Goal: Task Accomplishment & Management: Manage account settings

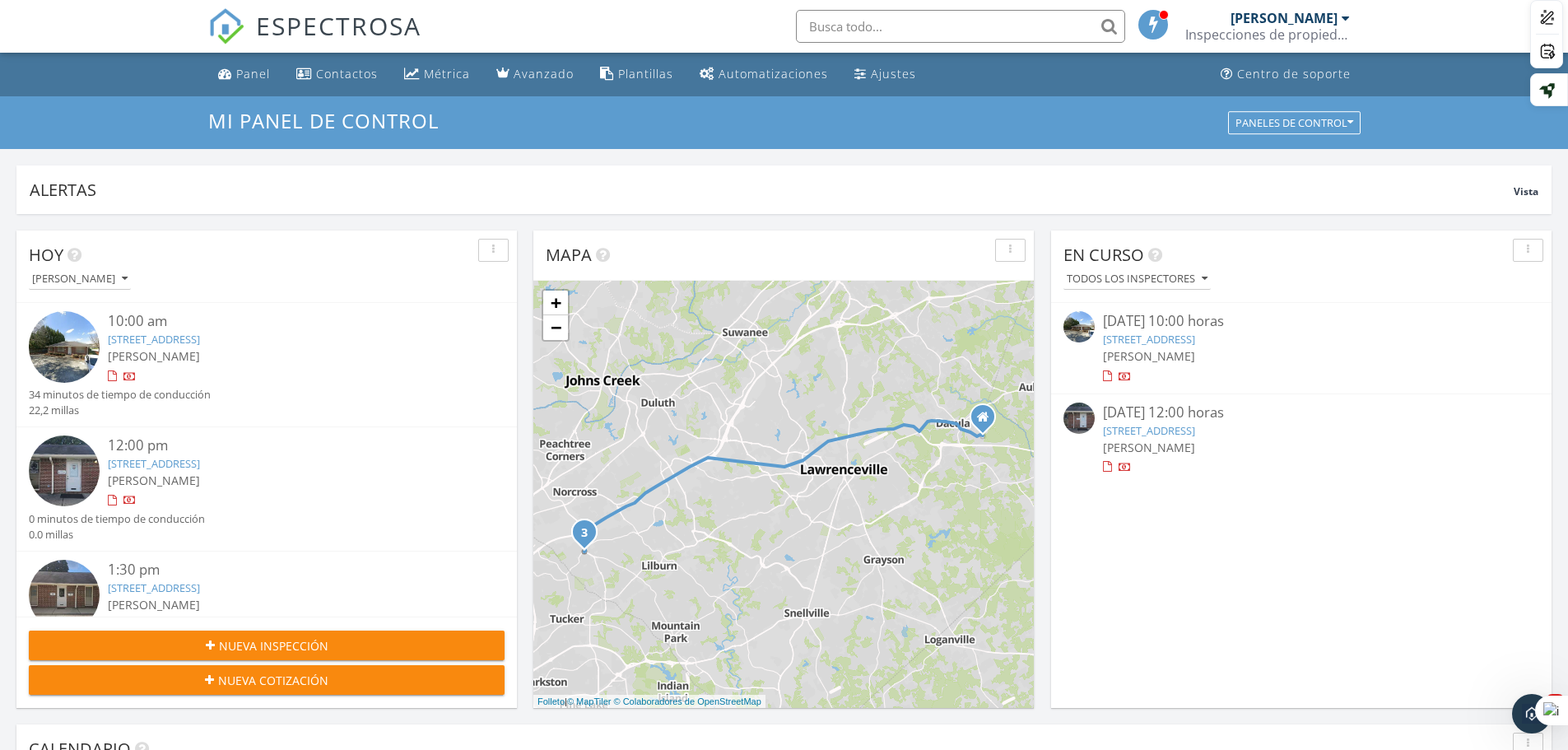
click at [1347, 13] on div at bounding box center [1346, 19] width 8 height 13
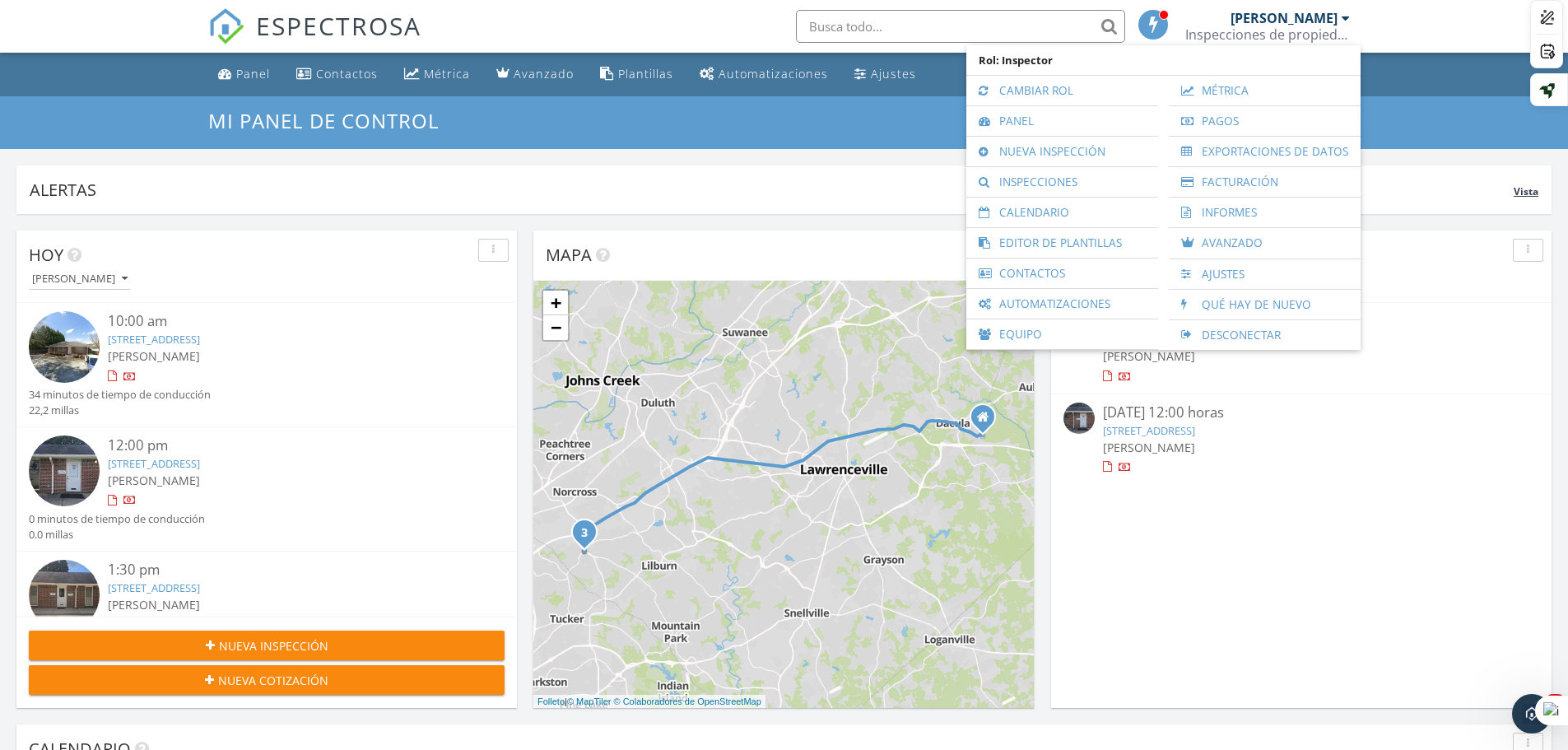
click at [1437, 213] on div "Alertas Vista" at bounding box center [784, 190] width 1535 height 49
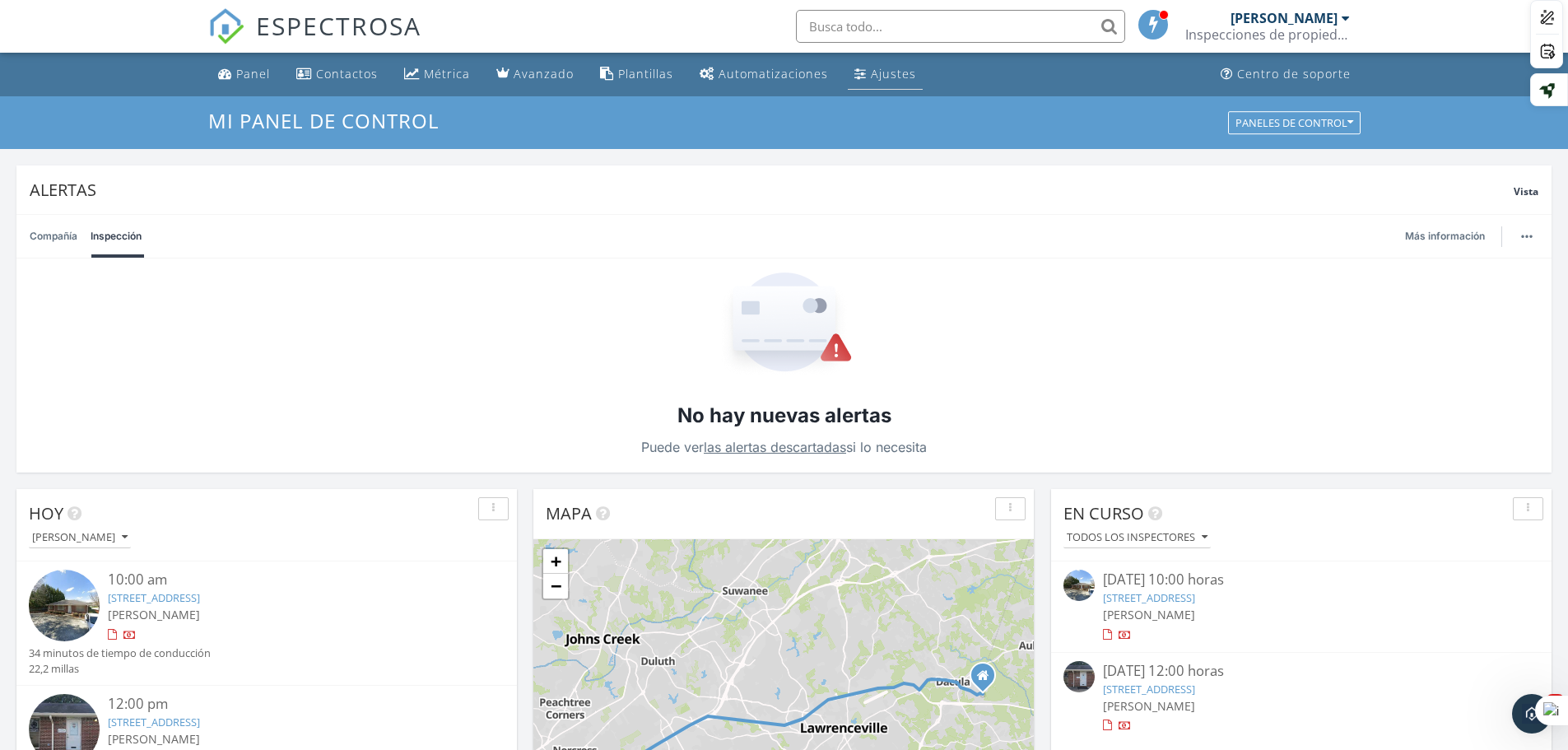
click at [881, 73] on font "Ajustes" at bounding box center [894, 73] width 46 height 16
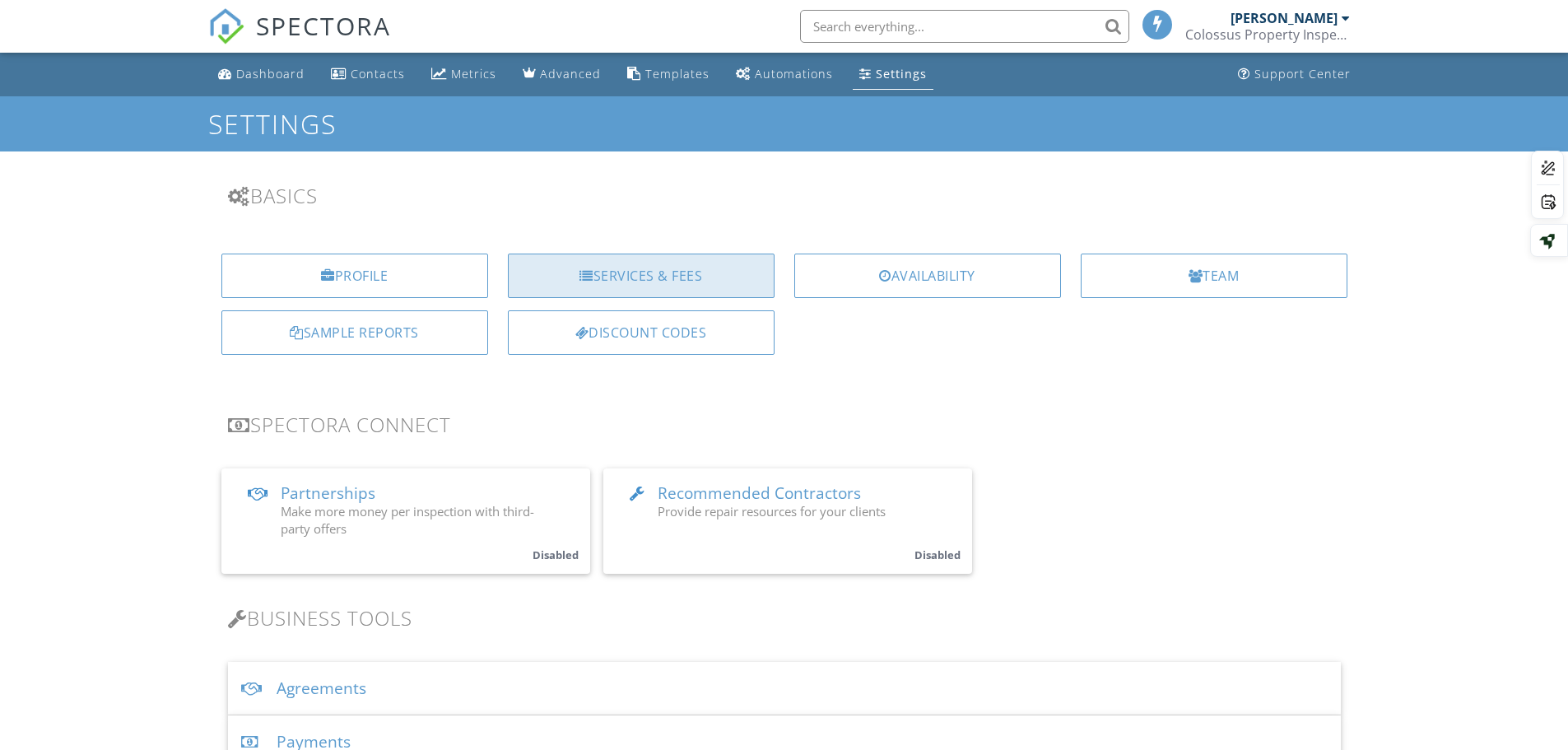
click at [684, 265] on div "Services & Fees" at bounding box center [641, 276] width 267 height 45
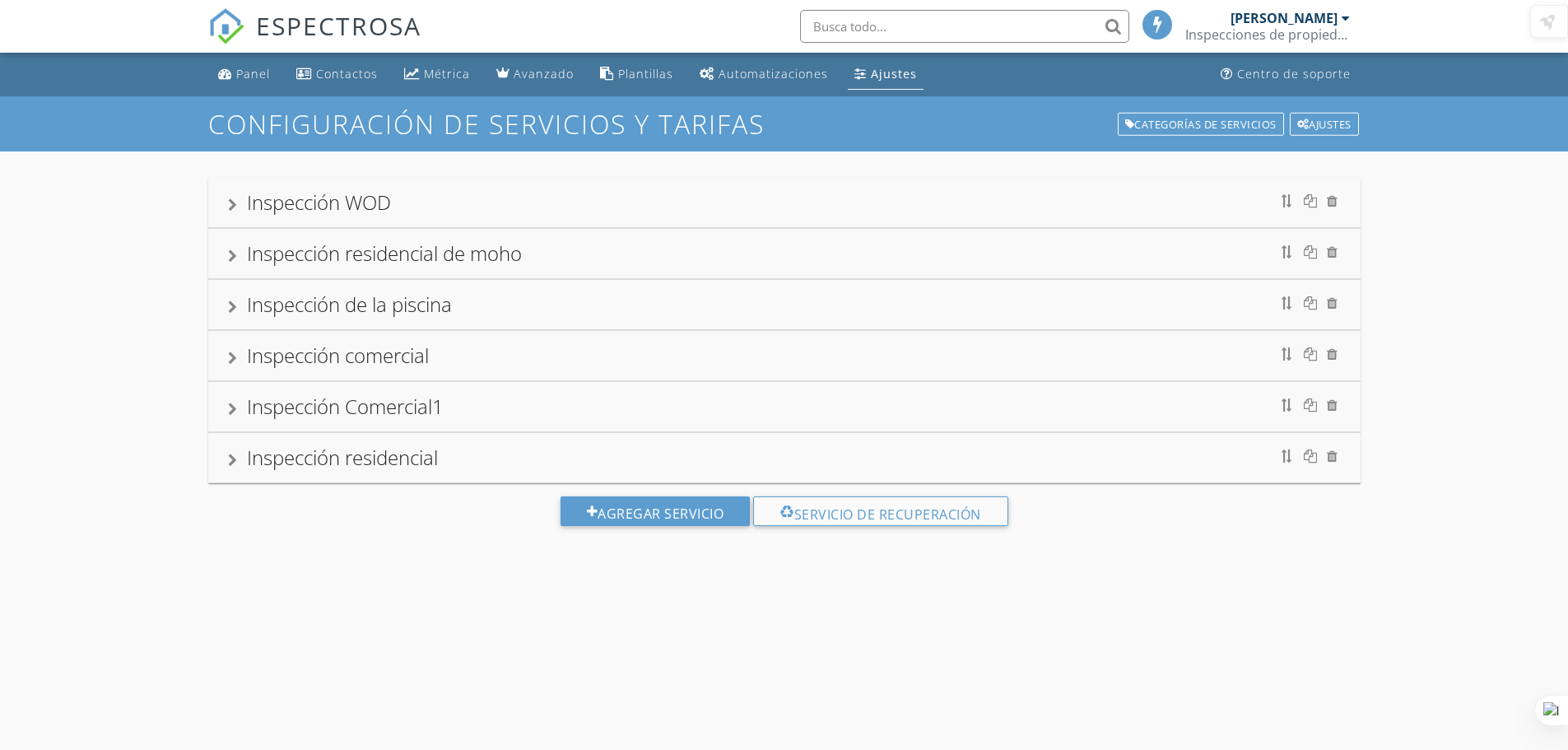
click at [434, 356] on div "Inspección comercial" at bounding box center [784, 355] width 1113 height 30
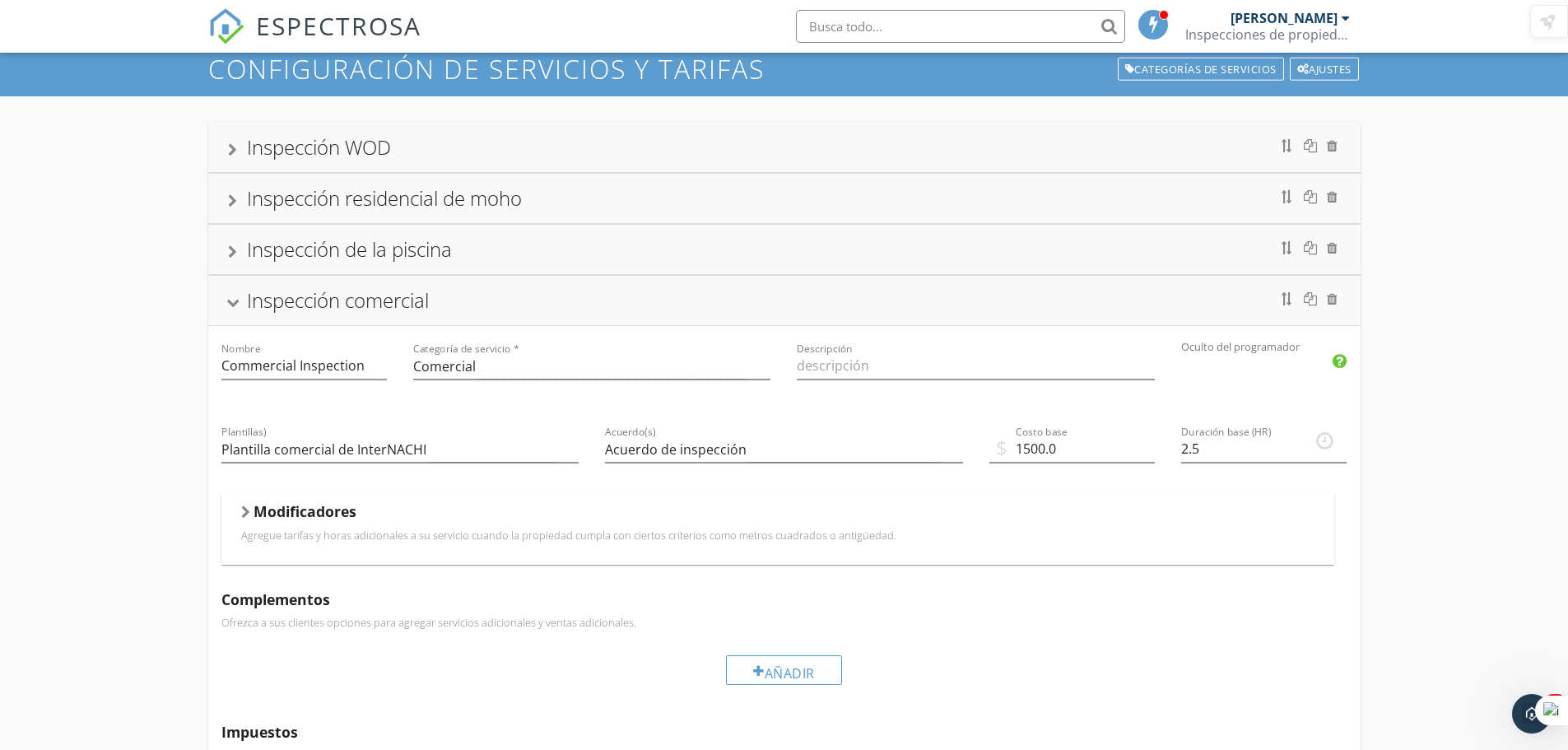
scroll to position [83, 0]
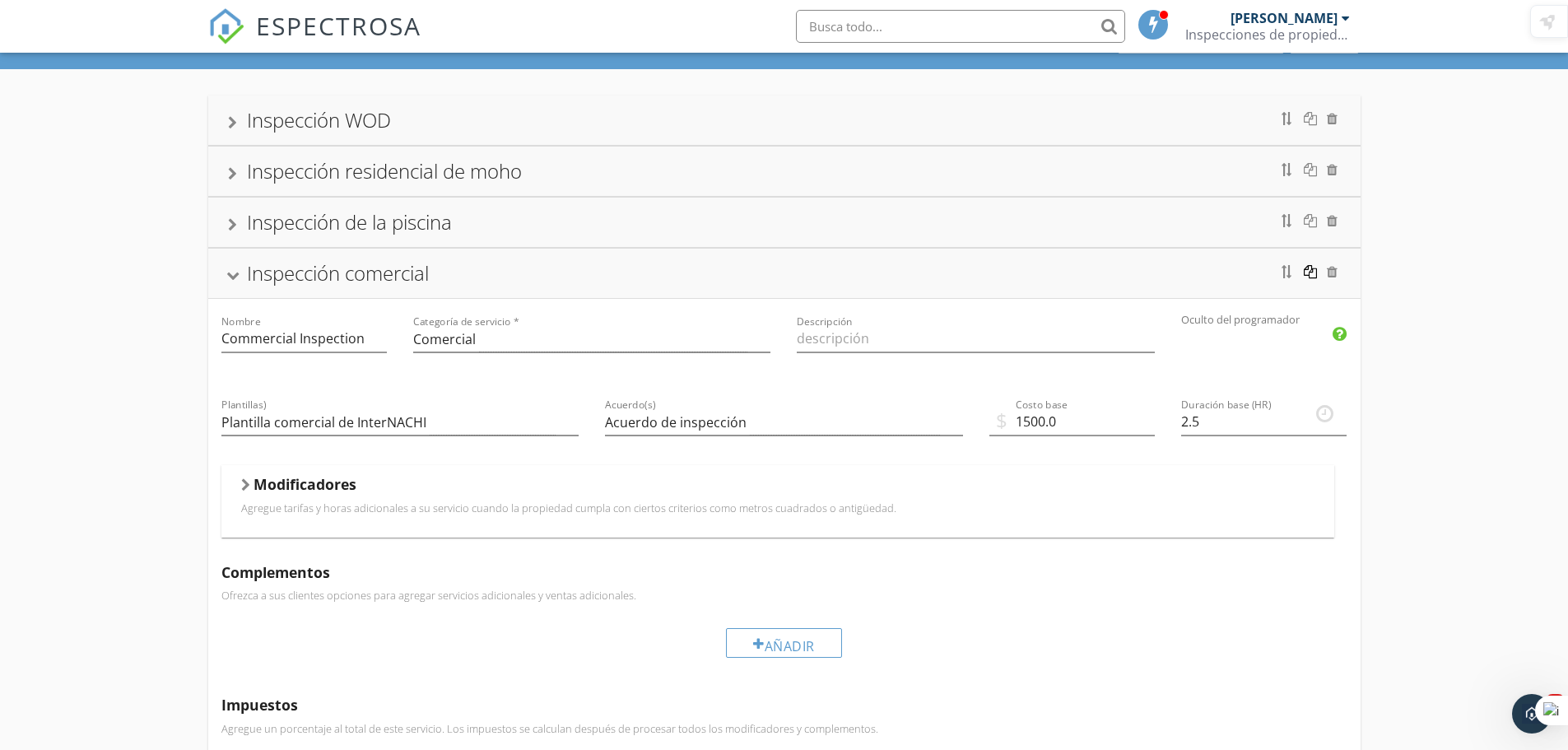
click at [1312, 274] on div at bounding box center [1311, 272] width 13 height 13
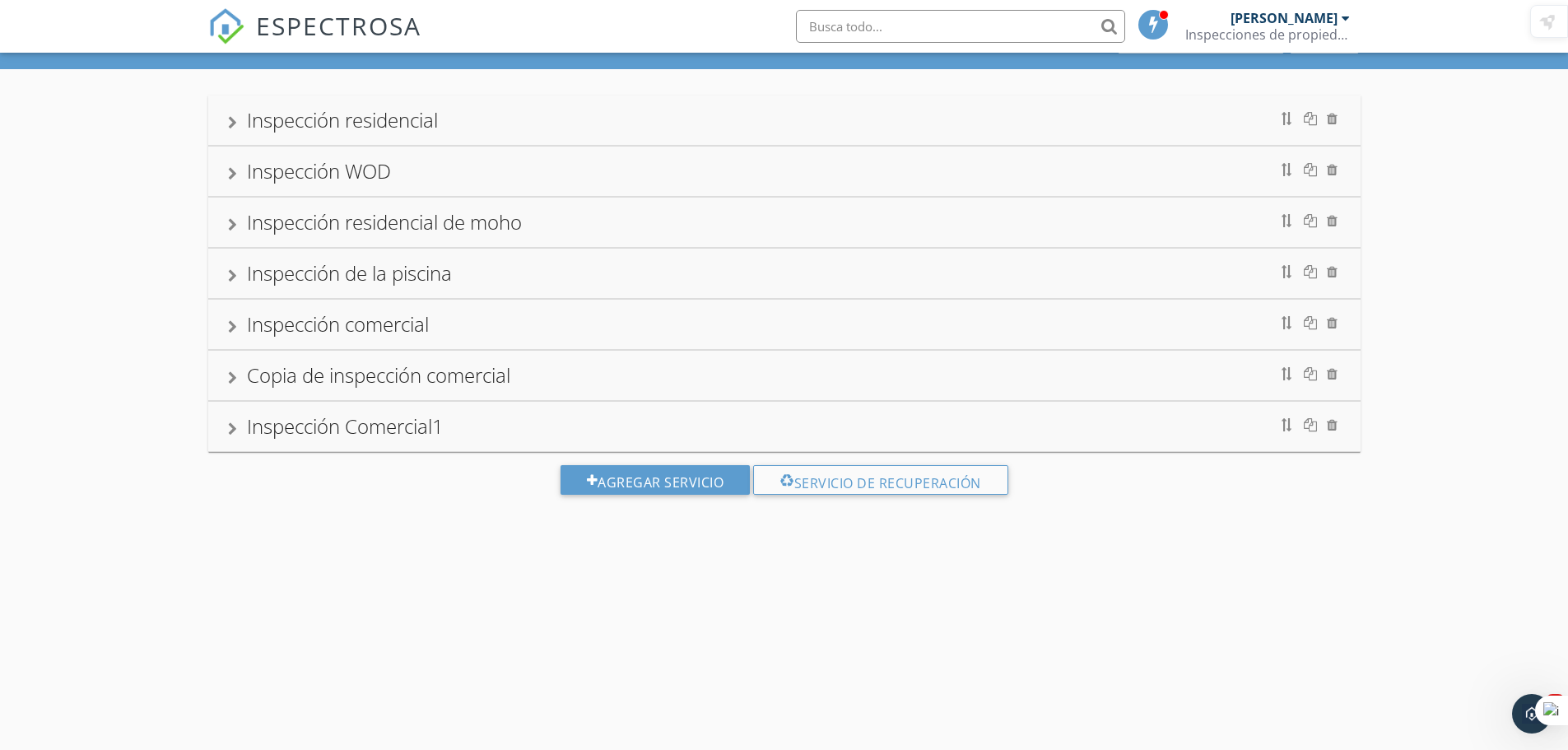
click at [439, 326] on div "Inspección comercial" at bounding box center [784, 324] width 1113 height 30
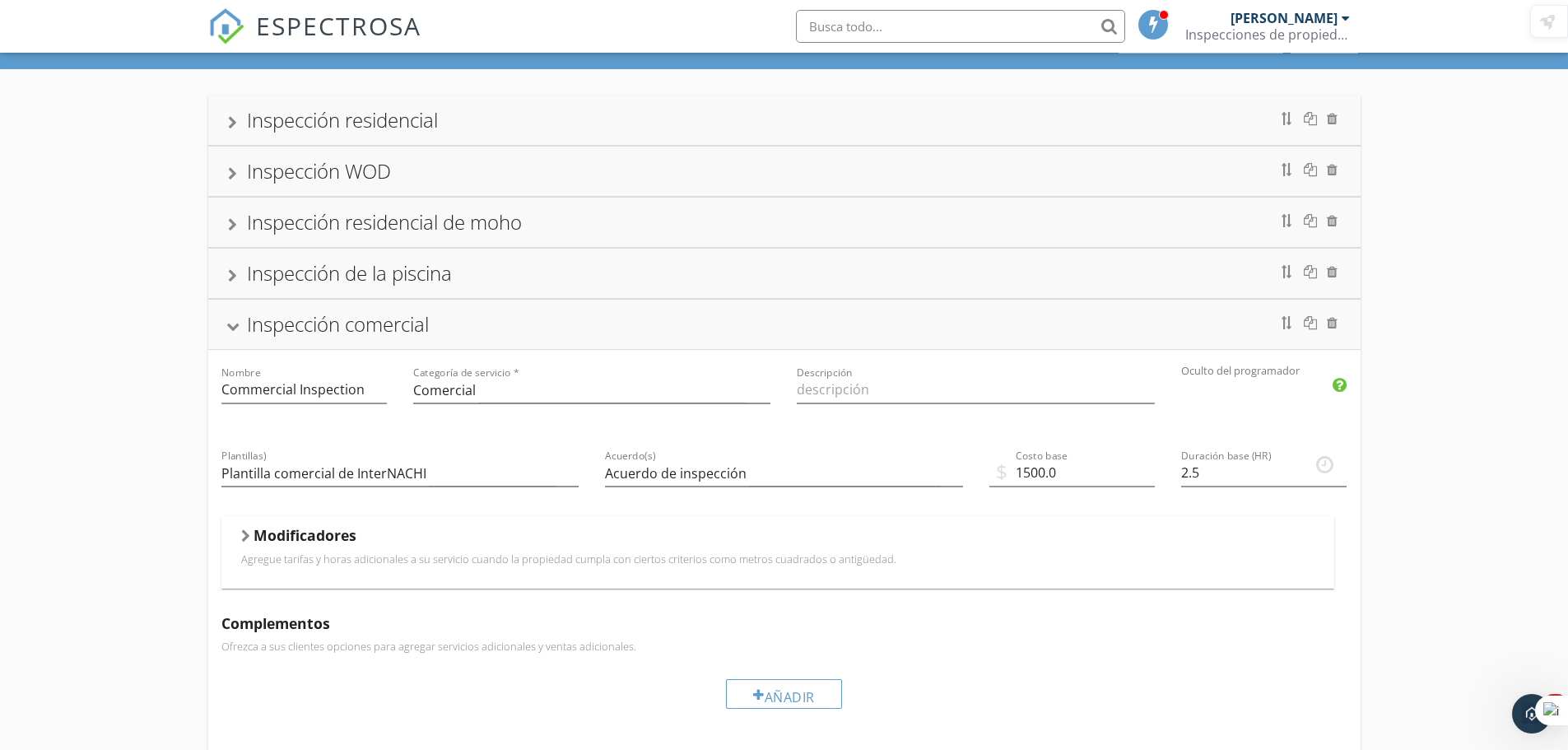
scroll to position [0, 0]
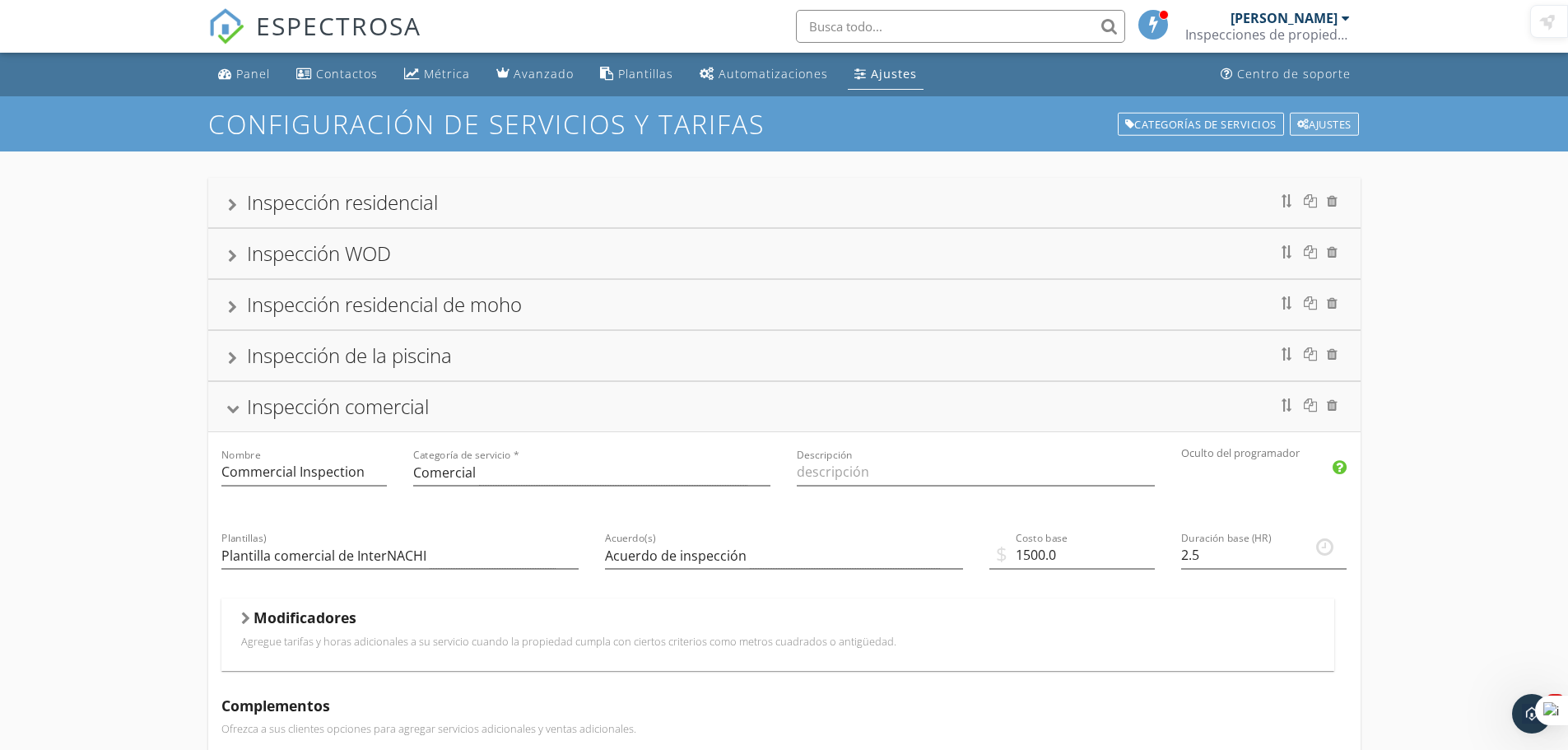
click at [1339, 117] on font "Ajustes" at bounding box center [1330, 125] width 43 height 15
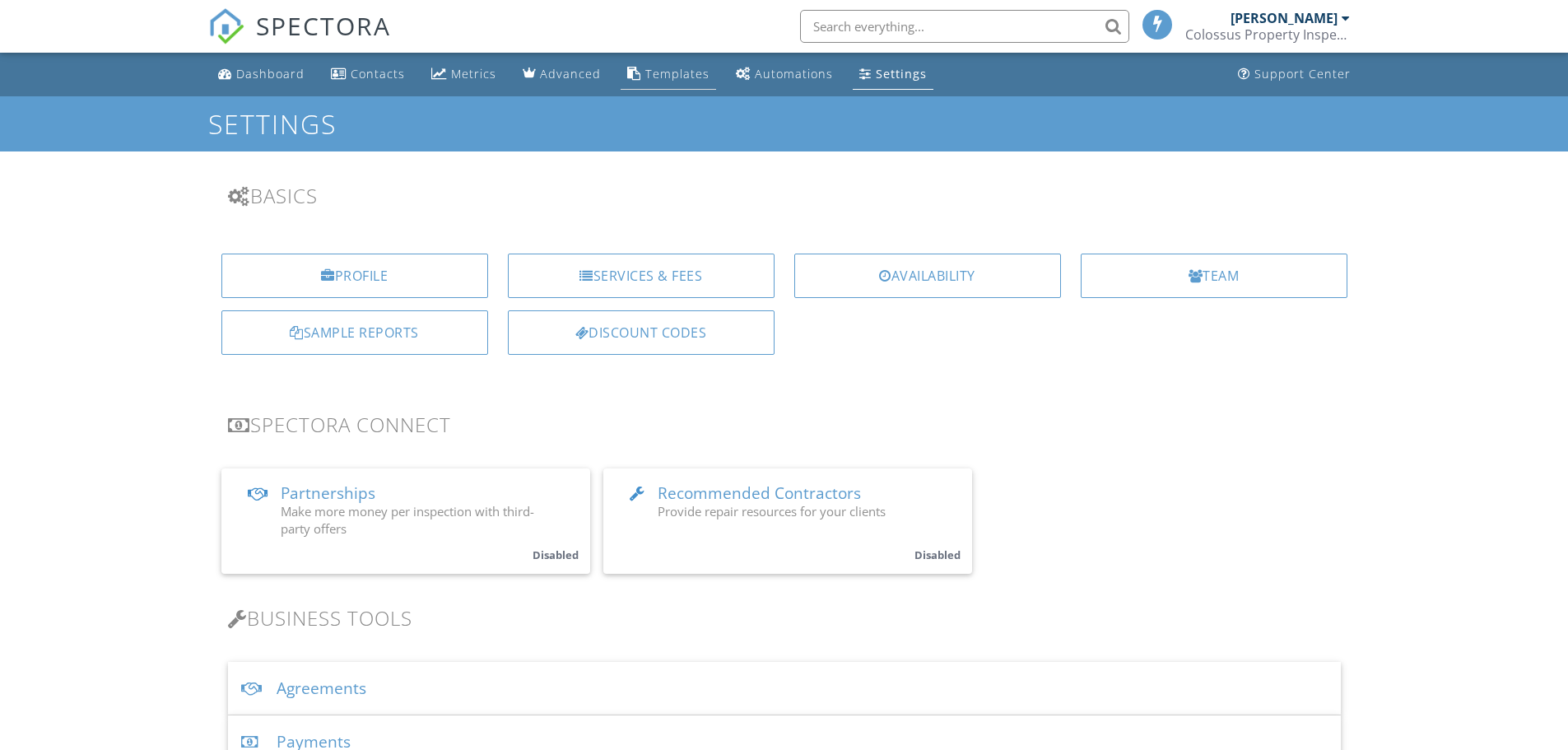
click at [669, 74] on div "Templates" at bounding box center [677, 73] width 64 height 16
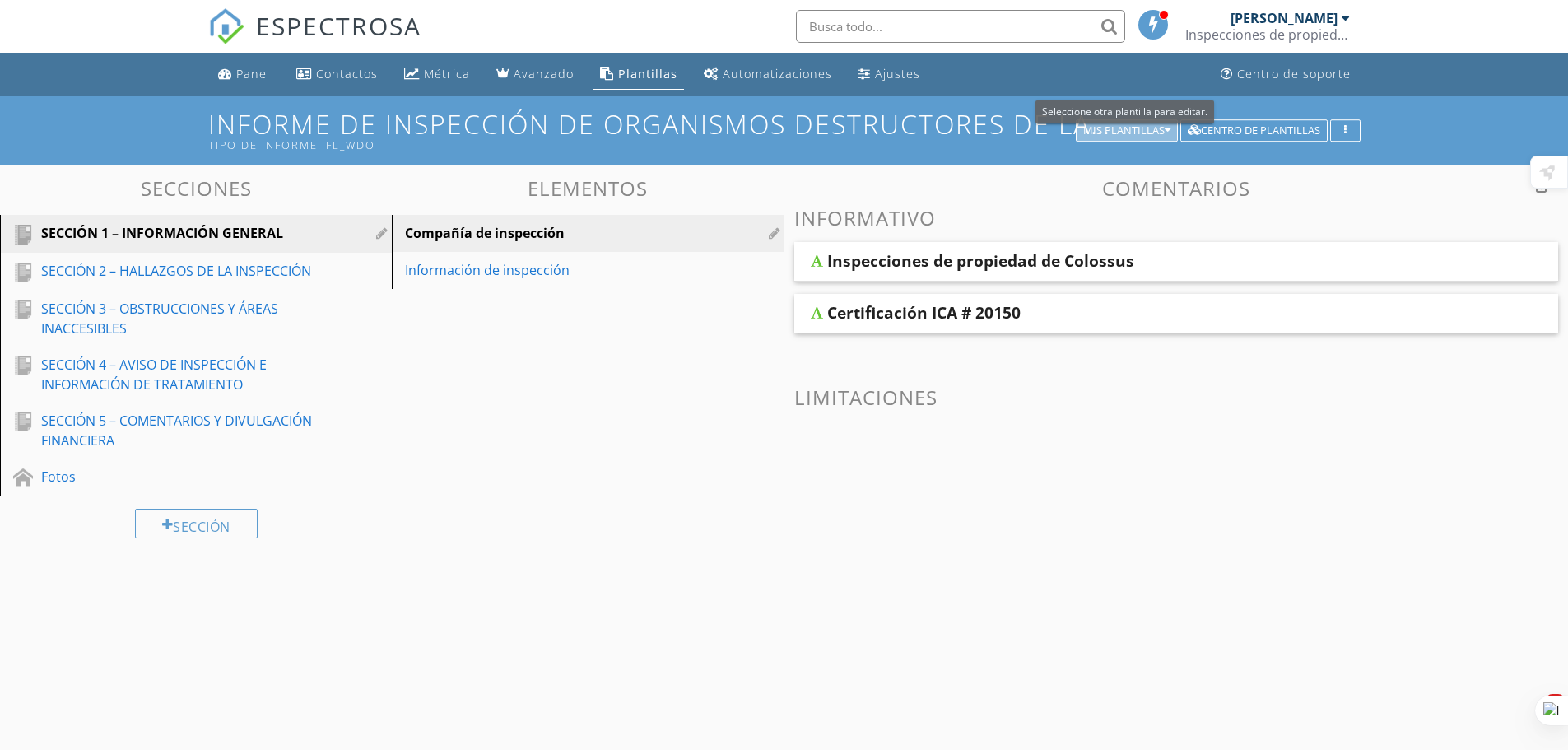
click at [1117, 126] on font "Mis plantillas" at bounding box center [1124, 130] width 82 height 15
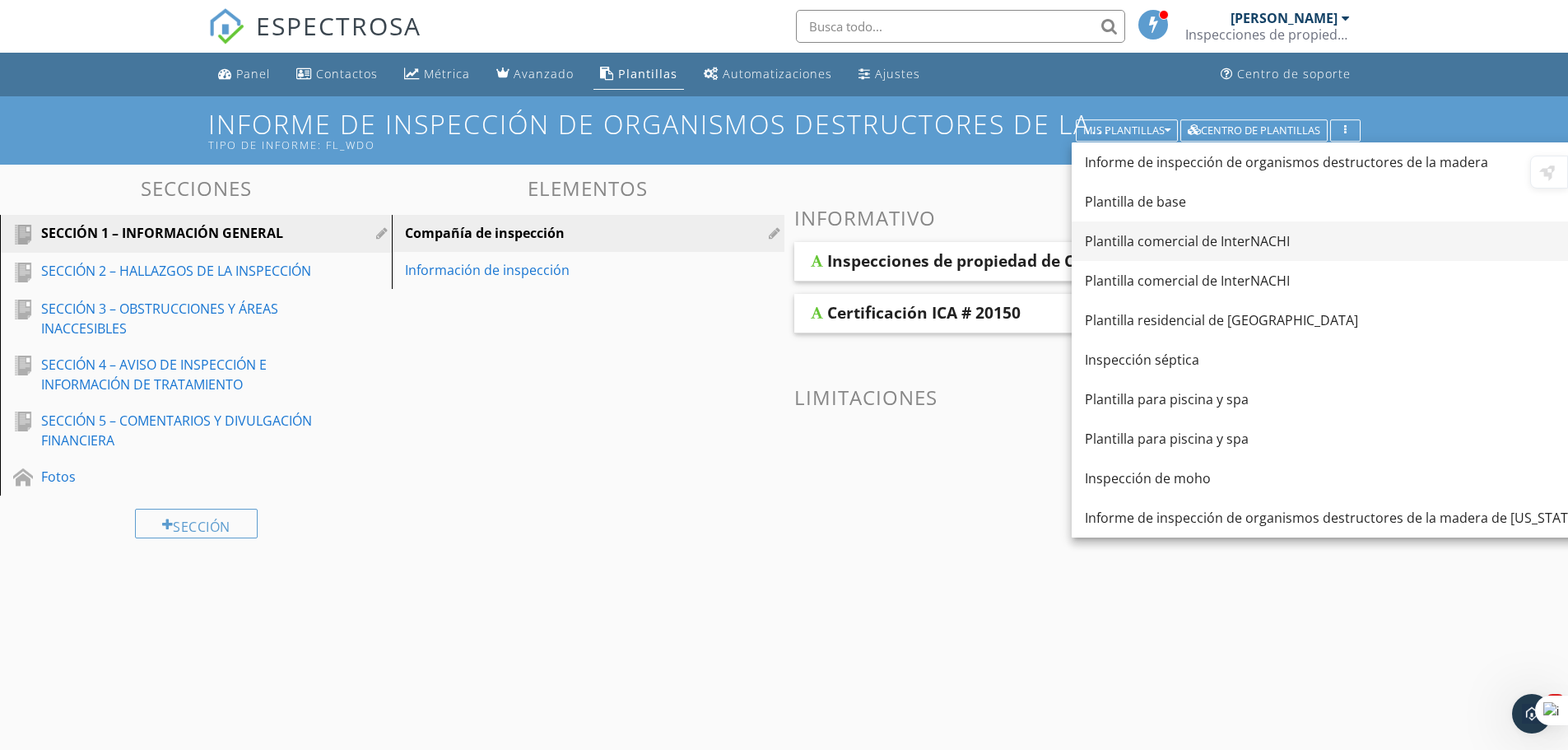
click at [1154, 246] on font "Plantilla comercial de InterNACHI" at bounding box center [1187, 240] width 205 height 18
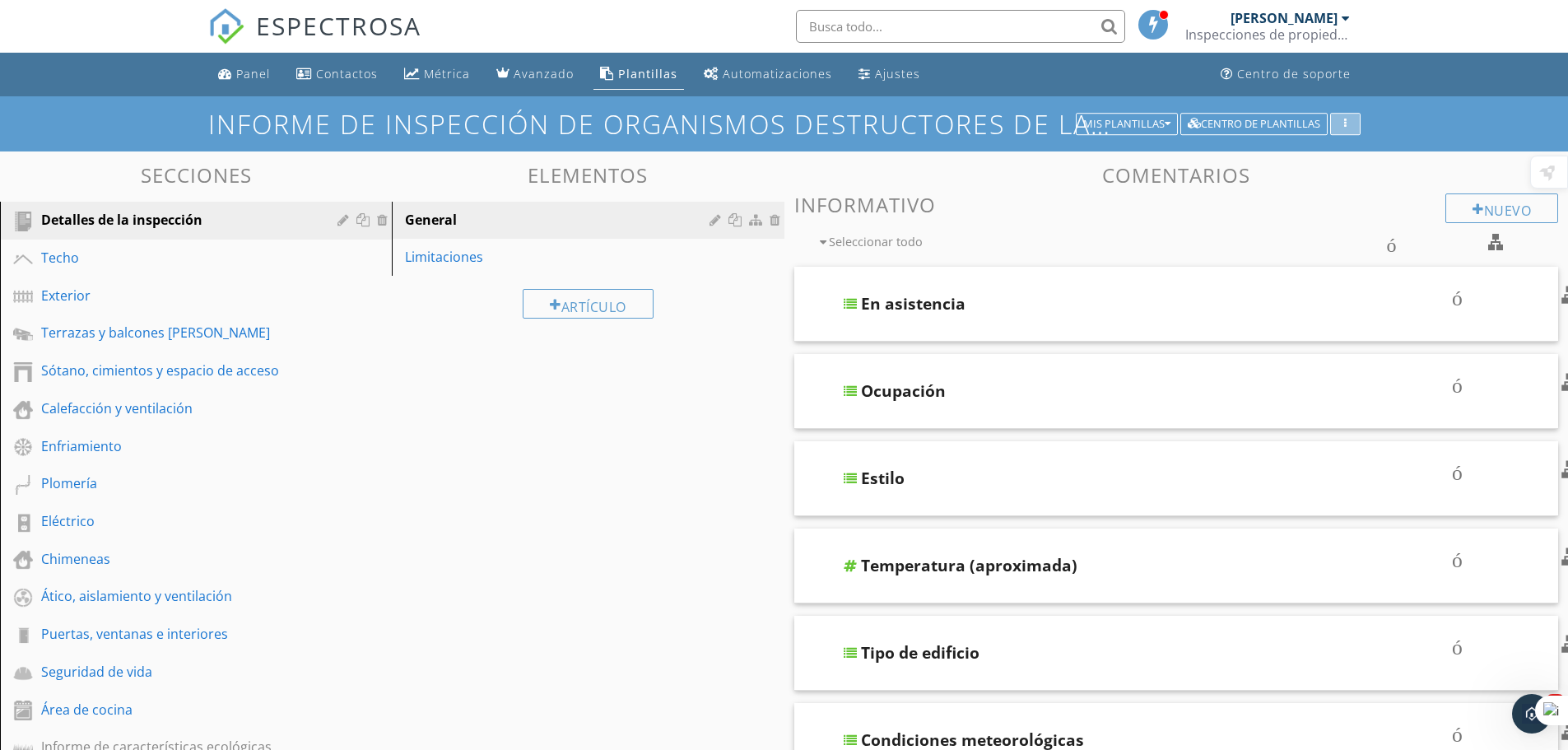
click at [1340, 119] on div "button" at bounding box center [1345, 125] width 16 height 12
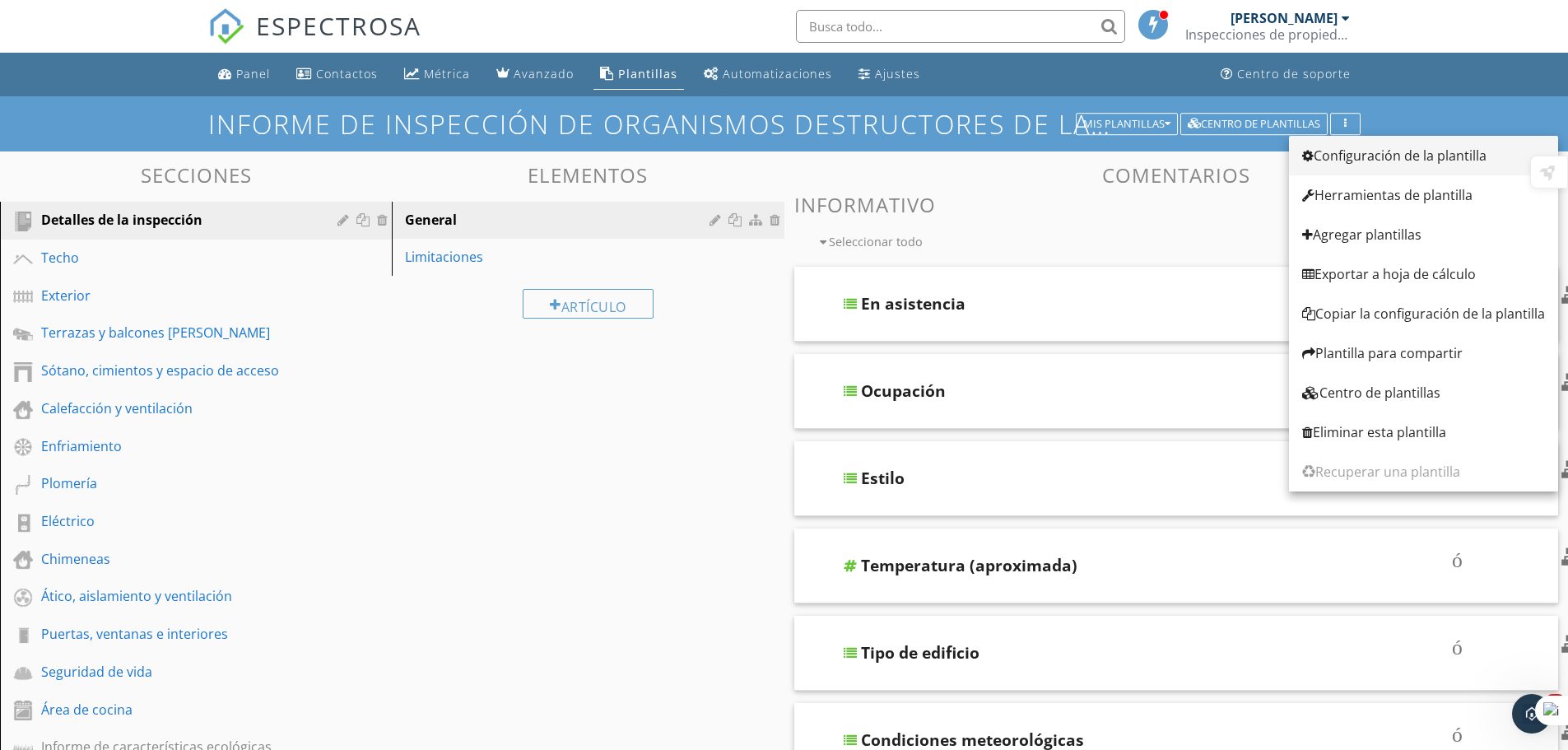
click at [1359, 163] on font "Configuración de la plantilla" at bounding box center [1400, 155] width 173 height 18
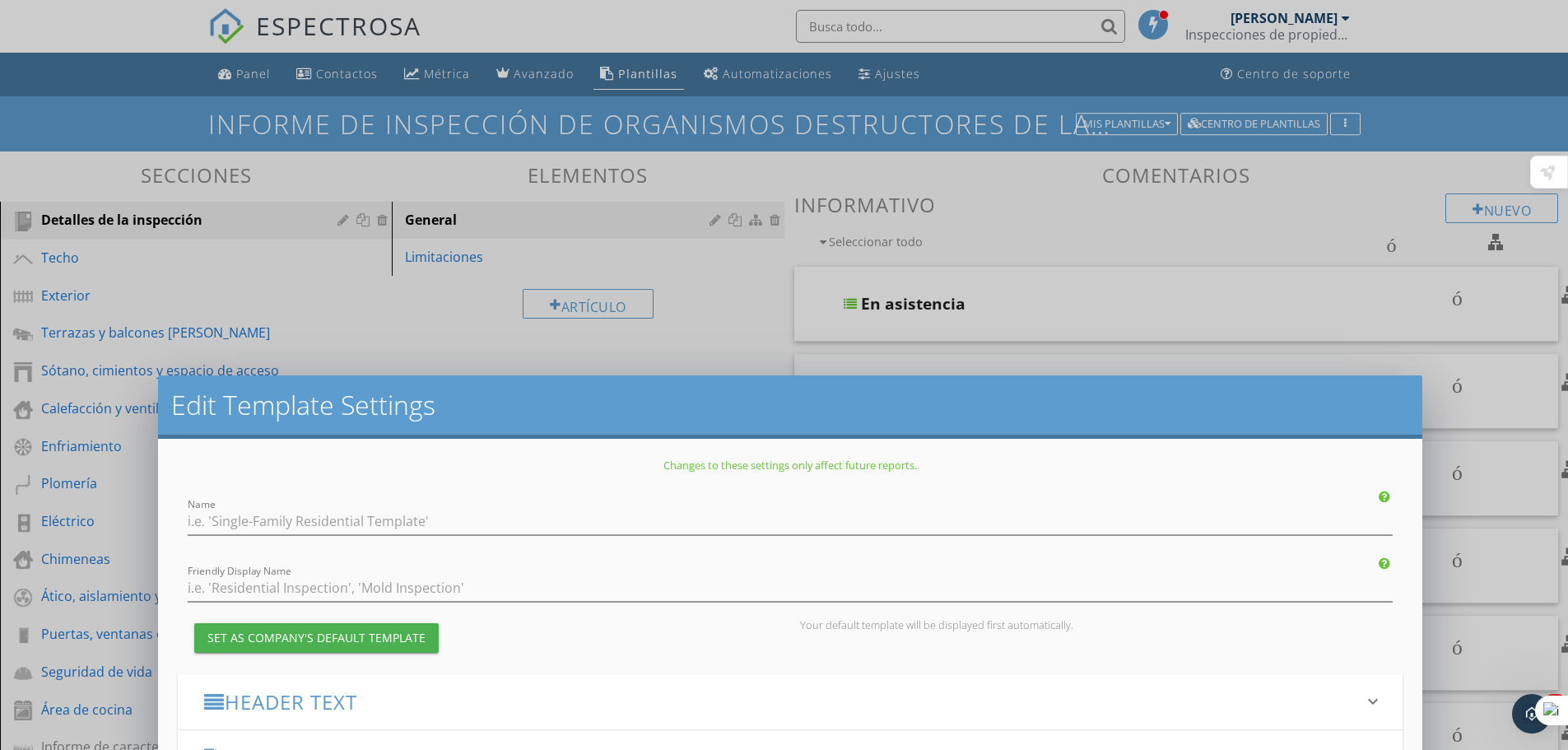
type input "InterNACHI Commercial Template"
checkbox input "true"
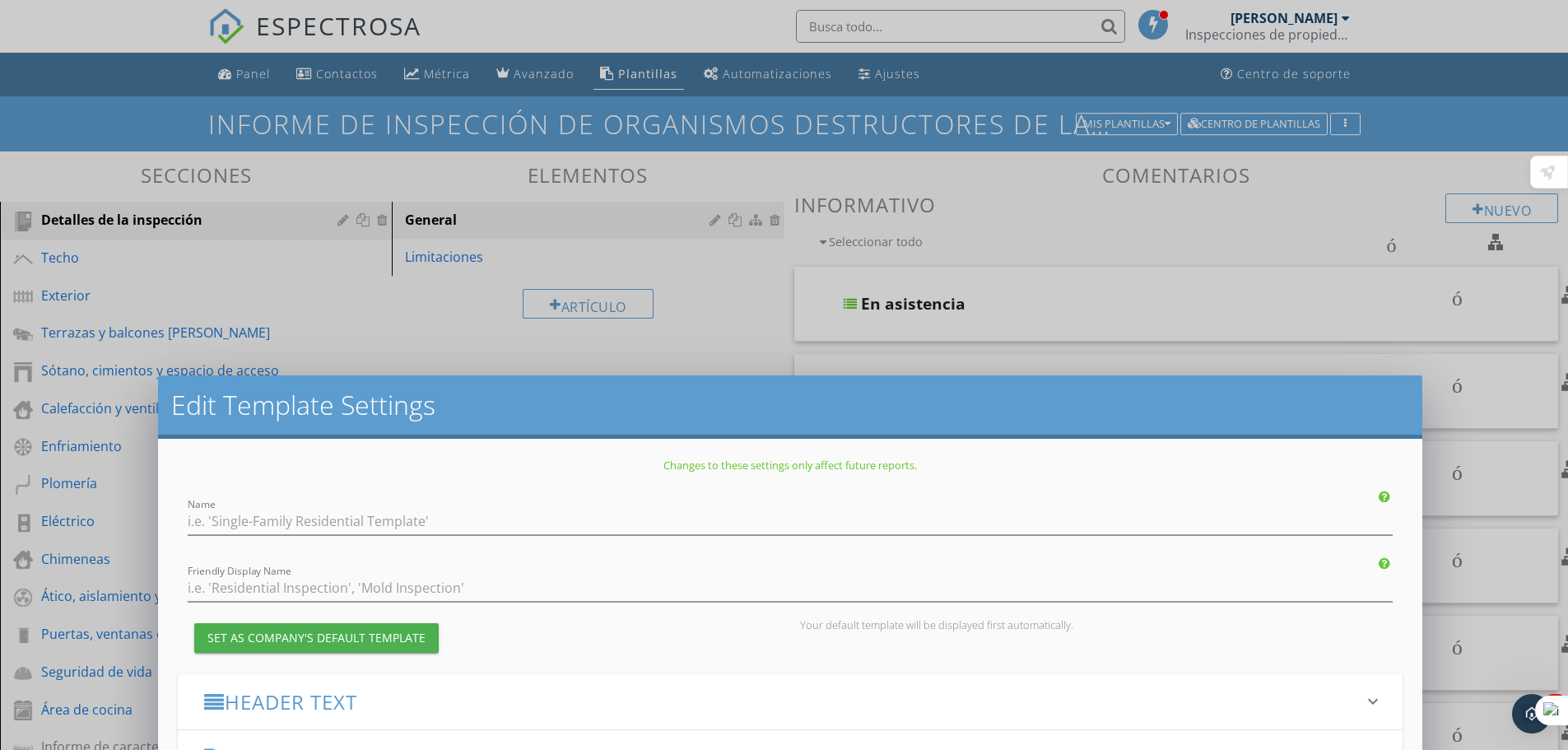
checkbox input "true"
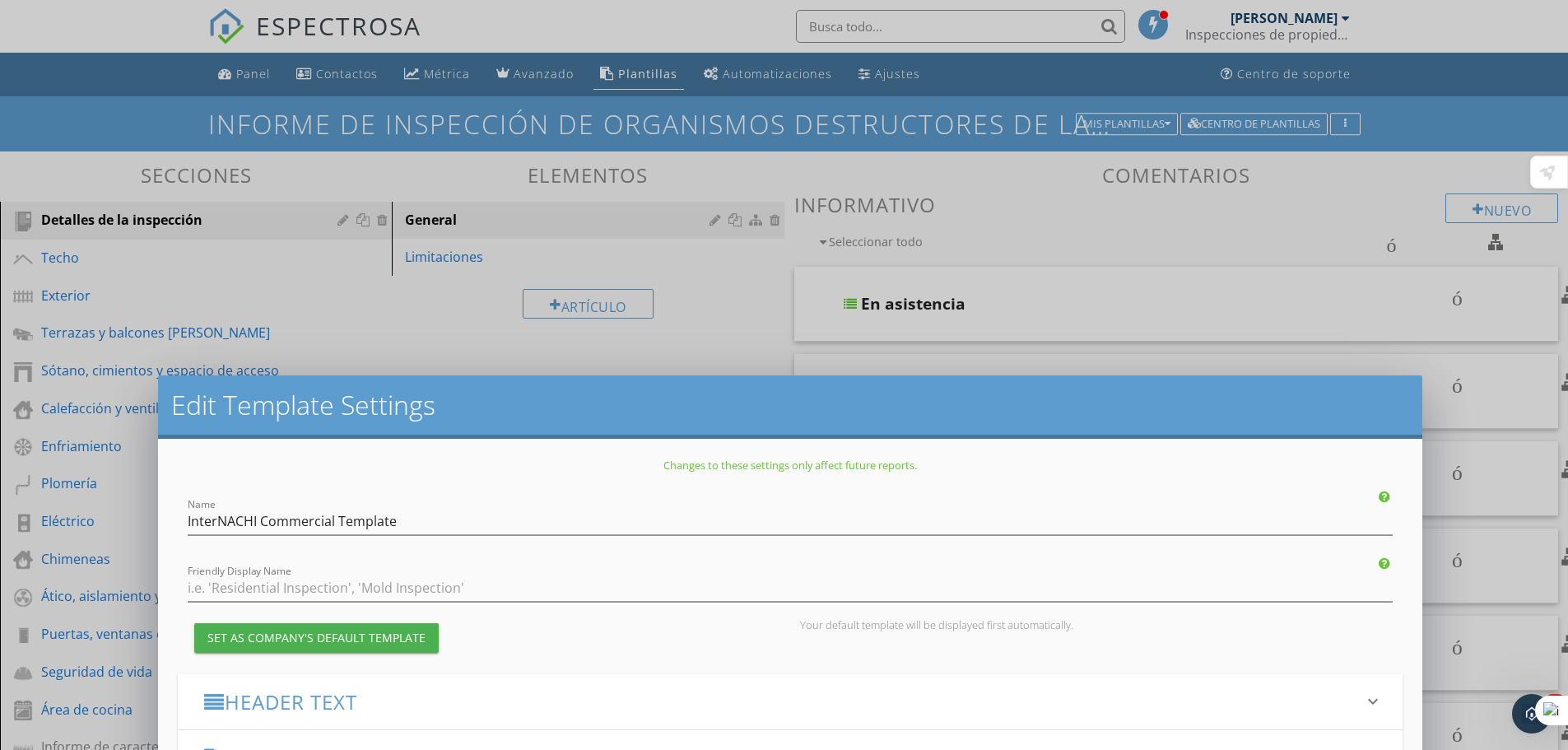
type input "Observations"
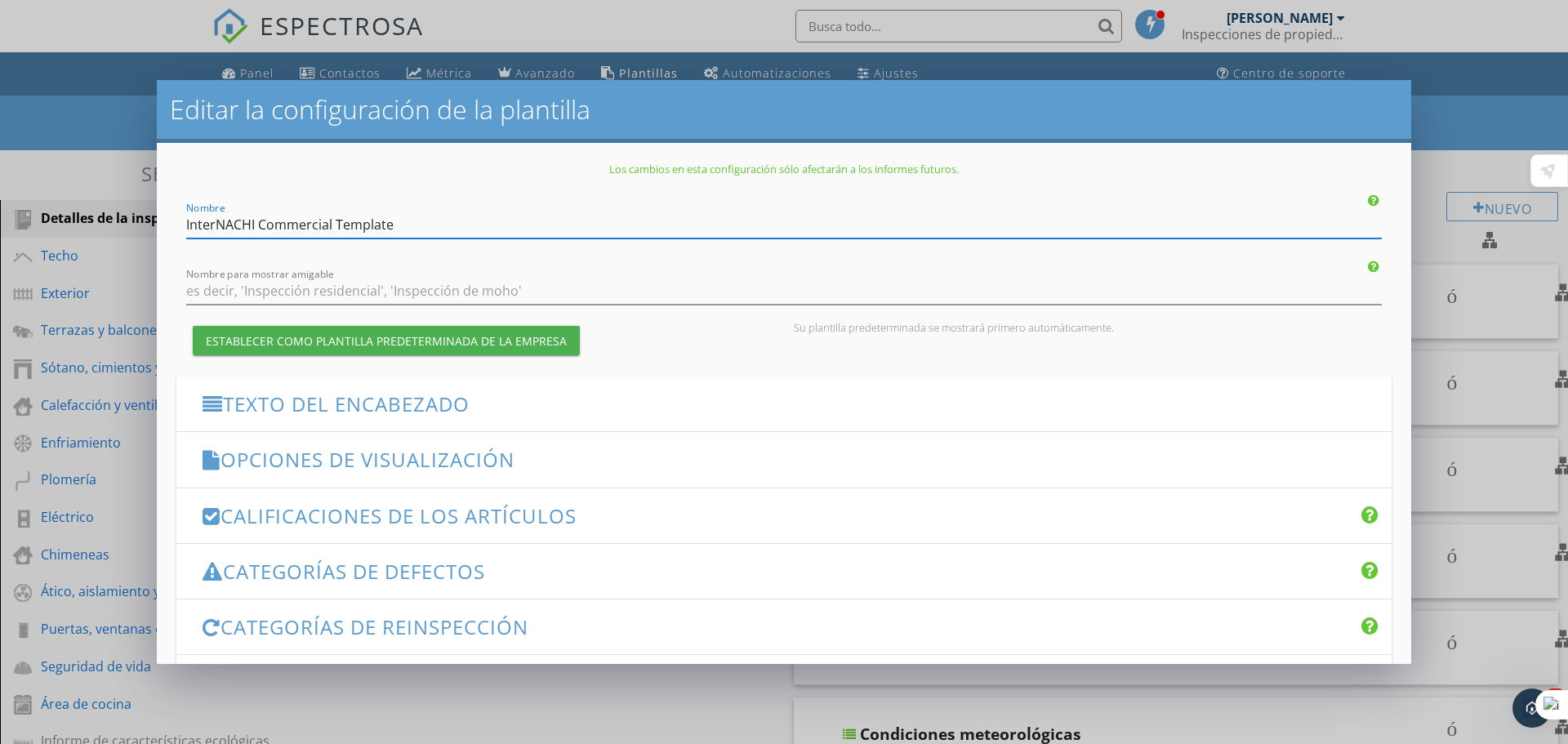
click at [464, 465] on font "Opciones de visualización" at bounding box center [367, 459] width 294 height 27
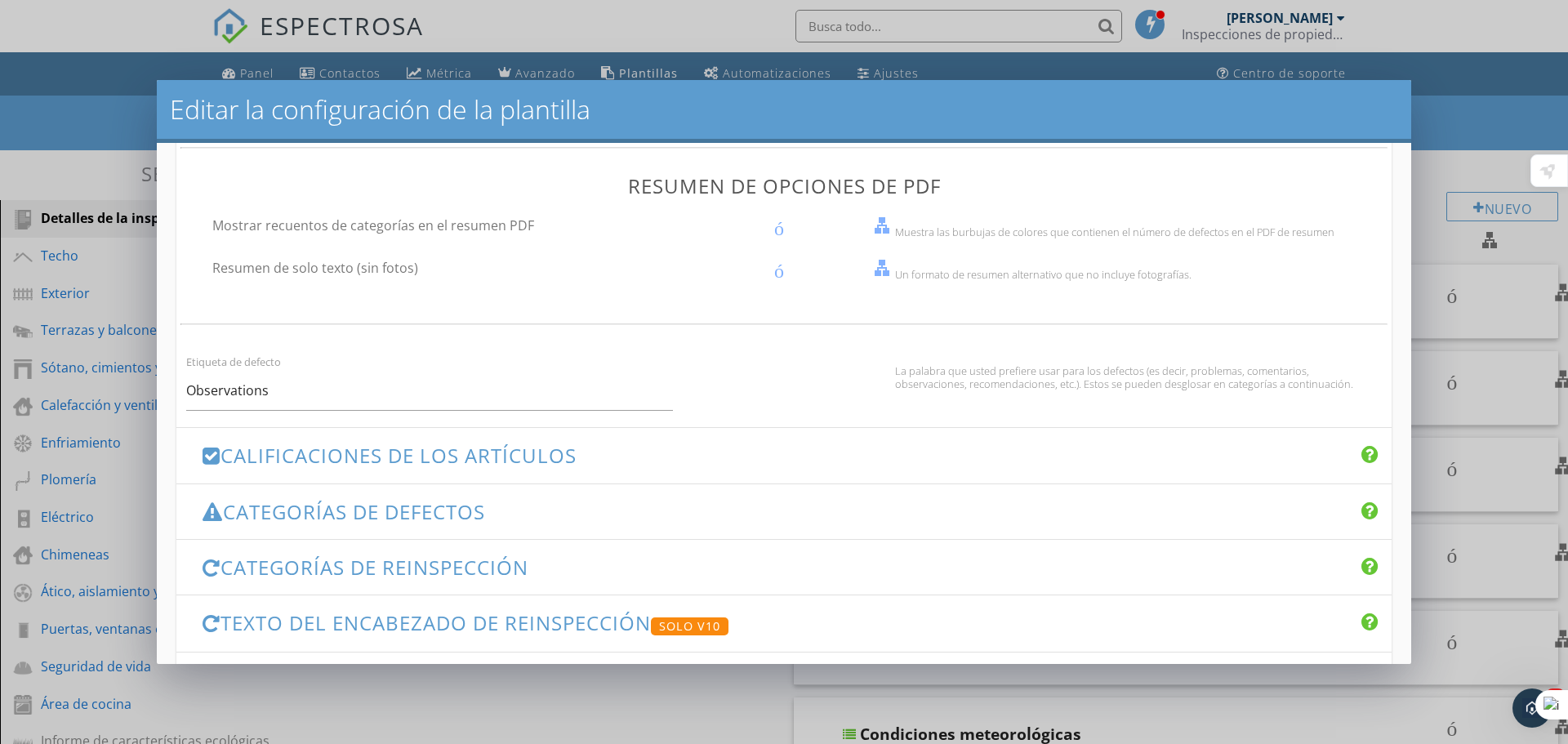
scroll to position [980, 0]
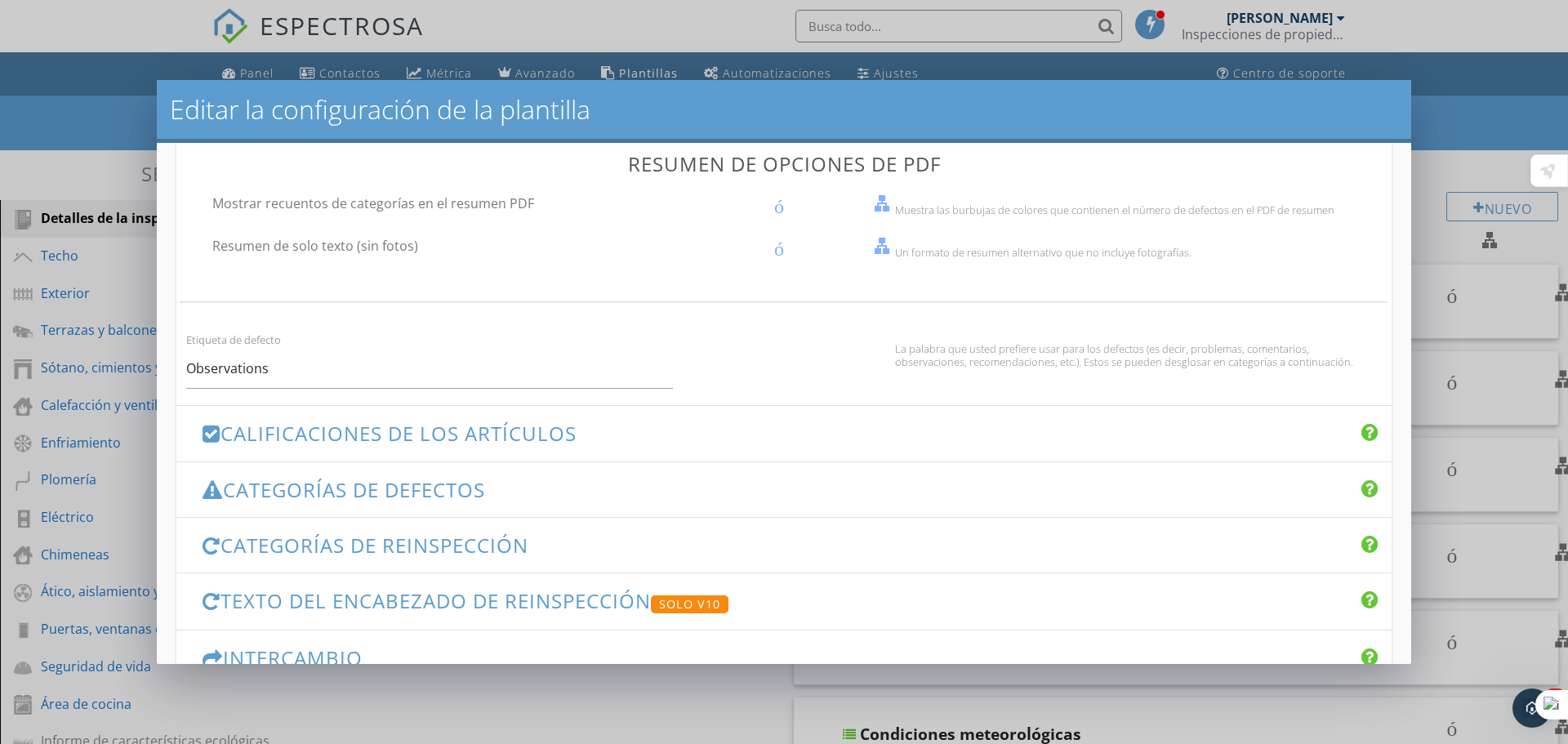
click at [392, 489] on font "Categorías de defectos" at bounding box center [353, 490] width 262 height 27
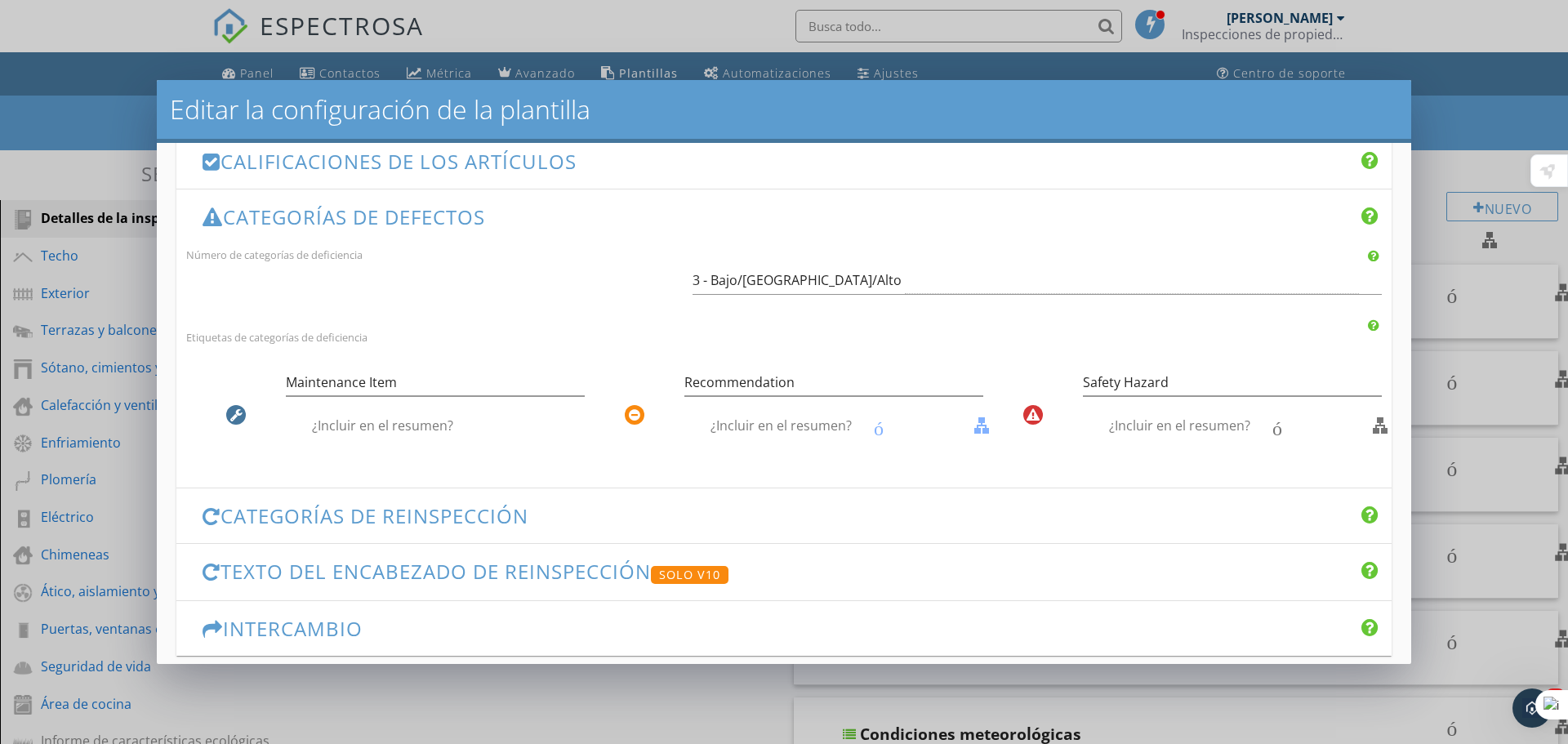
scroll to position [351, 0]
click at [1373, 427] on font "contorno de casilla de verificación en blanco" at bounding box center [1455, 428] width 745 height 19
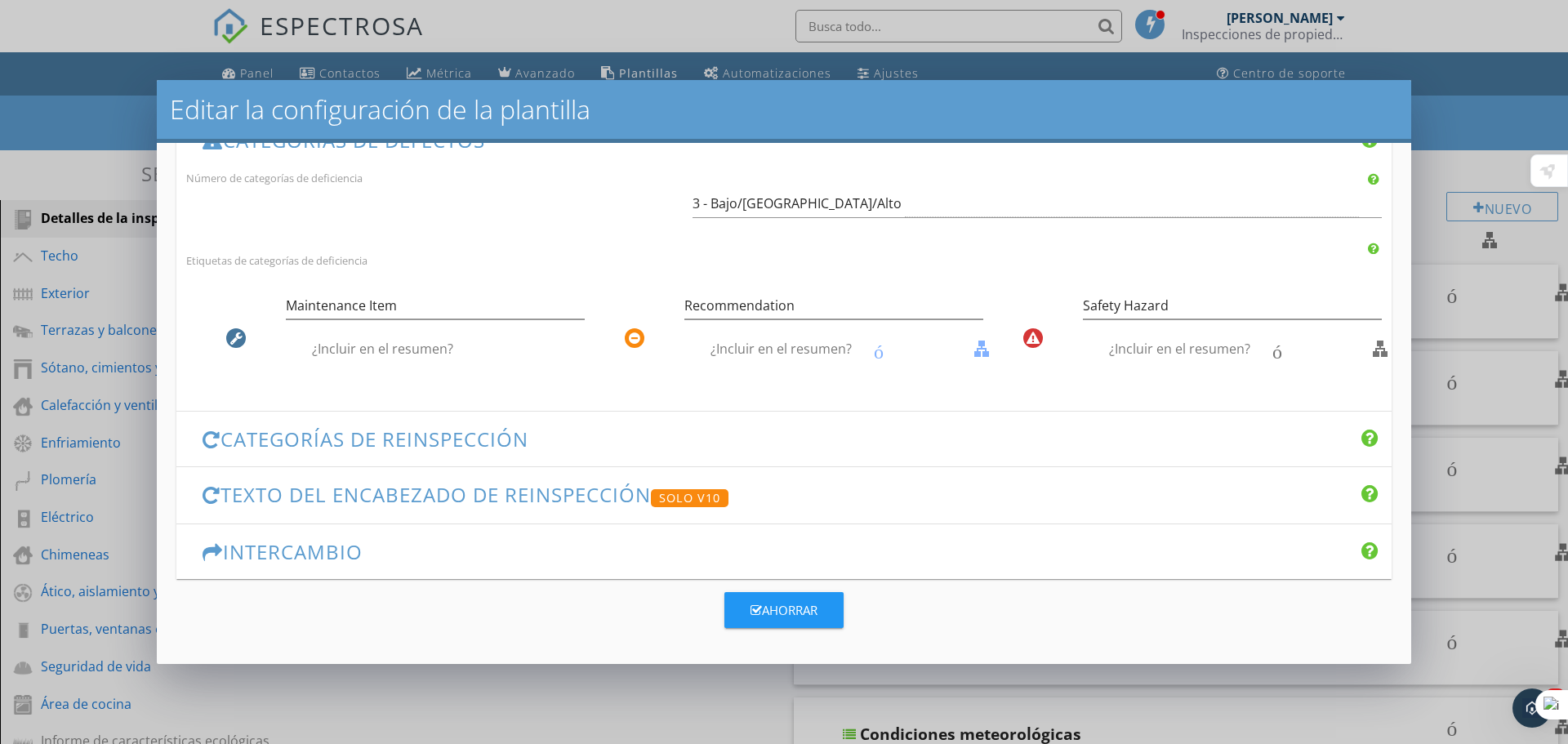
click at [407, 340] on font "¿Incluir en el resumen?" at bounding box center [382, 348] width 141 height 18
checkbox input "false"
click at [879, 341] on font "contorno de casilla de verificación en blanco" at bounding box center [1057, 348] width 745 height 19
click at [879, 341] on font "contorno de casilla de verificación en blanco" at bounding box center [1057, 348] width 745 height 19
click at [801, 340] on font "¿Incluir en el resumen?" at bounding box center [781, 348] width 141 height 18
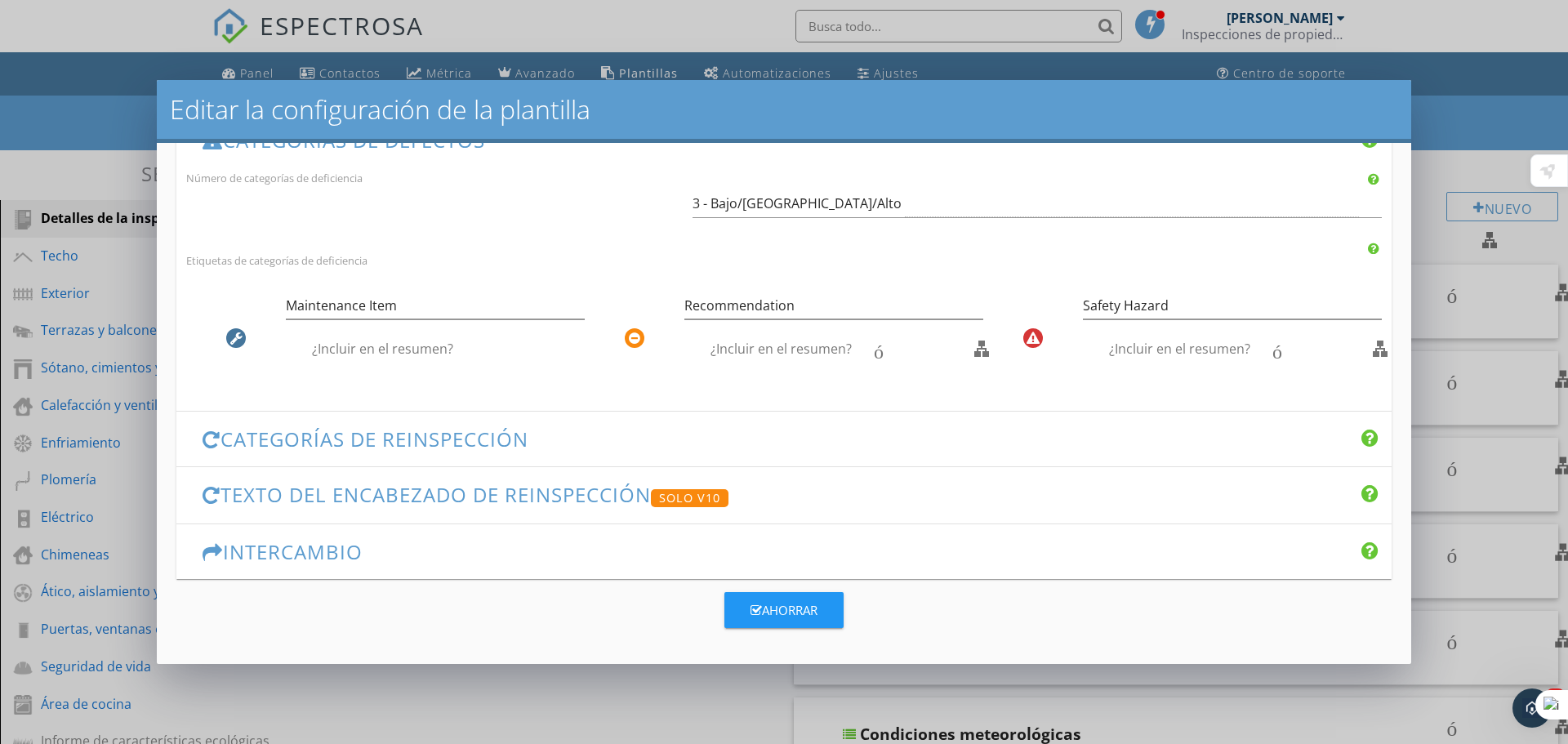
checkbox input "true"
click at [1161, 340] on font "¿Incluir en el resumen?" at bounding box center [1180, 348] width 141 height 18
checkbox input "false"
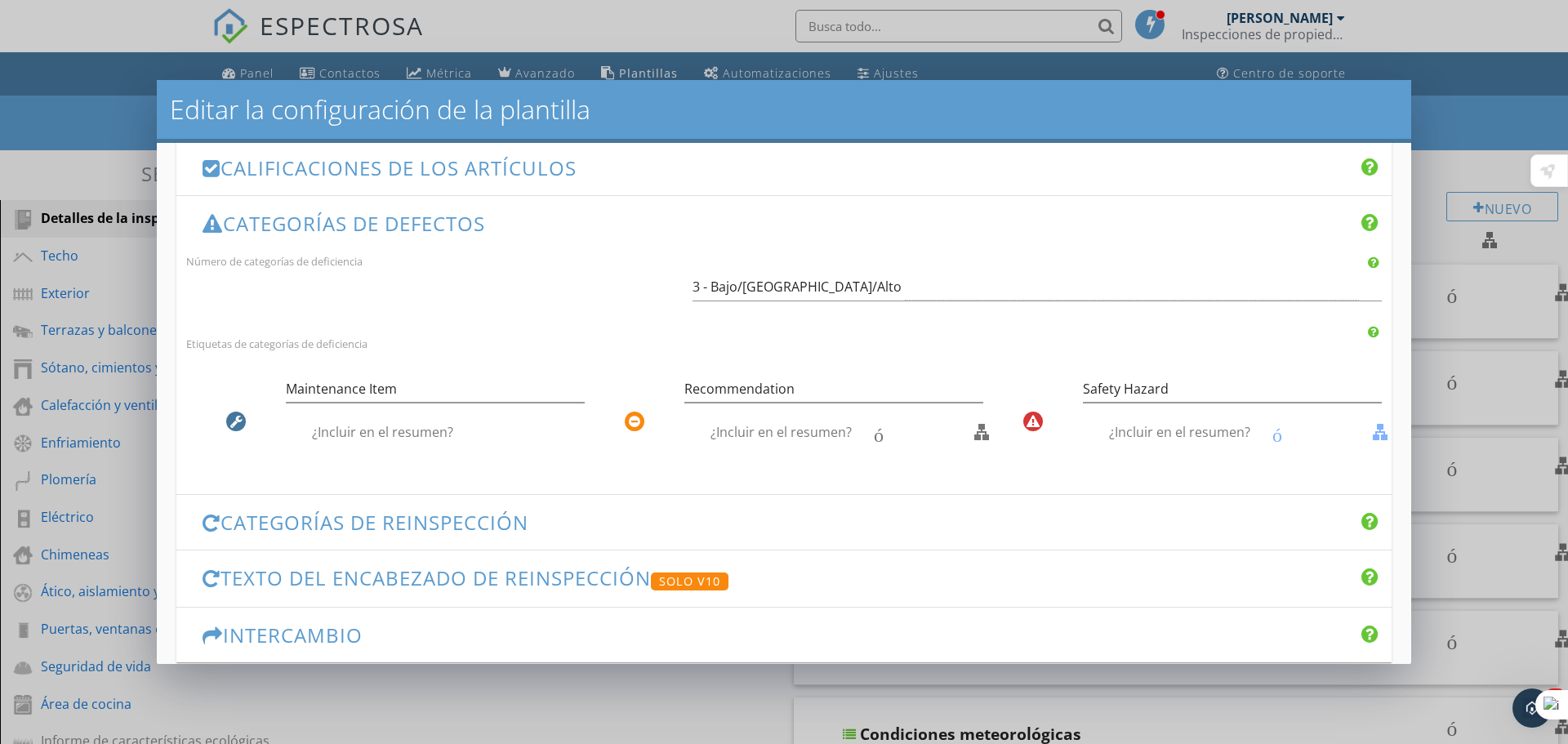
scroll to position [117, 0]
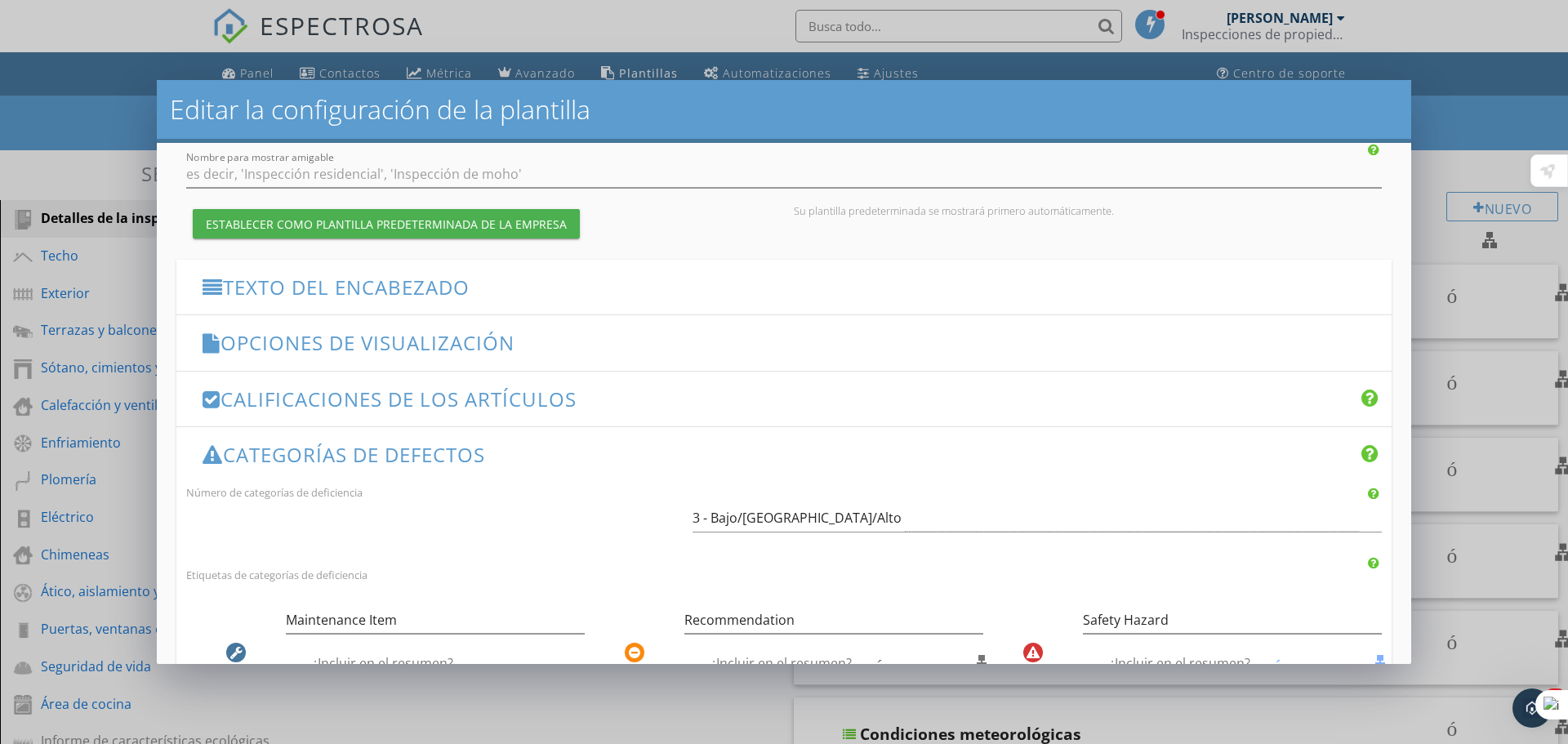
click at [378, 334] on font "Opciones de visualización" at bounding box center [367, 342] width 294 height 27
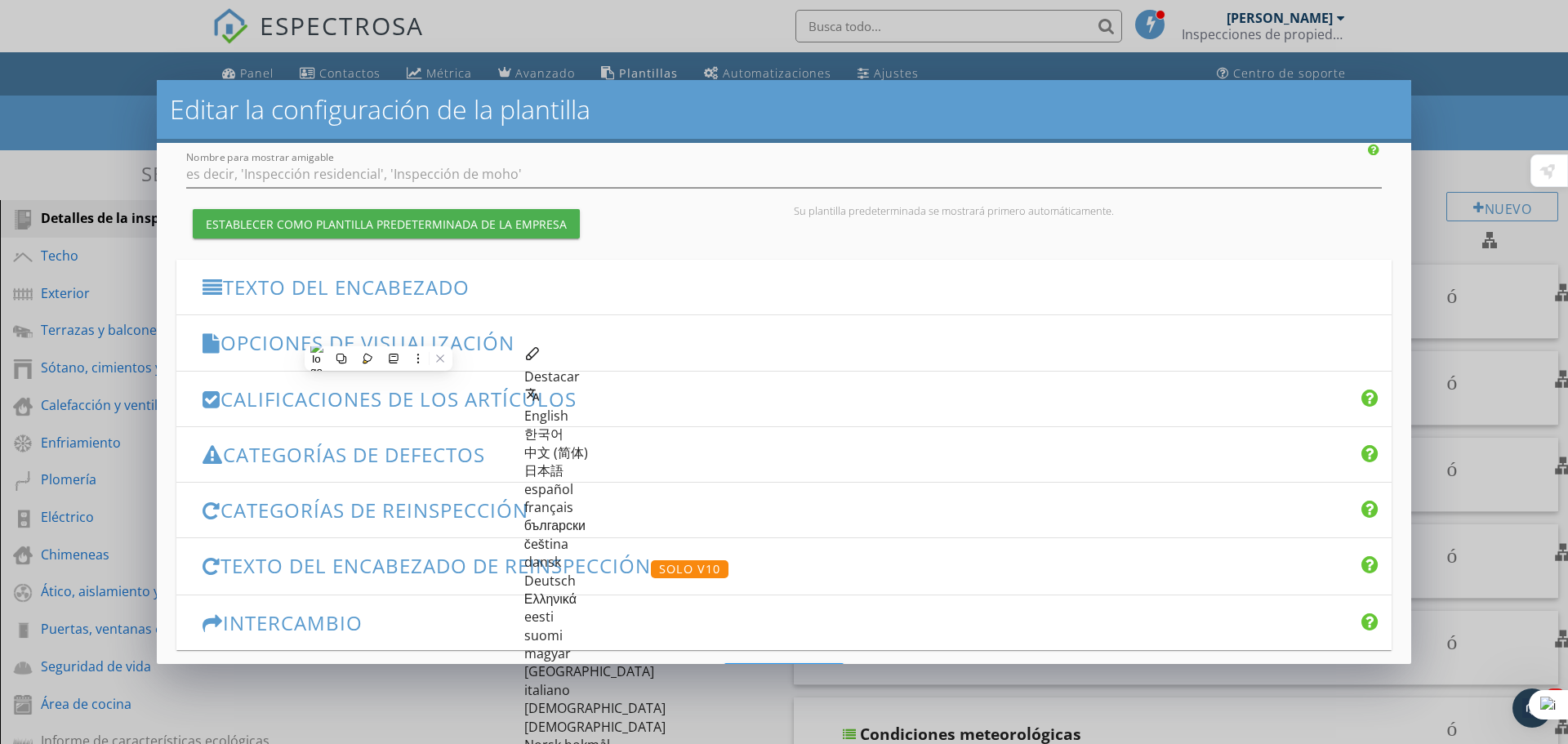
click at [252, 342] on font "Opciones de visualización" at bounding box center [367, 342] width 294 height 27
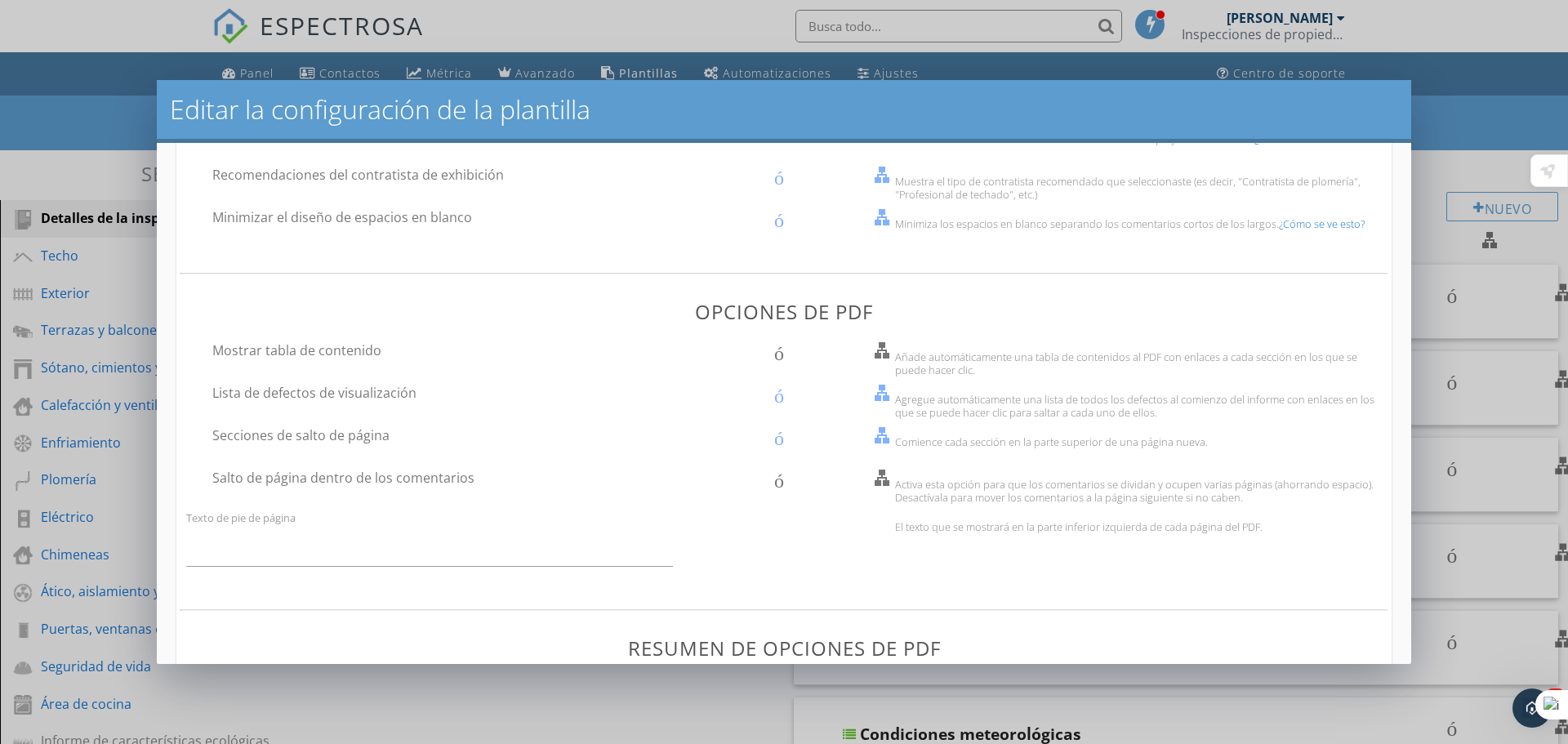
scroll to position [526, 0]
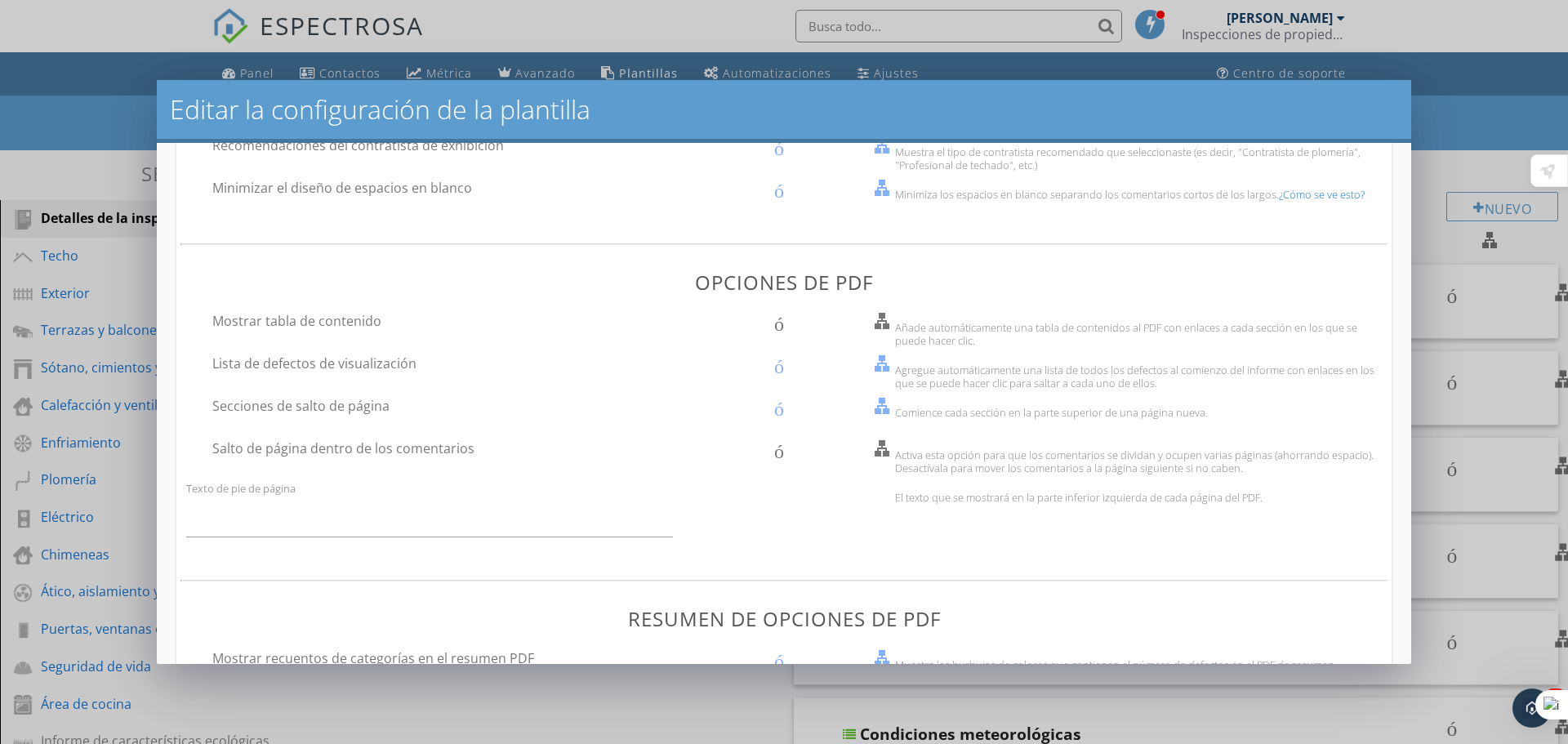
click at [243, 322] on font "Mostrar tabla de contenido" at bounding box center [297, 321] width 169 height 18
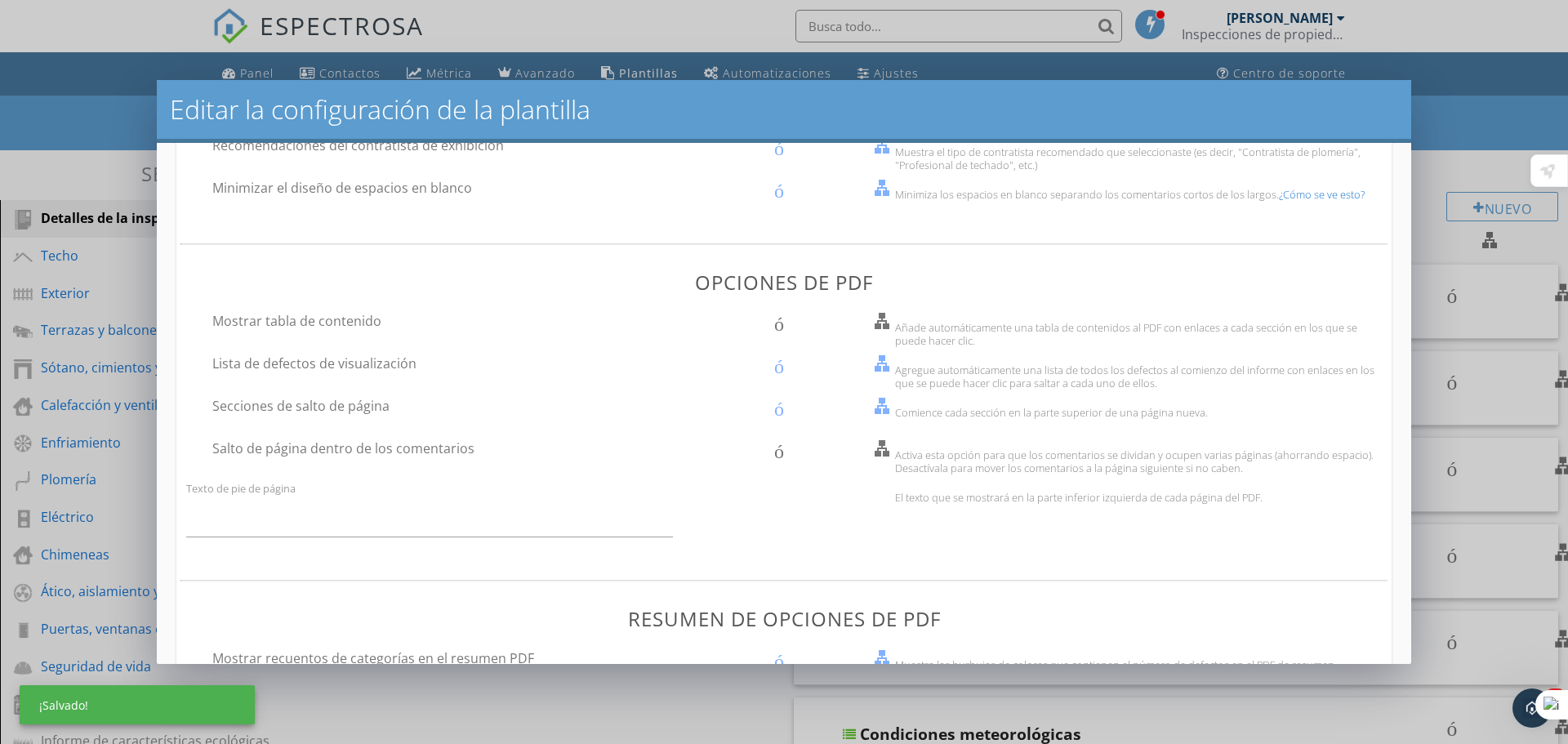
checkbox input "true"
click at [290, 447] on font "Salto de página dentro de los comentarios" at bounding box center [343, 448] width 262 height 18
checkbox input "true"
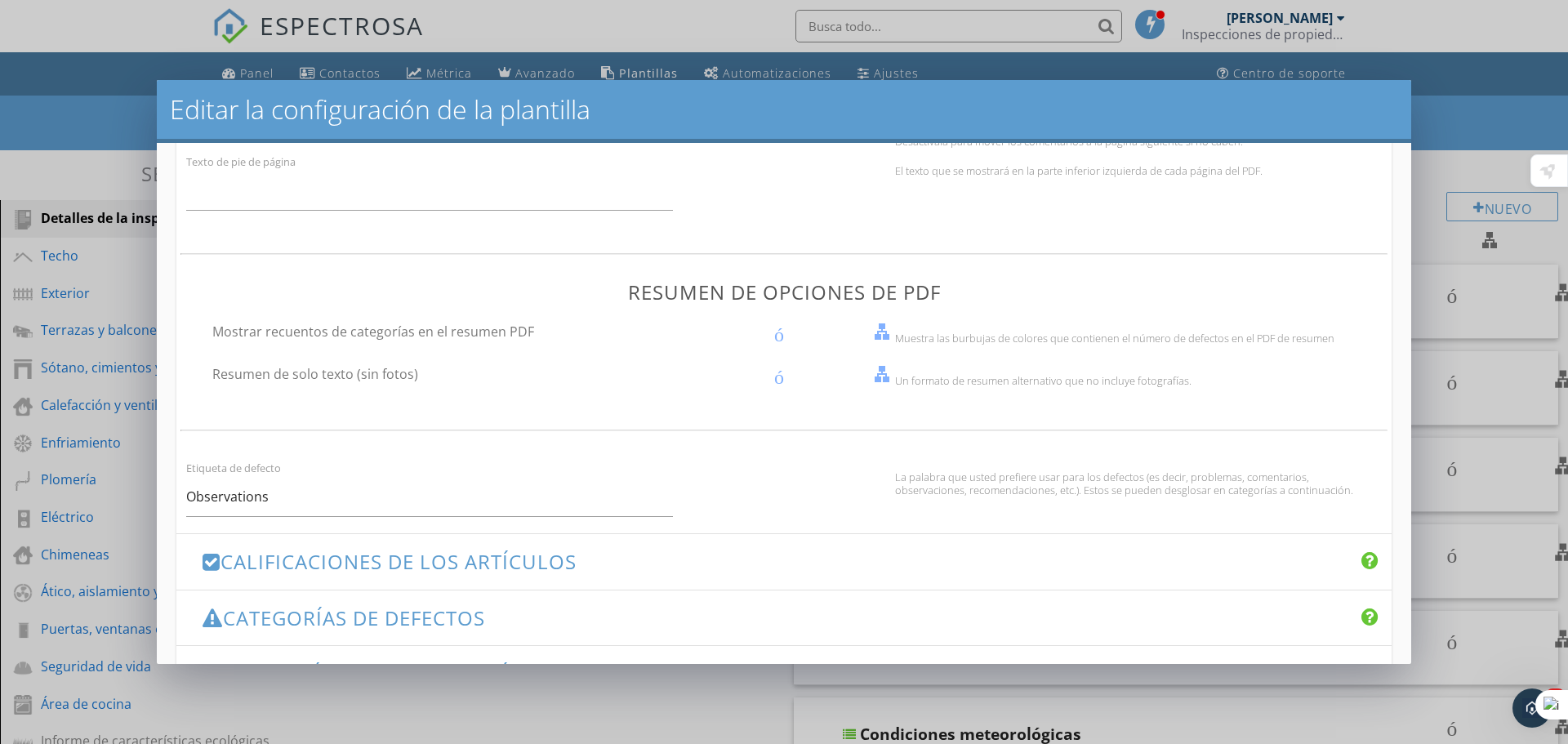
scroll to position [1015, 0]
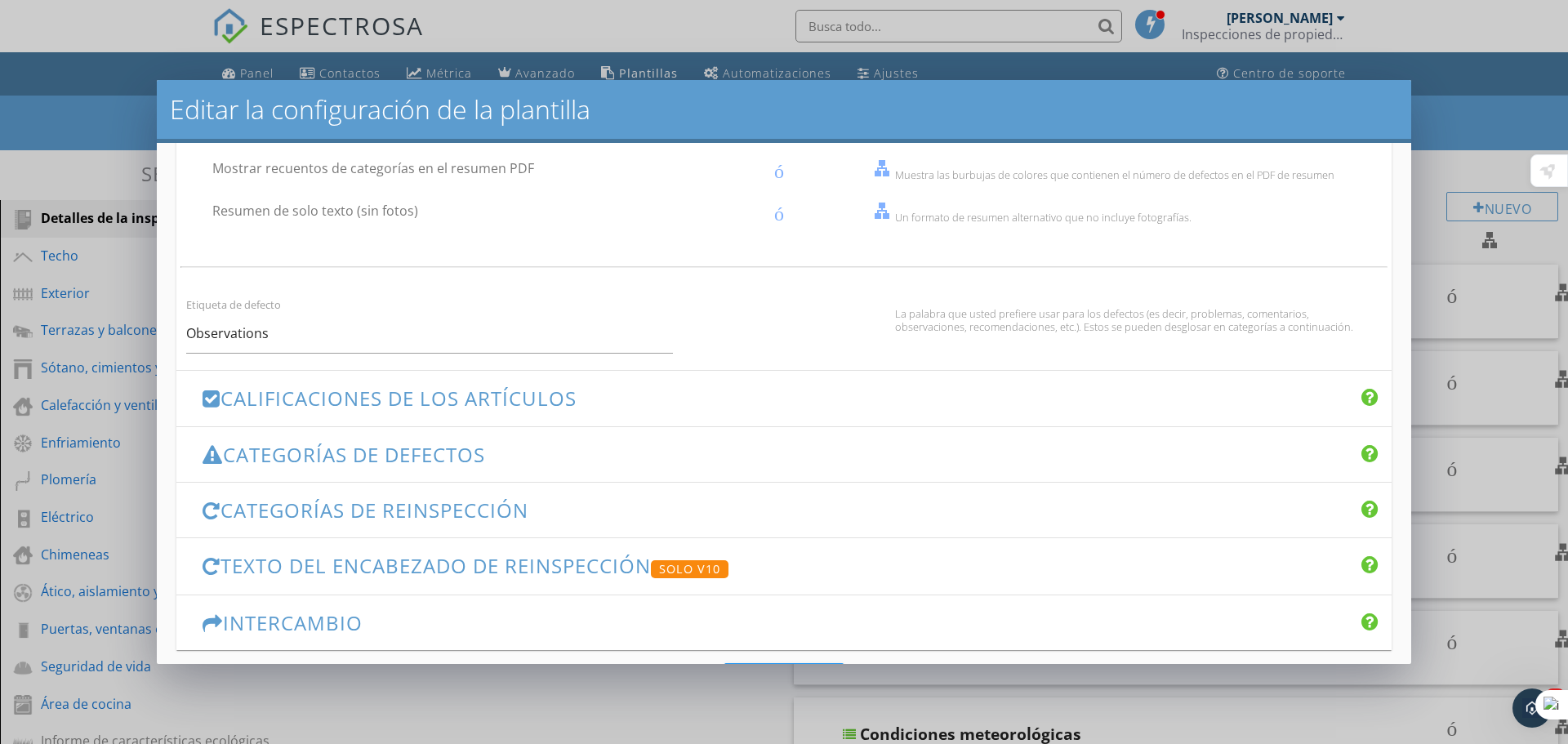
click at [275, 396] on font "Calificaciones de los artículos" at bounding box center [399, 398] width 356 height 27
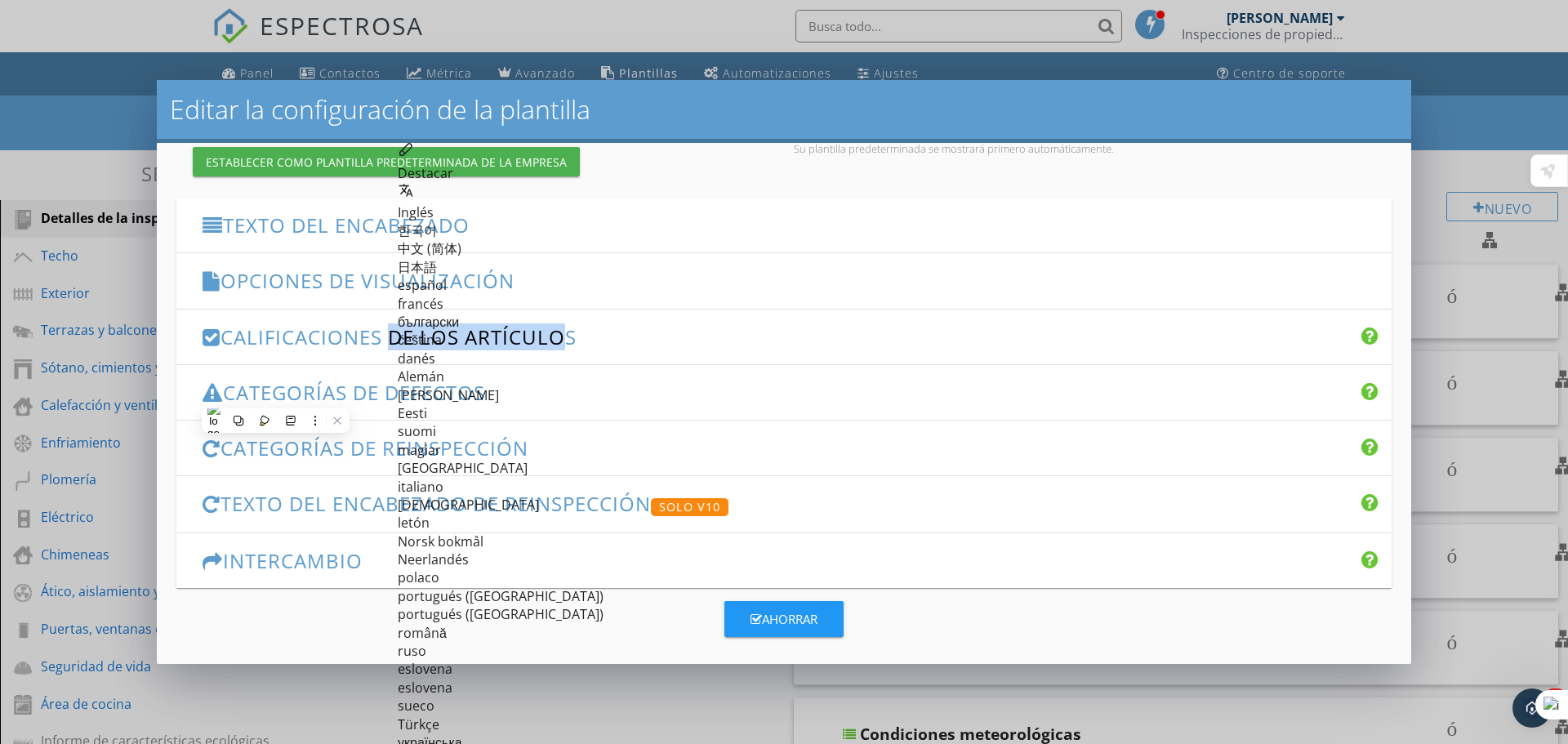
scroll to position [187, 0]
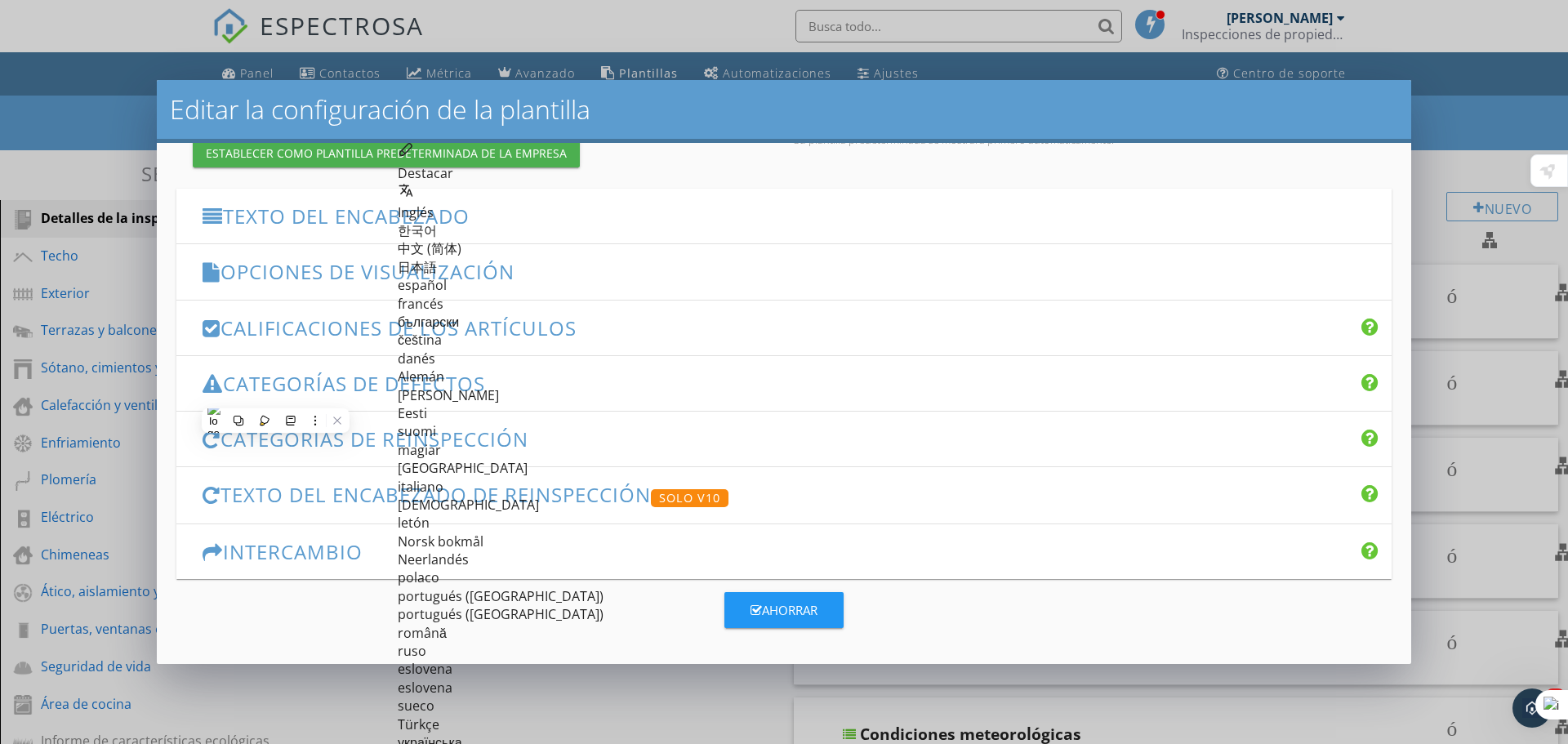
click at [403, 401] on div "Categorías de defectos flecha_abajo_del_teclado" at bounding box center [784, 383] width 1215 height 54
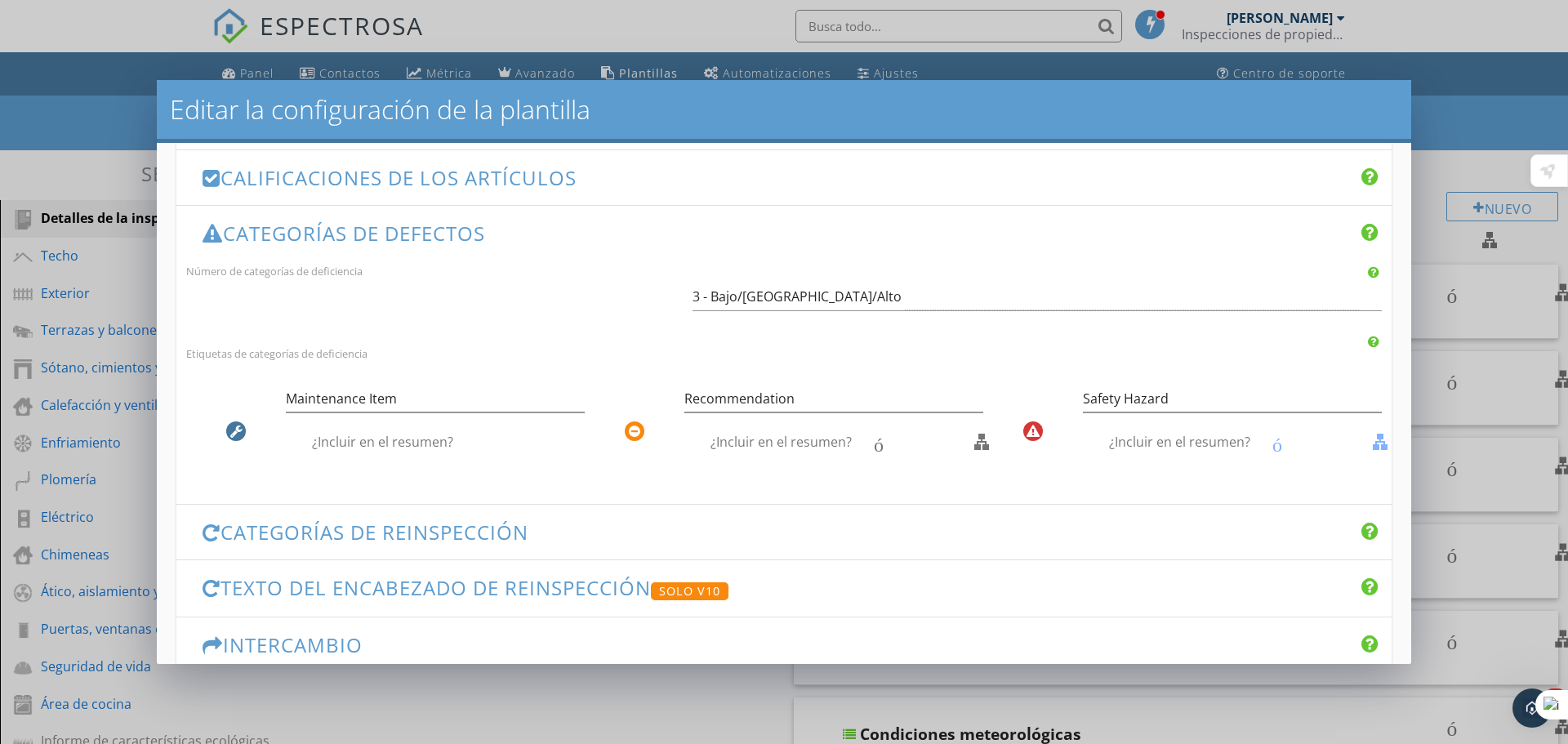
scroll to position [351, 0]
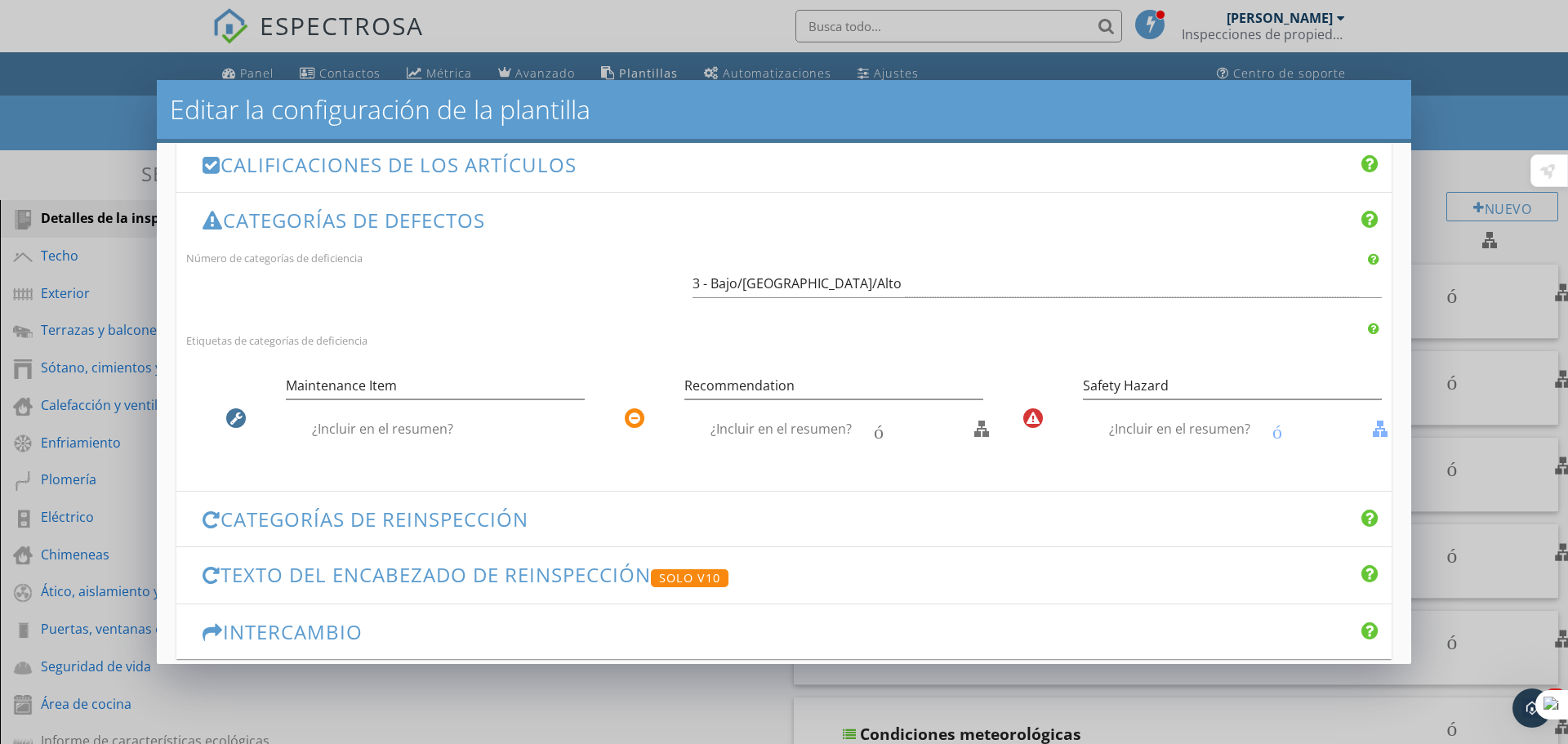
click at [801, 425] on font "¿Incluir en el resumen?" at bounding box center [781, 428] width 141 height 18
click at [1027, 415] on icon at bounding box center [1033, 418] width 13 height 13
click at [796, 380] on input "Recommendation" at bounding box center [833, 386] width 299 height 27
click at [874, 434] on font "contorno de casilla de verificación en blanco" at bounding box center [1057, 428] width 745 height 19
click at [737, 425] on font "¿Incluir en el resumen?" at bounding box center [781, 428] width 141 height 18
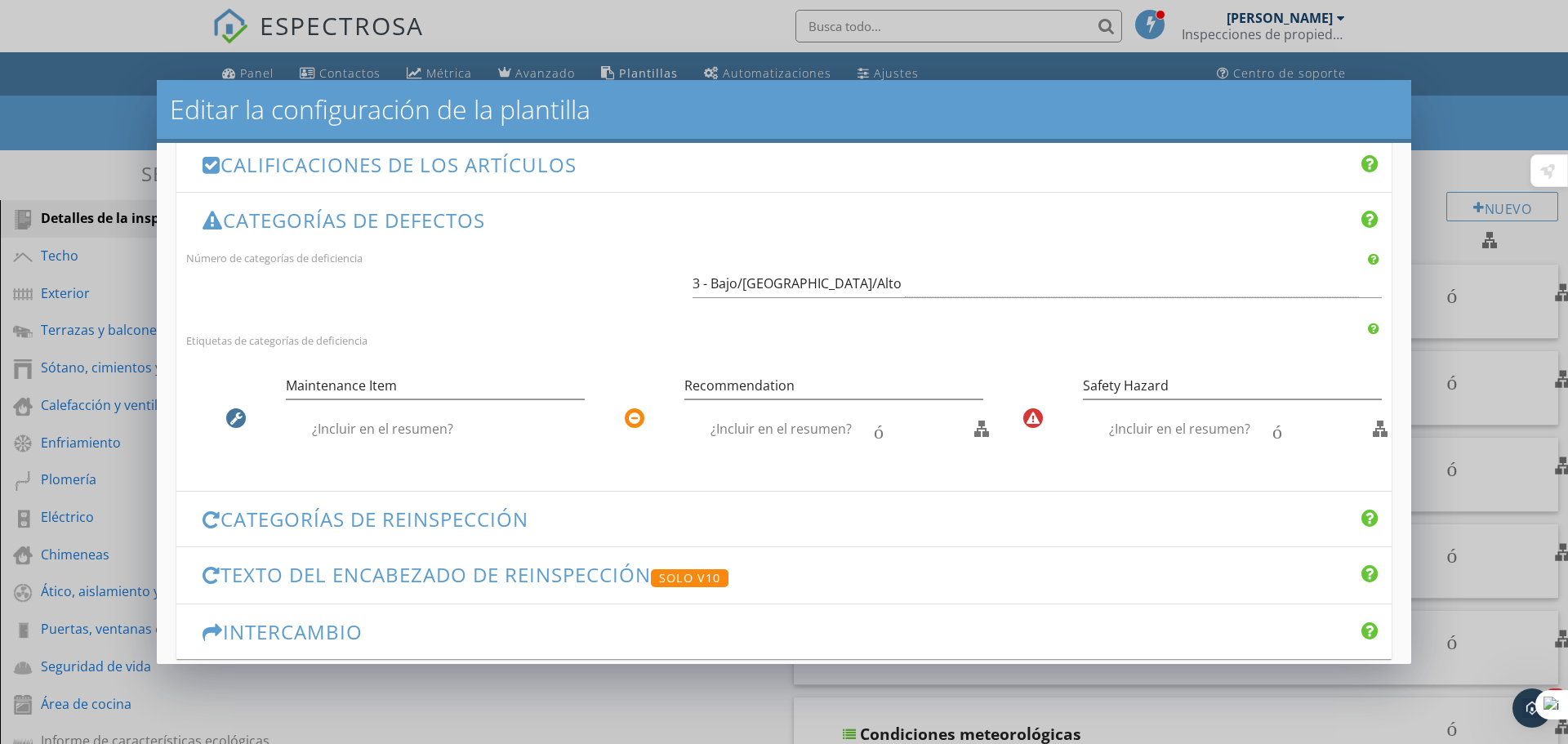
checkbox input "true"
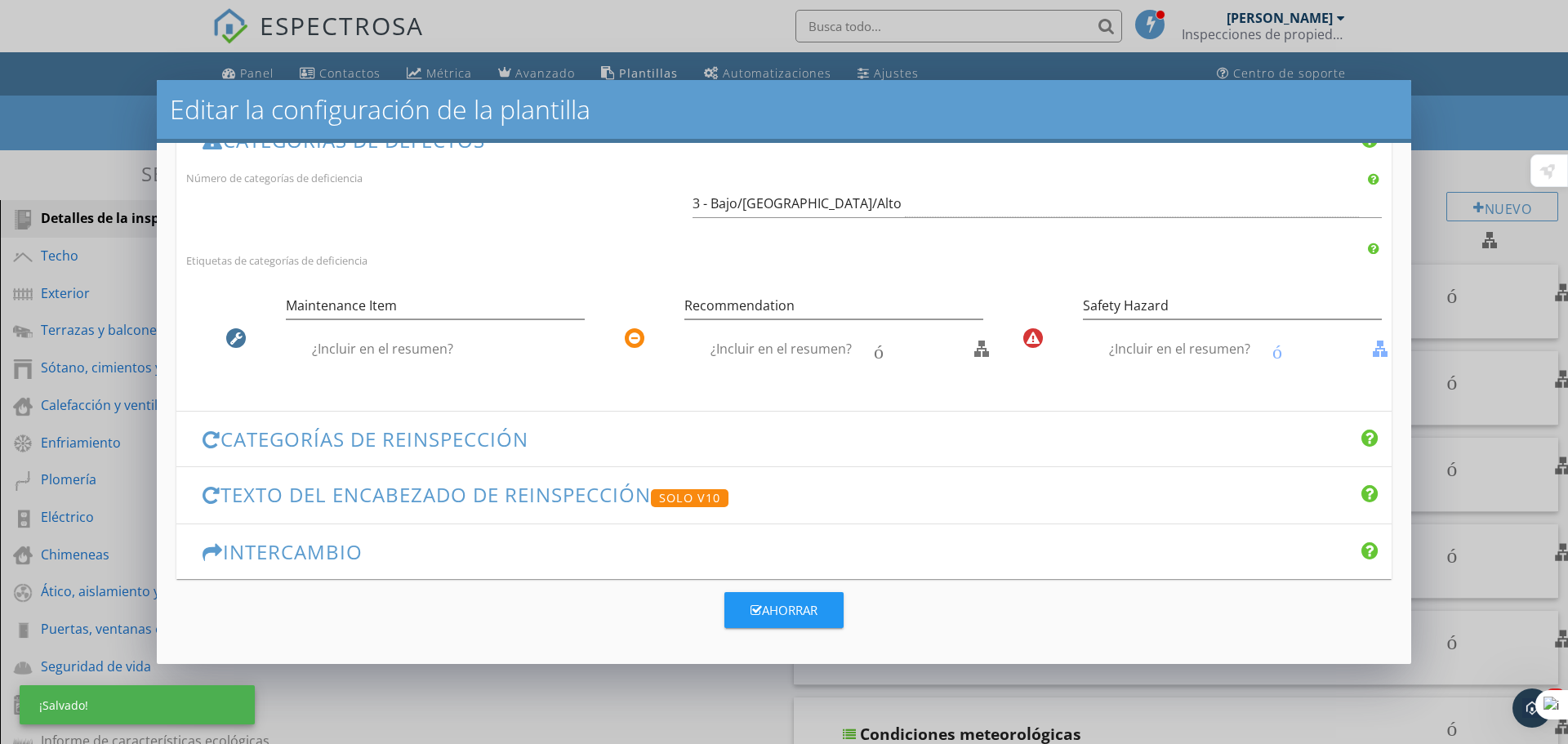
scroll to position [444, 0]
click at [433, 426] on font "Categorías de reinspección" at bounding box center [375, 439] width 308 height 27
click at [433, 423] on li "Categorías de reinspección flecha_abajo_del_teclado Número de categorías de rei…" at bounding box center [784, 439] width 1215 height 55
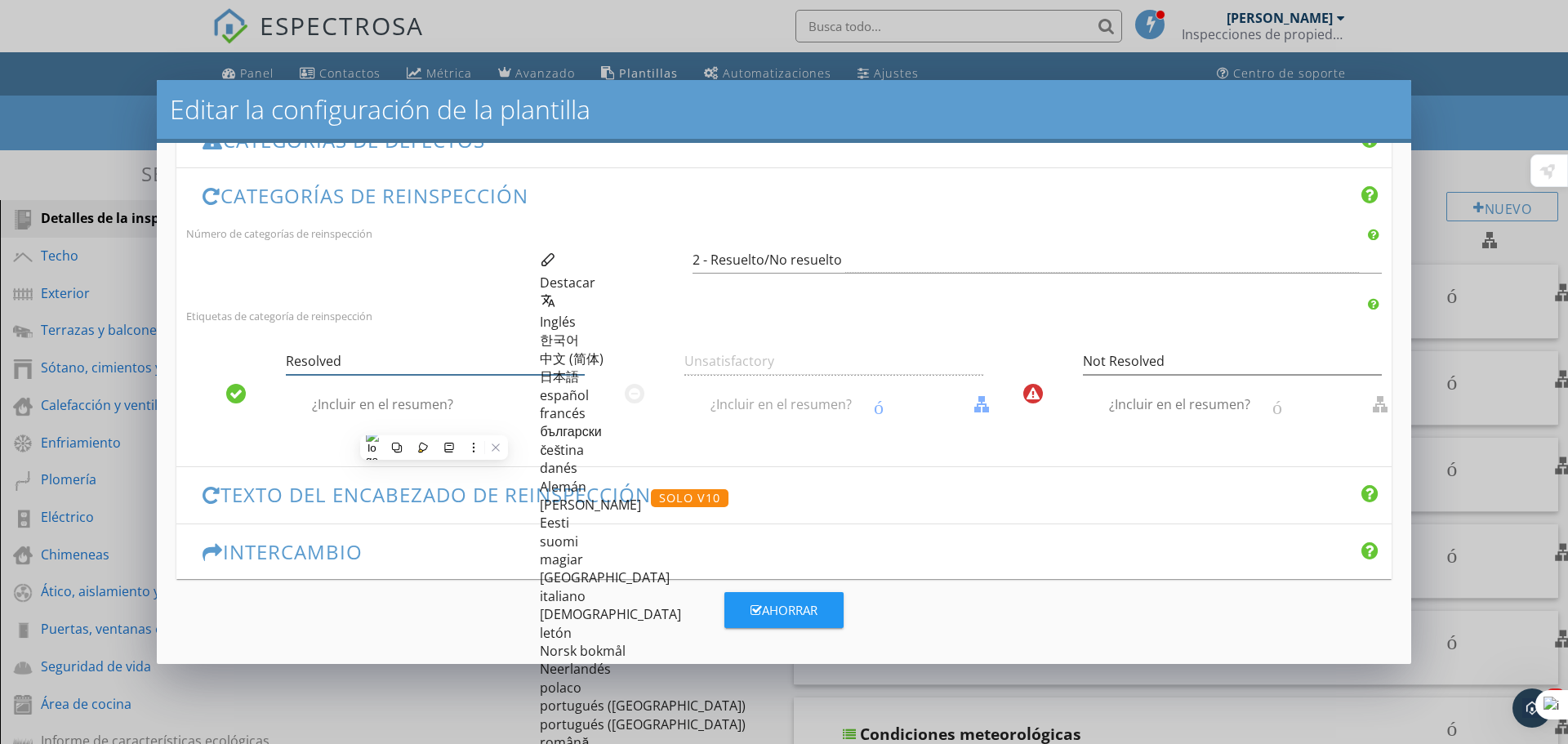
click at [412, 348] on input "Resolved" at bounding box center [435, 362] width 299 height 27
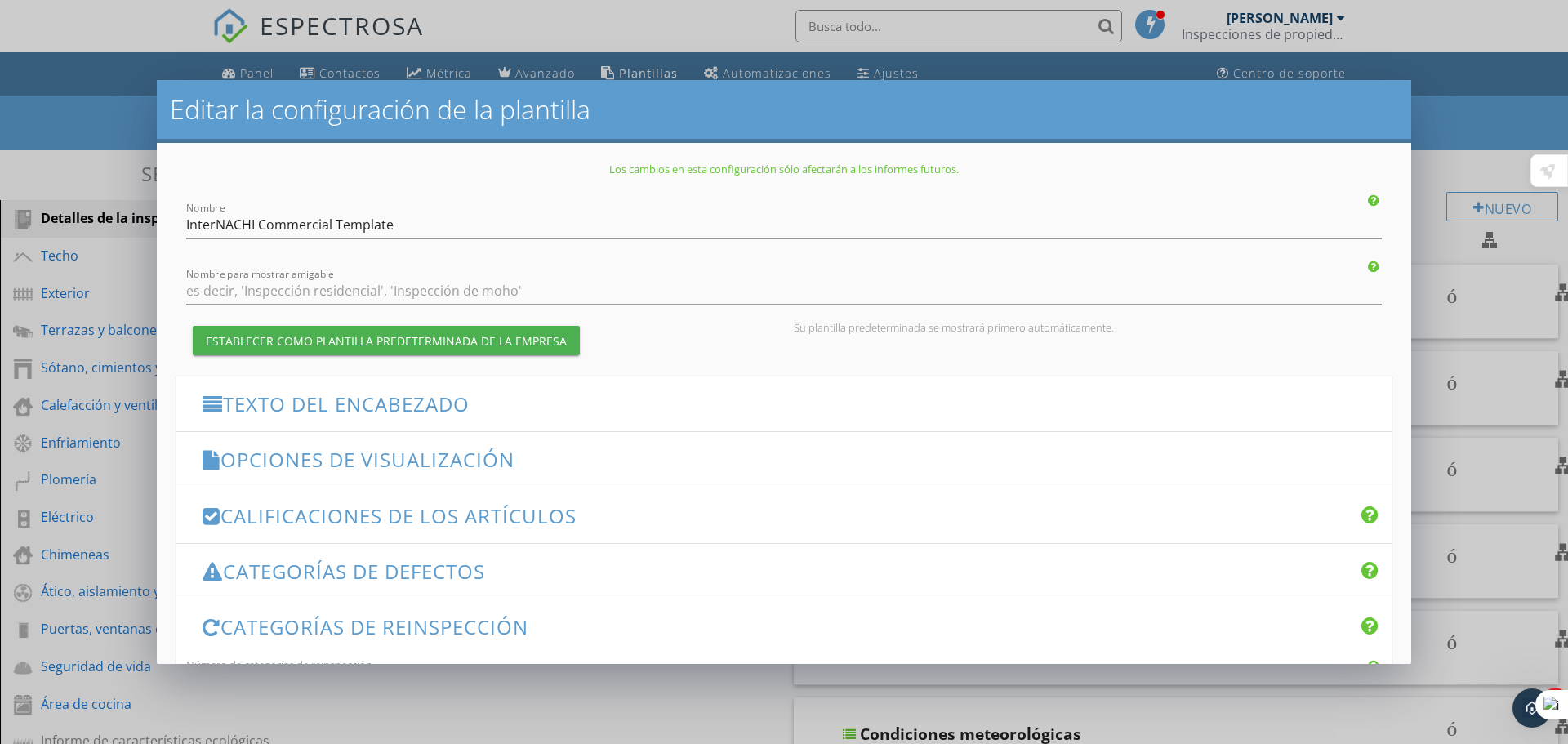
scroll to position [163, 0]
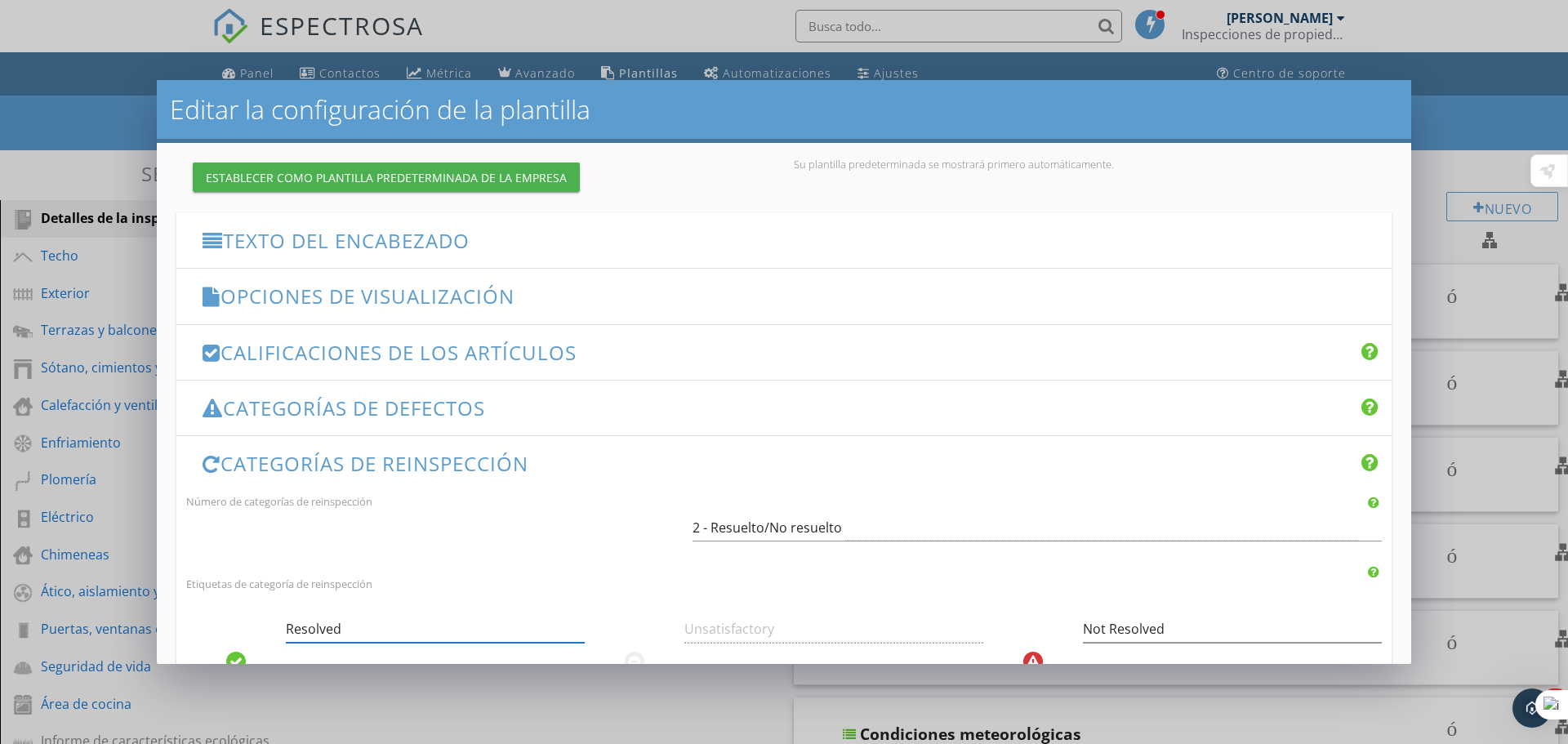
click at [370, 297] on font "Opciones de visualización" at bounding box center [367, 296] width 294 height 27
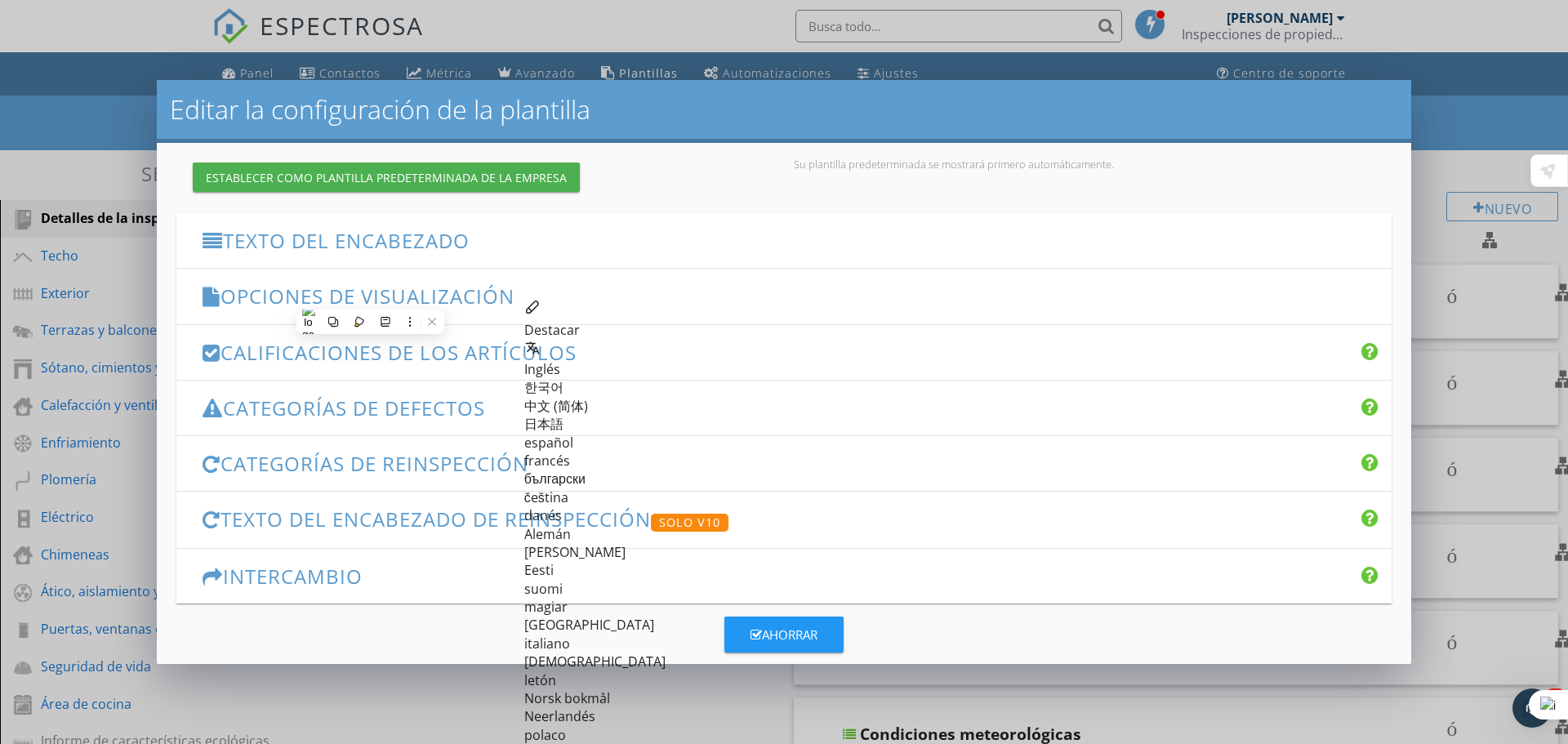
click at [262, 291] on font "Opciones de visualización" at bounding box center [367, 296] width 294 height 27
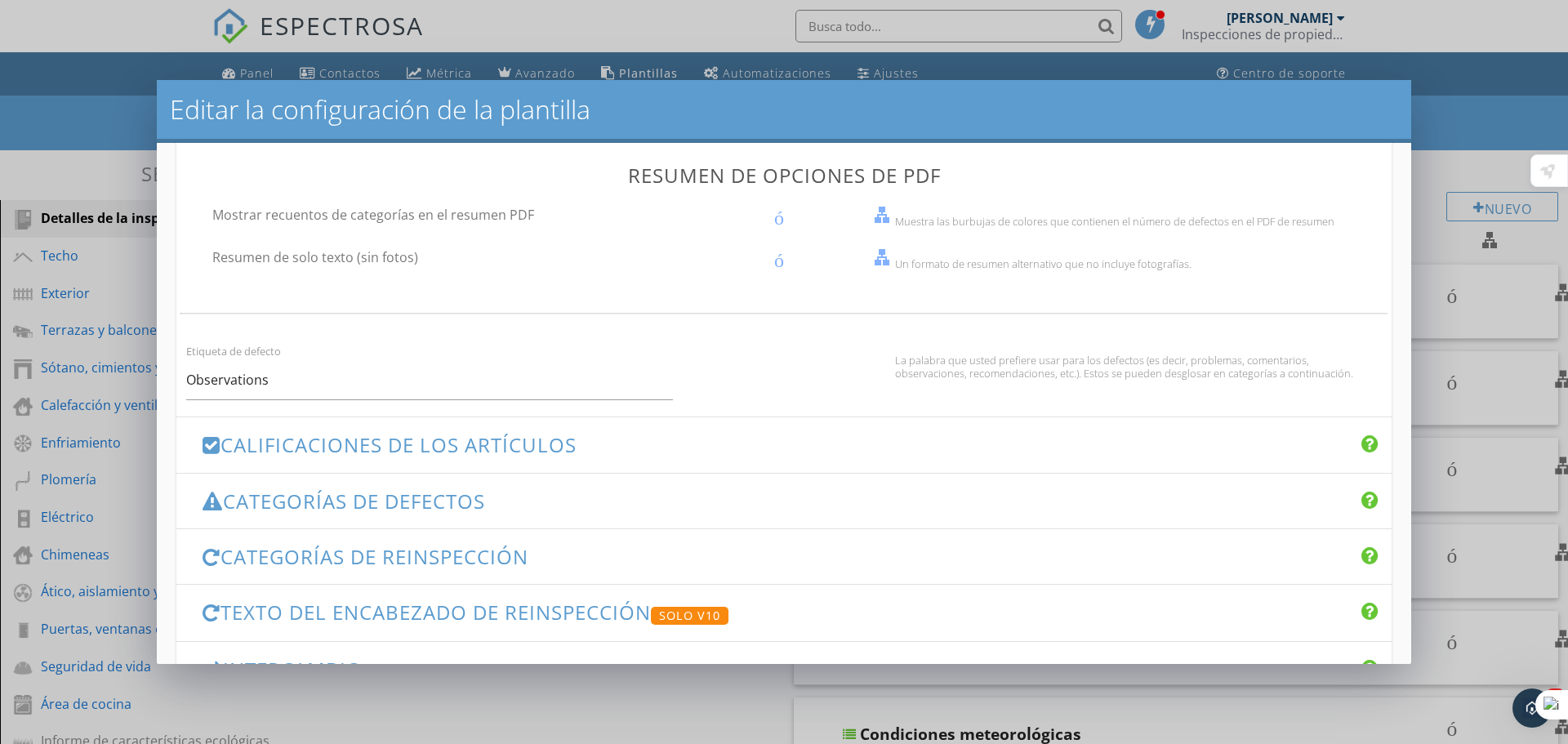
scroll to position [1062, 0]
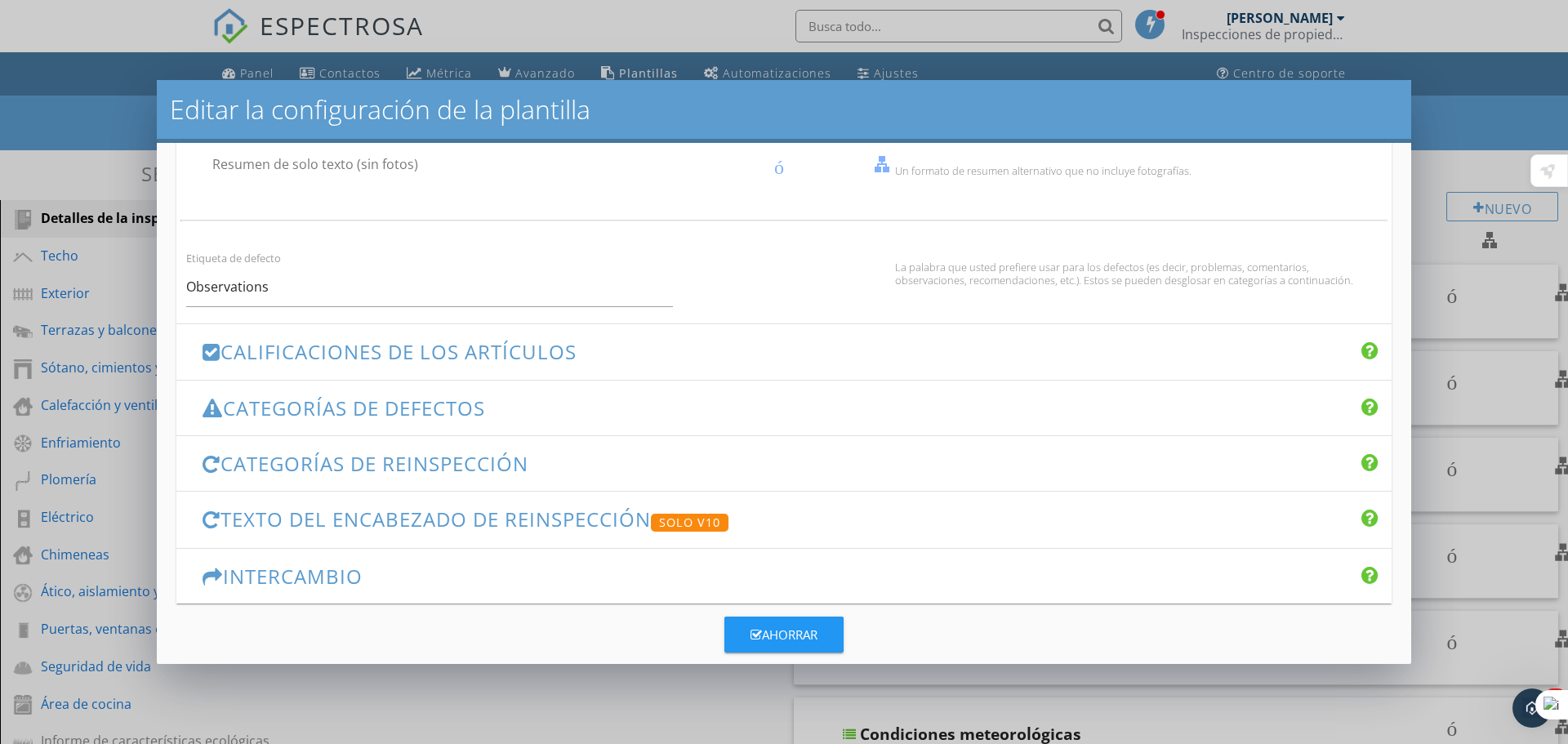
click at [429, 403] on font "Categorías de defectos" at bounding box center [353, 408] width 262 height 27
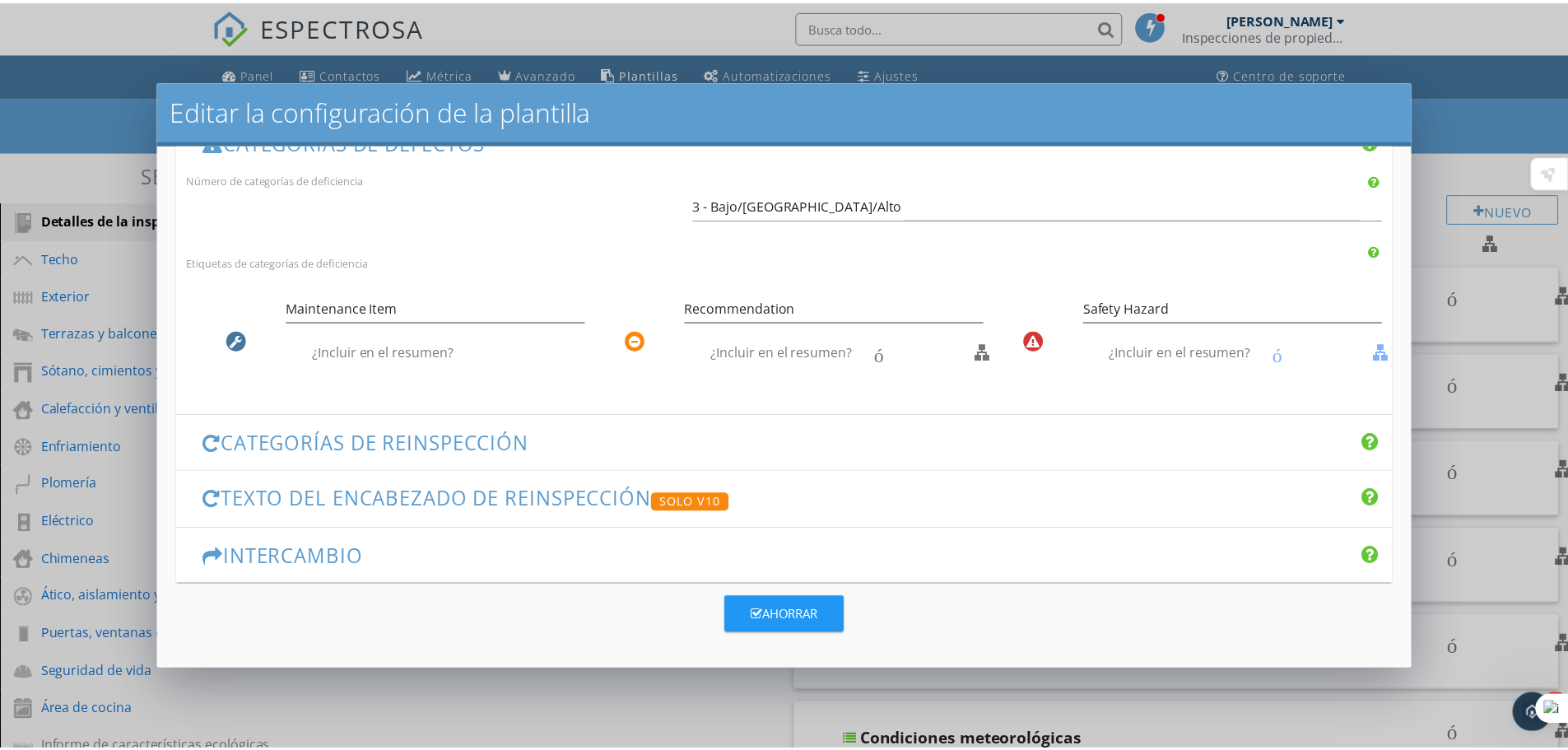
scroll to position [447, 0]
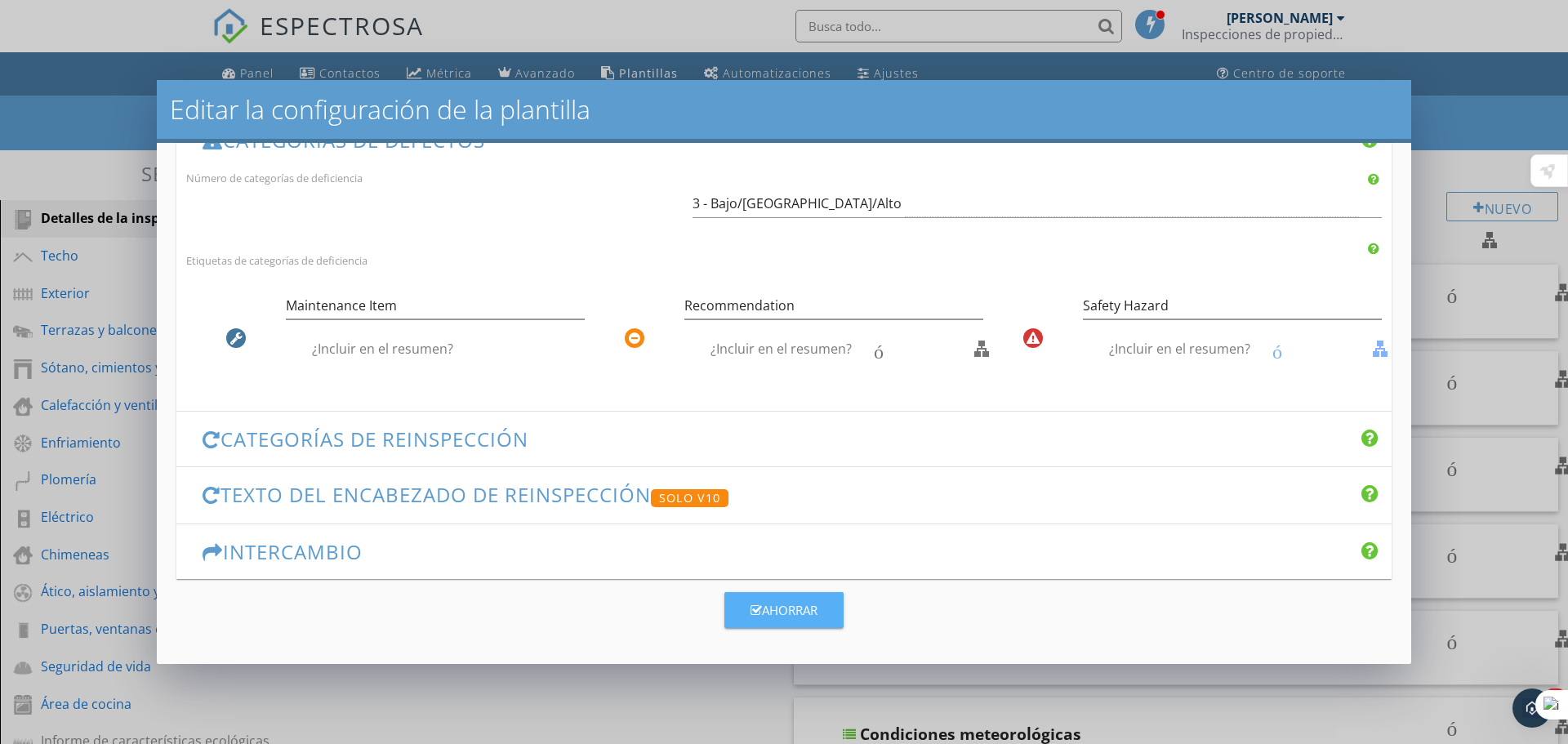
click at [767, 602] on font "Ahorrar" at bounding box center [790, 610] width 55 height 17
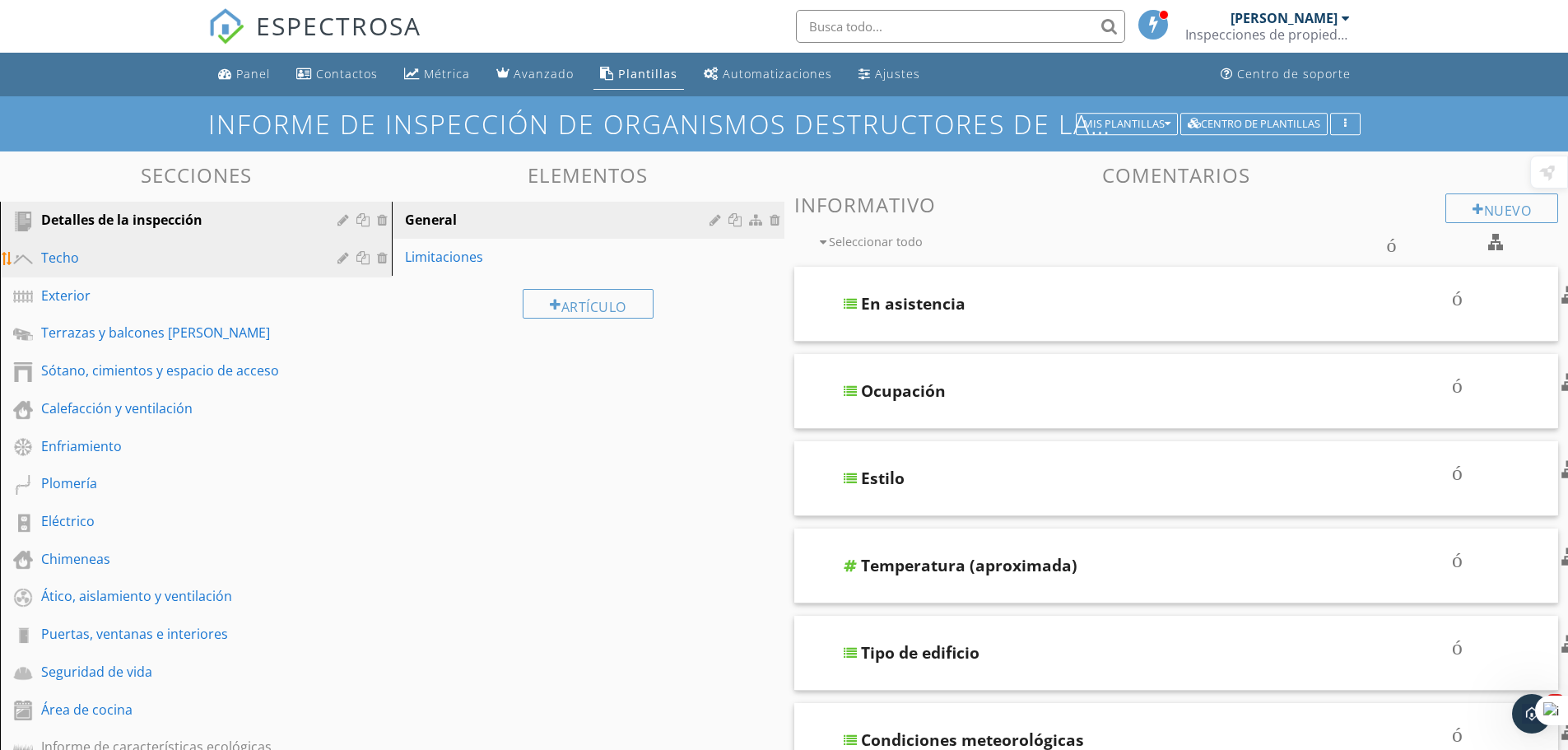
click at [100, 255] on div "Techo" at bounding box center [177, 257] width 272 height 19
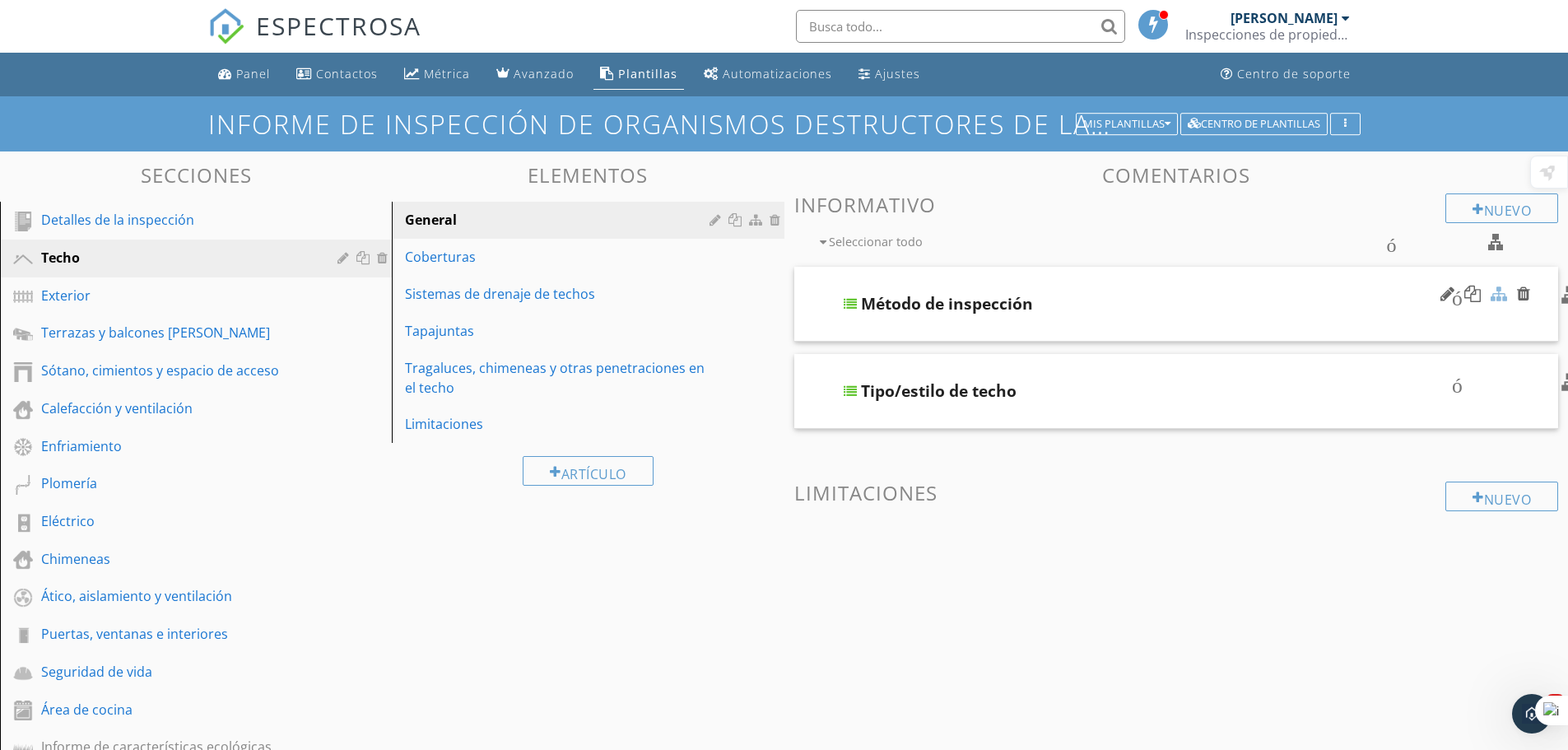
click at [1499, 298] on div at bounding box center [1500, 294] width 17 height 17
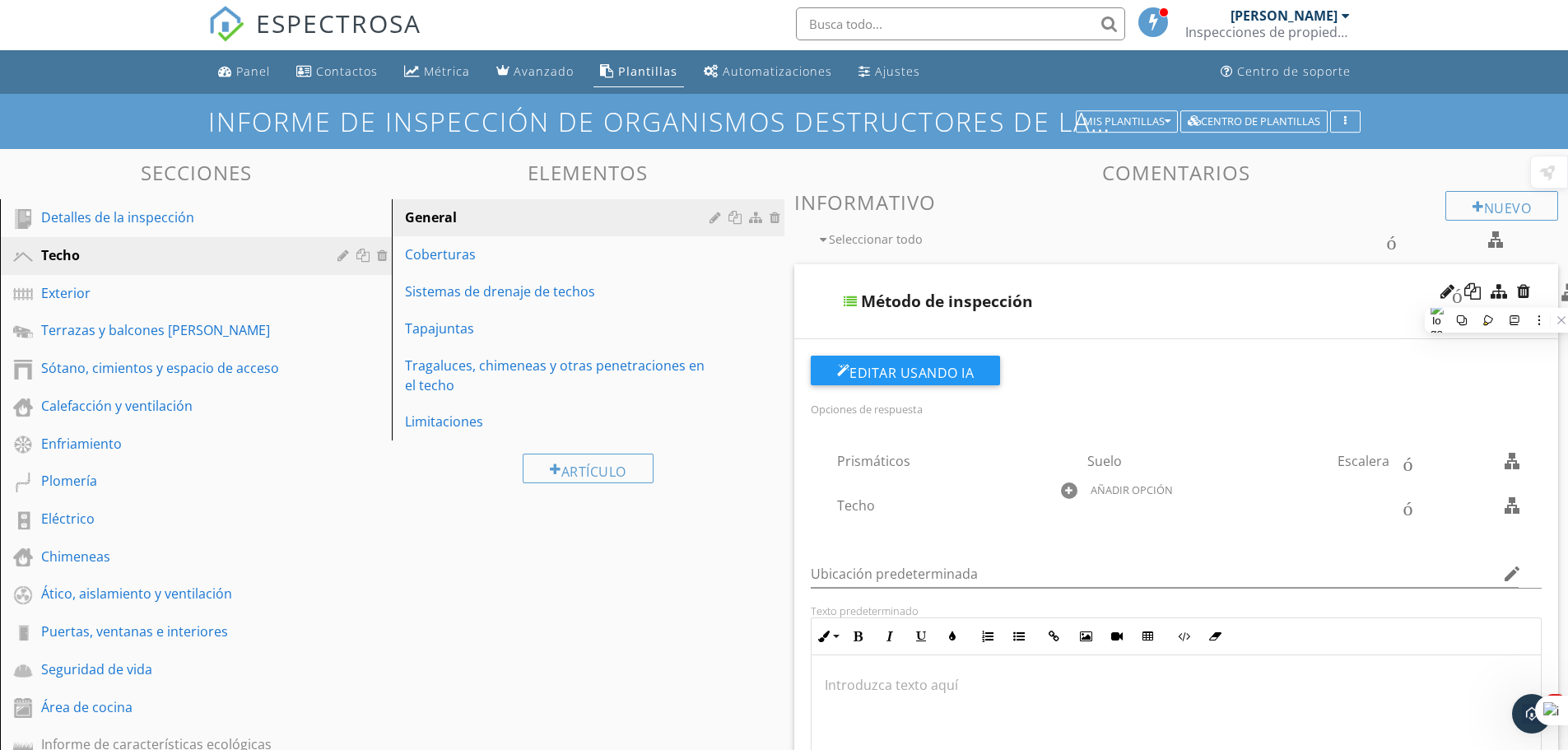
scroll to position [0, 0]
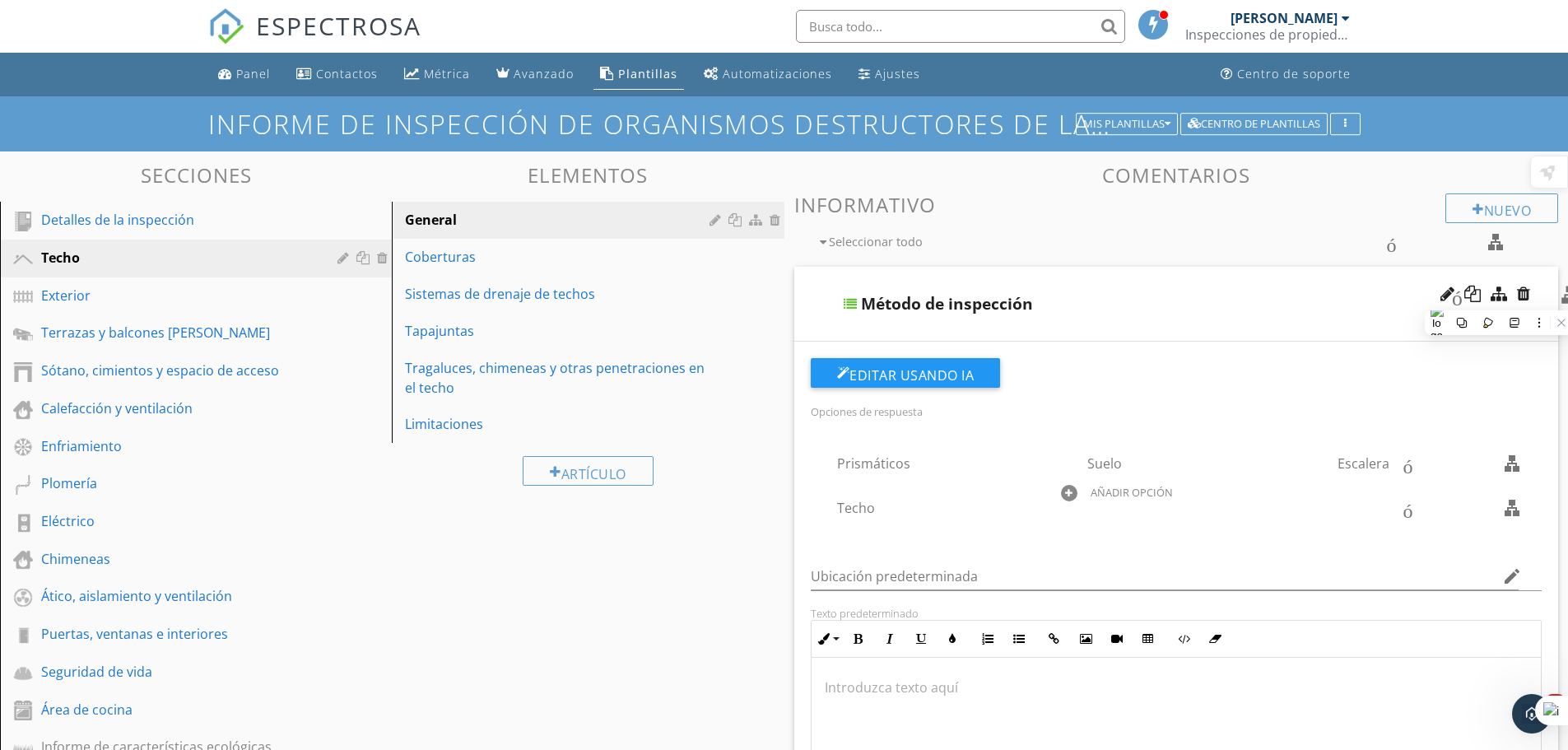
click at [583, 529] on div "Secciones Detalles de la inspección Techo Exterior Terrazas y balcones de mader…" at bounding box center [784, 704] width 1568 height 1106
click at [91, 557] on font "Chimeneas" at bounding box center [76, 558] width 69 height 18
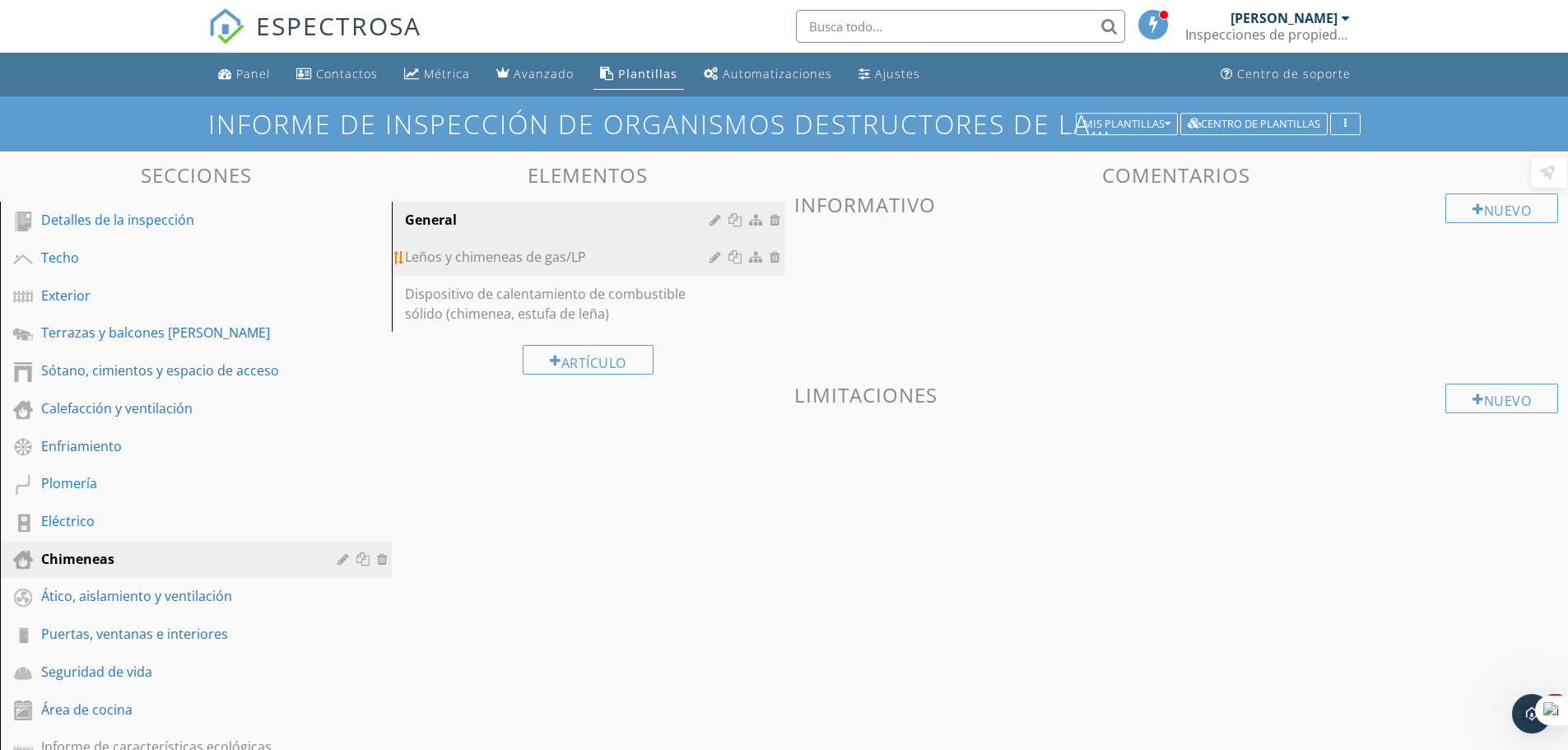
click at [599, 263] on div "Leños y chimeneas de gas/LP" at bounding box center [559, 256] width 309 height 19
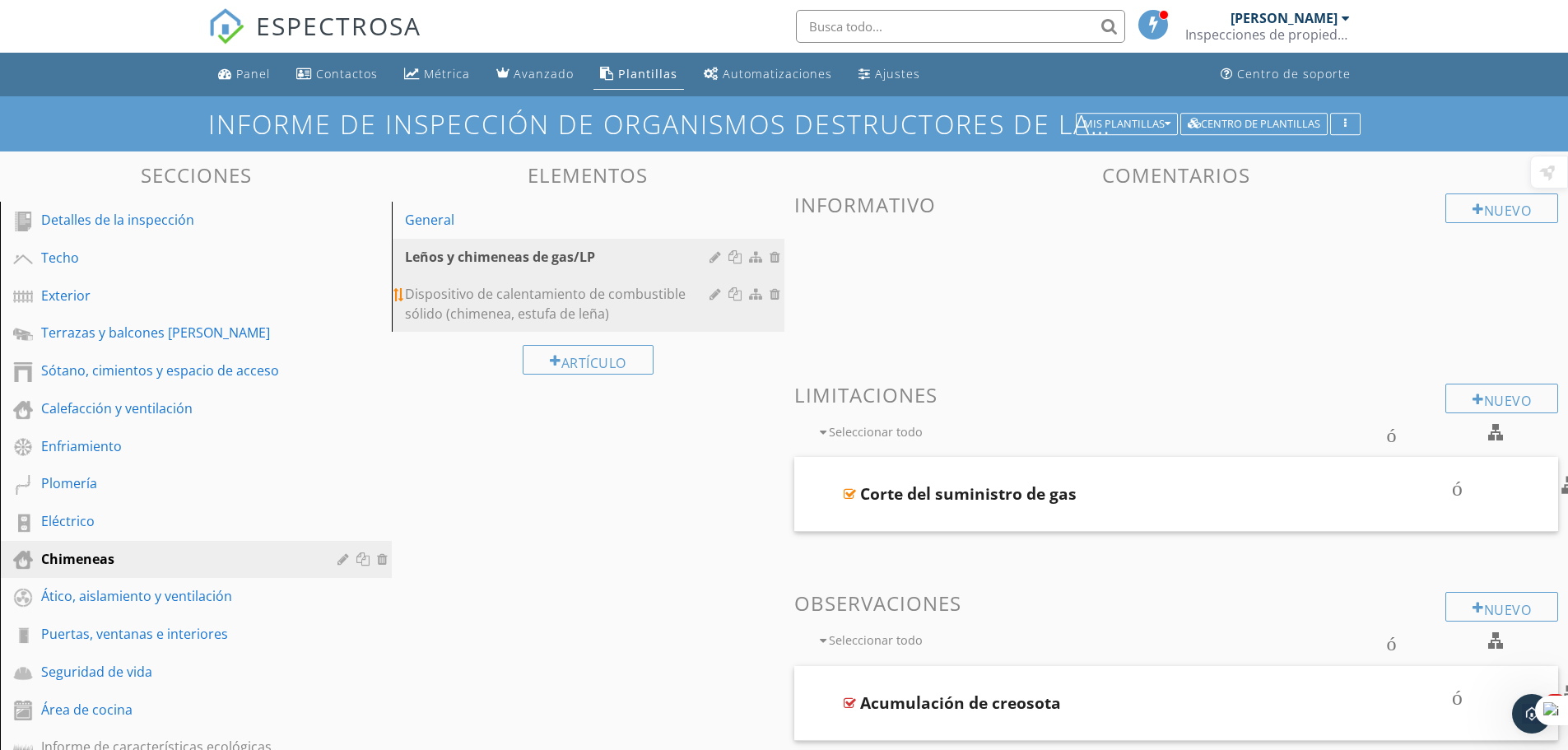
click at [566, 301] on font "Dispositivo de calentamiento de combustible sólido (chimenea, estufa de leña)" at bounding box center [545, 304] width 281 height 38
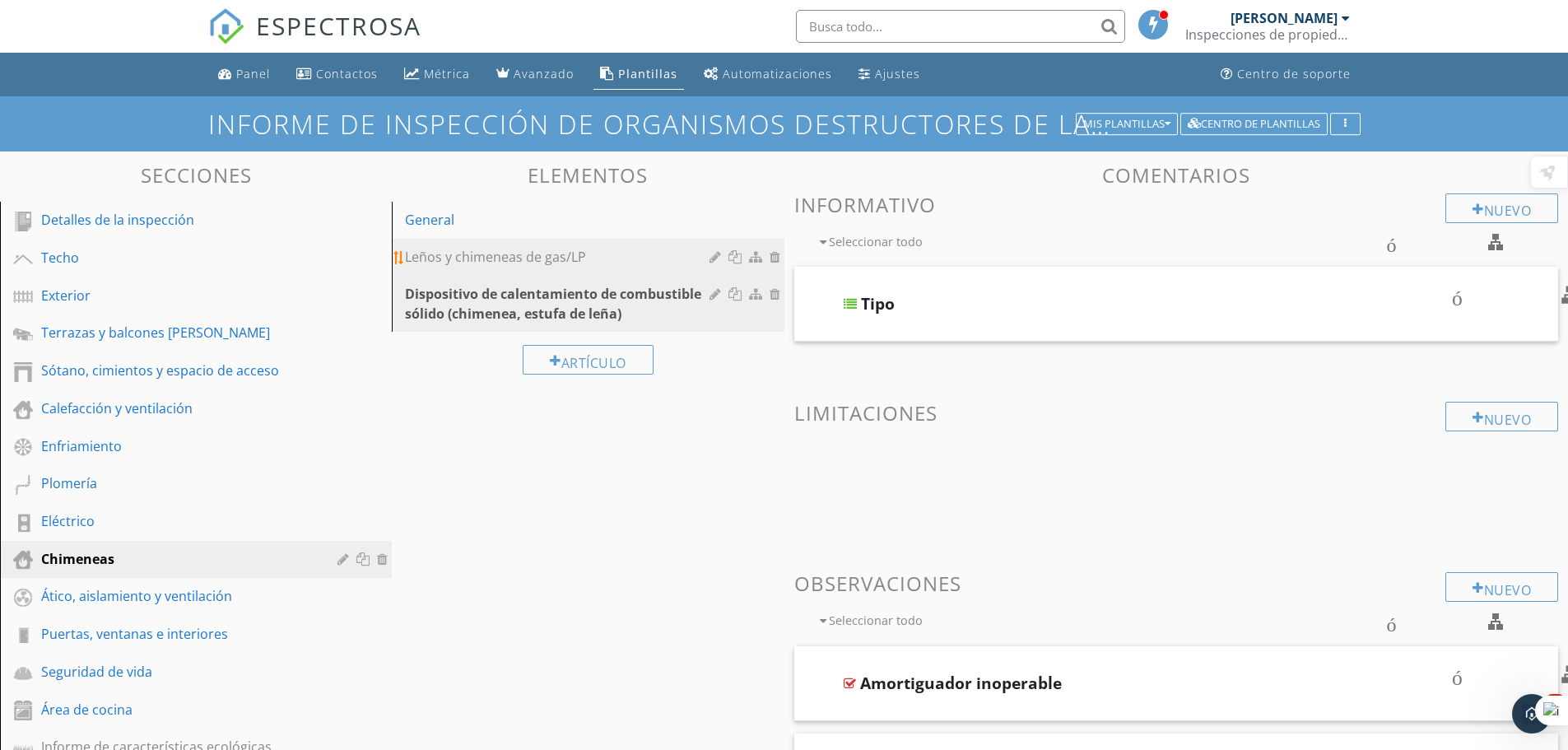
click at [568, 260] on font "Leños y chimeneas de gas/LP" at bounding box center [495, 256] width 181 height 18
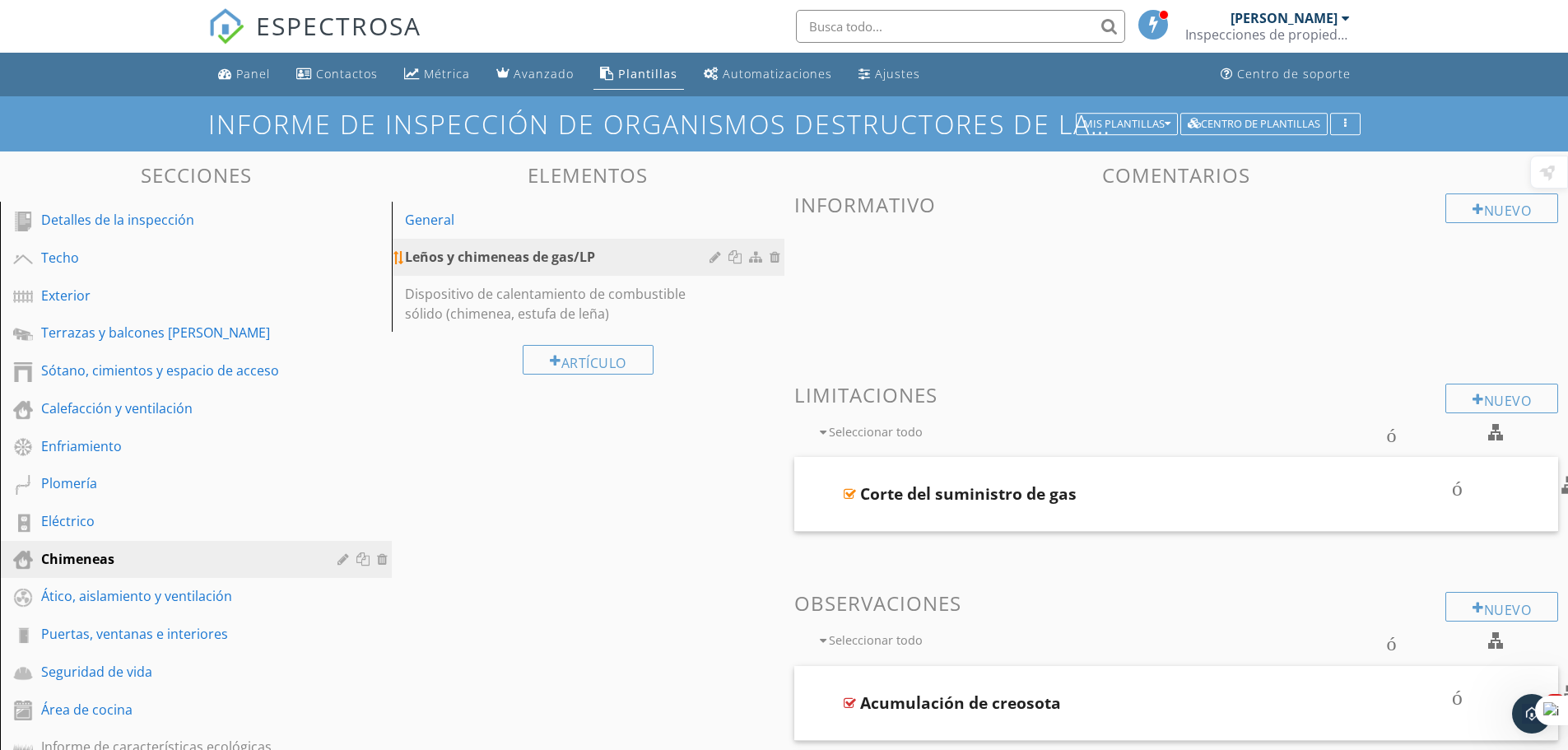
click at [758, 259] on div at bounding box center [757, 257] width 17 height 13
click at [756, 261] on div at bounding box center [757, 257] width 17 height 13
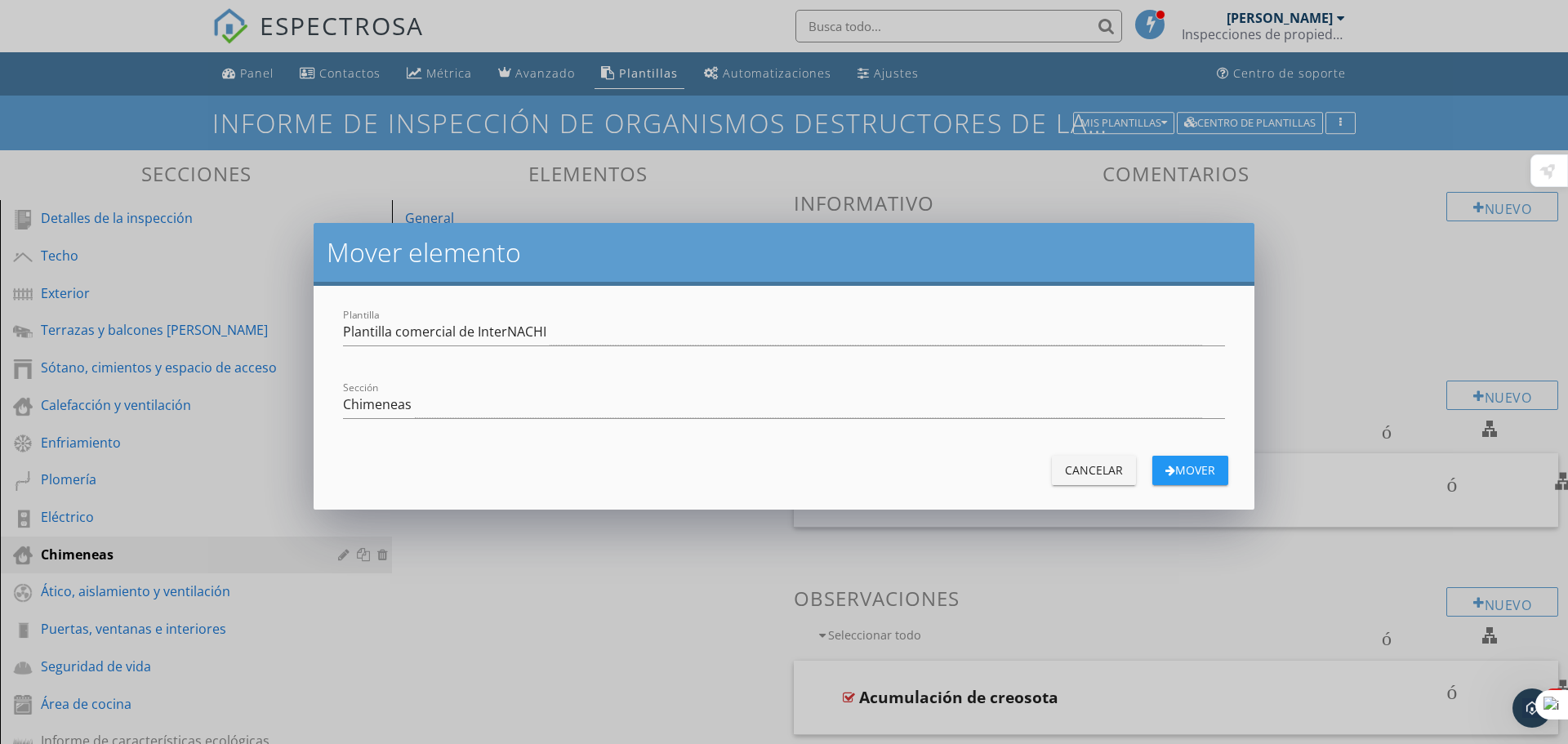
click at [1186, 471] on font "Mover" at bounding box center [1196, 469] width 40 height 16
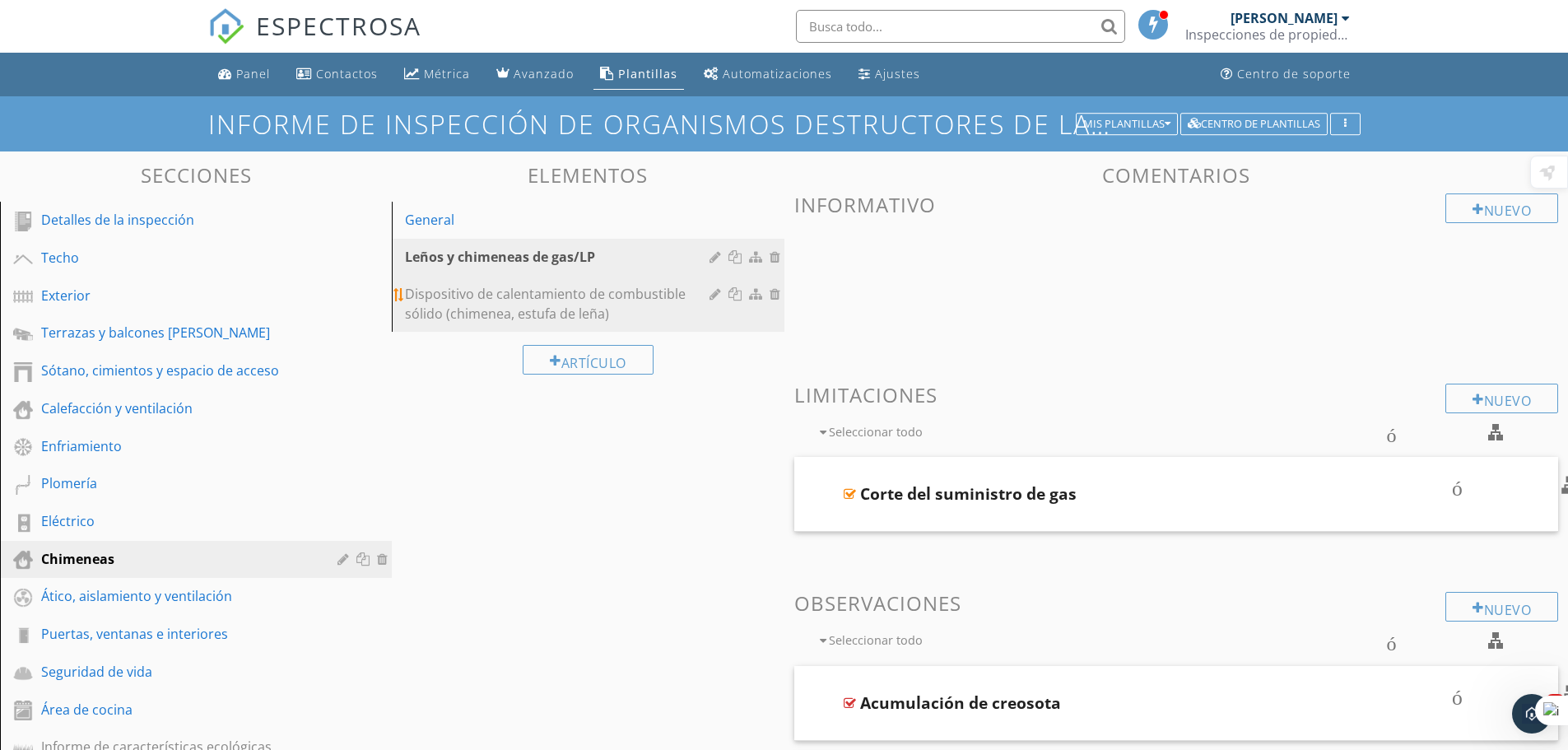
click at [756, 293] on div at bounding box center [757, 294] width 17 height 13
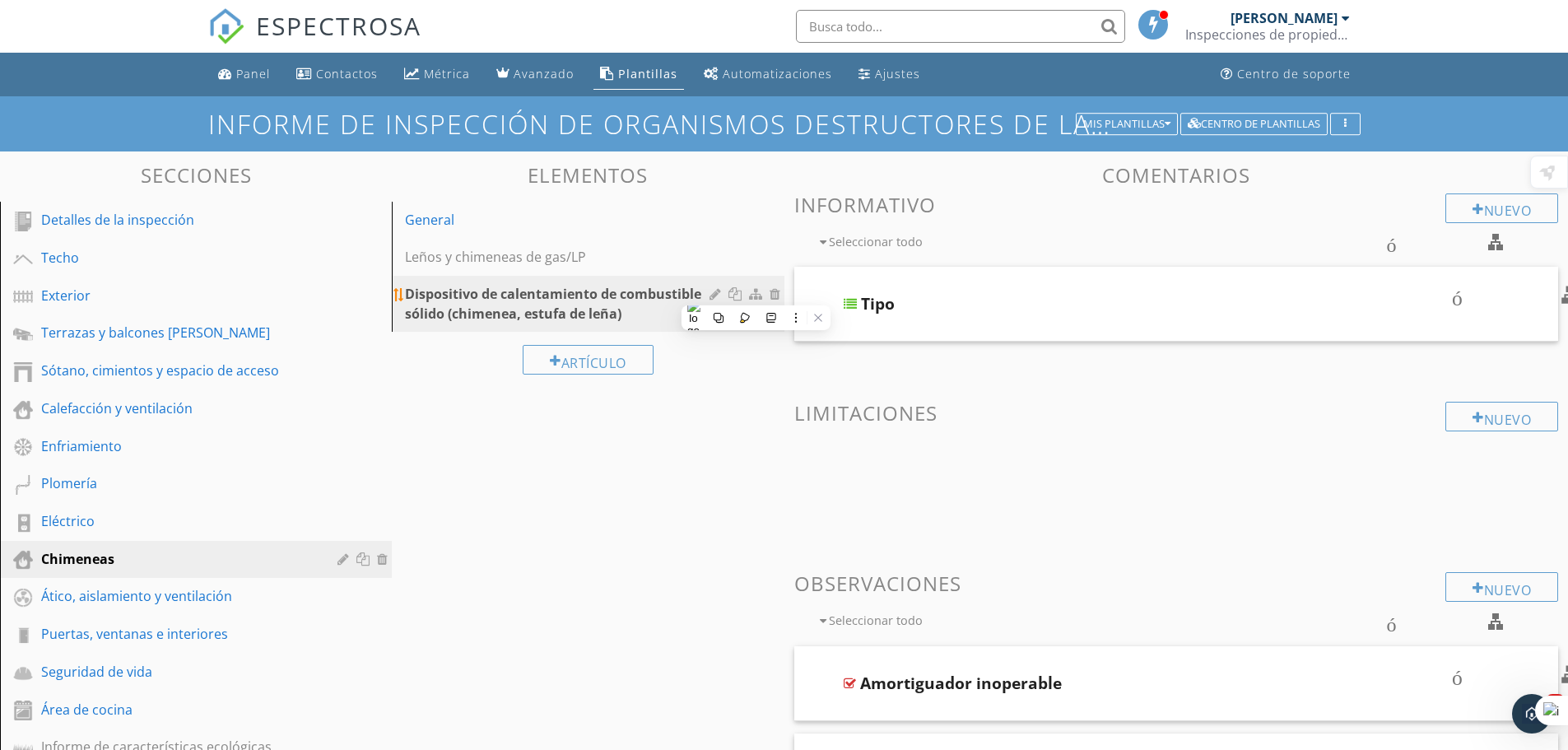
click at [754, 290] on div at bounding box center [757, 294] width 17 height 13
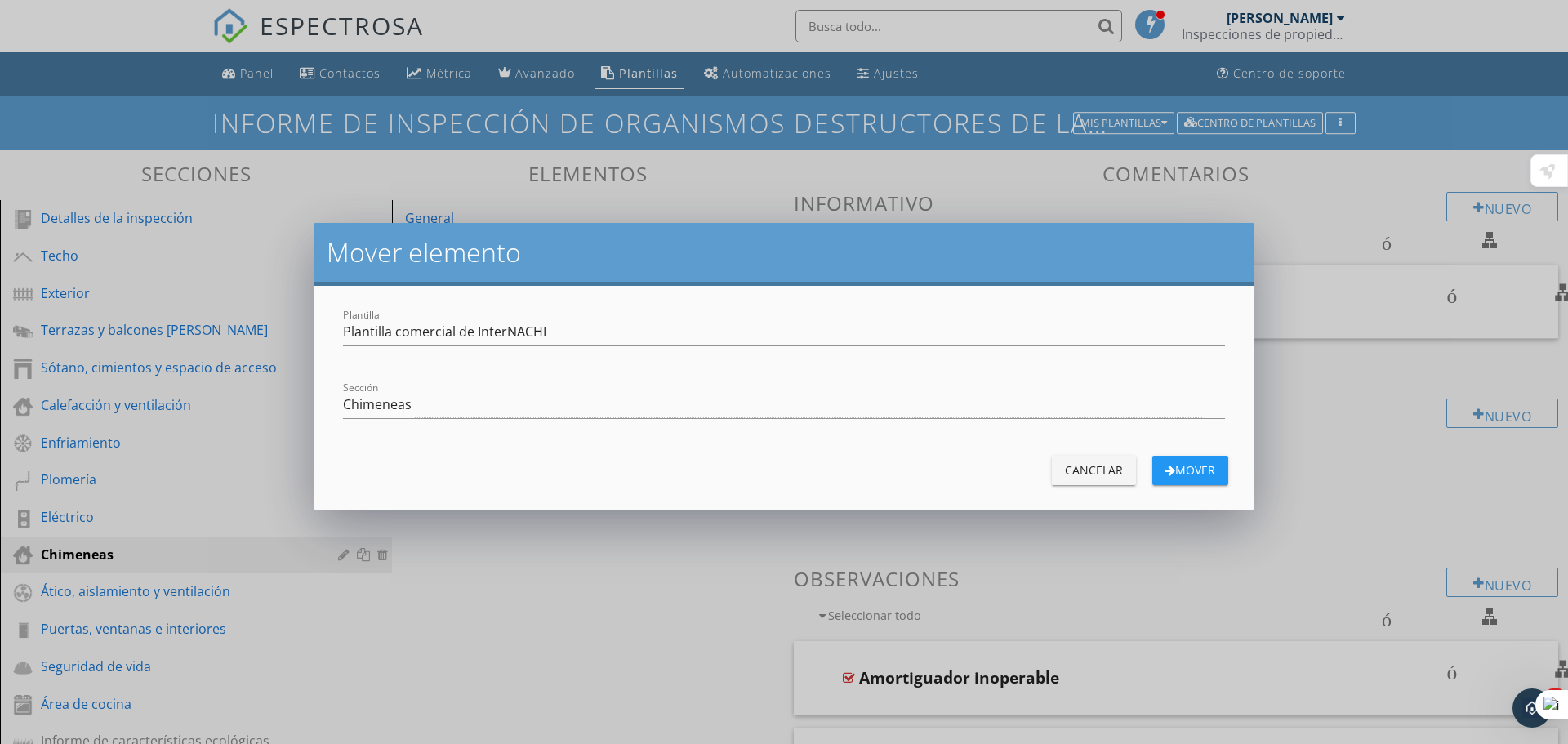
click at [1185, 472] on font "Mover" at bounding box center [1196, 469] width 40 height 16
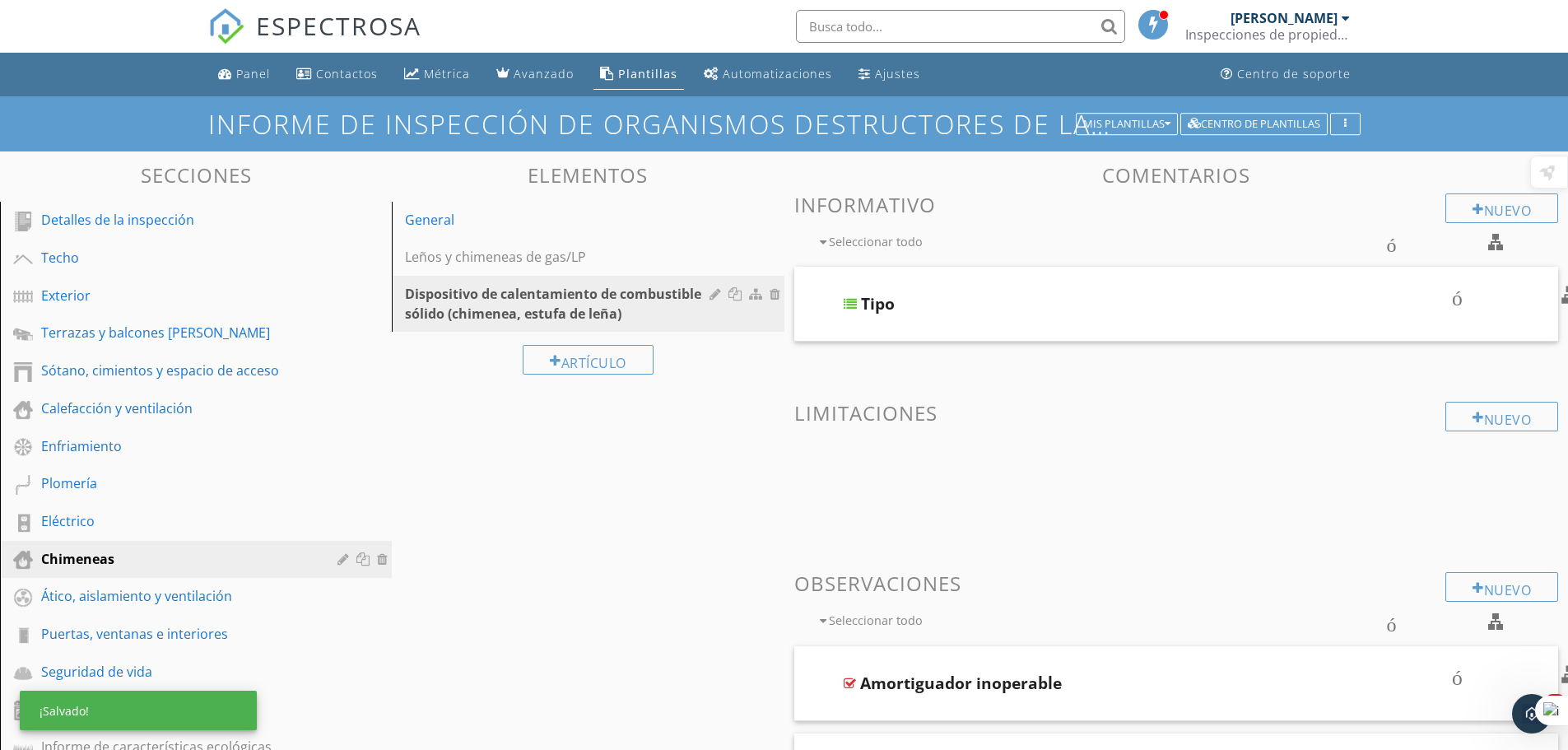
click at [482, 470] on div "Secciones Detalles de la inspección Techo Exterior Terrazas y balcones de mader…" at bounding box center [784, 617] width 1568 height 931
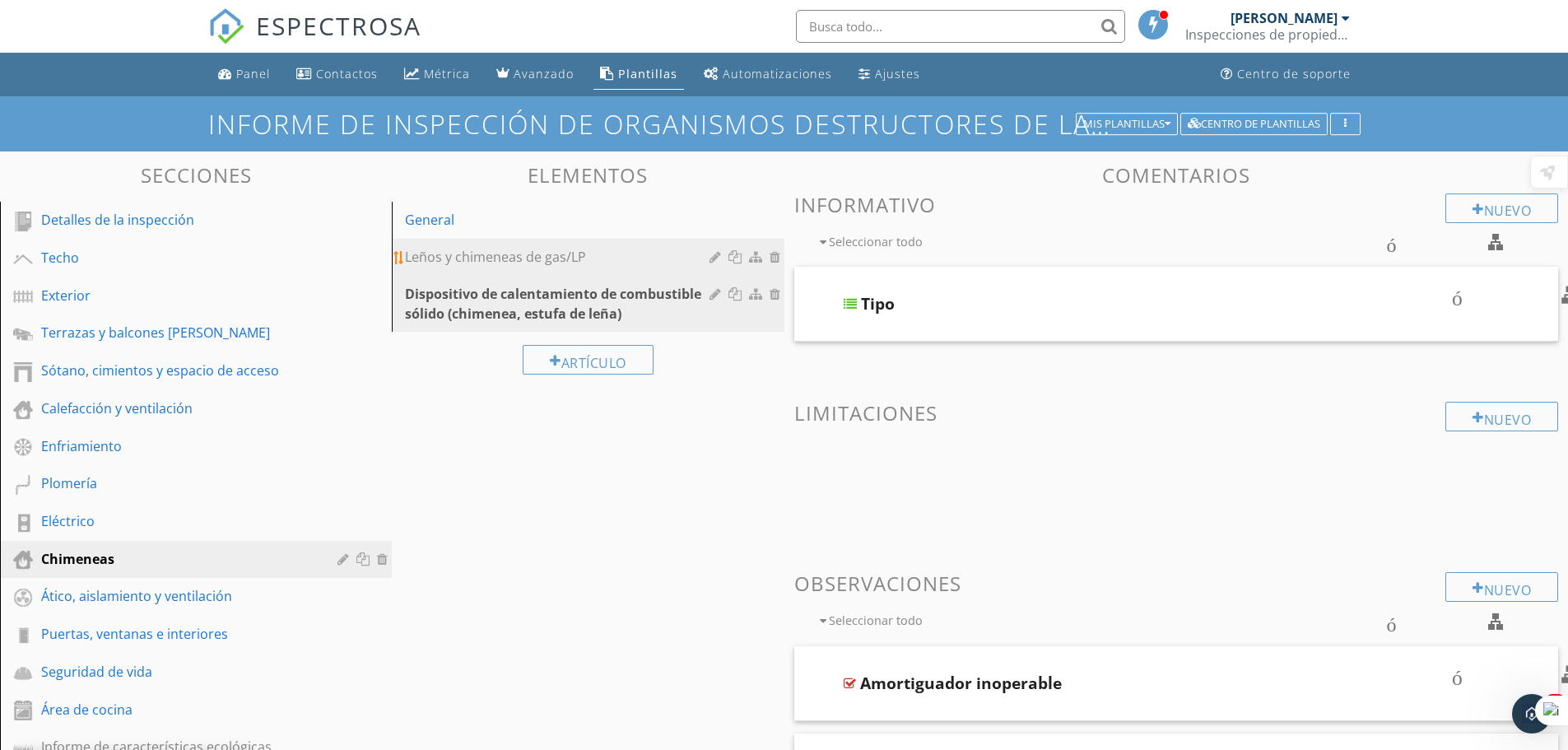
click at [531, 246] on link "Leños y chimeneas de gas/LP" at bounding box center [590, 256] width 387 height 36
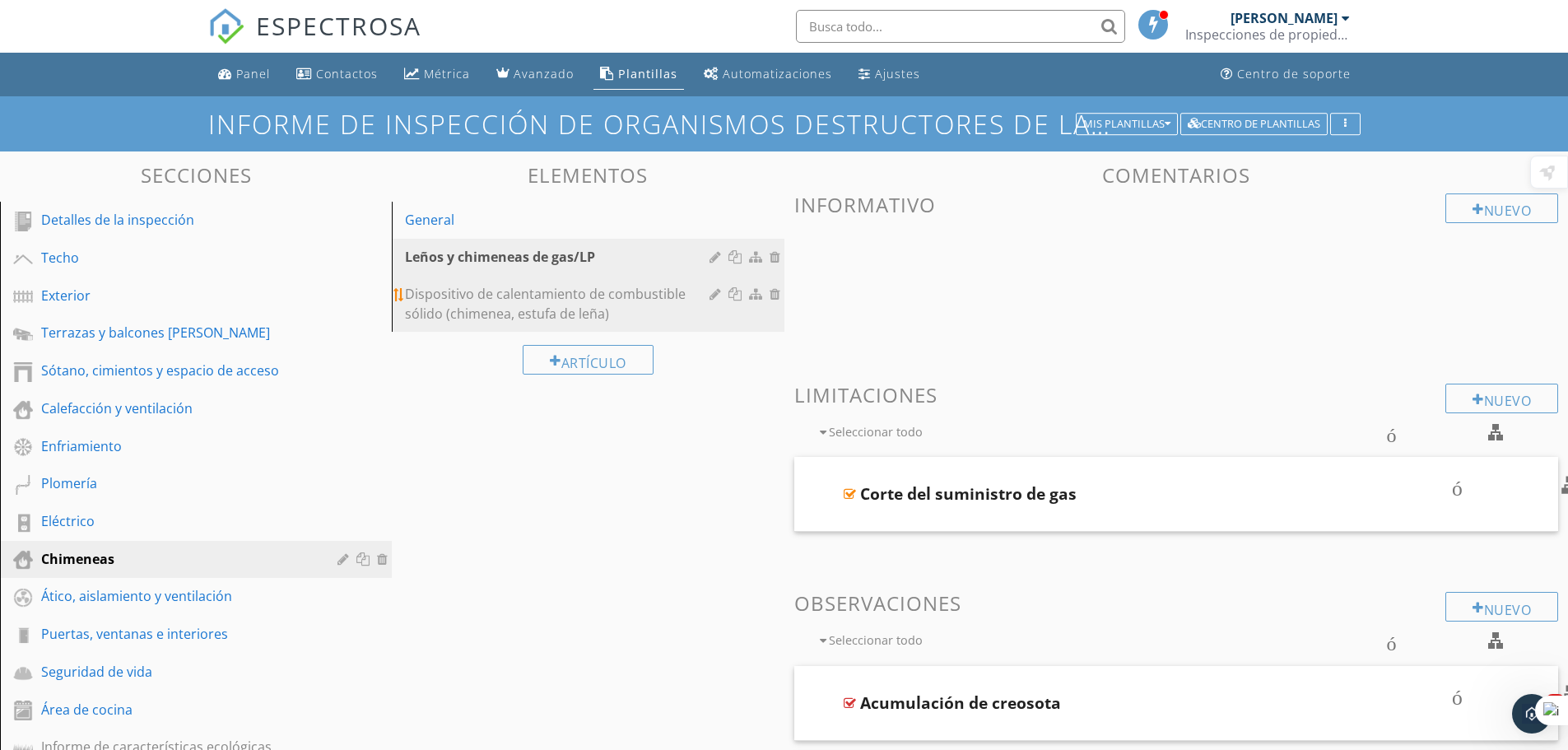
click at [515, 302] on font "Dispositivo de calentamiento de combustible sólido (chimenea, estufa de leña)" at bounding box center [545, 304] width 281 height 38
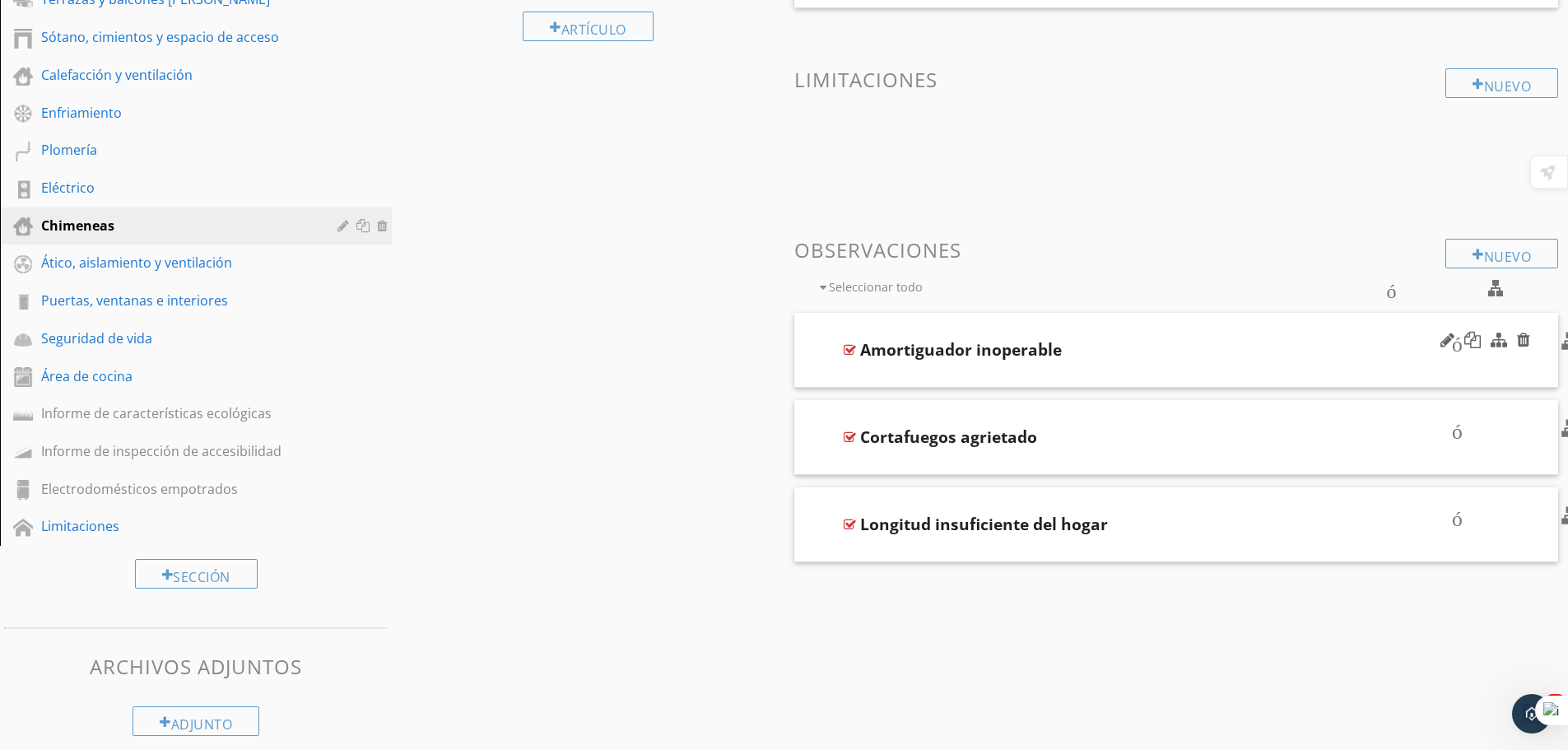
scroll to position [348, 0]
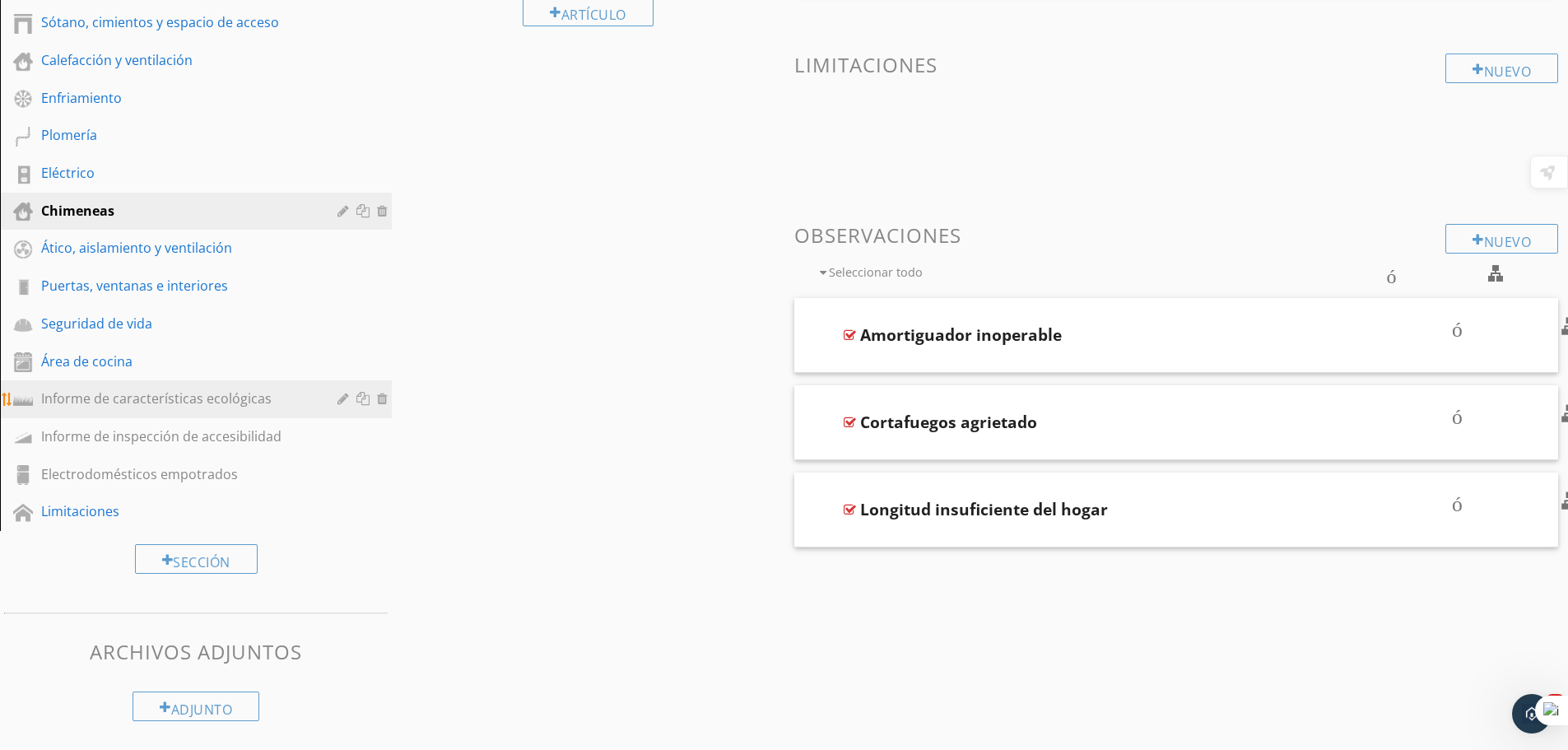
click at [245, 400] on font "Informe de características ecológicas" at bounding box center [156, 398] width 230 height 18
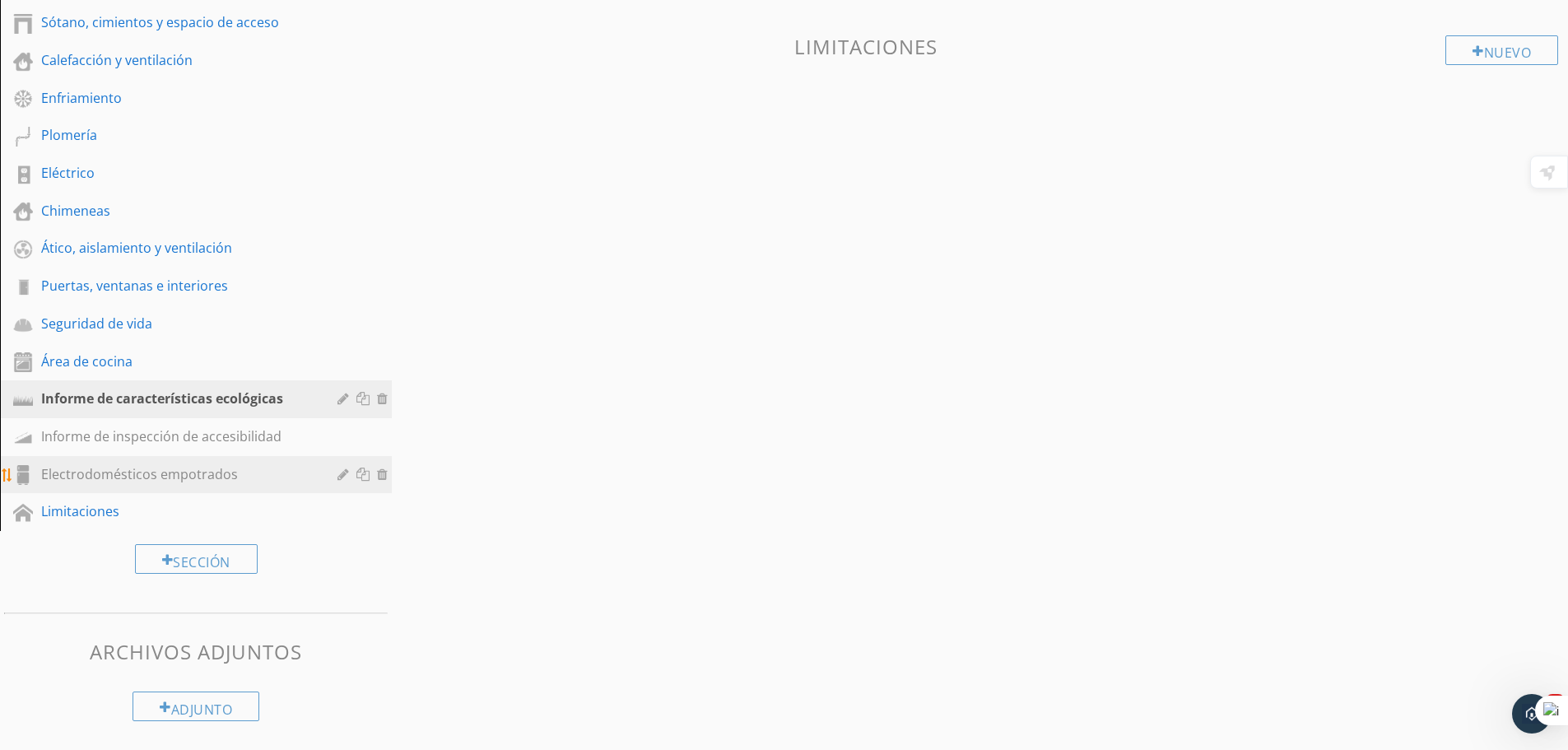
click at [185, 482] on font "Electrodomésticos empotrados" at bounding box center [139, 473] width 197 height 18
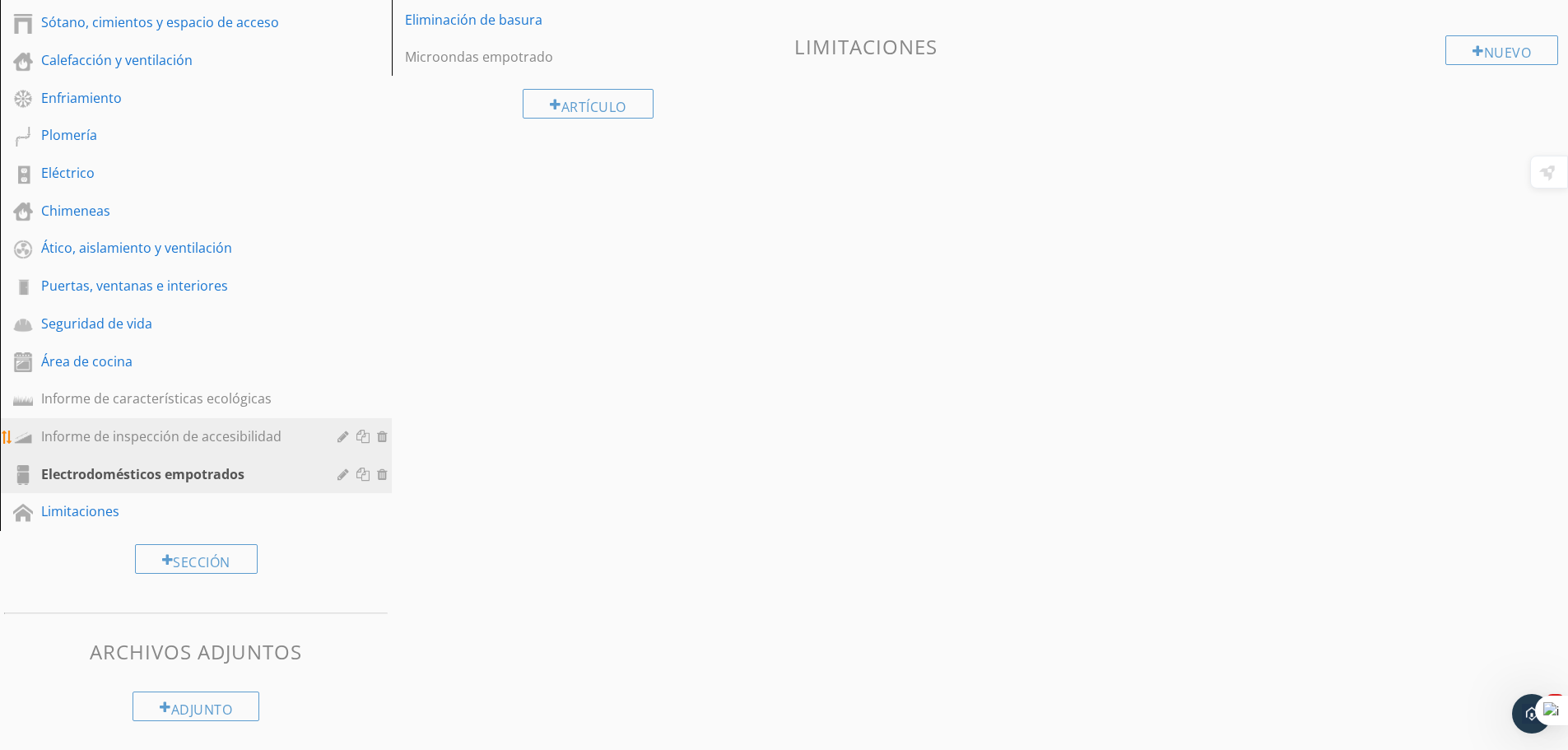
click at [213, 427] on div "Informe de inspección de accesibilidad" at bounding box center [177, 436] width 272 height 19
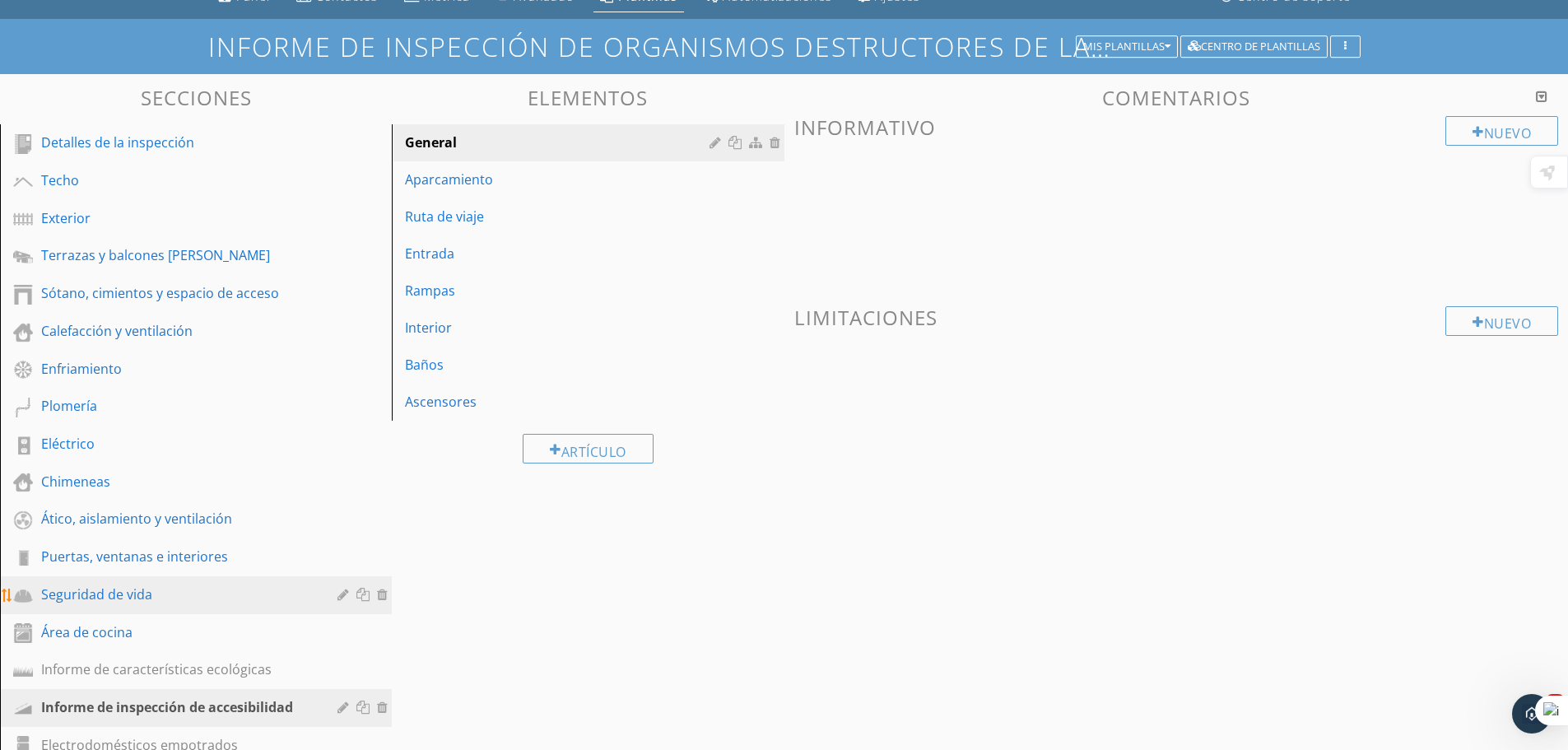
scroll to position [19, 0]
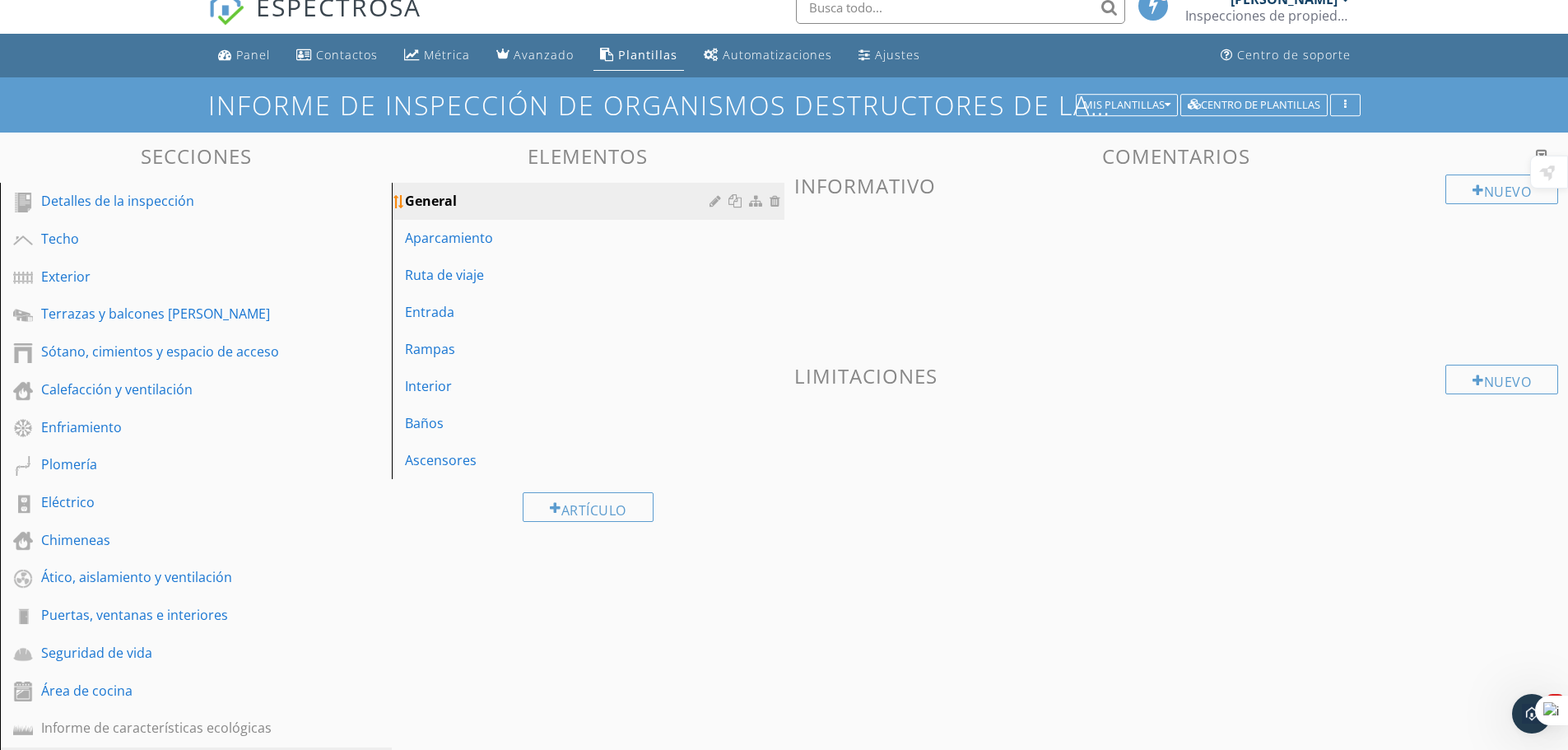
click at [714, 200] on div at bounding box center [717, 201] width 16 height 13
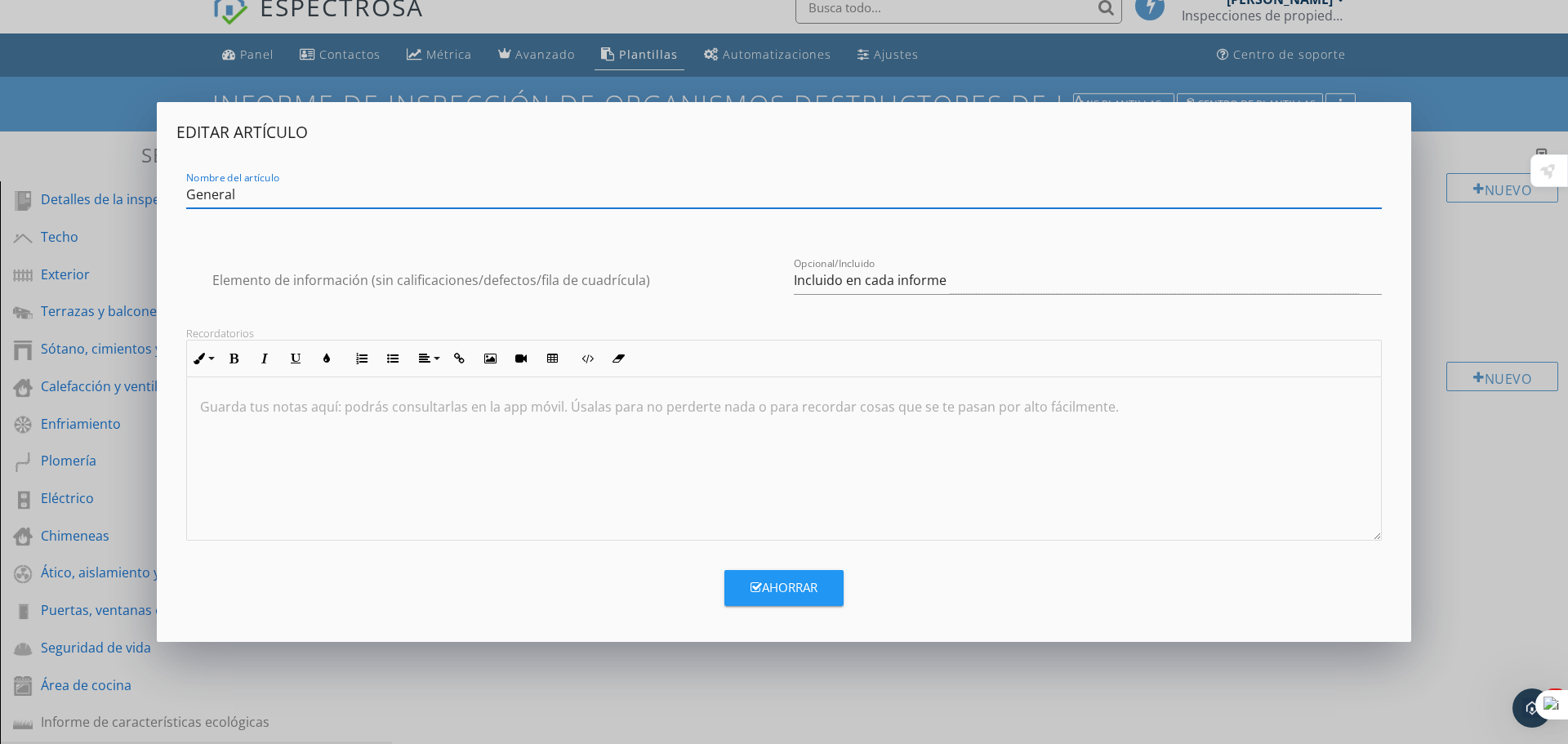
click at [1468, 298] on div "Editar artículo Nombre del artículo General caja Elemento de información (sin c…" at bounding box center [784, 372] width 1568 height 744
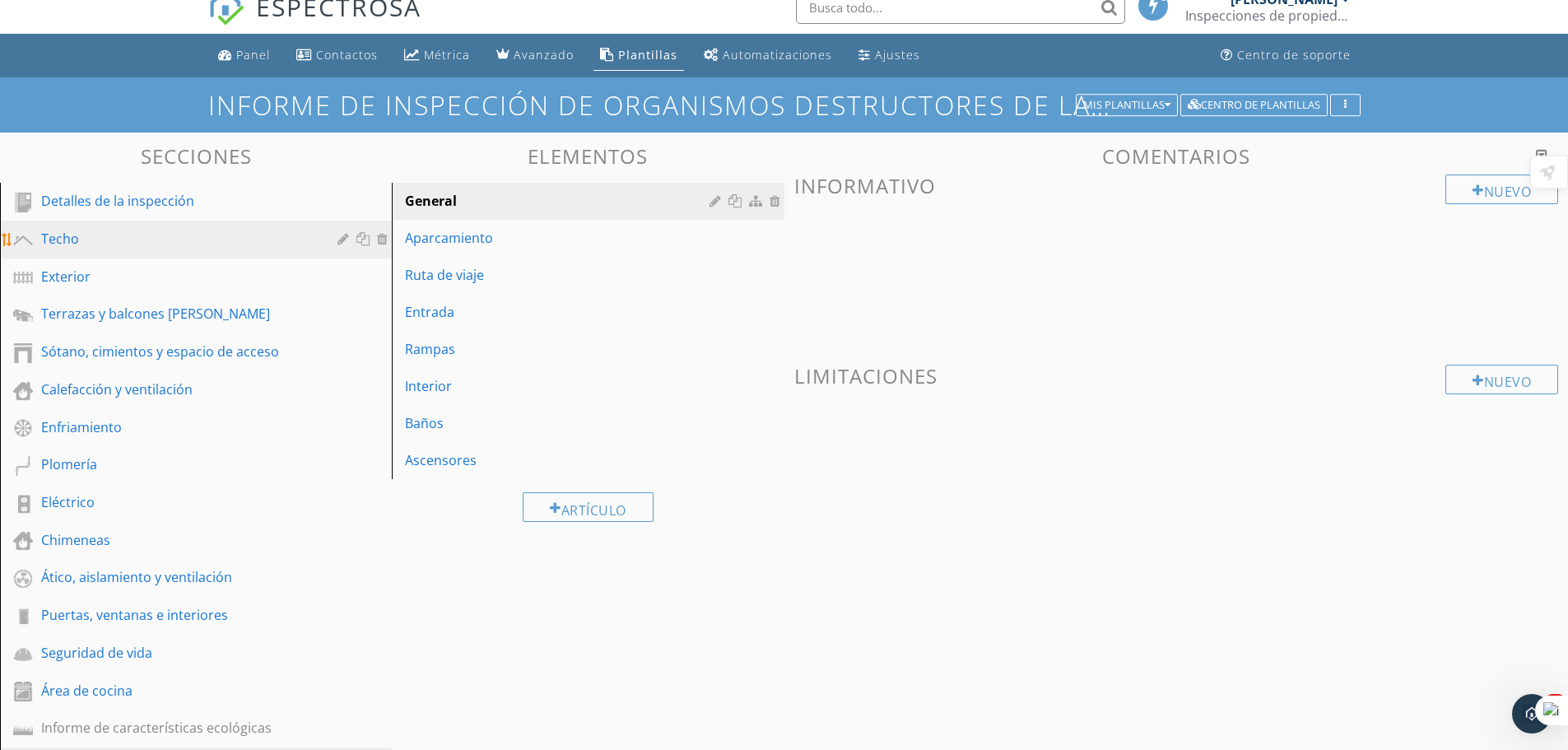
click at [101, 234] on div "Techo" at bounding box center [177, 238] width 272 height 19
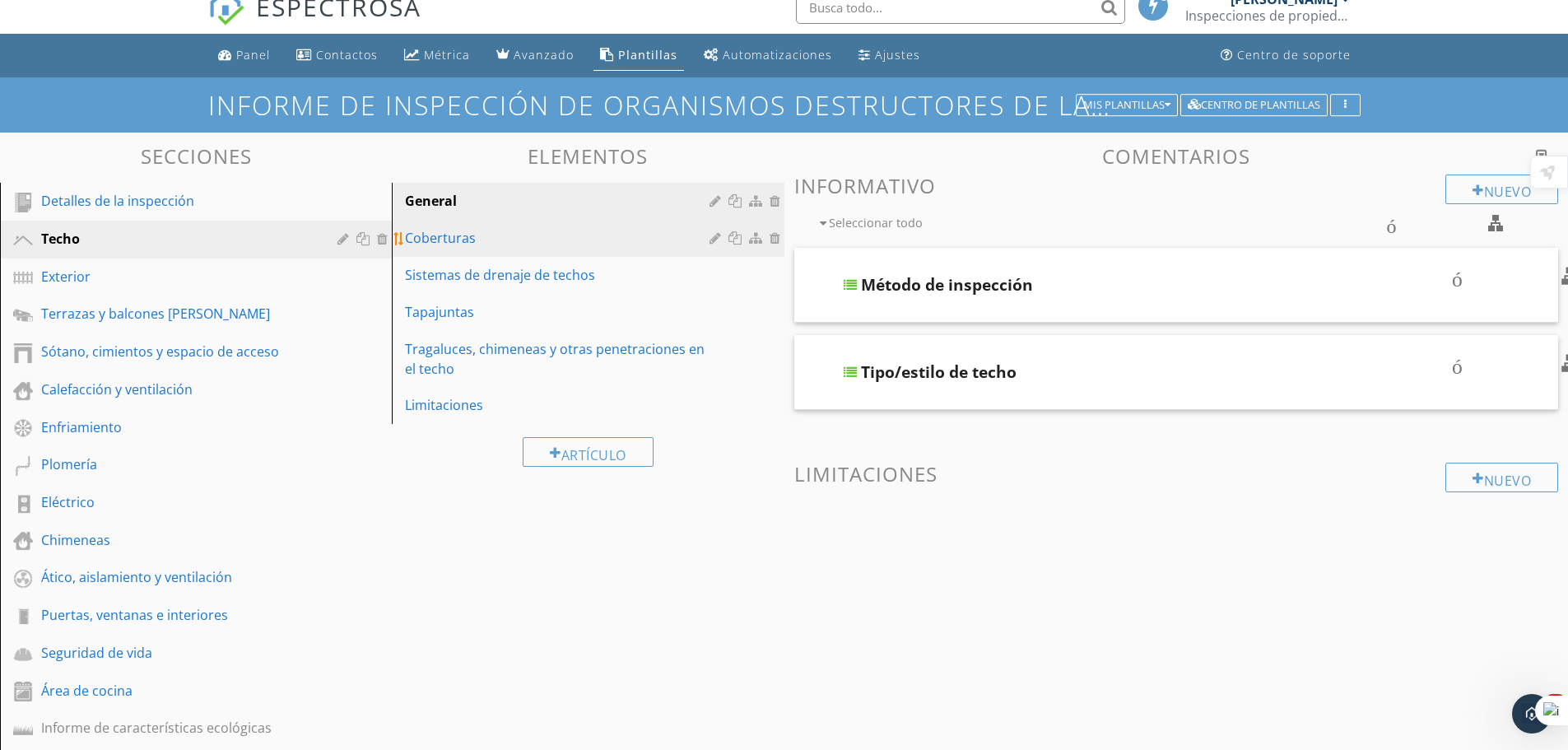
click at [473, 235] on font "Coberturas" at bounding box center [440, 237] width 71 height 18
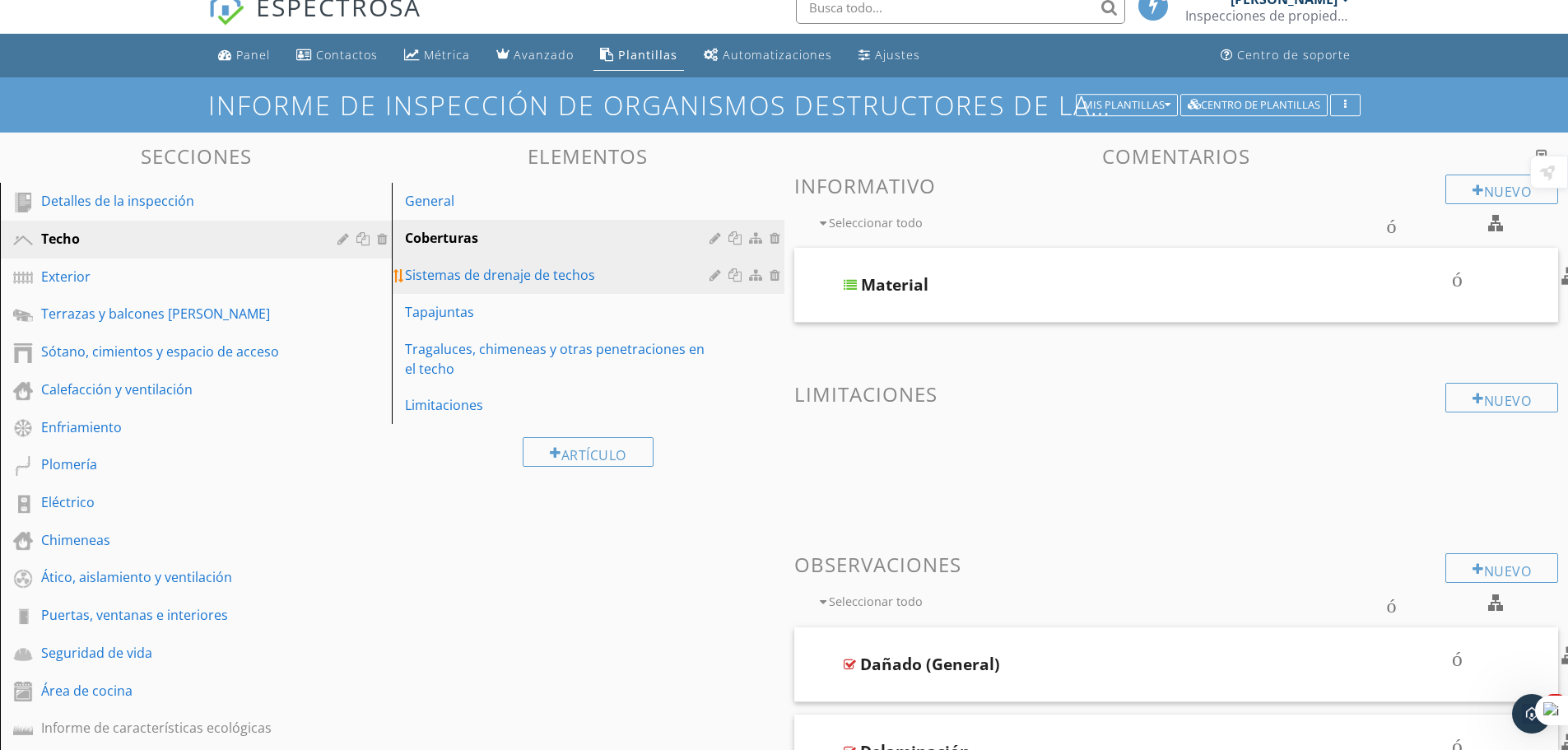
click at [452, 267] on font "Sistemas de drenaje de techos" at bounding box center [499, 274] width 190 height 18
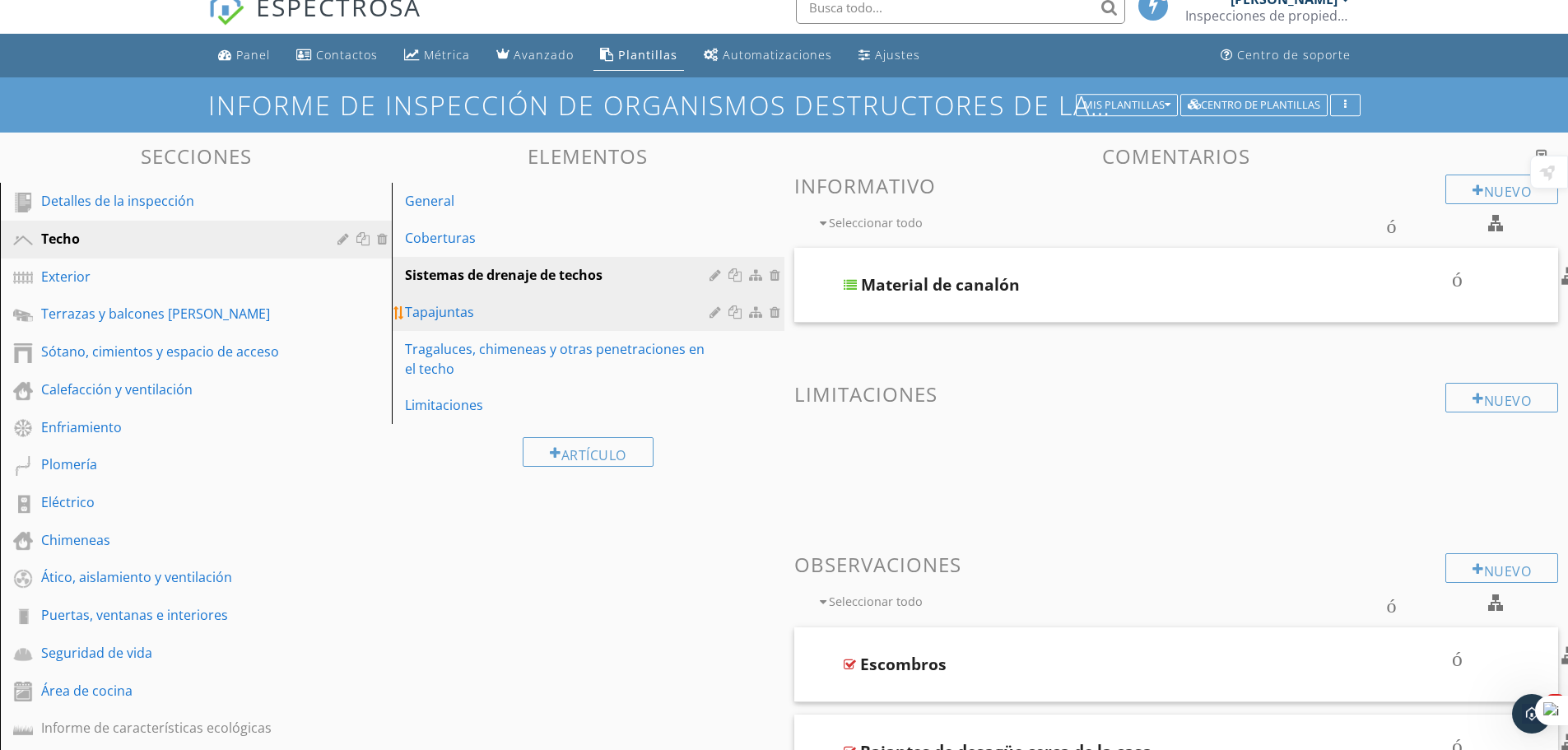
click at [455, 310] on font "Tapajuntas" at bounding box center [439, 311] width 69 height 18
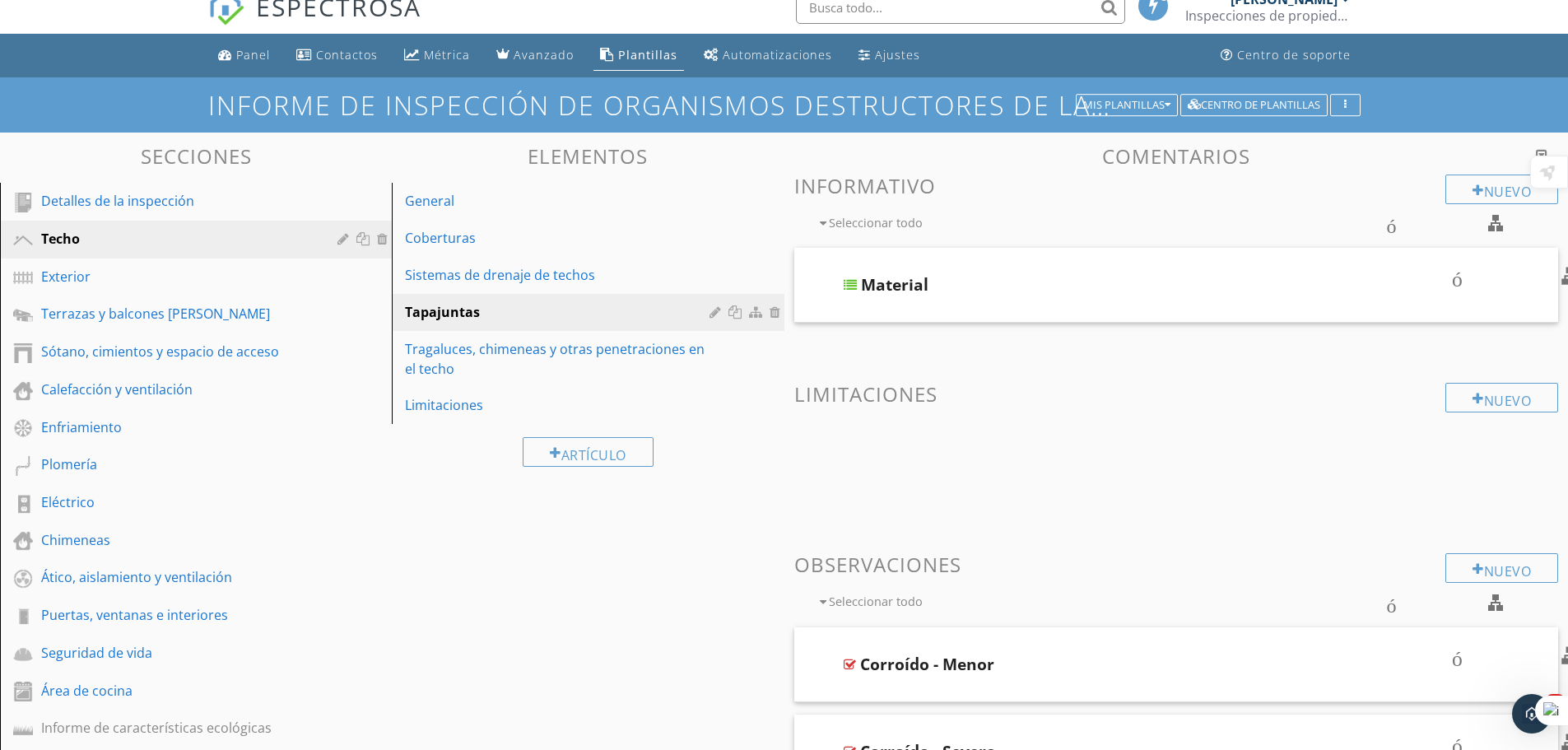
click at [1498, 601] on font "contorno de casilla de verificación en blanco" at bounding box center [1170, 602] width 751 height 19
checkbox input "true"
click at [1499, 219] on font "contorno de casilla de verificación en blanco" at bounding box center [1170, 223] width 751 height 19
checkbox input "true"
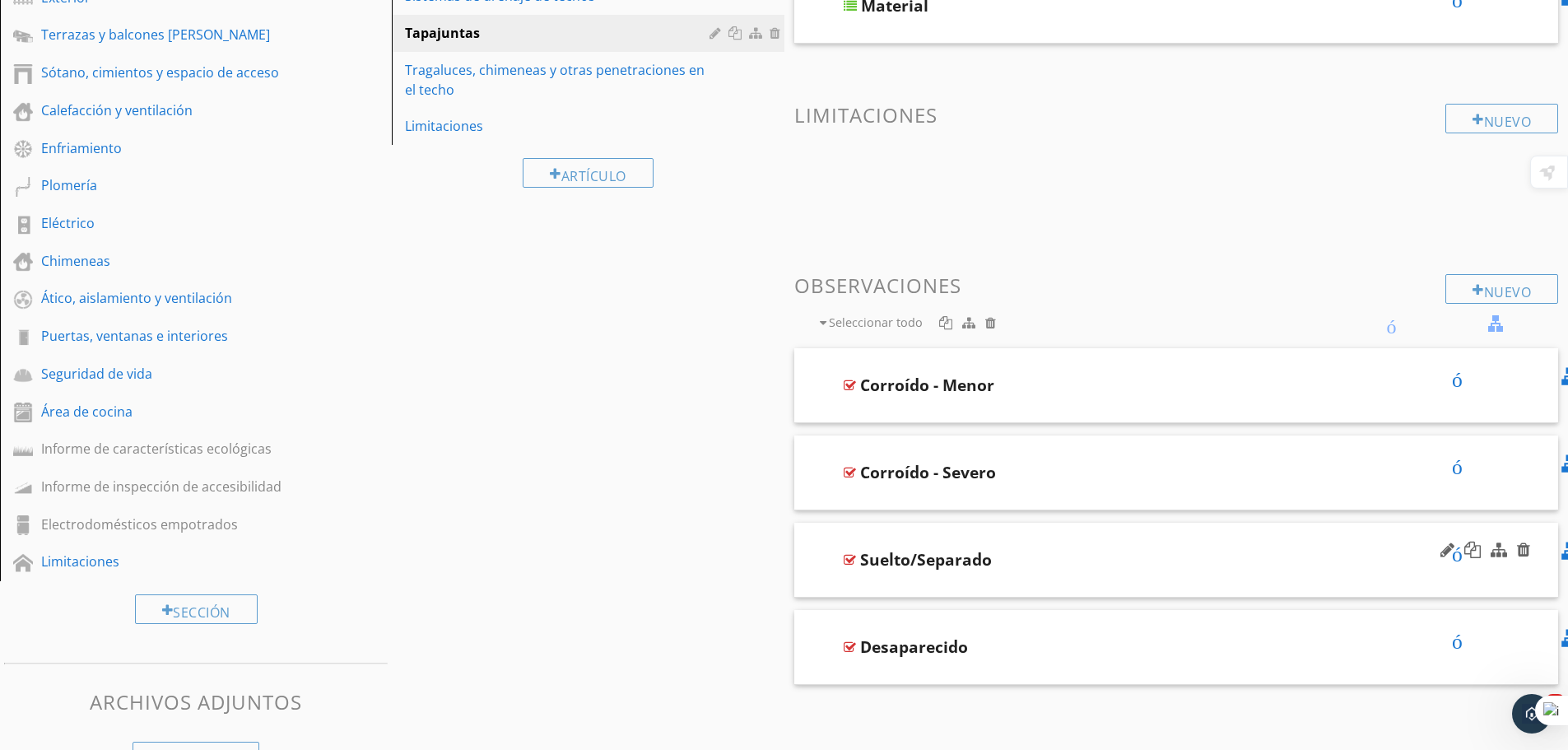
scroll to position [348, 0]
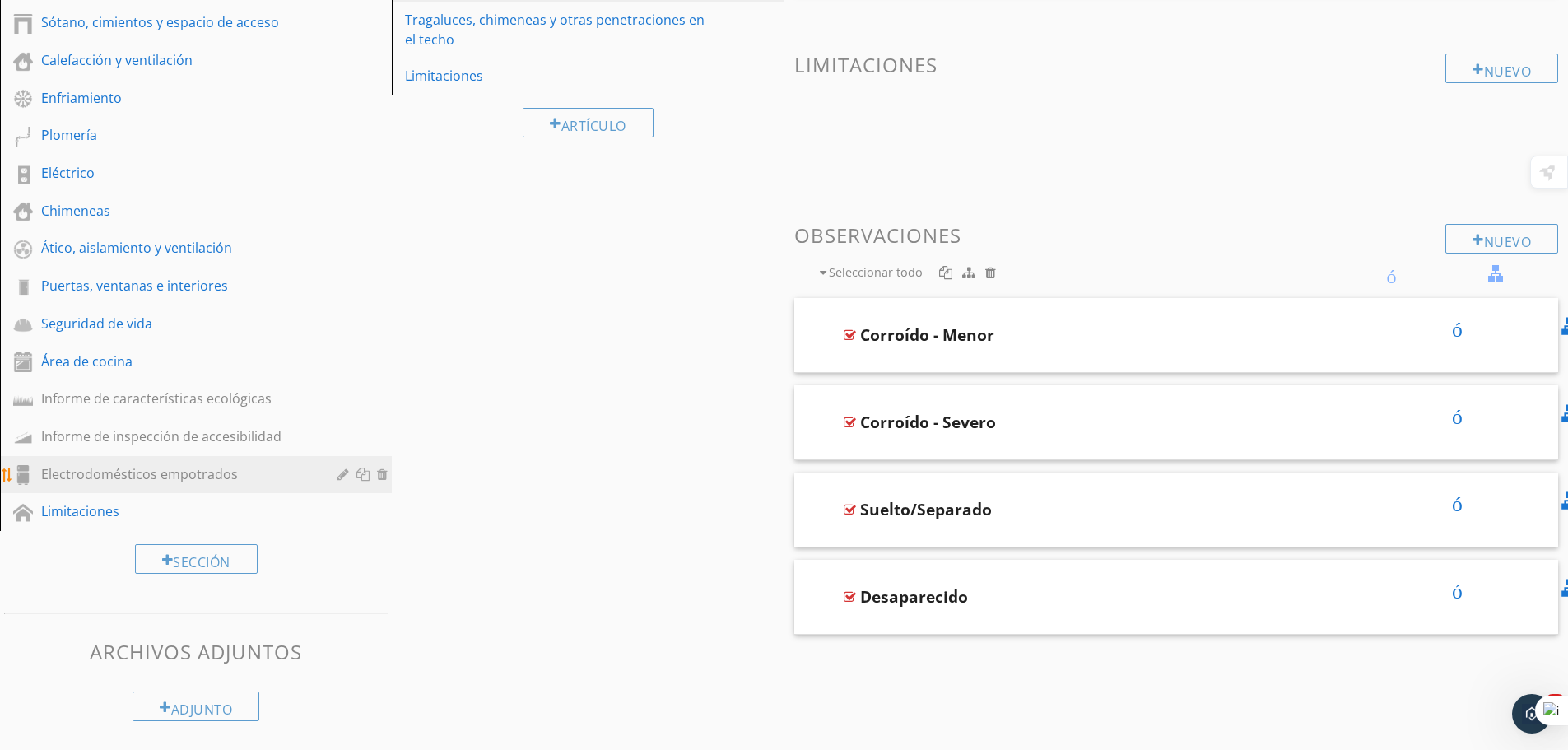
click at [156, 478] on font "Electrodomésticos empotrados" at bounding box center [139, 473] width 197 height 18
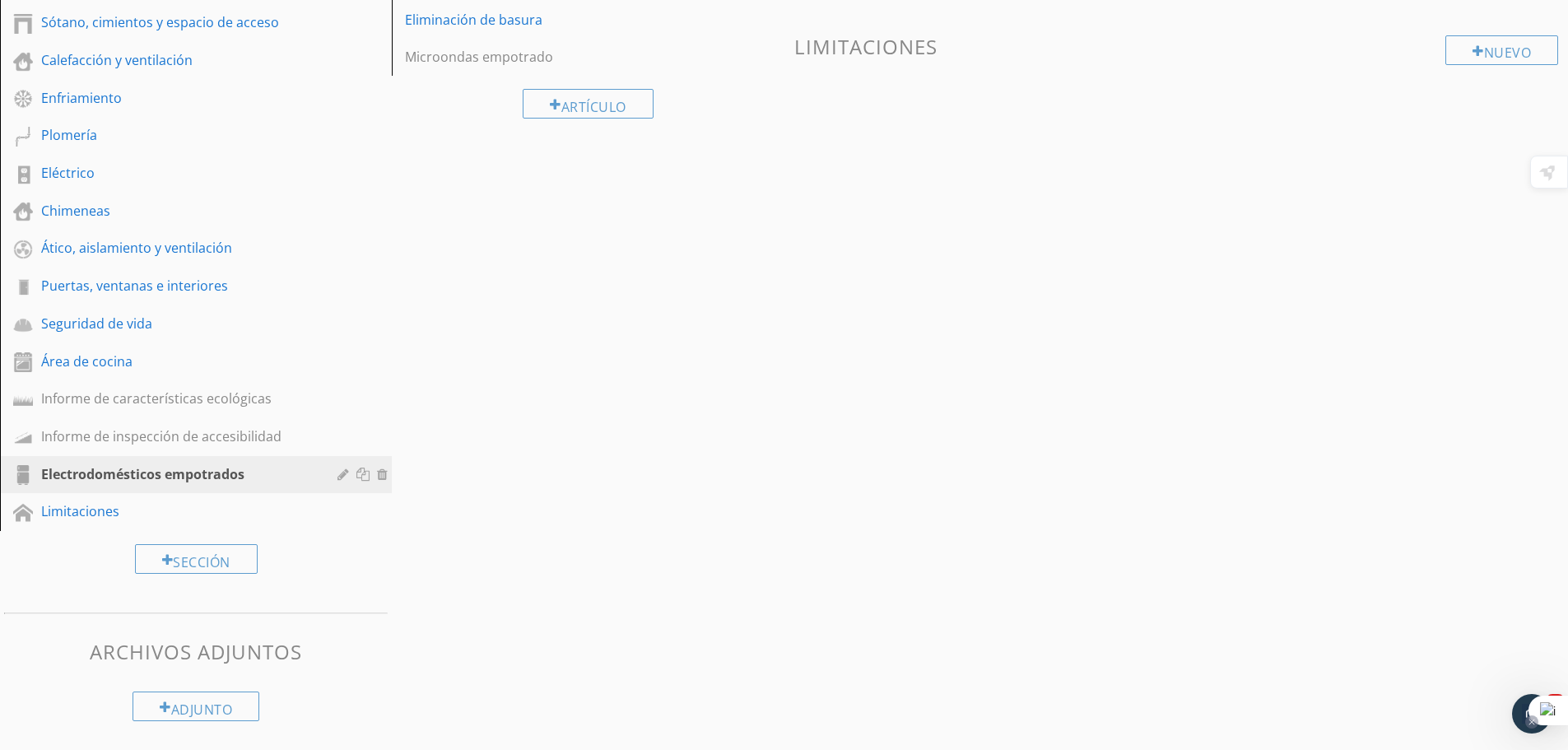
click at [1533, 721] on icon at bounding box center [1533, 722] width 8 height 8
click at [1533, 722] on div at bounding box center [1538, 722] width 13 height 13
click at [1534, 722] on icon at bounding box center [1538, 722] width 8 height 8
click at [1533, 722] on div at bounding box center [1538, 722] width 13 height 13
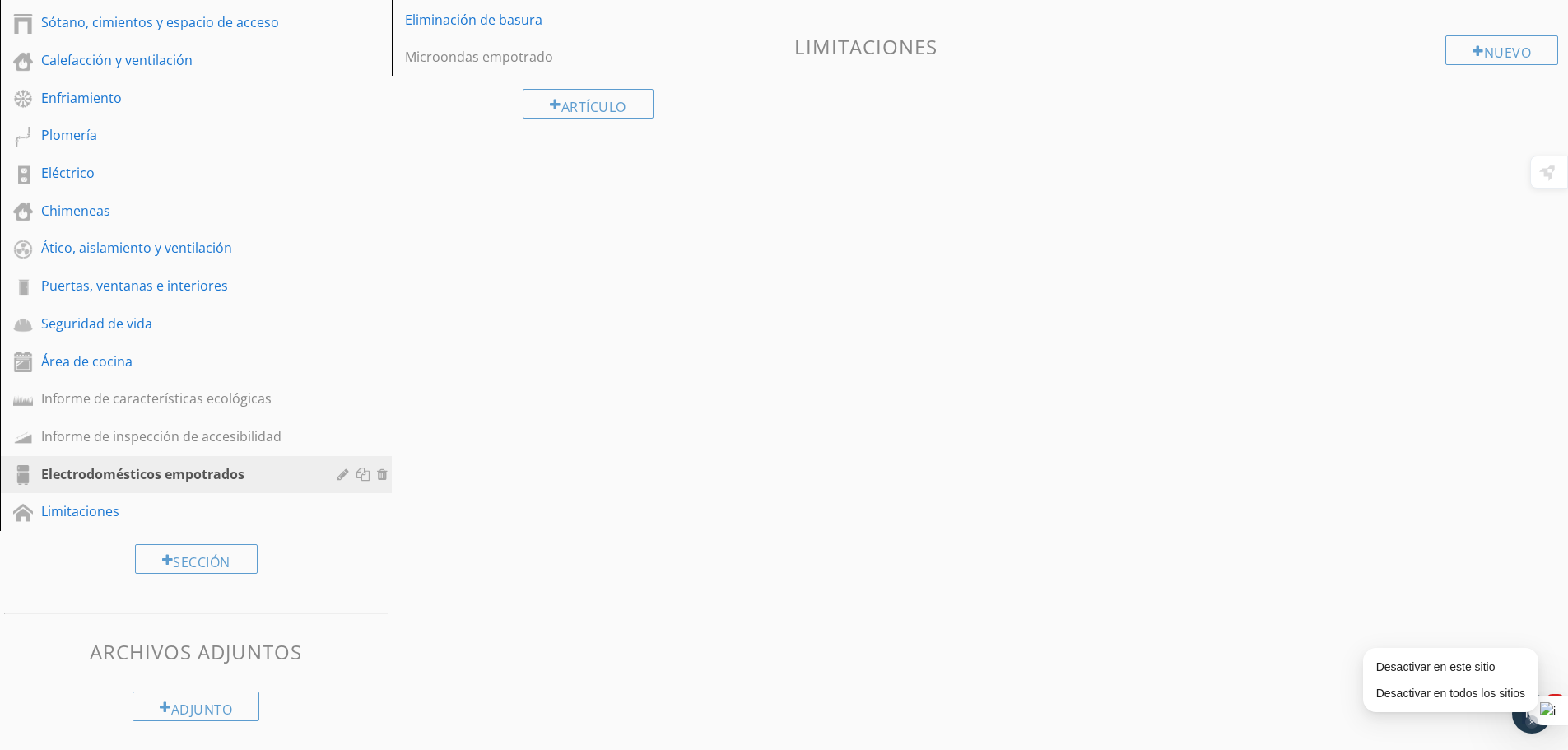
click at [1516, 485] on div "Secciones Detalles de la inspección Techo Exterior Terrazas y balcones de mader…" at bounding box center [784, 268] width 1568 height 931
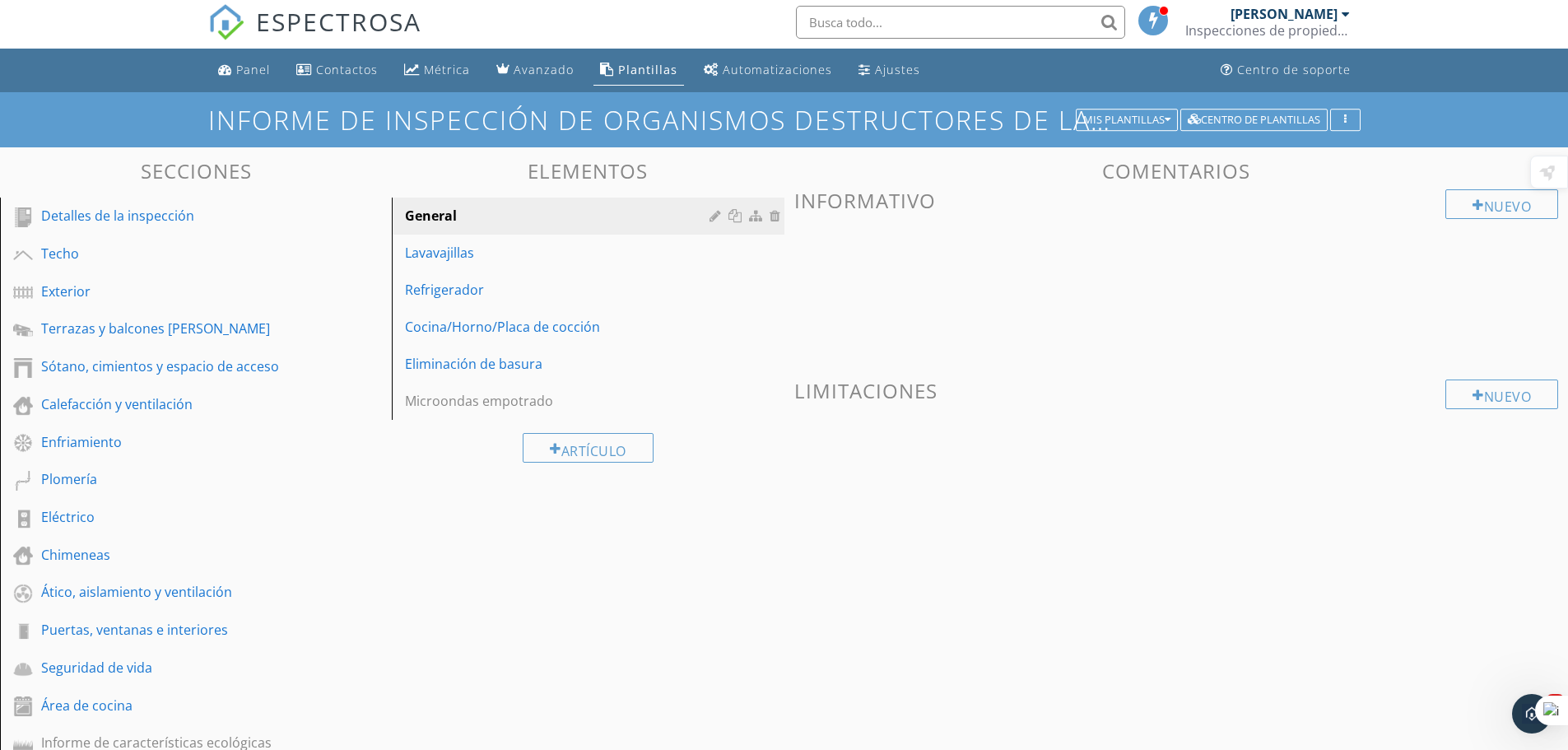
scroll to position [0, 0]
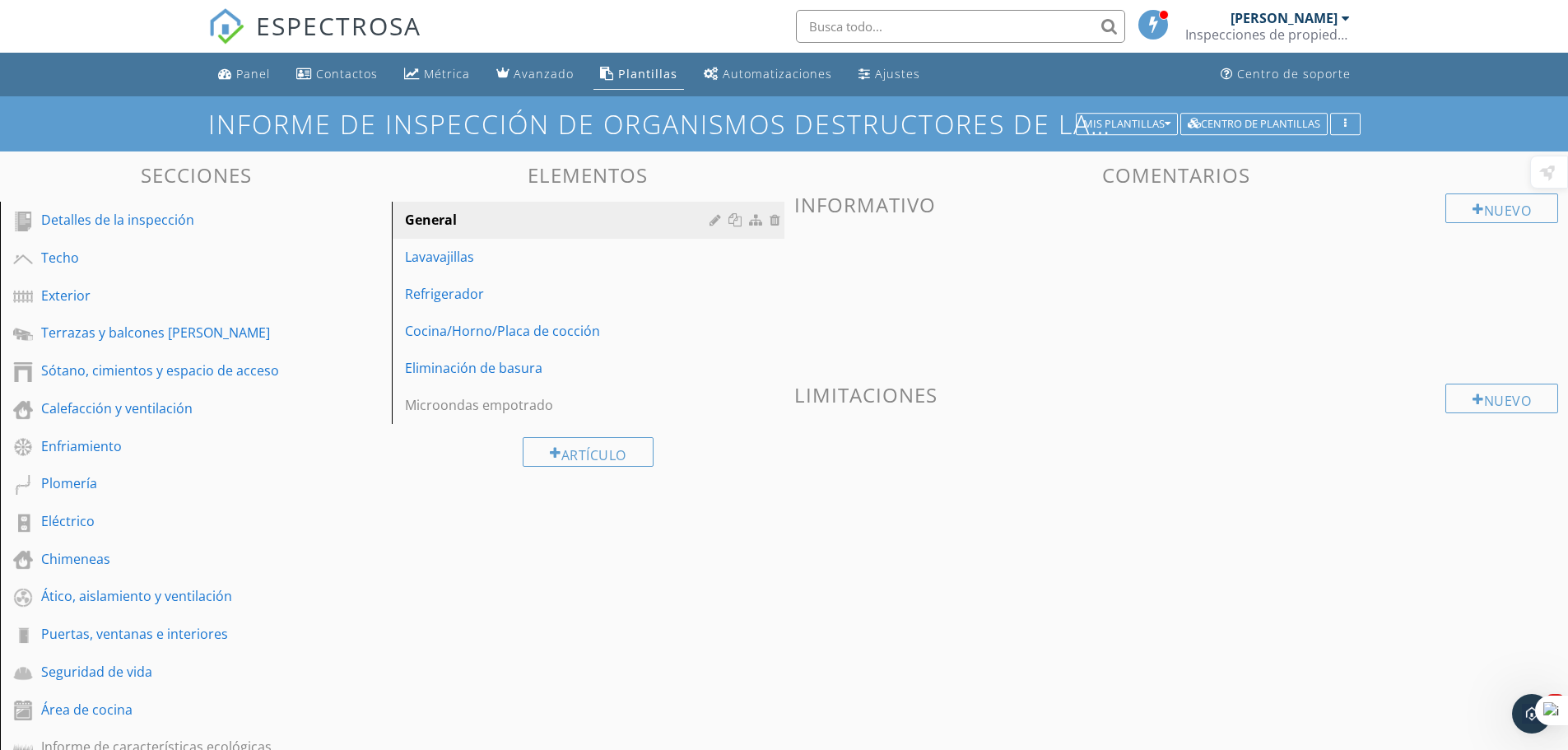
click at [1326, 31] on font "Inspecciones de propiedad Colossus, LLC" at bounding box center [1313, 34] width 256 height 18
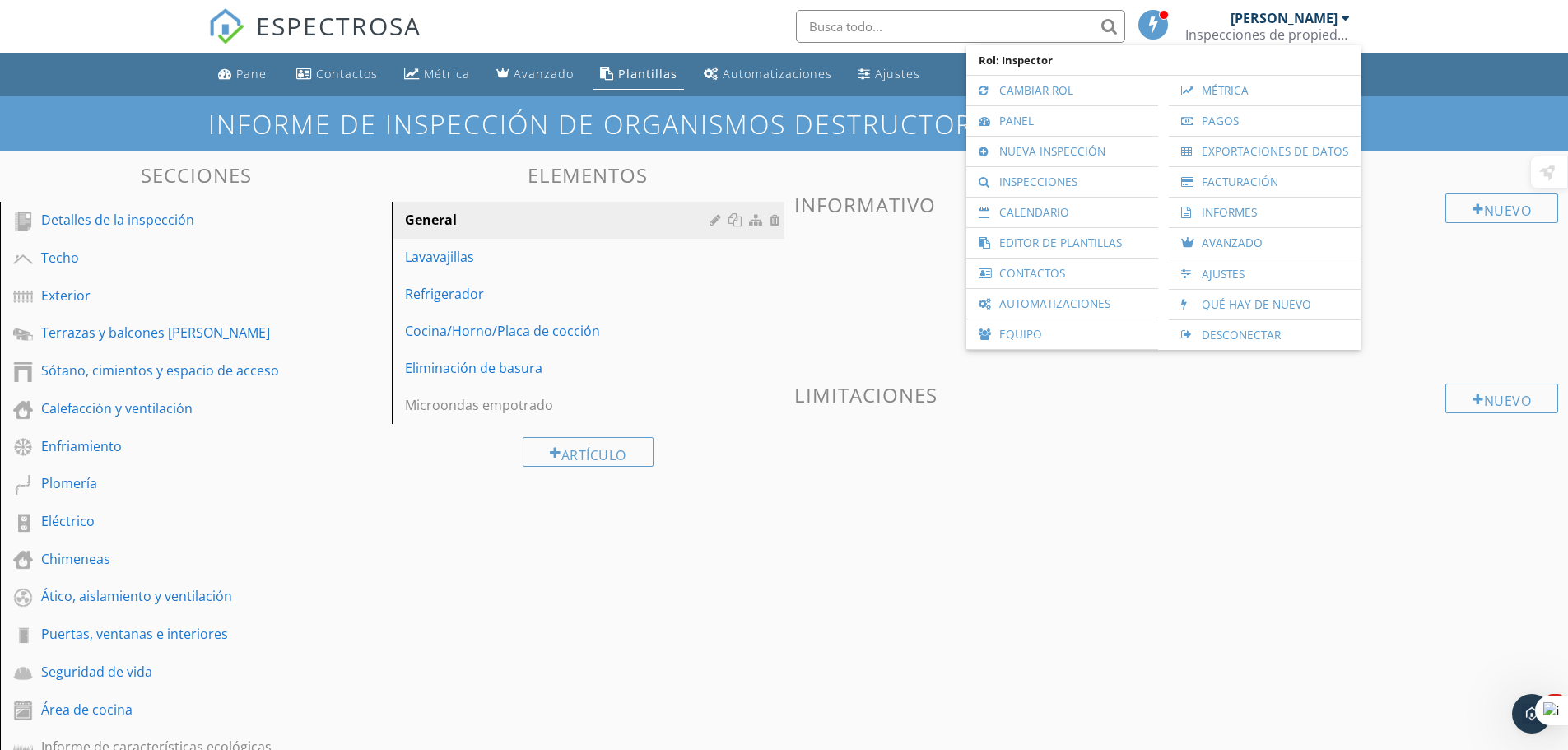
click at [843, 301] on span at bounding box center [1177, 290] width 765 height 83
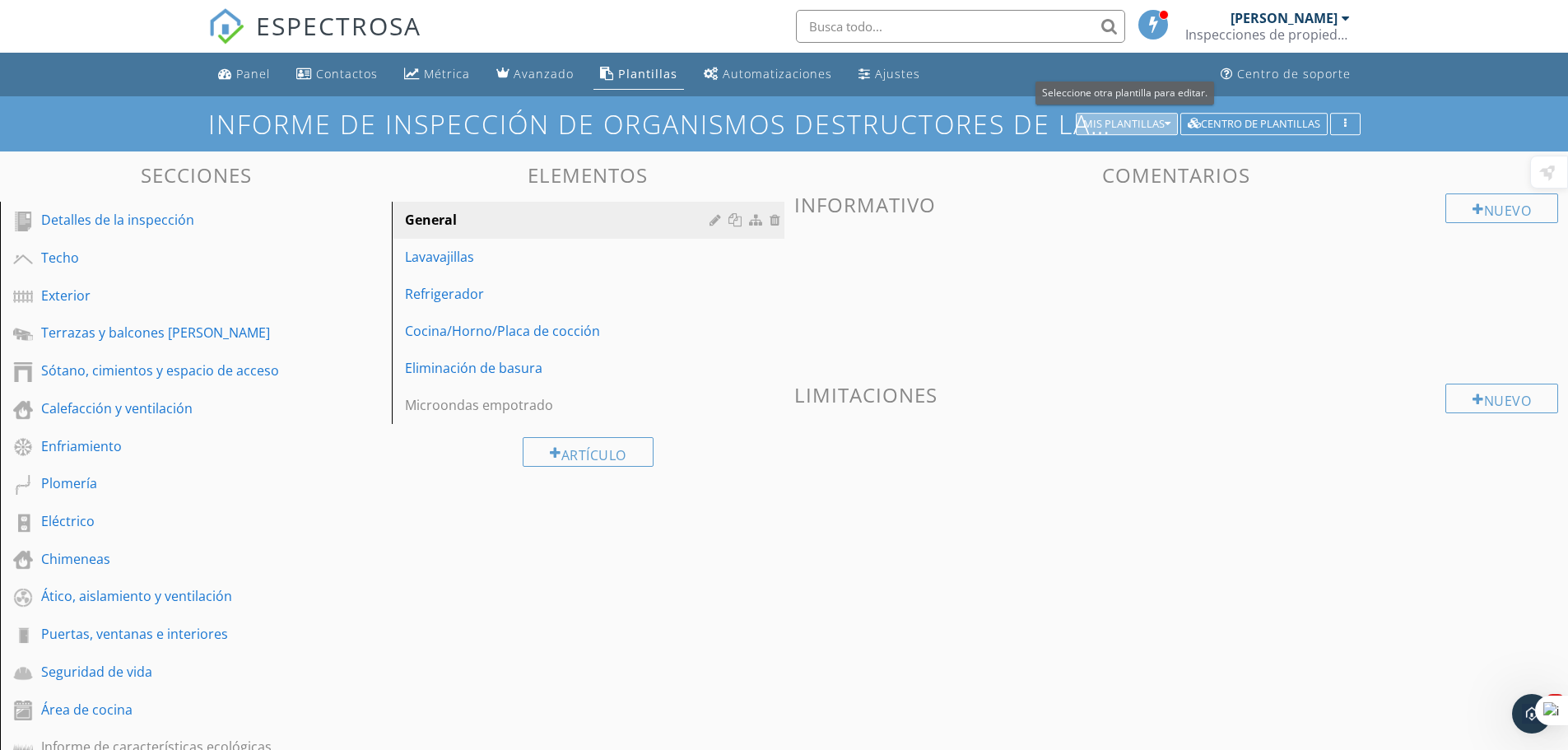
click at [1115, 125] on font "Mis plantillas" at bounding box center [1124, 124] width 82 height 15
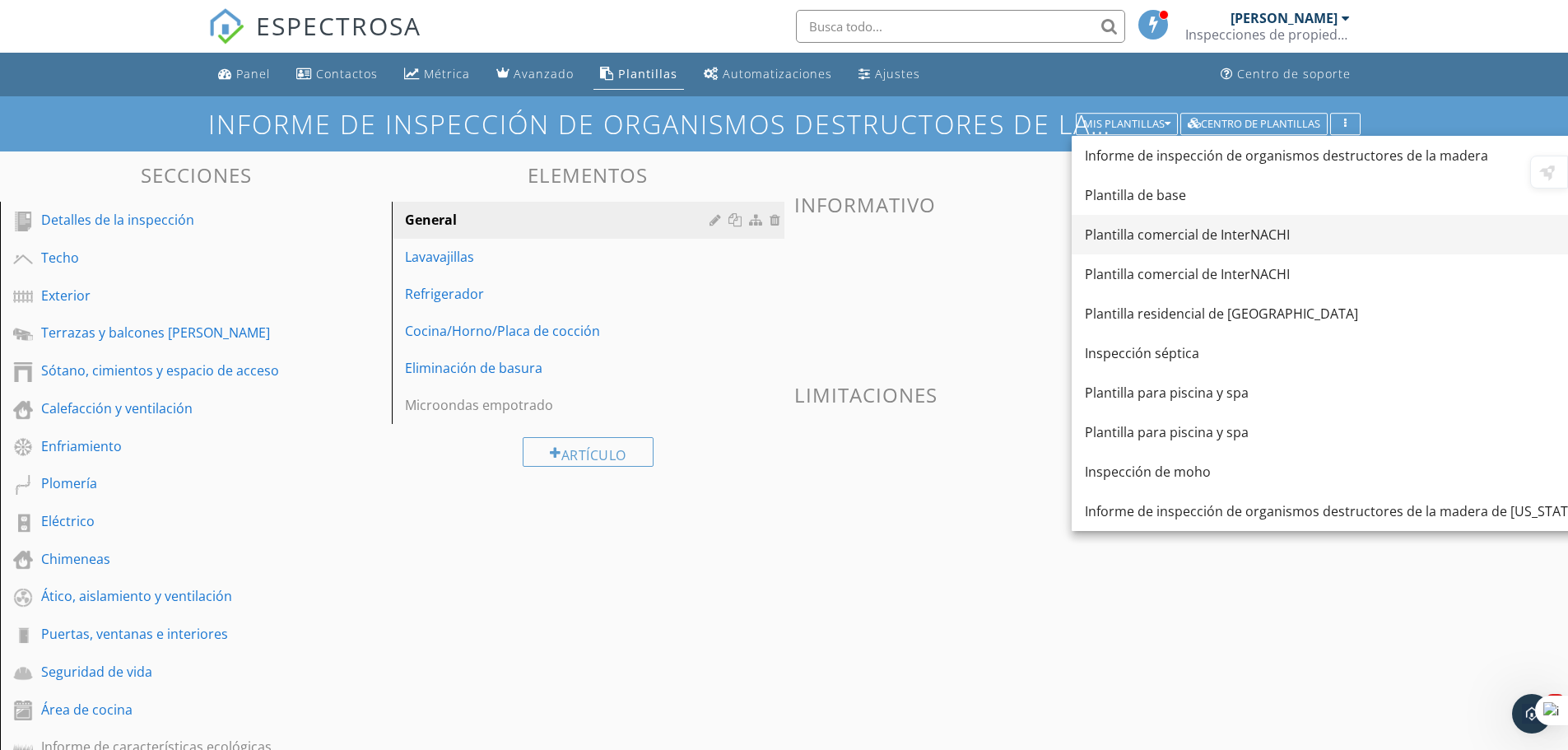
click at [1206, 232] on font "Plantilla comercial de InterNACHI" at bounding box center [1187, 234] width 205 height 18
click at [1206, 232] on div "Nuevo Informativo Nuevo Limitaciones" at bounding box center [1177, 347] width 765 height 308
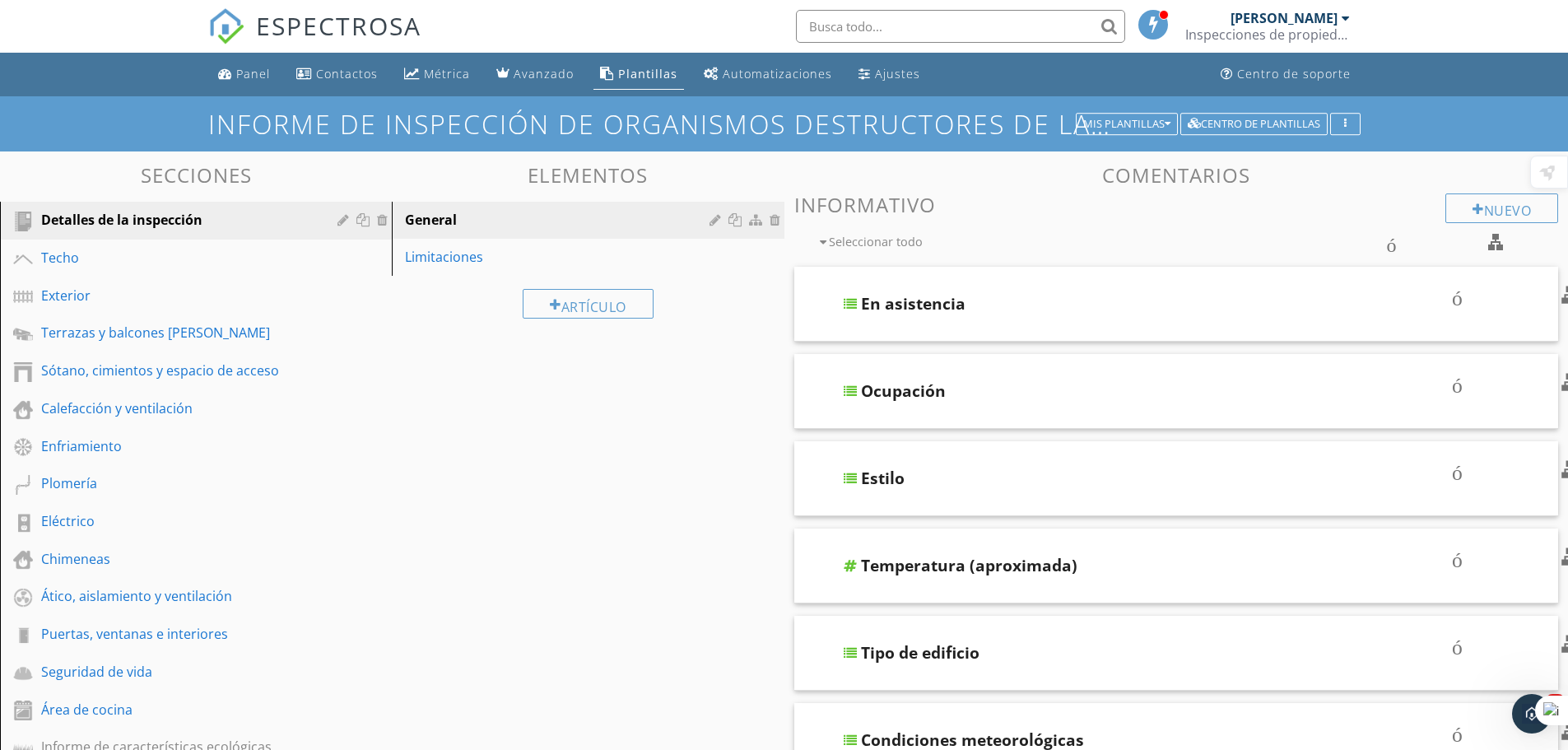
click at [1493, 242] on font "contorno de casilla de verificación en blanco" at bounding box center [1170, 241] width 751 height 19
click at [1494, 246] on font "contorno de casilla de verificación en blanco" at bounding box center [1170, 241] width 751 height 19
checkbox input "true"
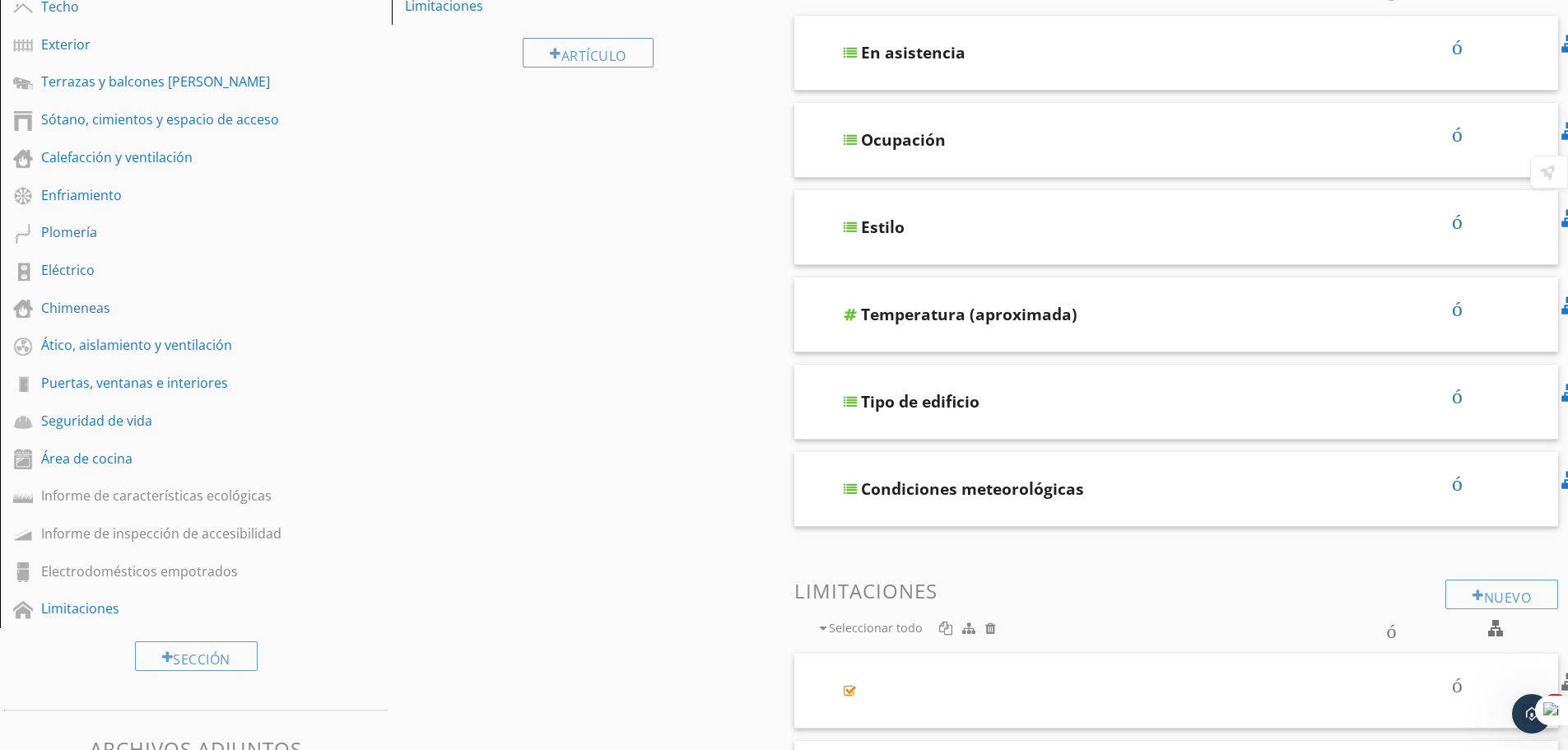
scroll to position [386, 0]
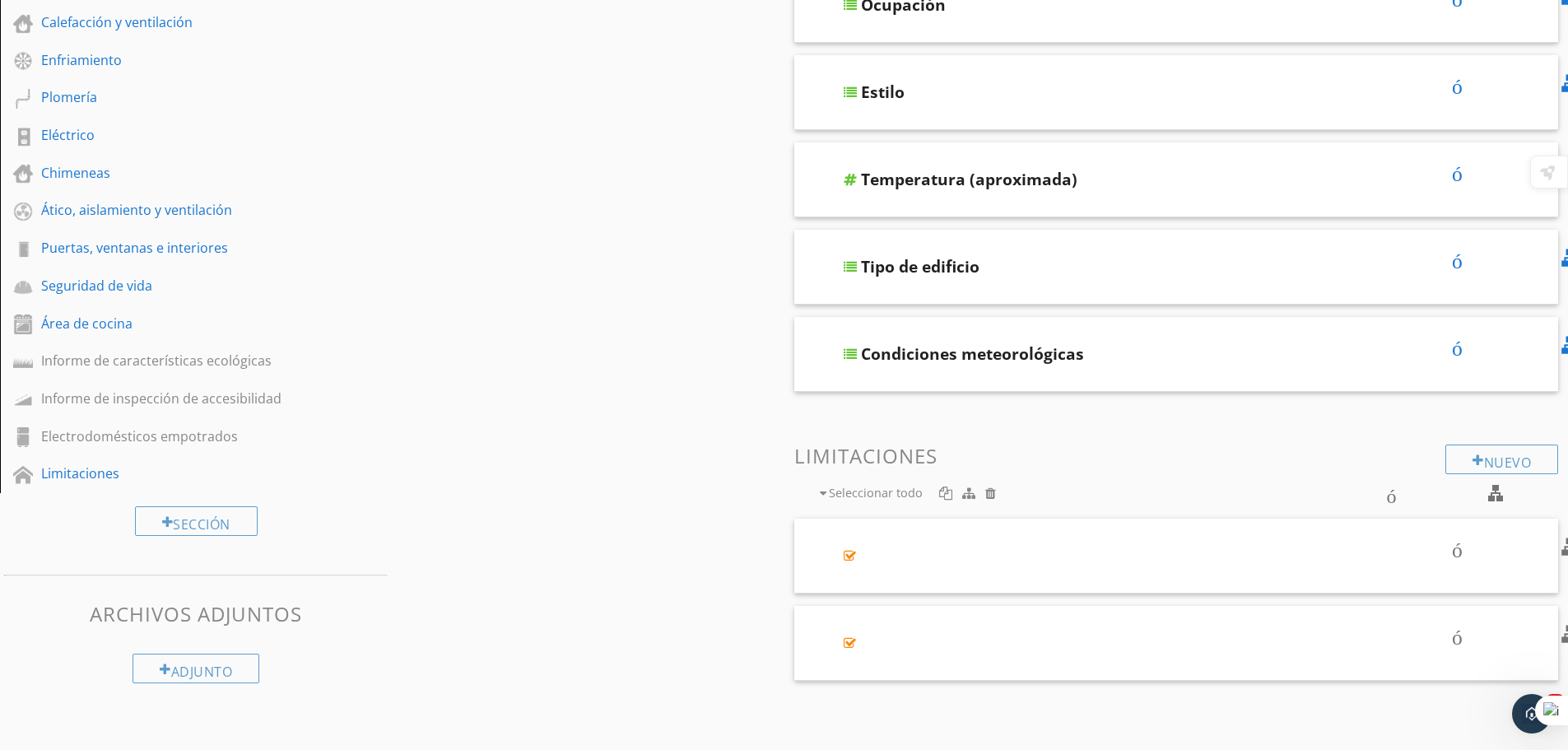
click at [1498, 492] on font "contorno de casilla de verificación en blanco" at bounding box center [1170, 493] width 751 height 19
checkbox input "true"
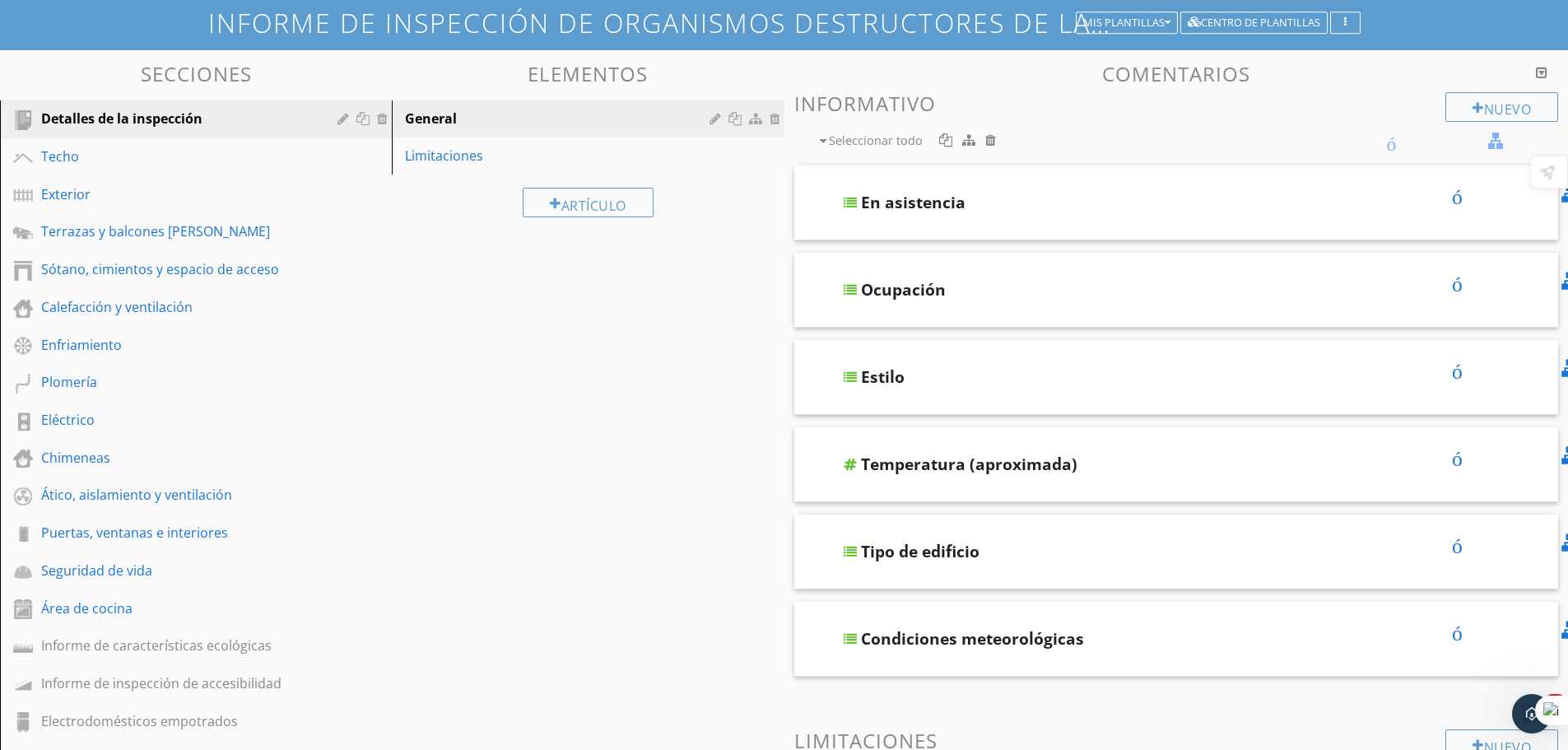
scroll to position [0, 0]
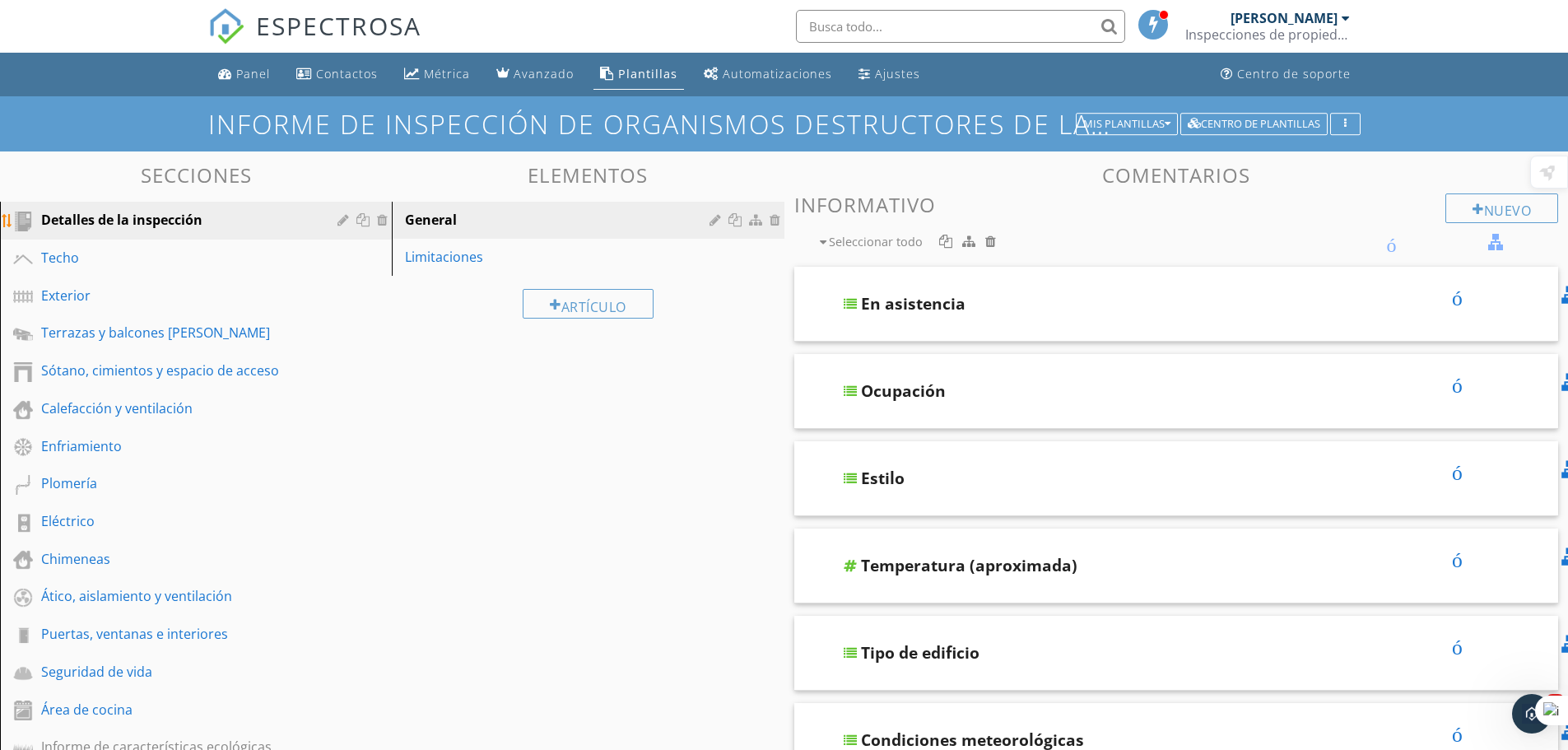
click at [365, 221] on div at bounding box center [365, 220] width 17 height 13
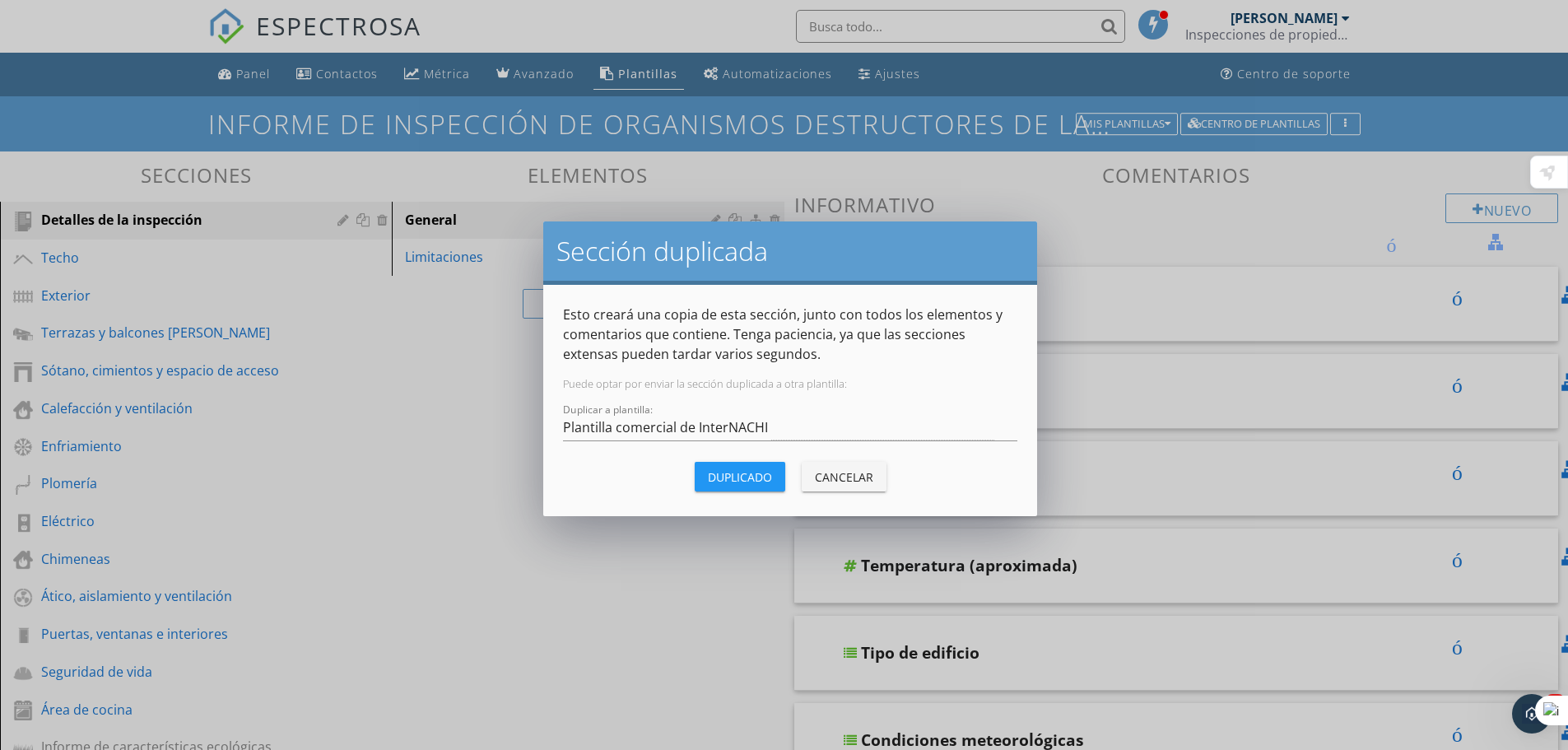
click at [622, 581] on div "Sección duplicada Esto creará una copia de esta sección, junto con todos los el…" at bounding box center [784, 375] width 1568 height 750
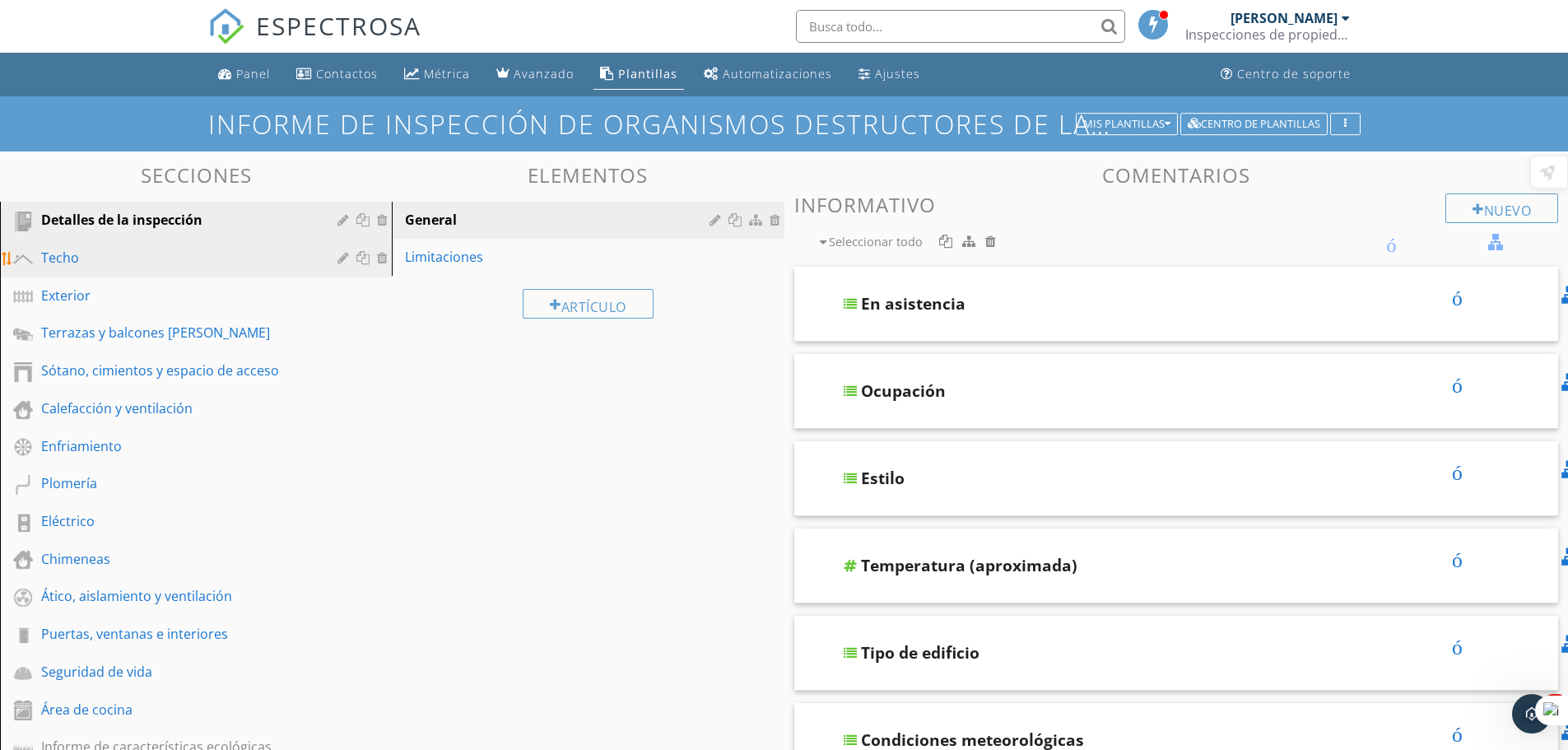
click at [105, 250] on div "Techo" at bounding box center [177, 257] width 272 height 19
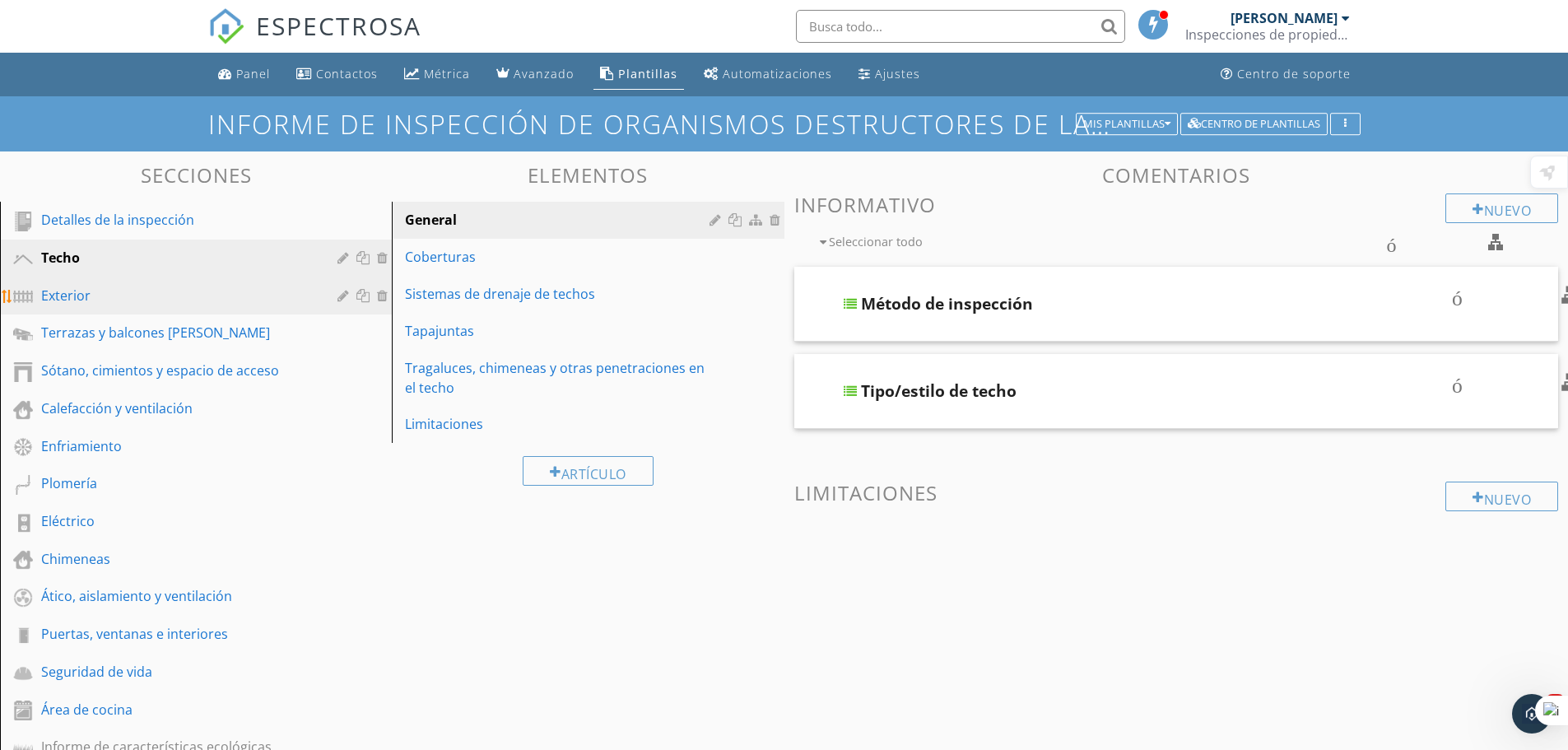
click at [100, 284] on link "Exterior" at bounding box center [198, 296] width 387 height 38
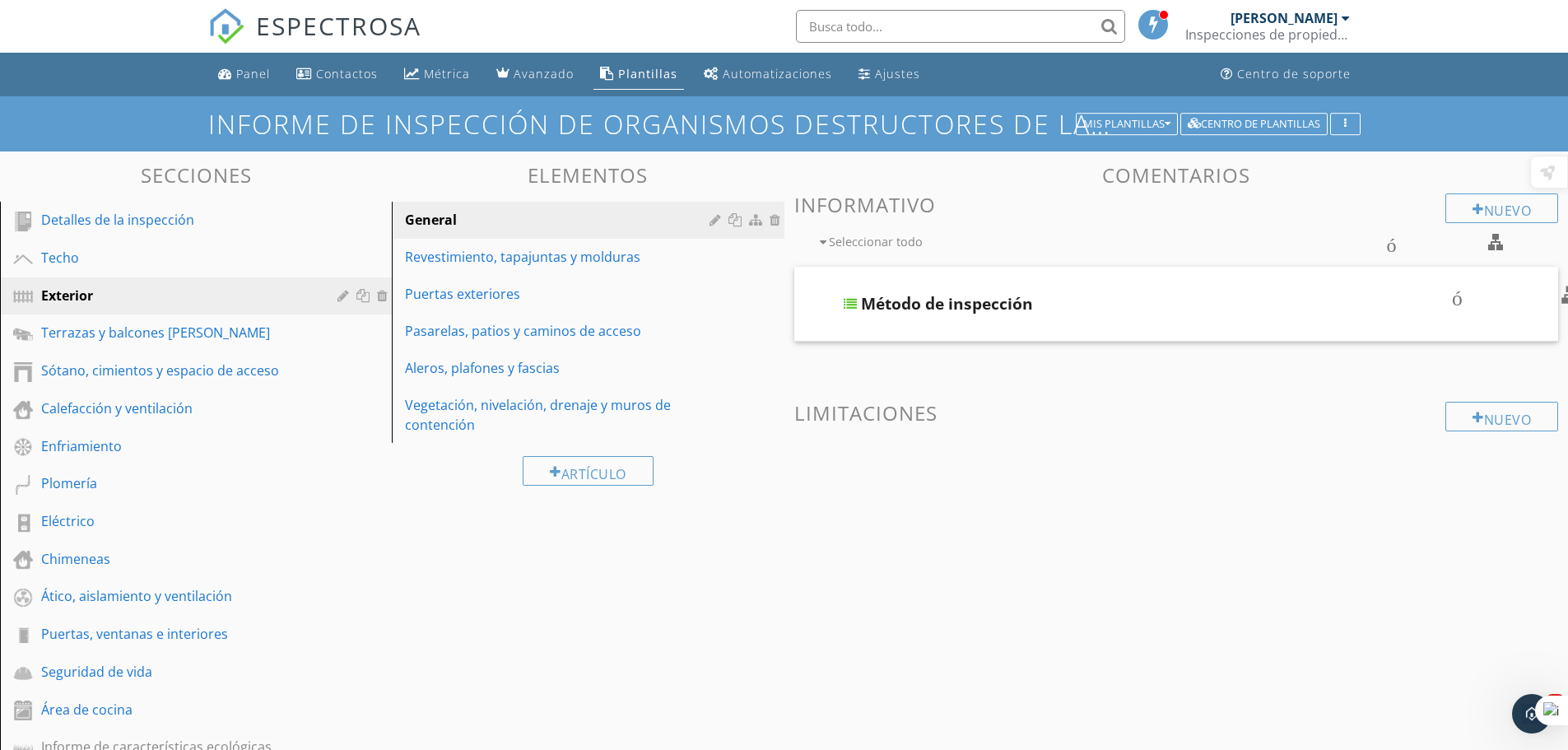
click at [829, 237] on font "contorno de casilla de verificación en blanco" at bounding box center [1170, 241] width 751 height 19
click at [1498, 240] on font "contorno de casilla de verificación en blanco" at bounding box center [1170, 241] width 751 height 19
checkbox input "true"
click at [491, 260] on font "Revestimiento, tapajuntas y molduras" at bounding box center [522, 256] width 235 height 18
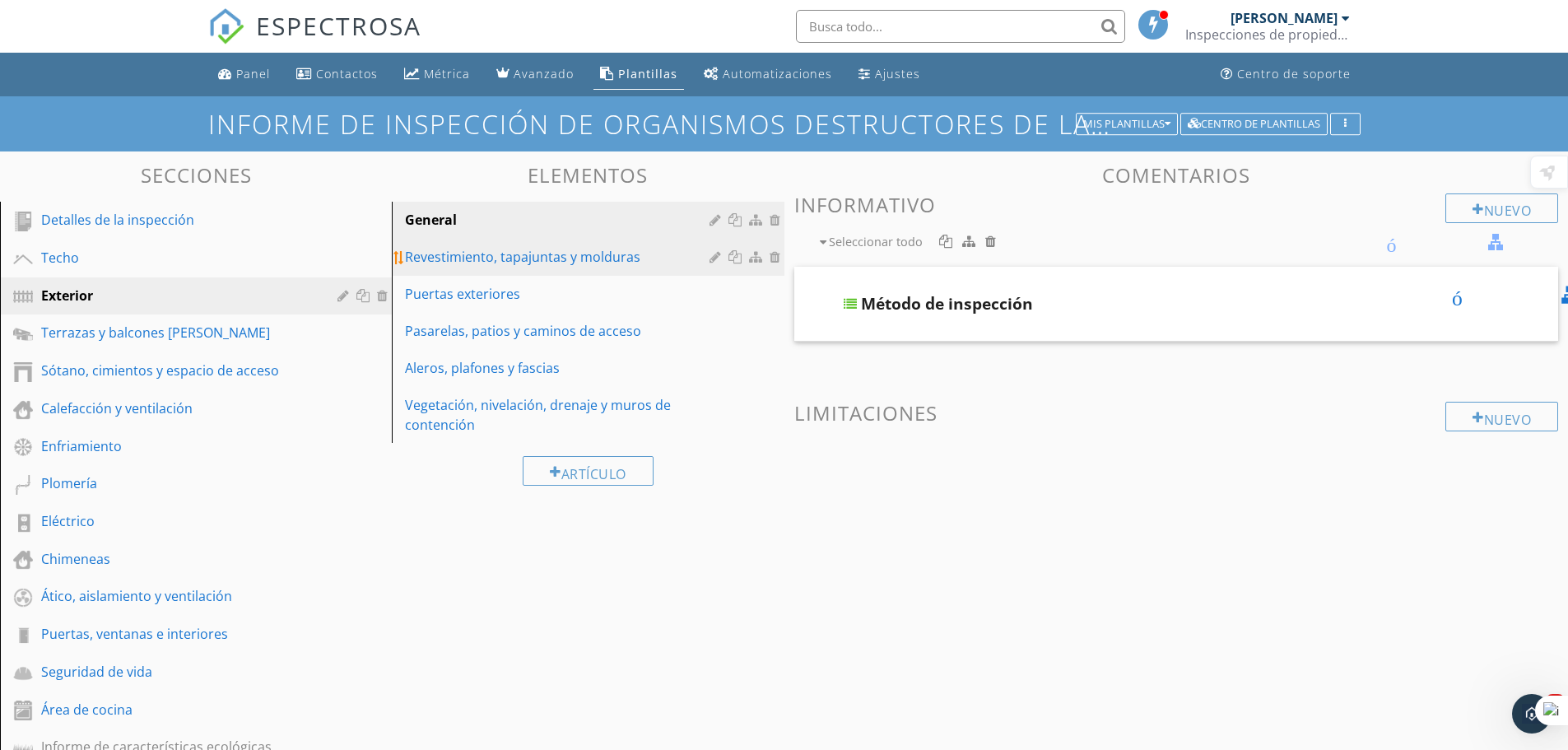
click at [491, 260] on font "Revestimiento, tapajuntas y molduras" at bounding box center [522, 256] width 235 height 18
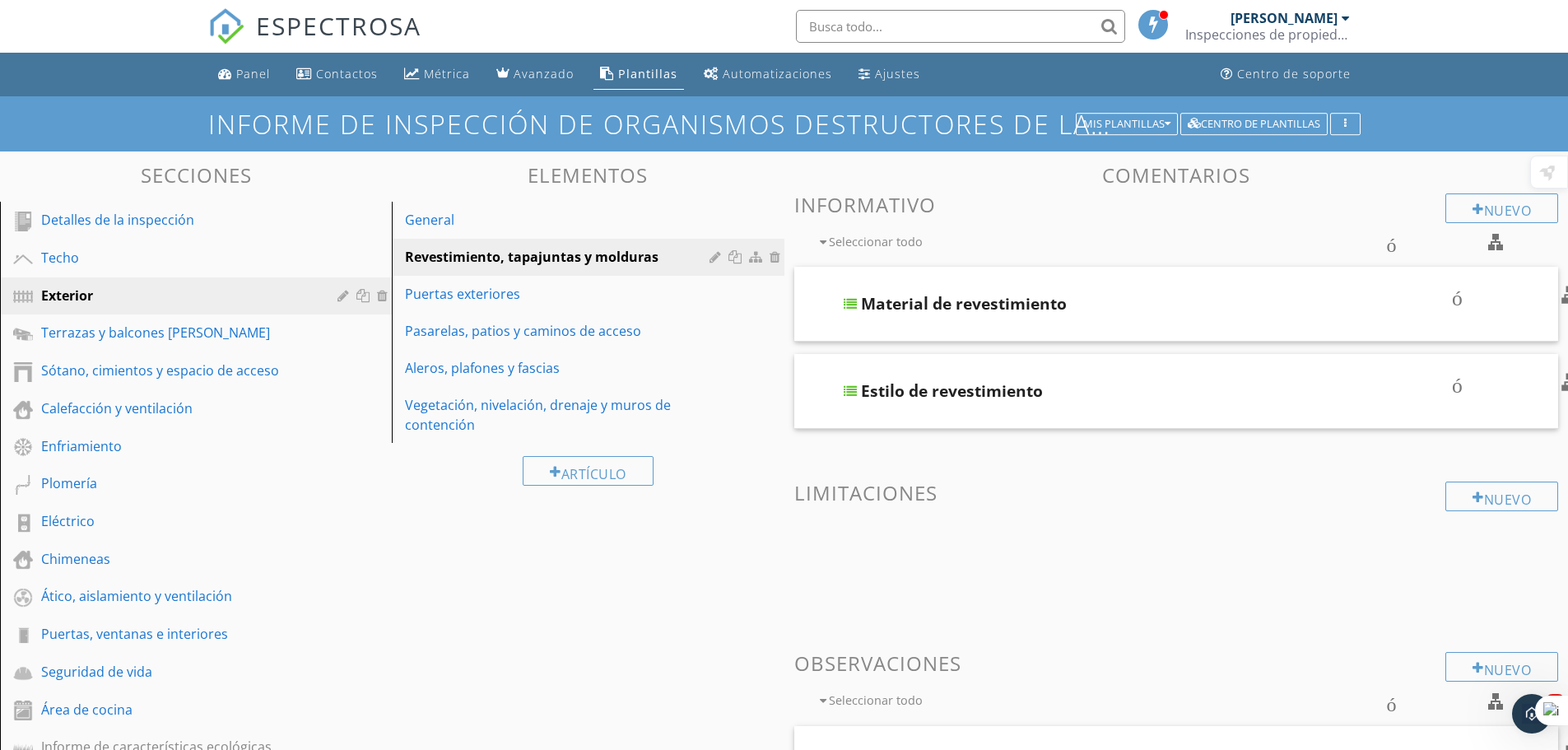
click at [1495, 237] on font "contorno de casilla de verificación en blanco" at bounding box center [1170, 241] width 751 height 19
click at [1497, 246] on font "contorno de casilla de verificación en blanco" at bounding box center [1170, 241] width 751 height 19
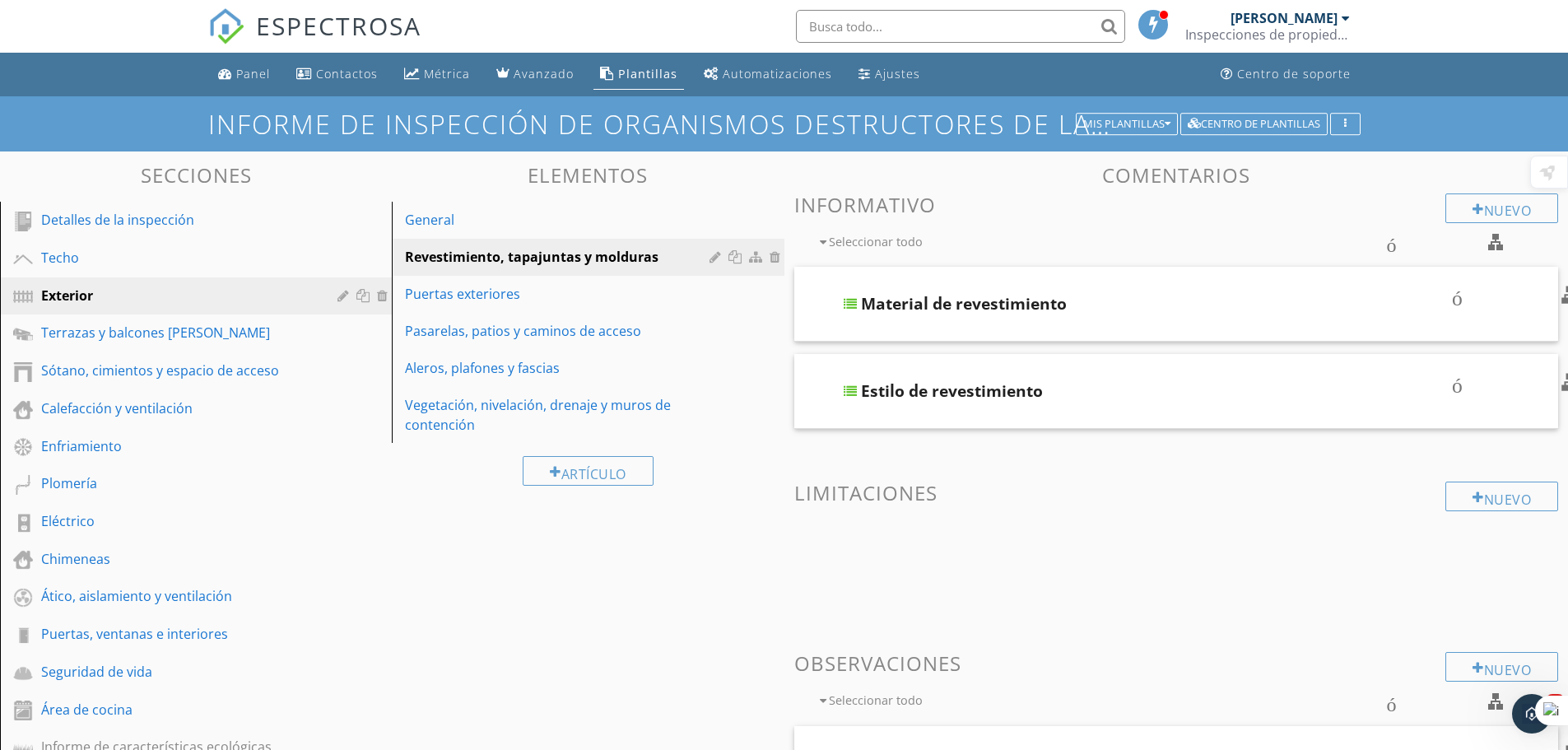
checkbox input "true"
click at [1134, 121] on font "Mis plantillas" at bounding box center [1124, 124] width 82 height 15
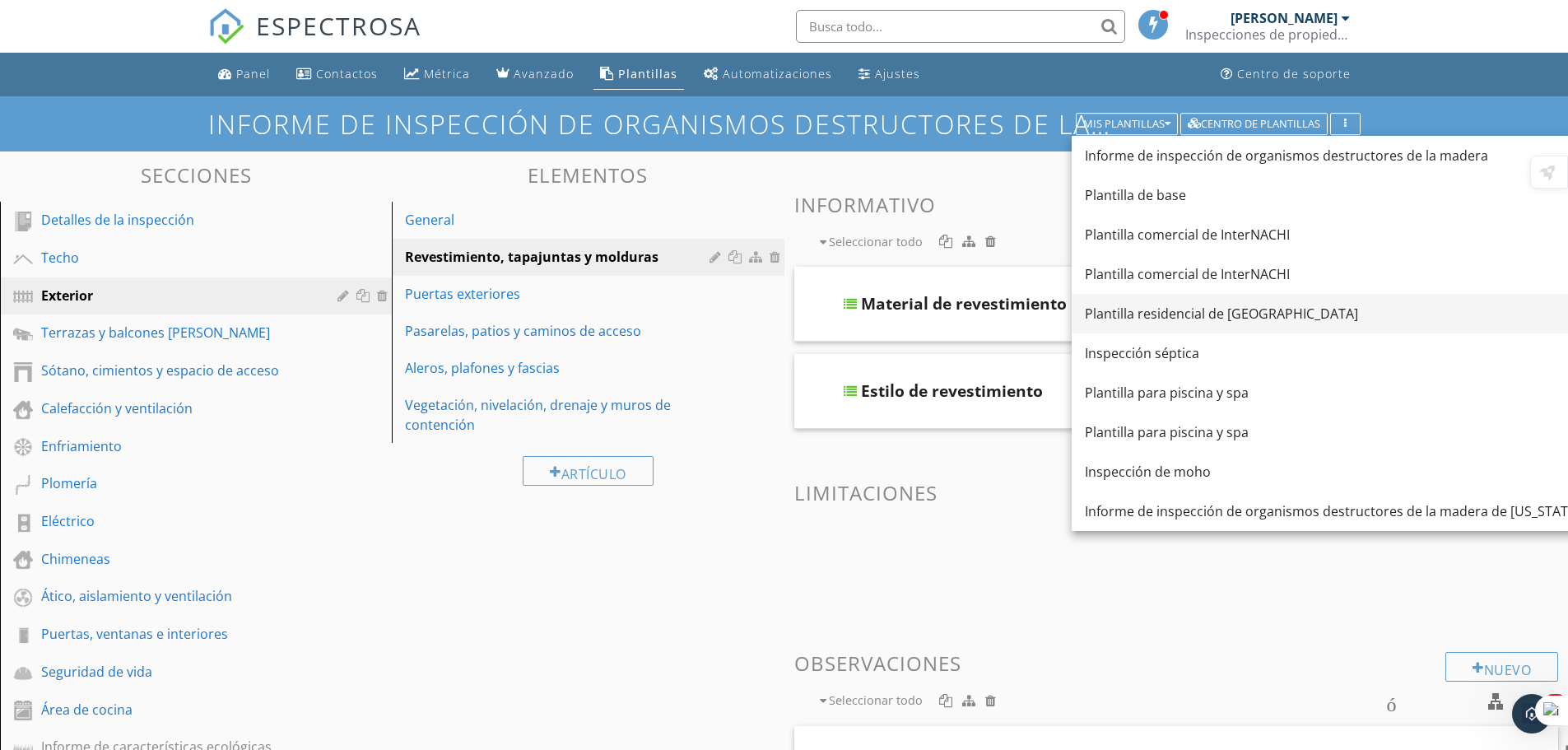
click at [1177, 317] on font "Plantilla residencial de InterNACHI" at bounding box center [1221, 313] width 273 height 18
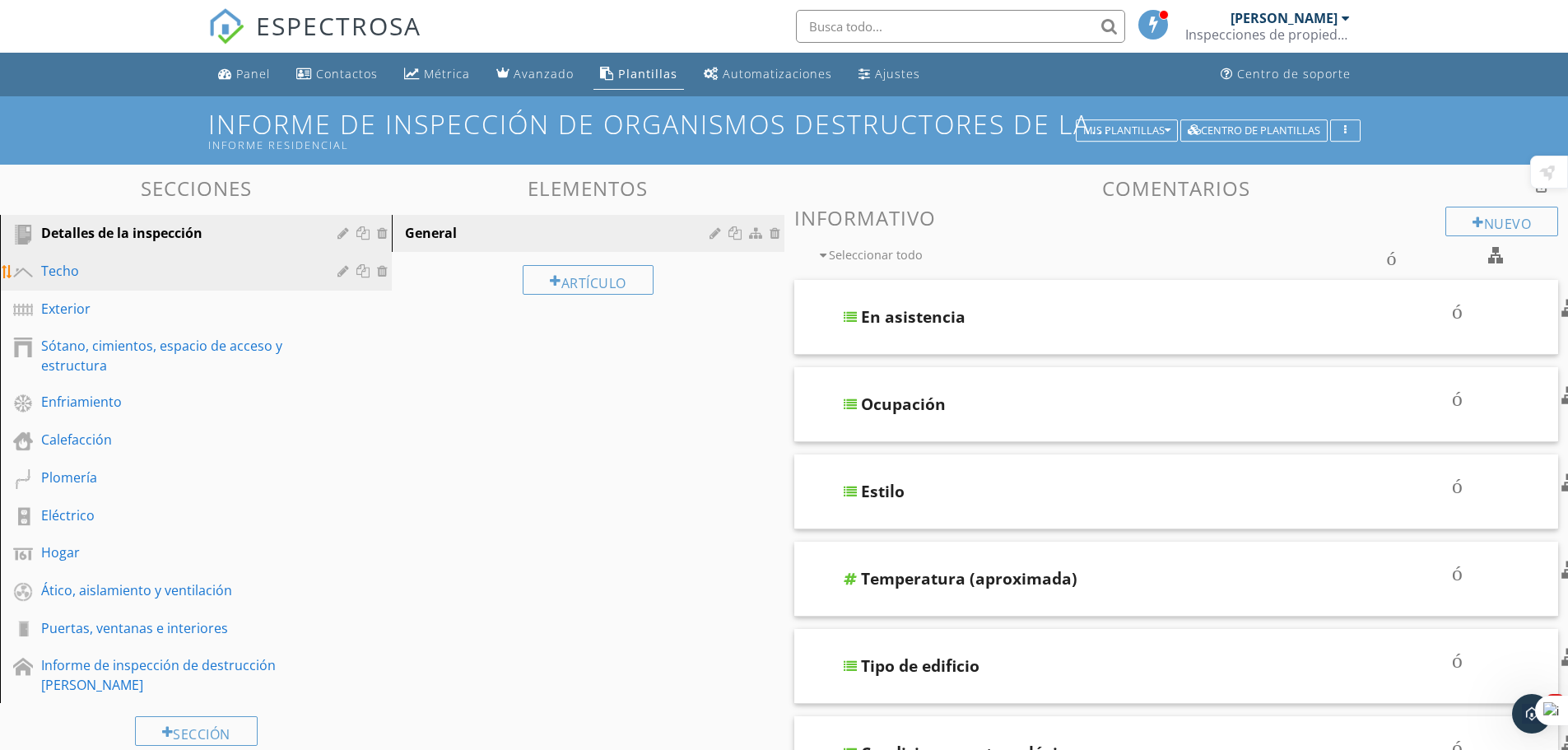
click at [80, 267] on div "Techo" at bounding box center [177, 270] width 272 height 19
click at [79, 267] on font "Techo" at bounding box center [60, 270] width 38 height 18
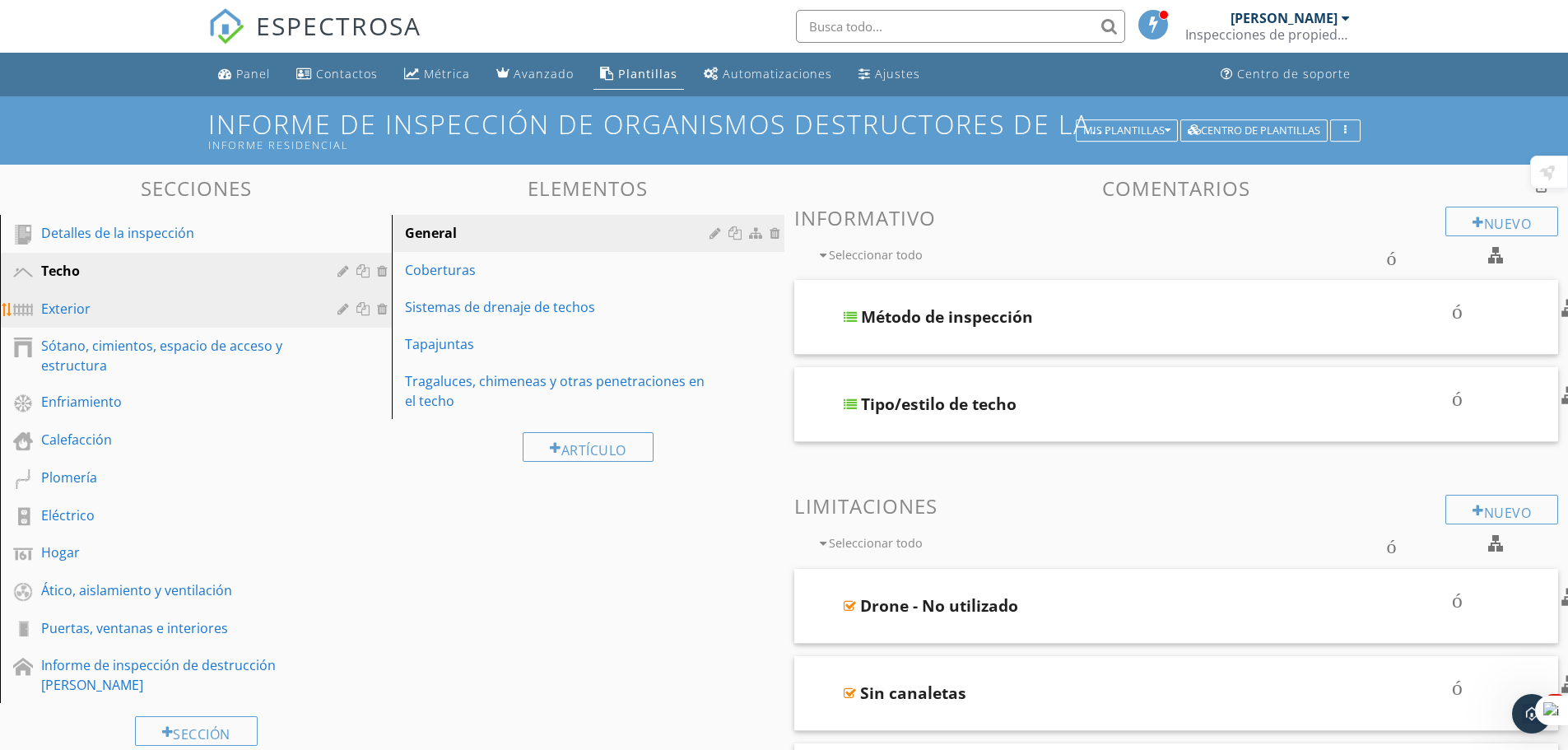
click at [77, 311] on font "Exterior" at bounding box center [66, 308] width 50 height 18
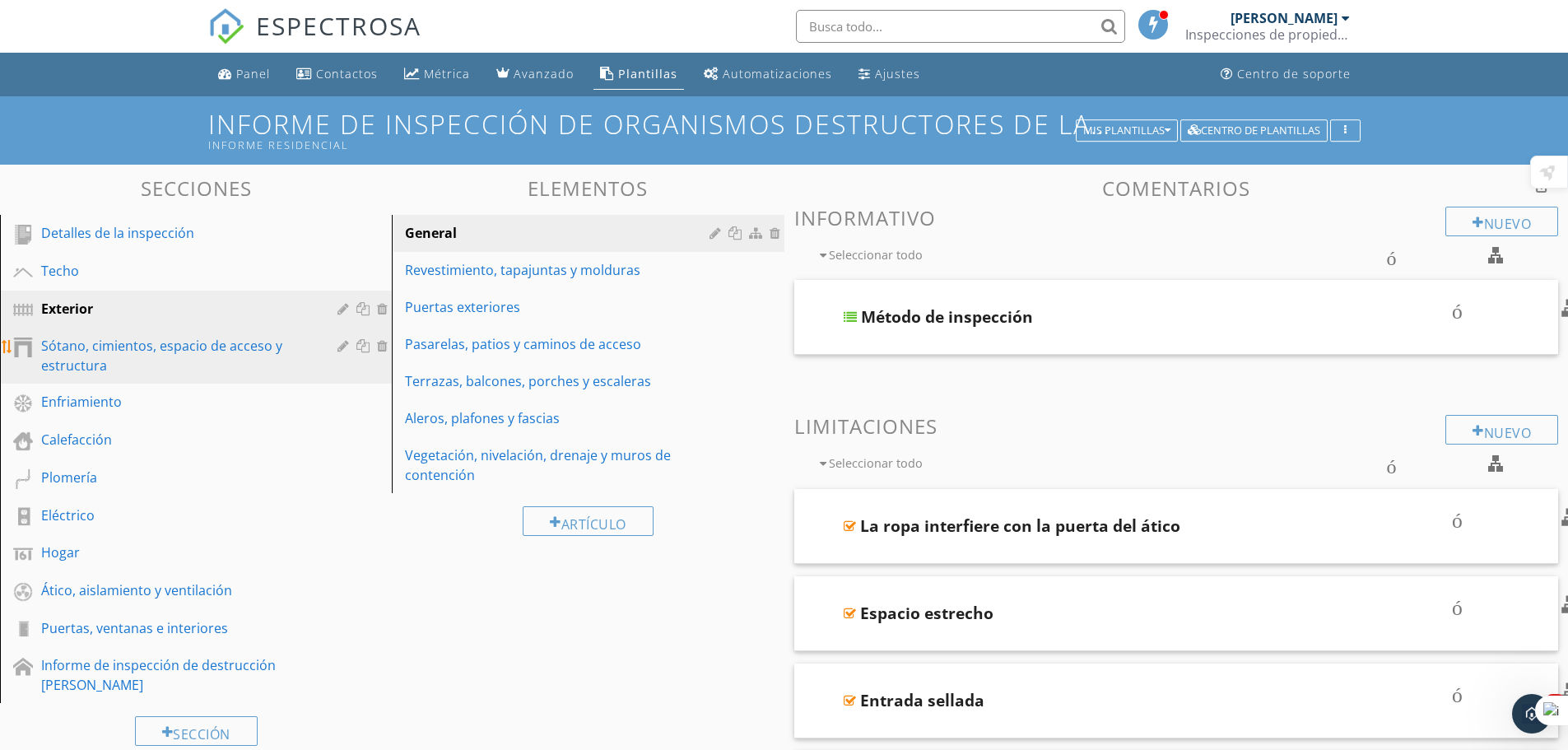
click at [71, 343] on font "Sótano, cimientos, espacio de acceso y estructura" at bounding box center [162, 355] width 241 height 38
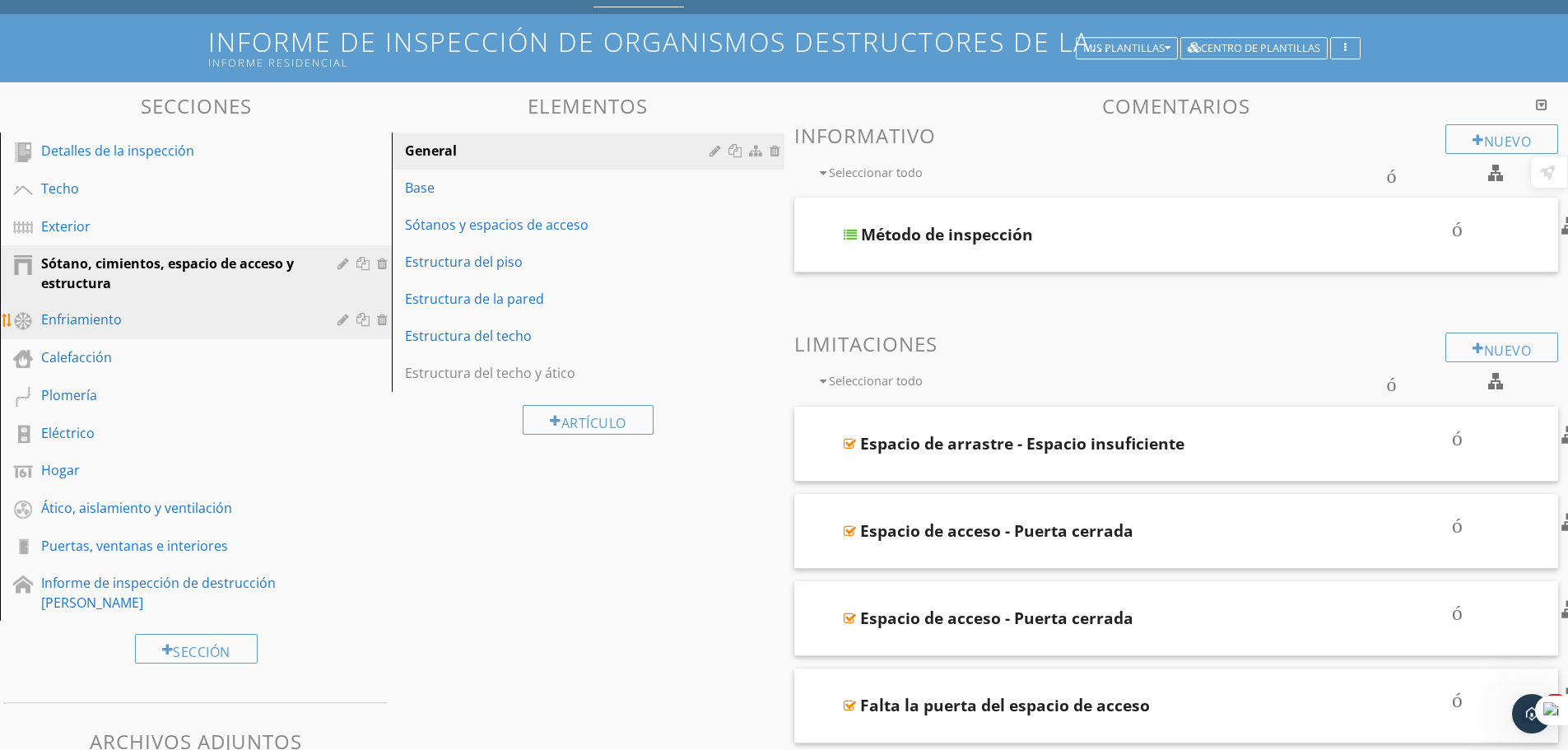
scroll to position [165, 0]
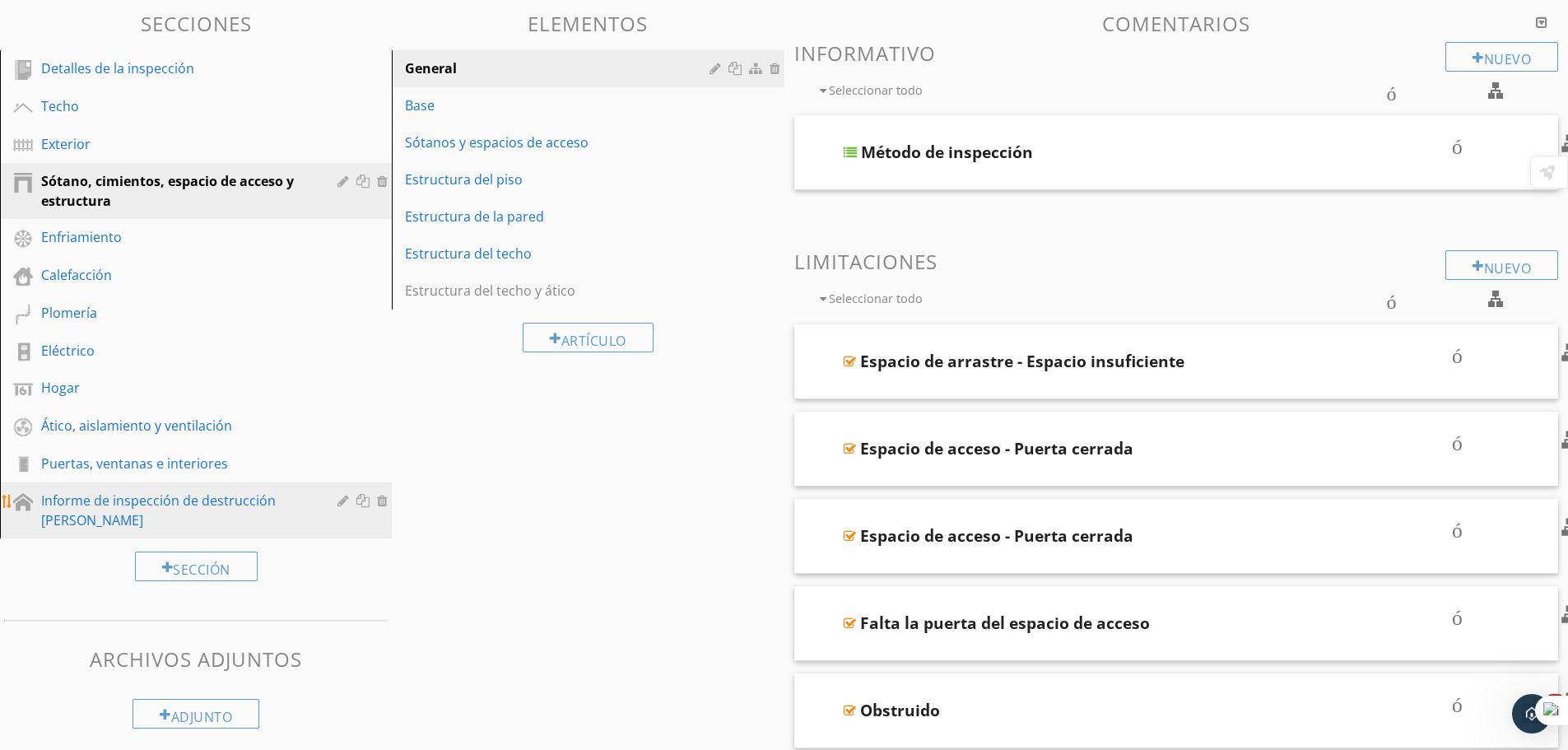
click at [194, 490] on link "Informe de inspección de destrucción de madera" at bounding box center [198, 510] width 387 height 56
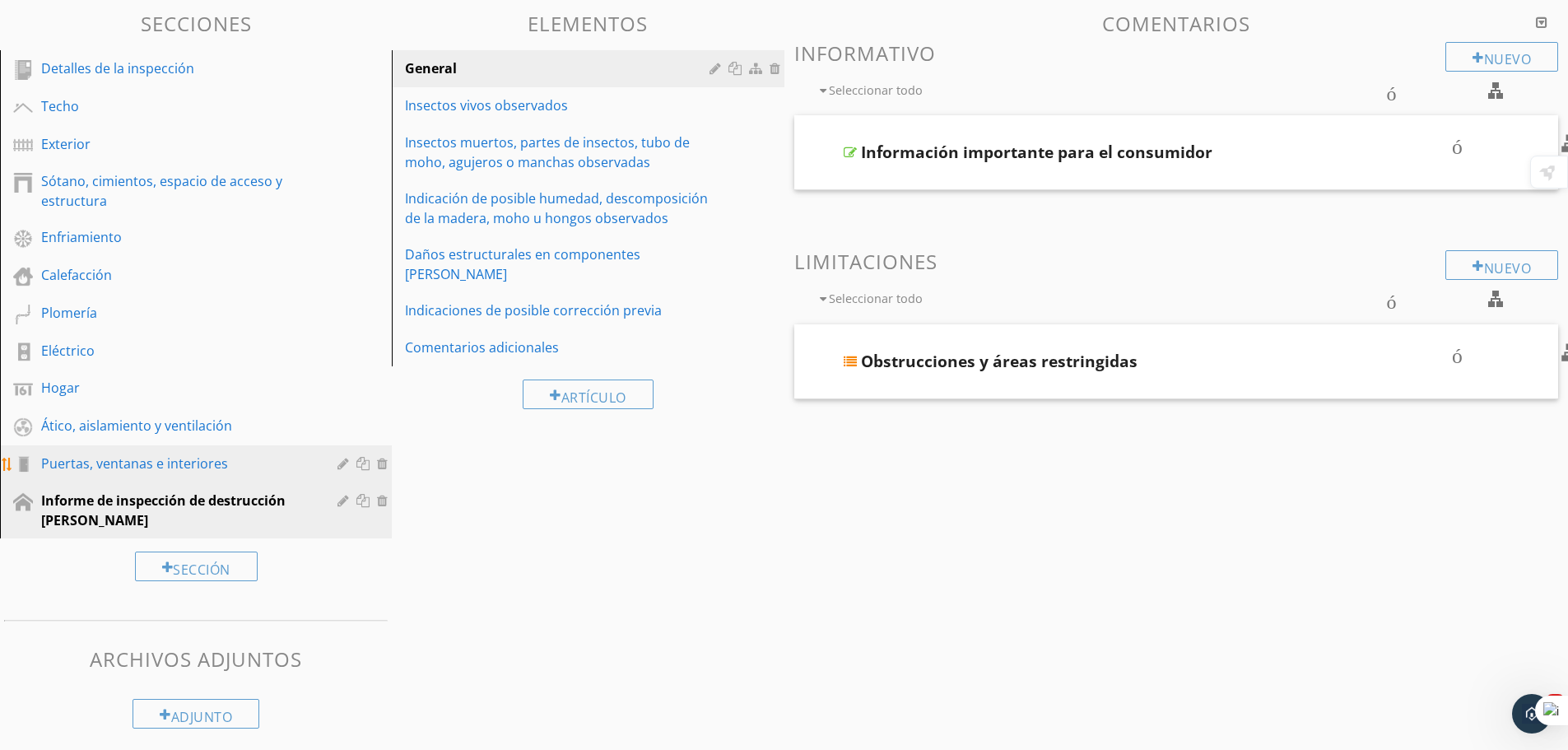
click at [186, 463] on font "Puertas, ventanas e interiores" at bounding box center [135, 463] width 187 height 18
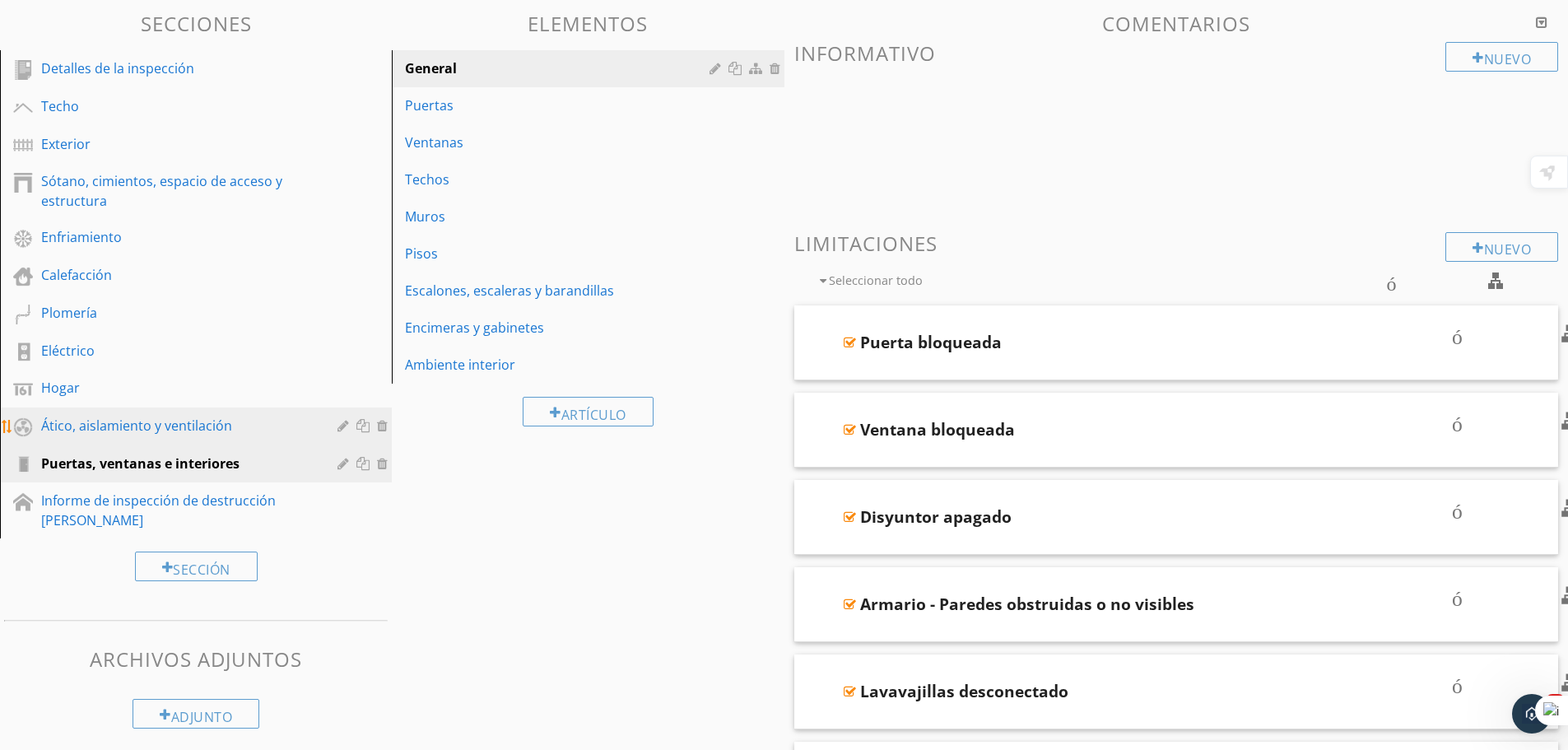
click at [205, 426] on font "Ático, aislamiento y ventilación" at bounding box center [137, 425] width 191 height 18
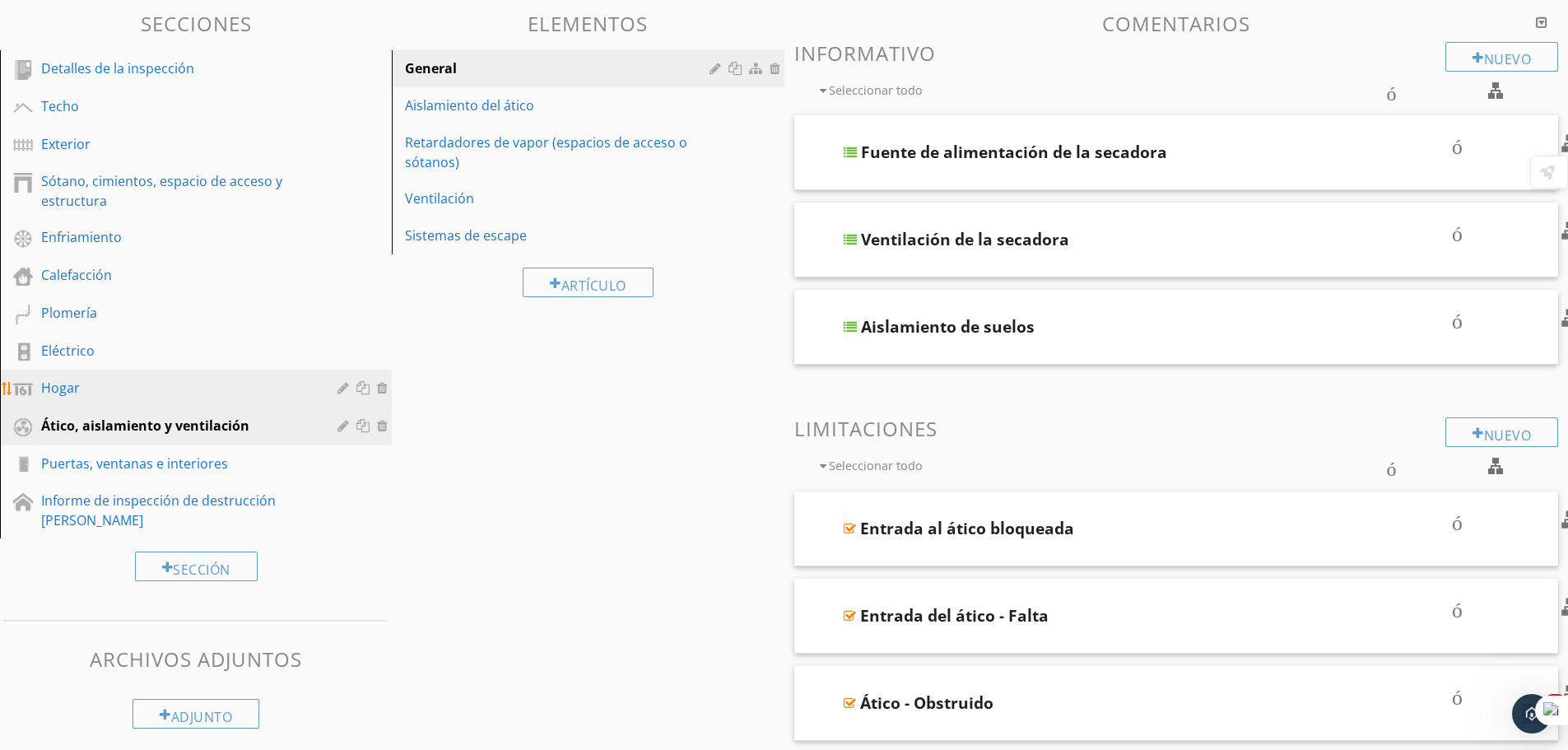
click at [148, 385] on div "Hogar" at bounding box center [177, 387] width 272 height 19
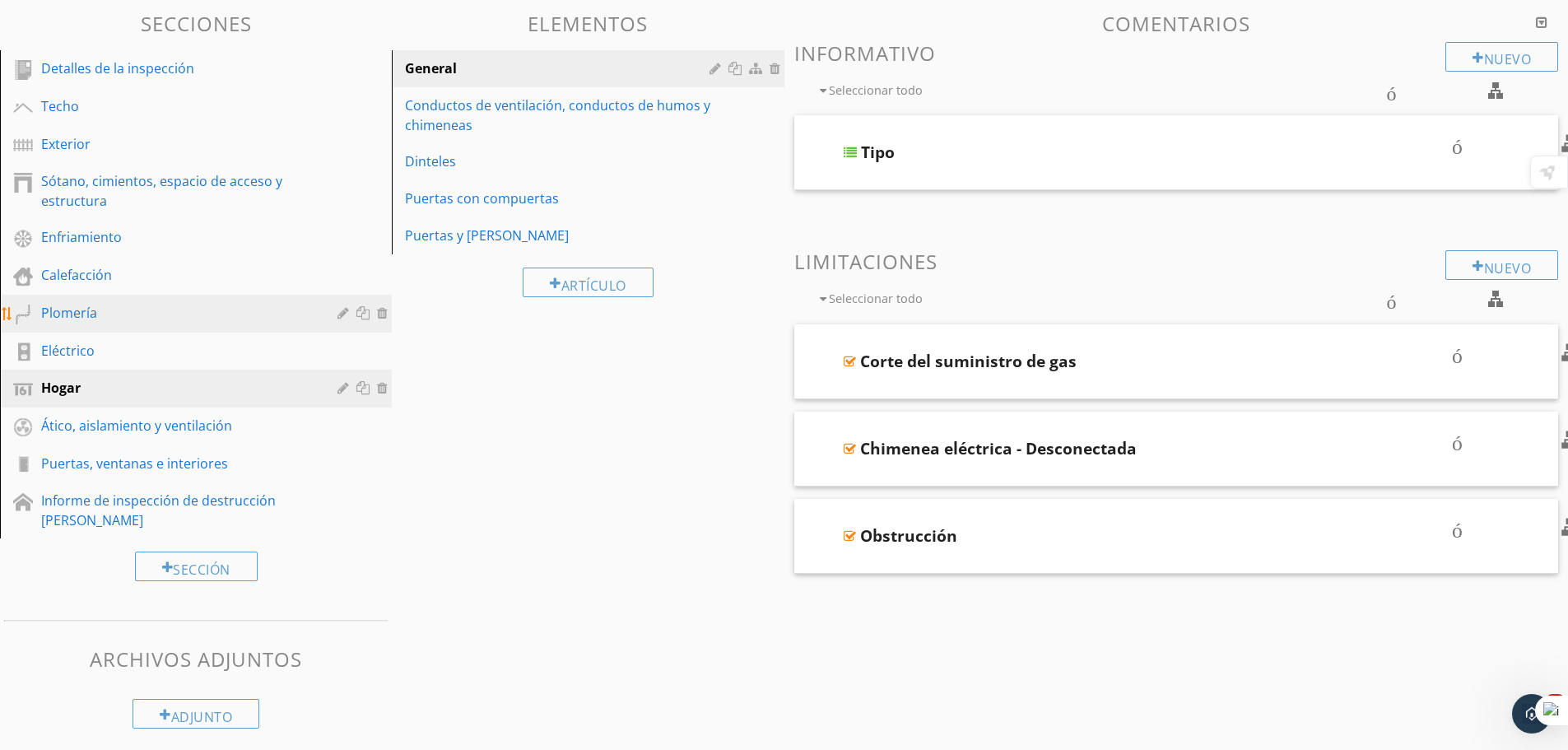
click at [117, 311] on div "Plomería" at bounding box center [177, 312] width 272 height 19
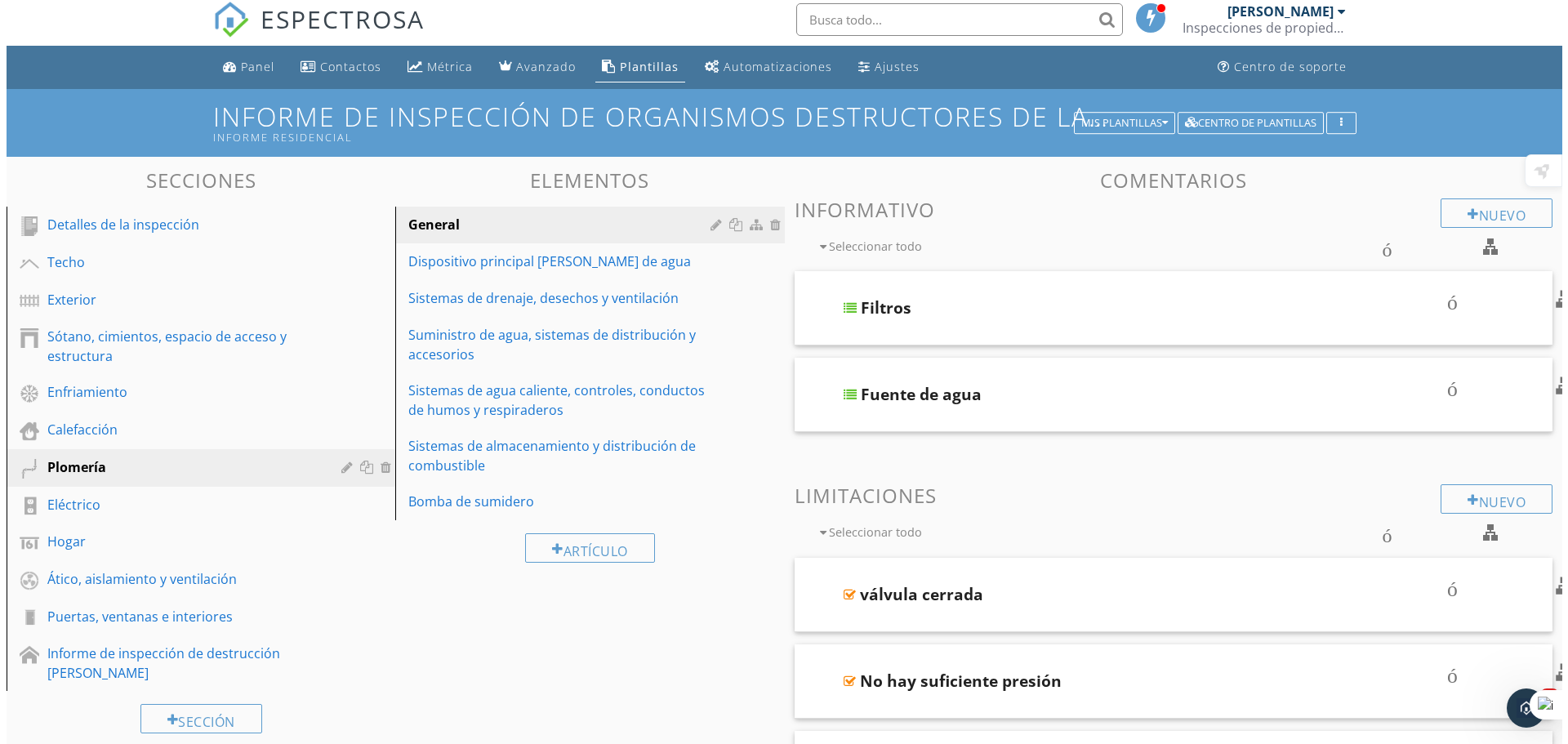
scroll to position [0, 0]
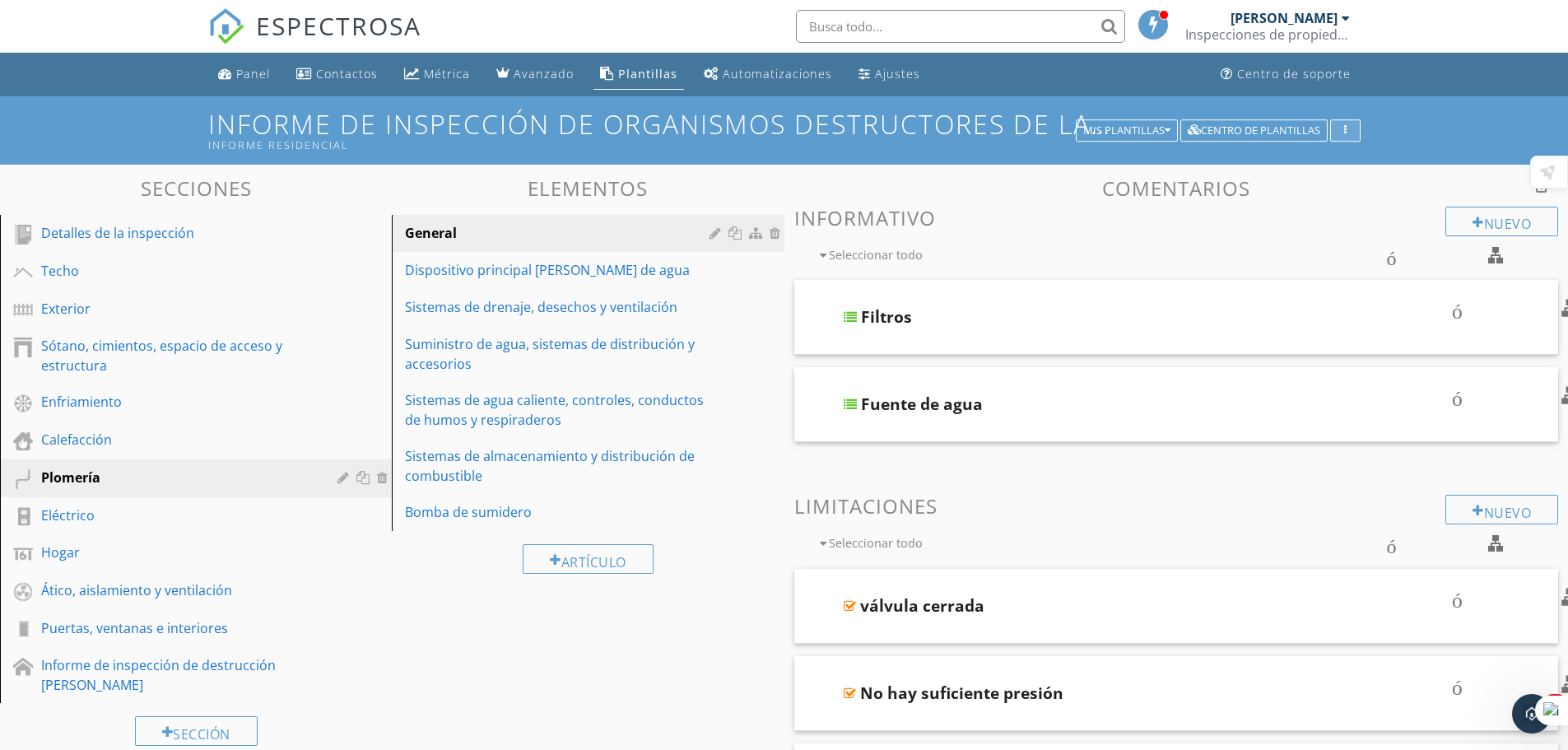
click at [1350, 130] on div "button" at bounding box center [1345, 131] width 16 height 12
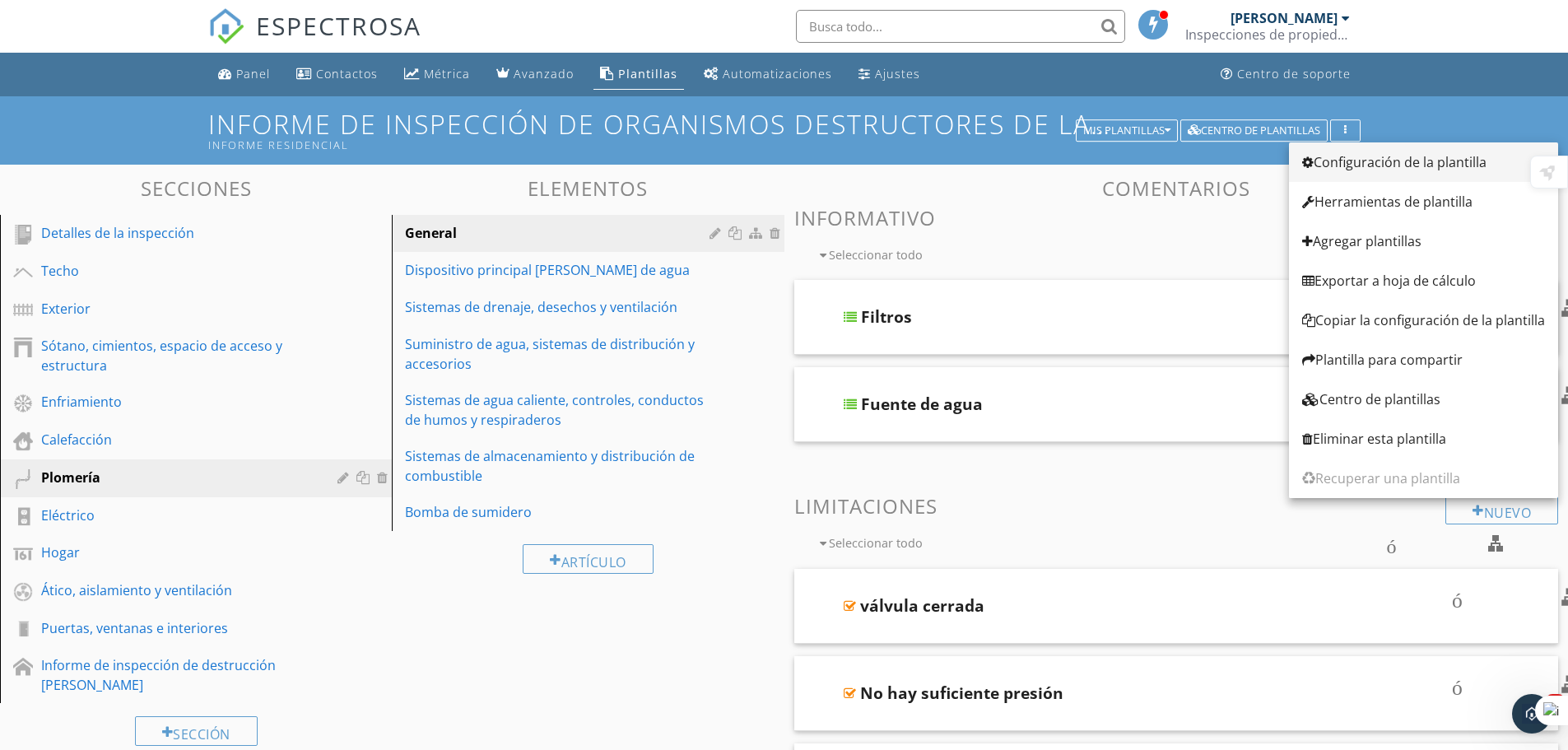
click at [1355, 172] on link "Configuración de la plantilla" at bounding box center [1424, 162] width 269 height 40
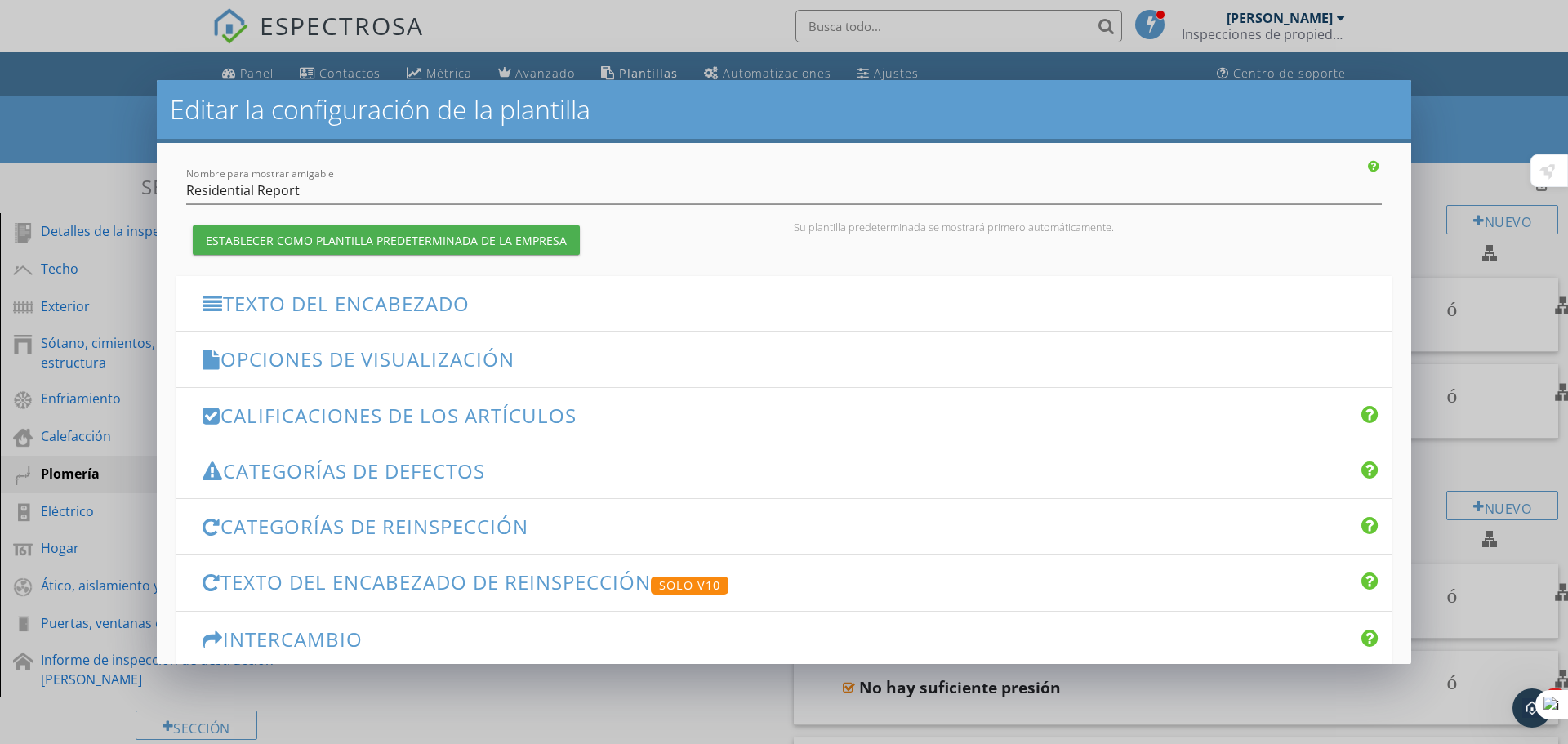
scroll to position [163, 0]
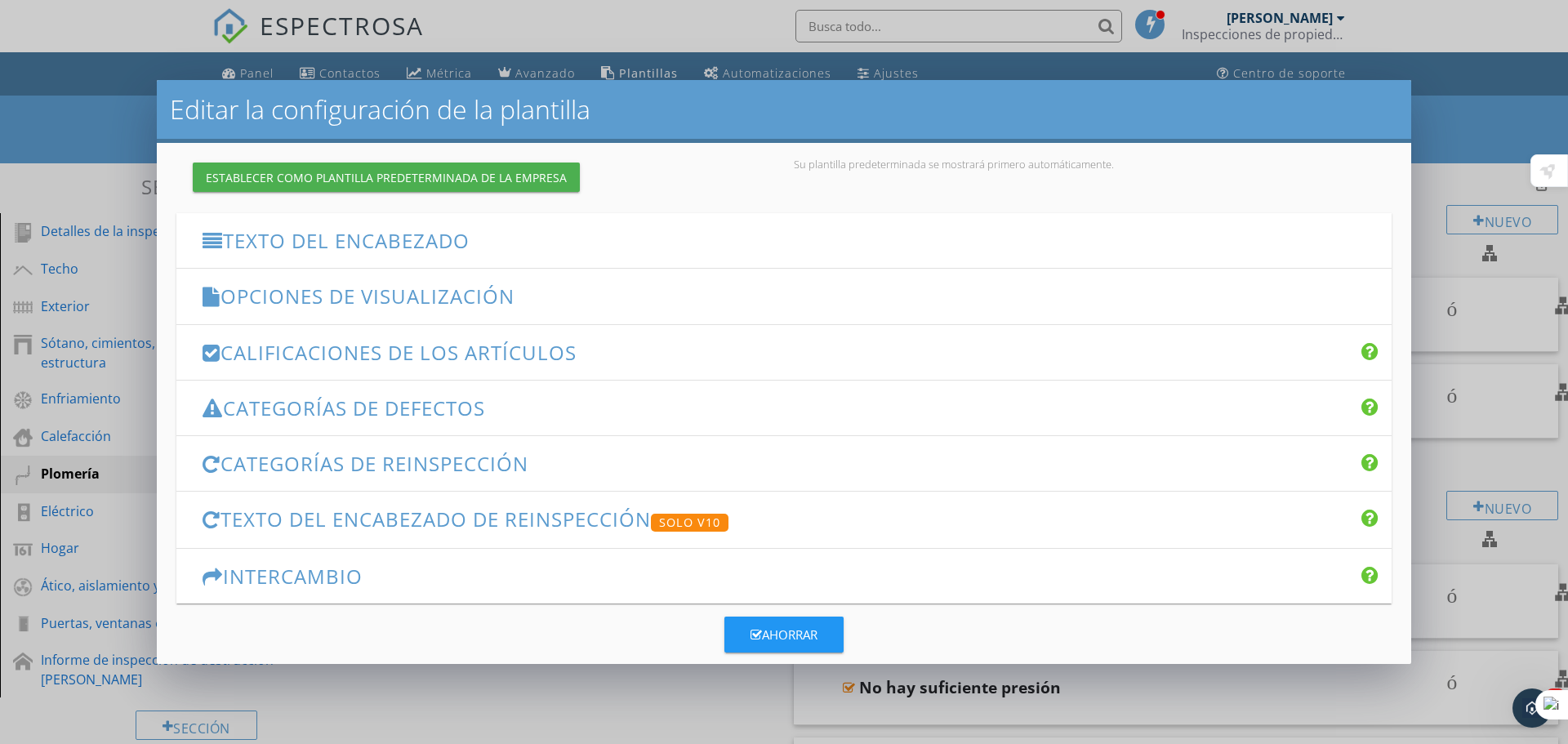
click at [556, 413] on h3 "Categorías de defectos" at bounding box center [549, 408] width 693 height 22
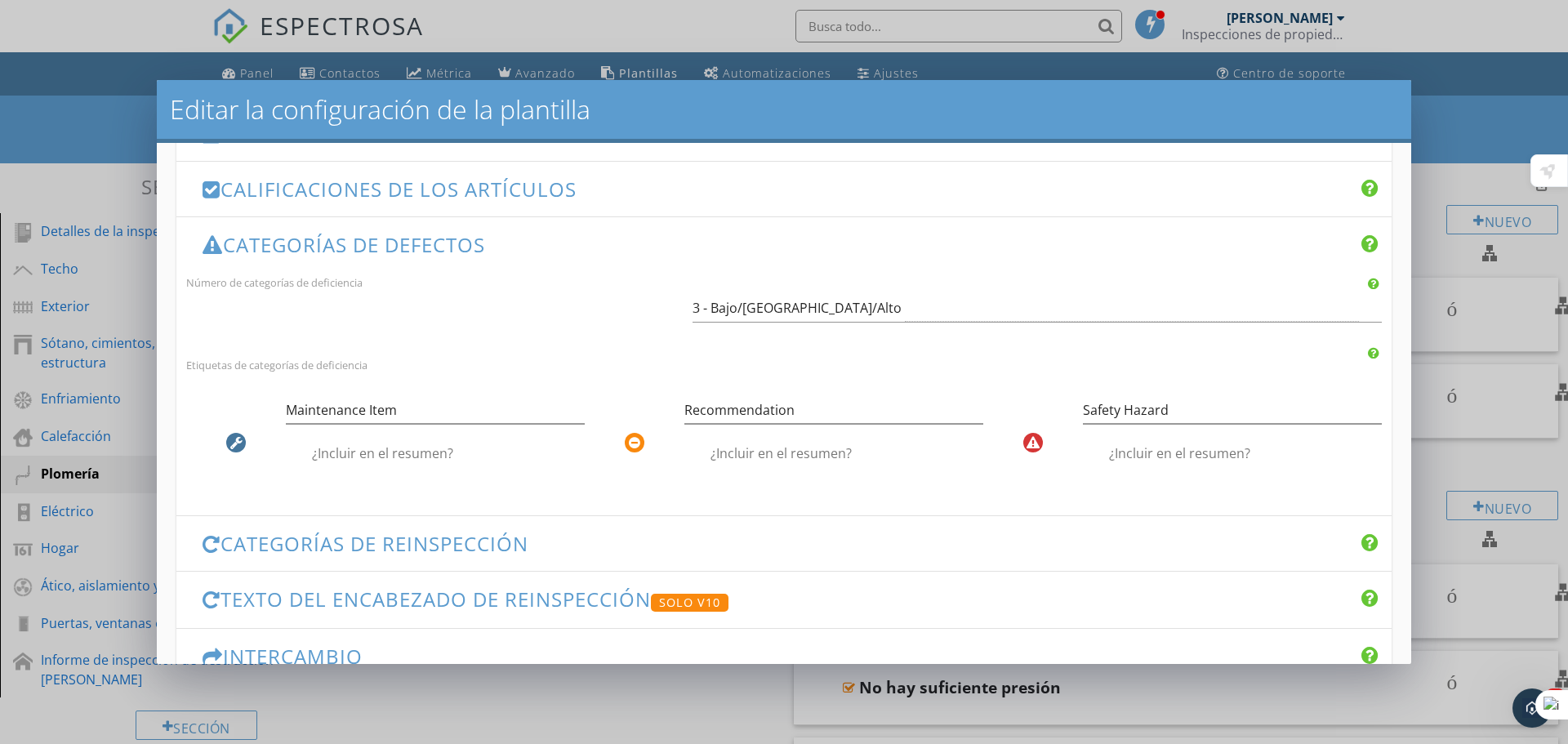
scroll to position [408, 0]
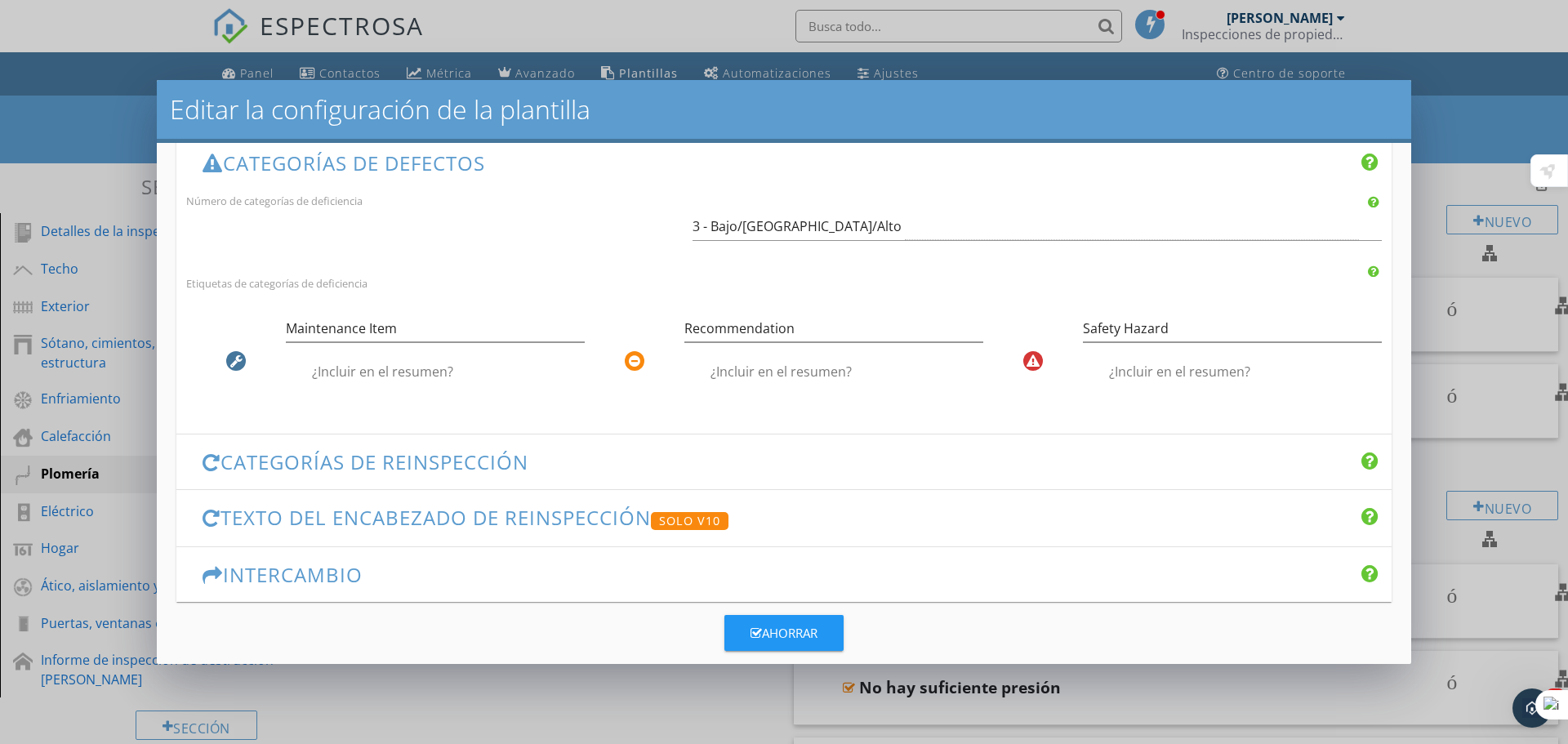
click at [1472, 180] on div "Editar la configuración de la plantilla Los cambios en esta configuración sólo …" at bounding box center [784, 372] width 1568 height 744
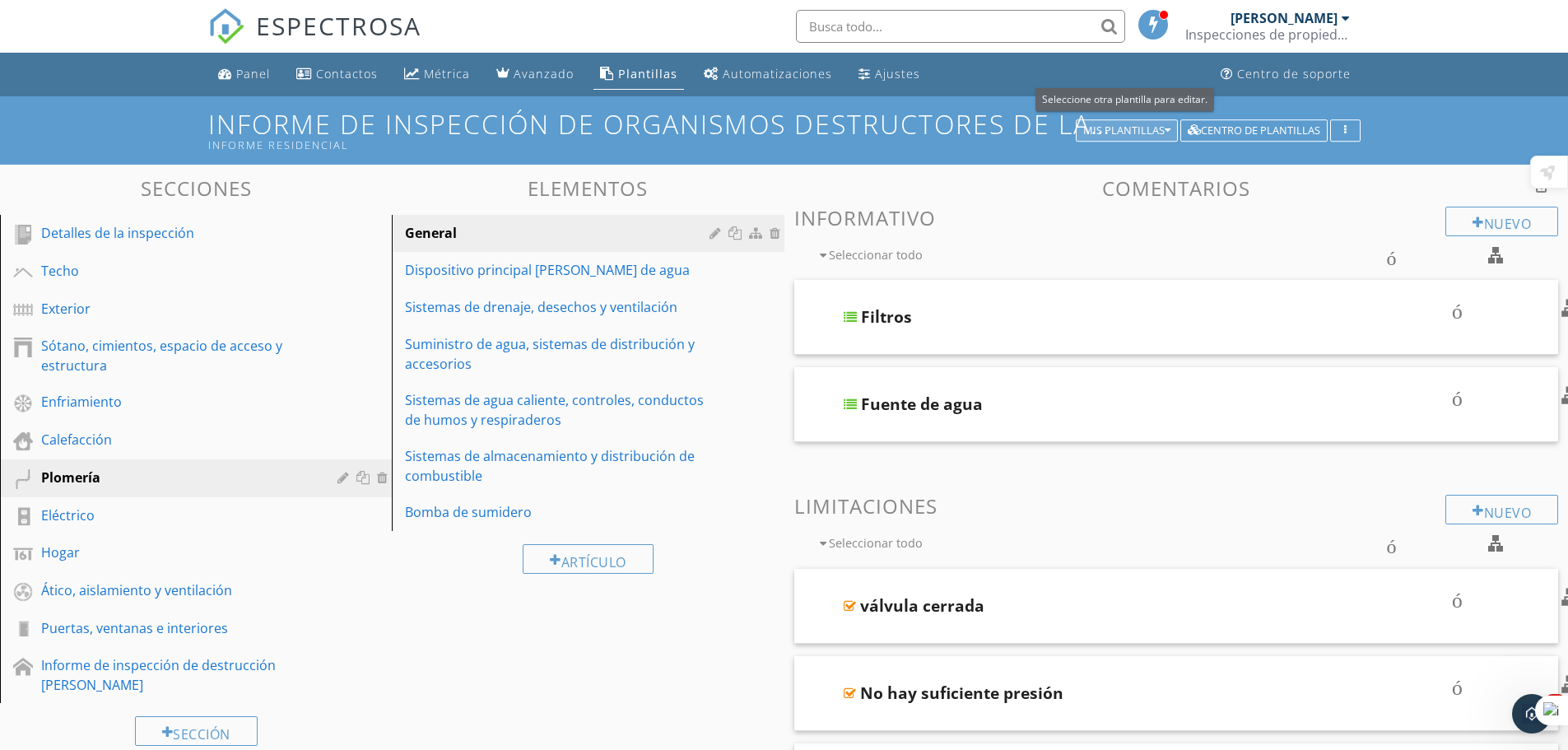
click at [1134, 127] on font "Mis plantillas" at bounding box center [1124, 130] width 82 height 15
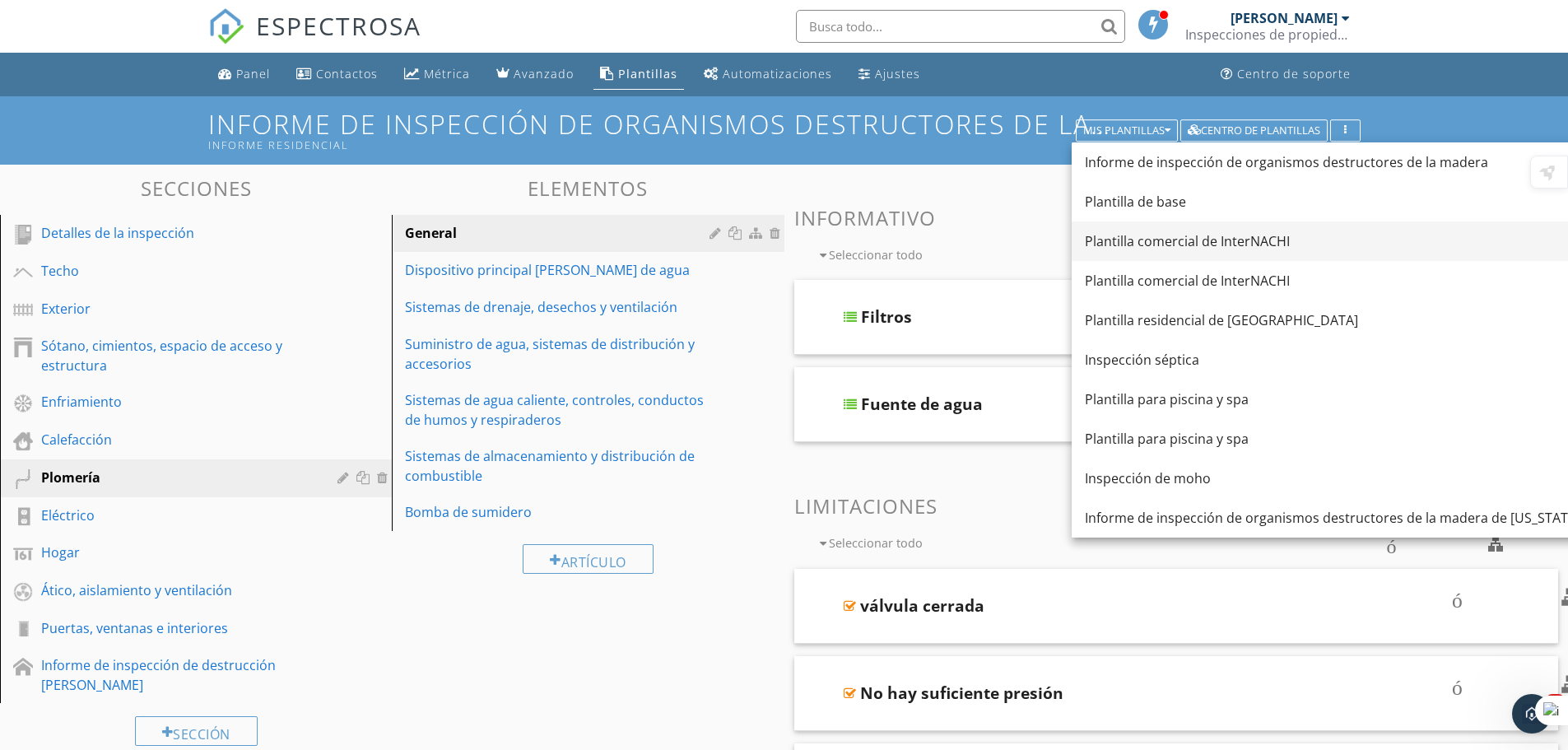
click at [1138, 246] on font "Plantilla comercial de InterNACHI" at bounding box center [1187, 240] width 205 height 18
click at [1138, 246] on font "contorno de casilla de verificación en blanco" at bounding box center [1170, 255] width 751 height 19
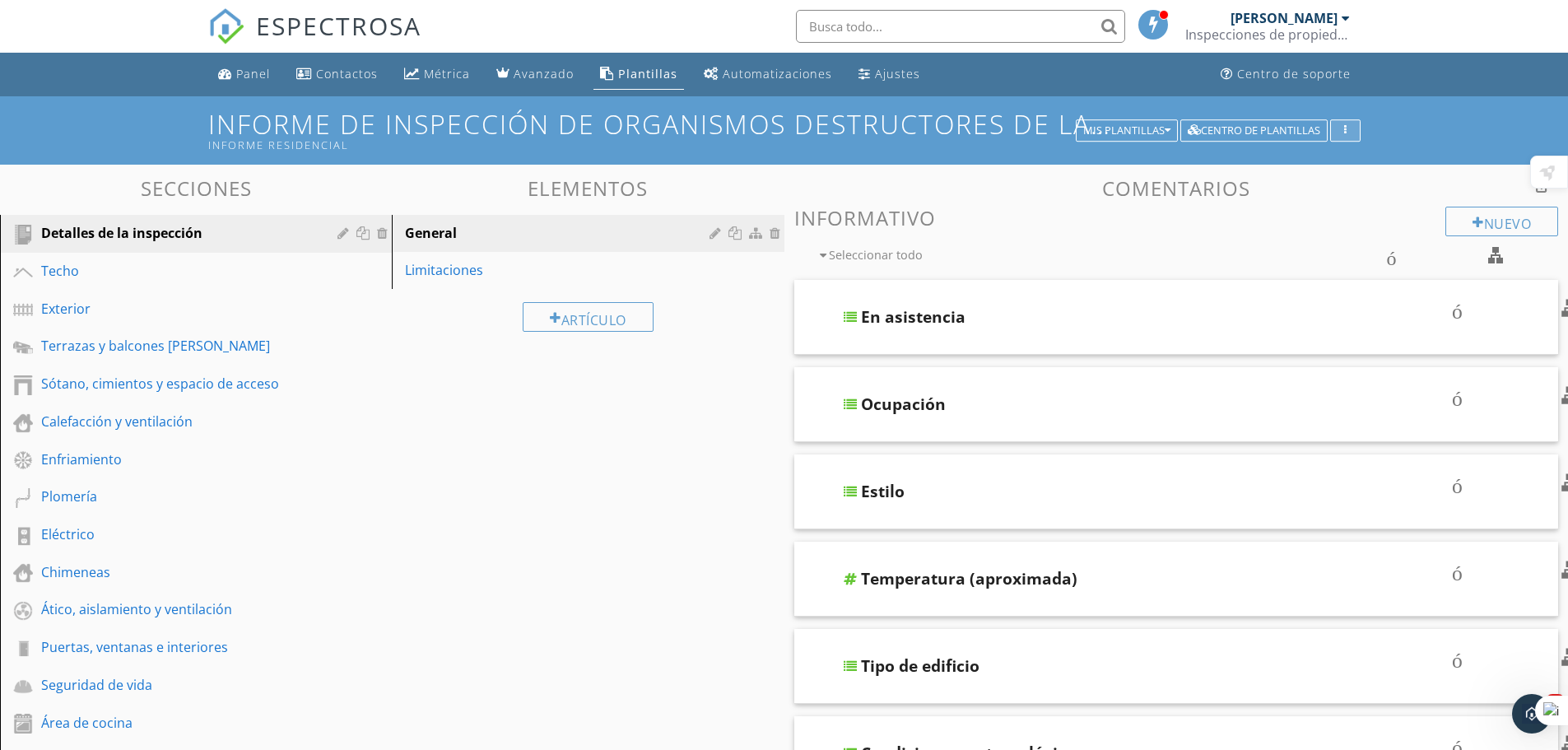
click at [1344, 127] on icon "button" at bounding box center [1345, 131] width 3 height 12
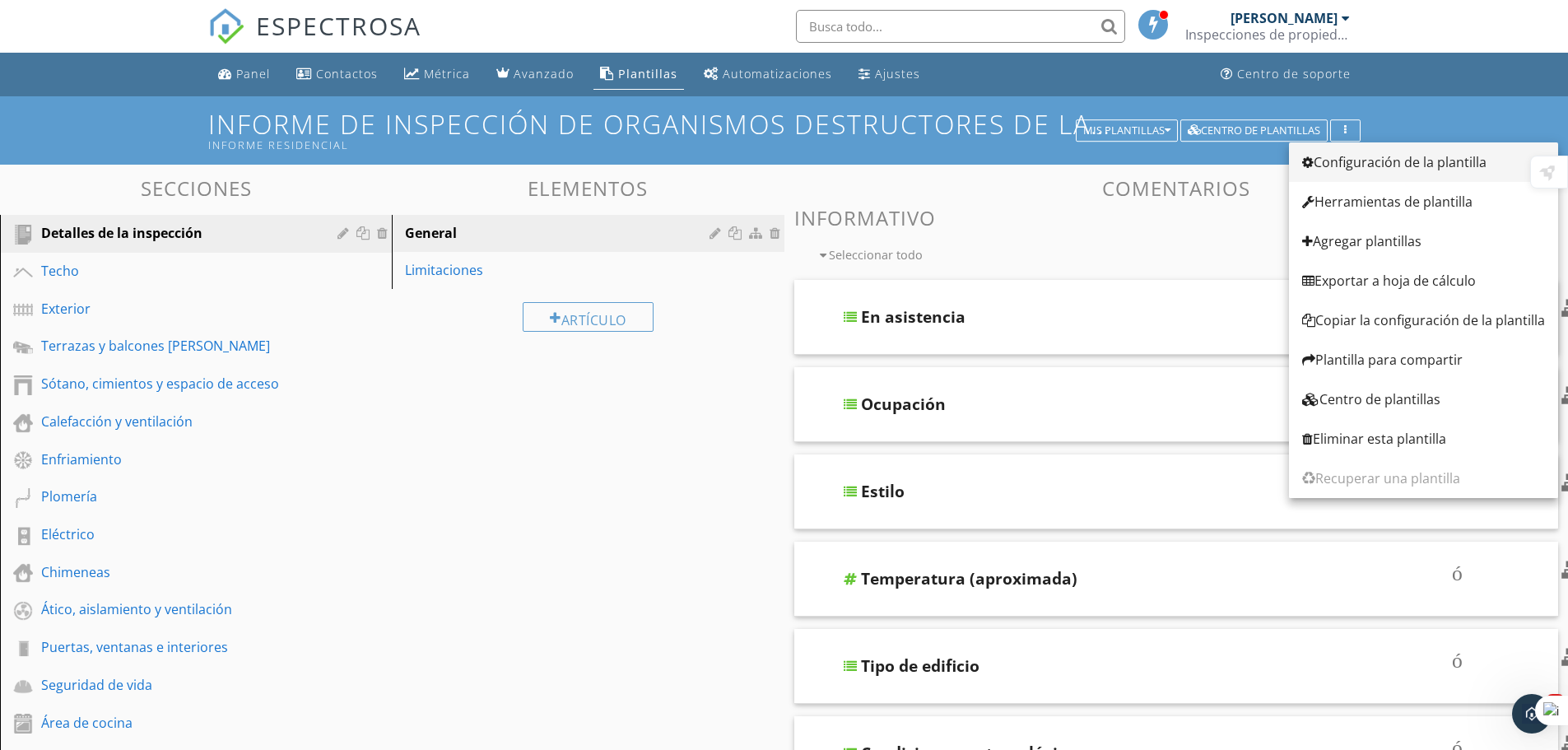
click at [1399, 155] on font "Configuración de la plantilla" at bounding box center [1400, 162] width 173 height 18
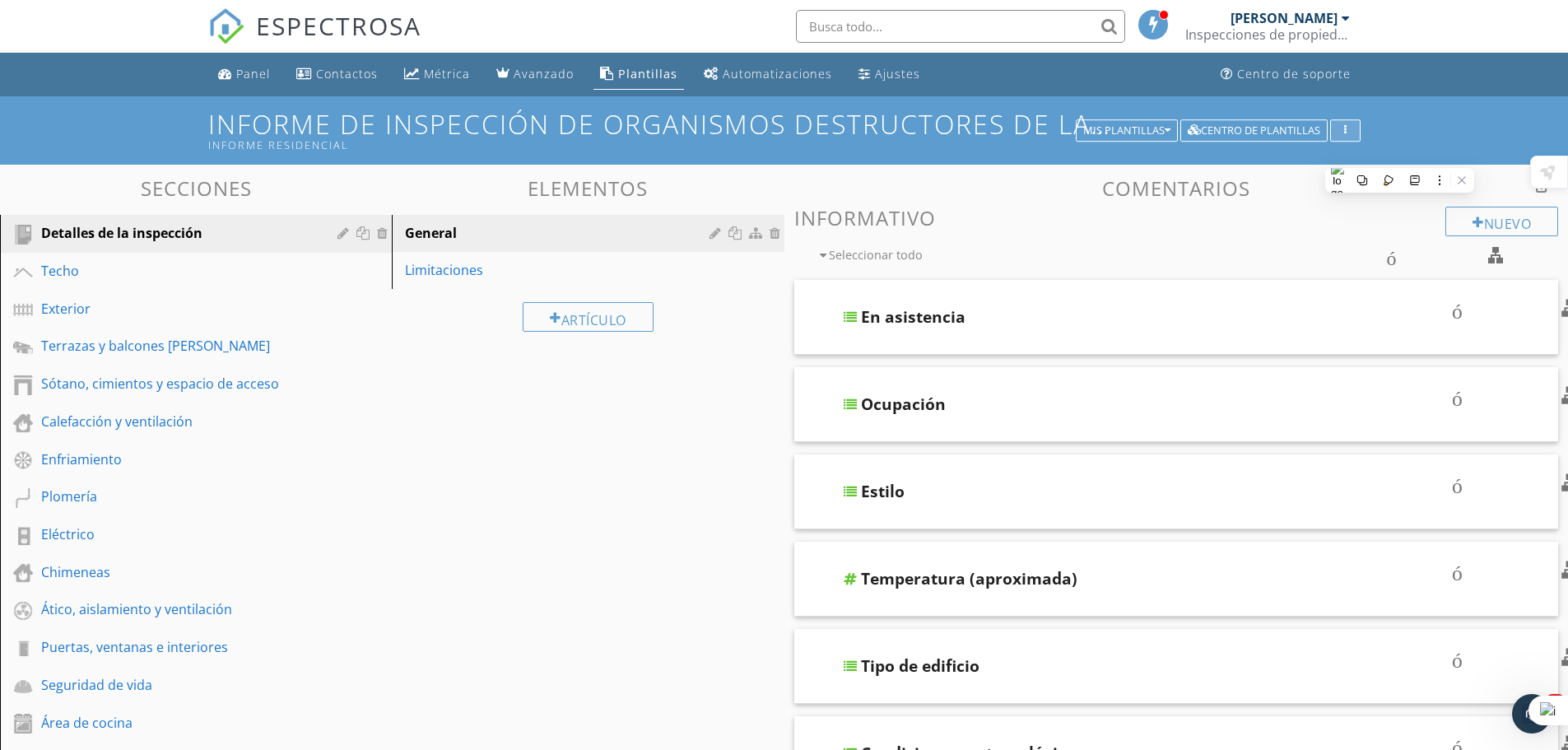
click at [1341, 123] on button "button" at bounding box center [1345, 131] width 30 height 23
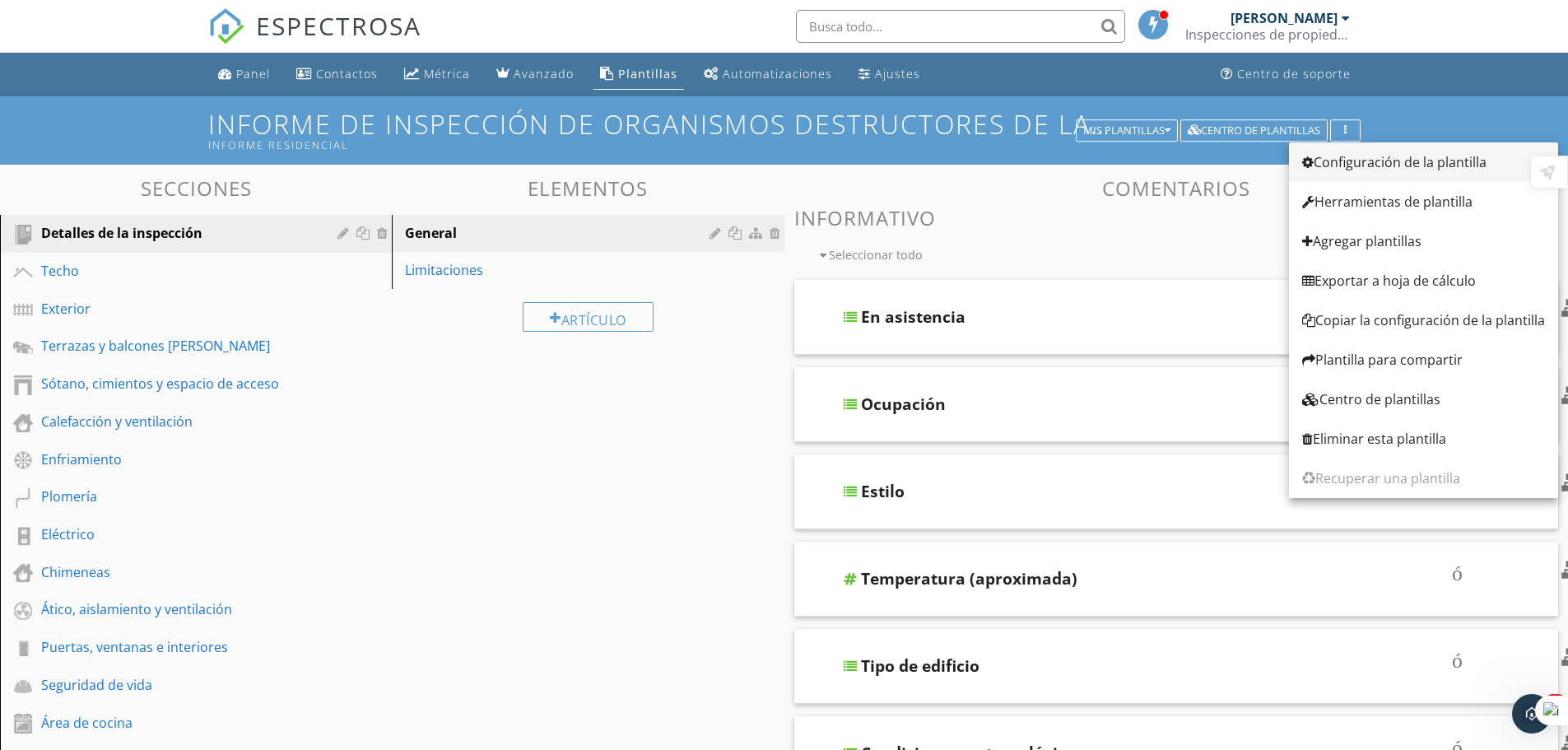
click at [1360, 164] on font "Configuración de la plantilla" at bounding box center [1400, 162] width 173 height 18
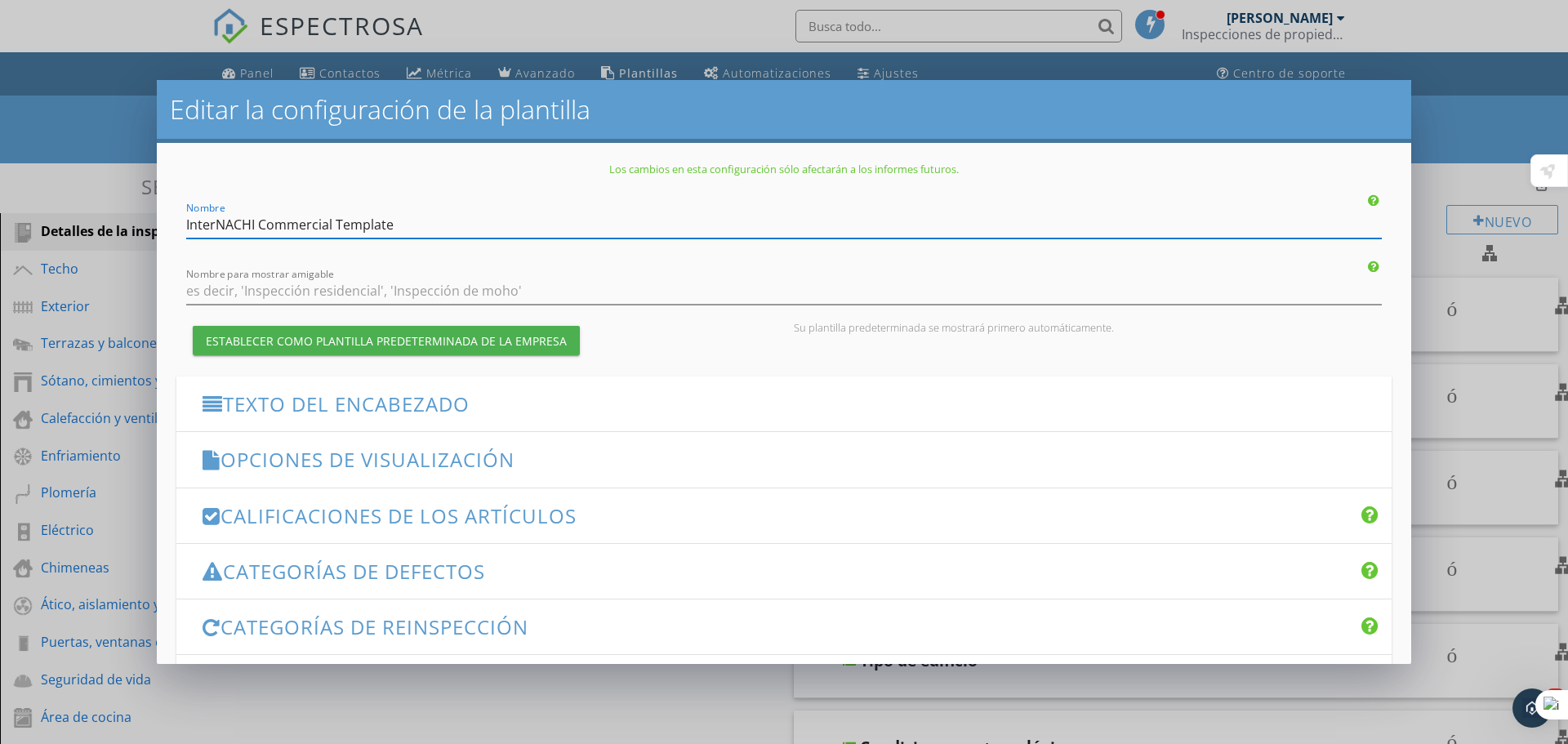
click at [338, 541] on div "Calificaciones de los artículos flecha_abajo_del_teclado" at bounding box center [784, 516] width 1215 height 54
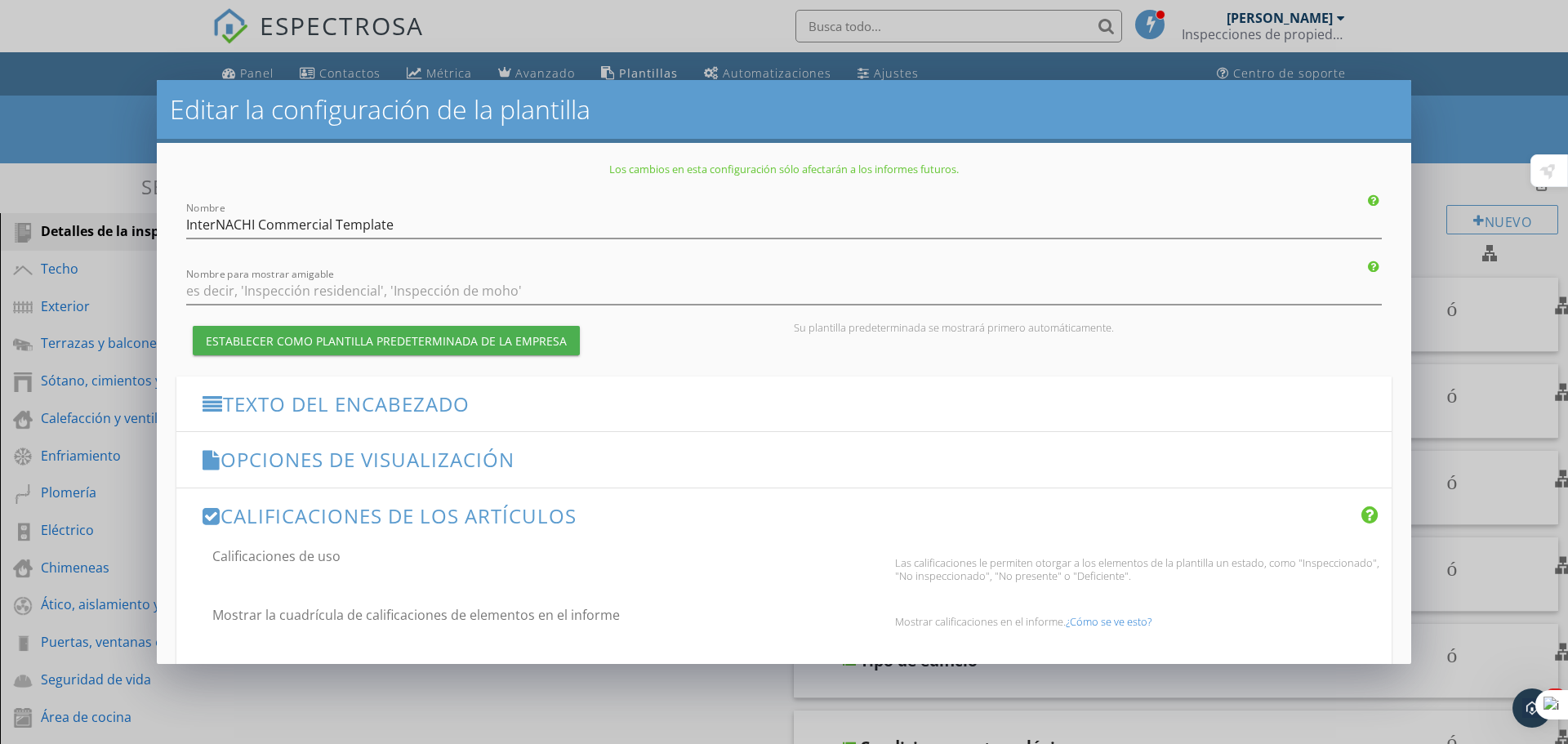
click at [326, 569] on div "caja Calificaciones de uso" at bounding box center [264, 566] width 154 height 39
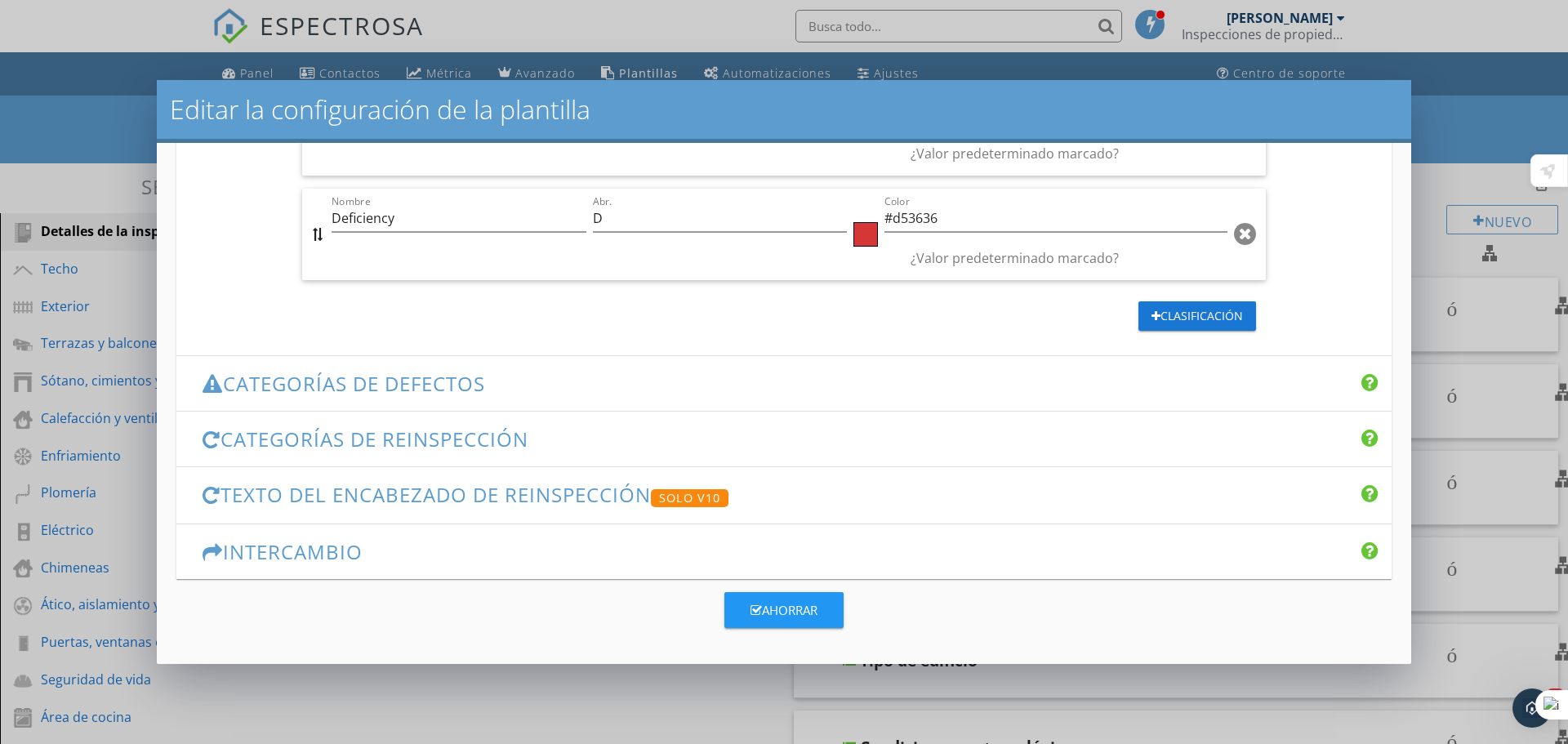
scroll to position [1067, 0]
click at [451, 370] on font "Categorías de defectos" at bounding box center [353, 383] width 262 height 27
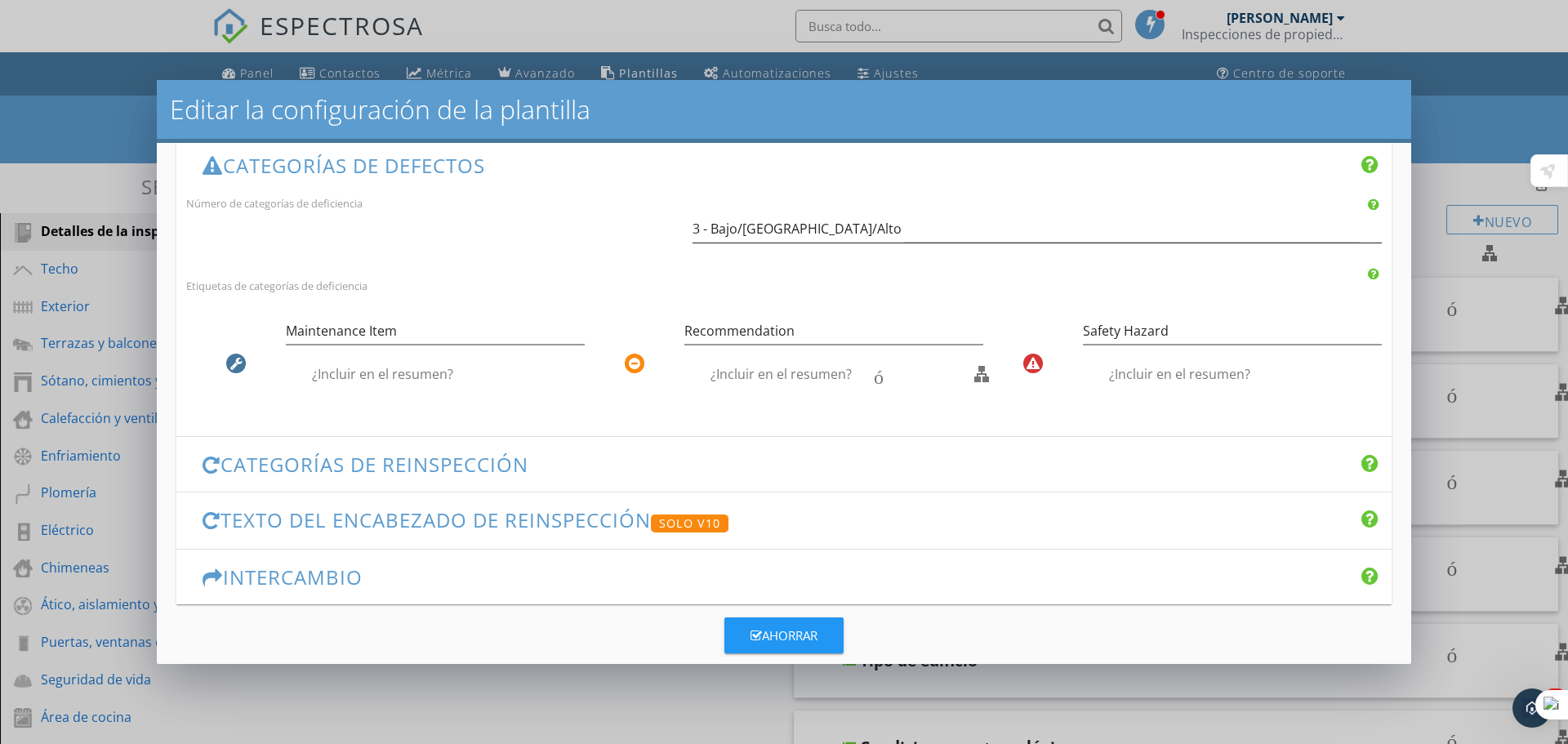
scroll to position [390, 0]
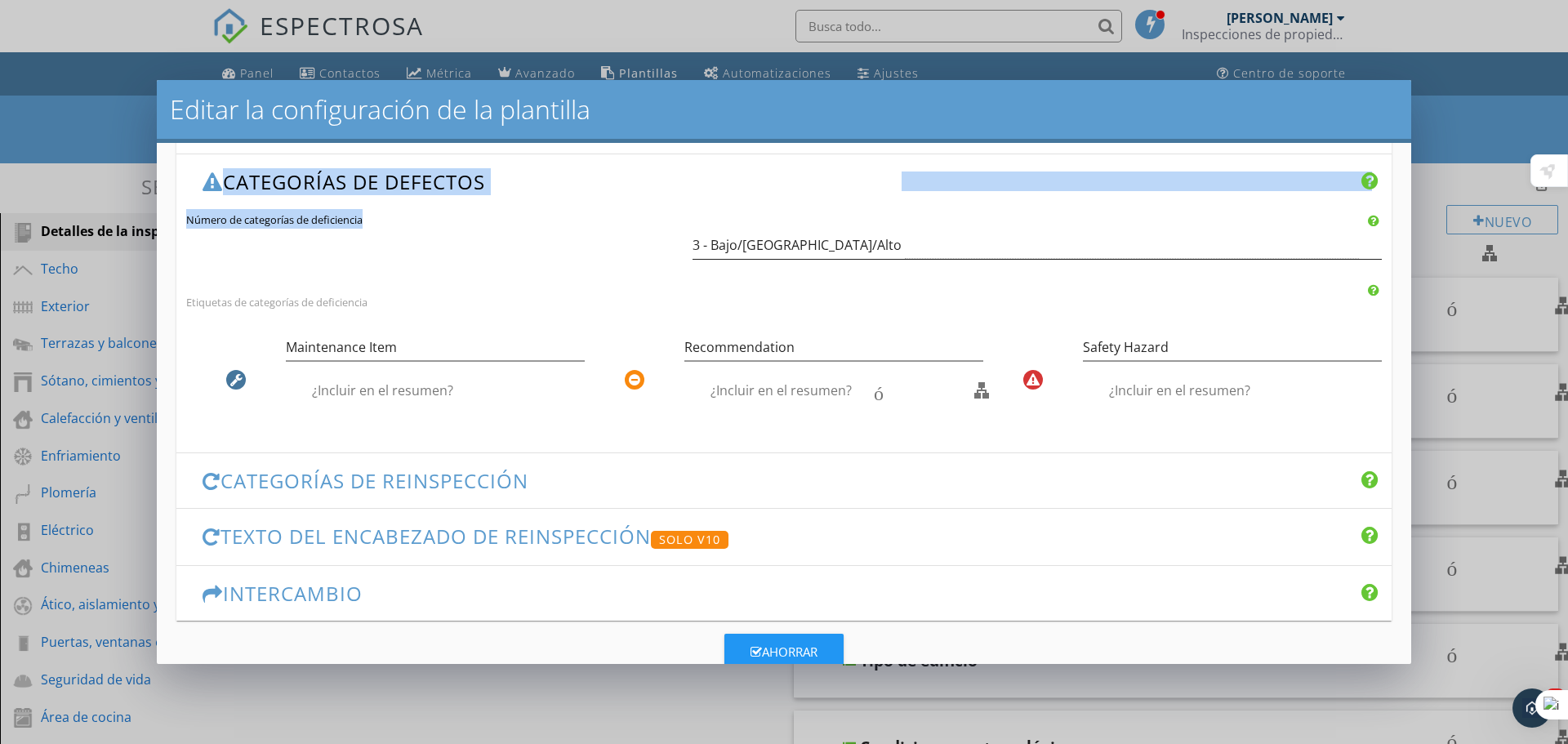
drag, startPoint x: 863, startPoint y: 98, endPoint x: 836, endPoint y: 243, distance: 147.5
click at [836, 243] on div "Editar la configuración de la plantilla Los cambios en esta configuración sólo …" at bounding box center [783, 372] width 1254 height 584
click at [837, 243] on div "3 - Bajo/Medio/Alto" at bounding box center [1026, 245] width 666 height 27
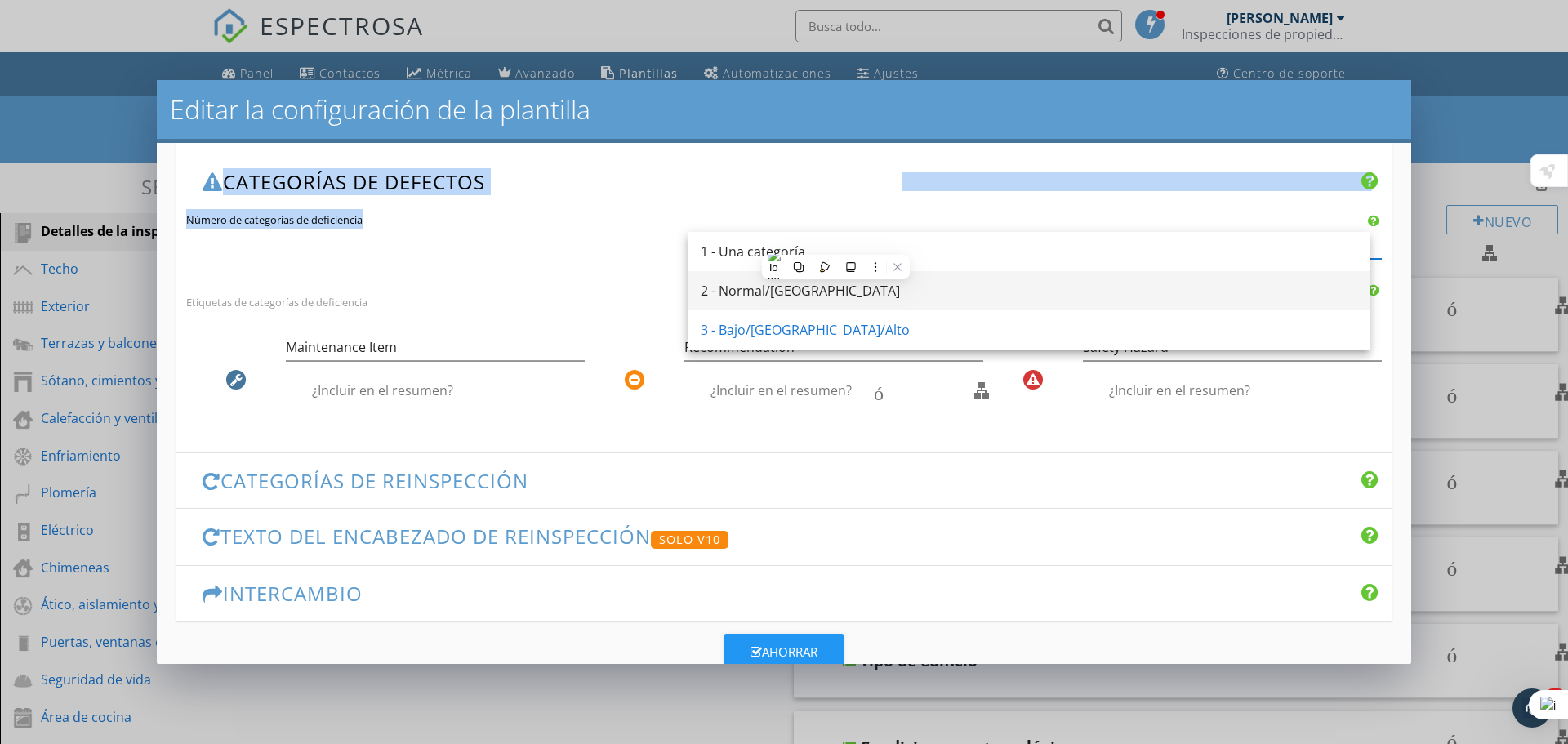
drag, startPoint x: 838, startPoint y: 229, endPoint x: 1071, endPoint y: 278, distance: 238.1
click at [838, 228] on div "3 - Bajo/Medio/Alto flecha desplegable" at bounding box center [1038, 248] width 689 height 53
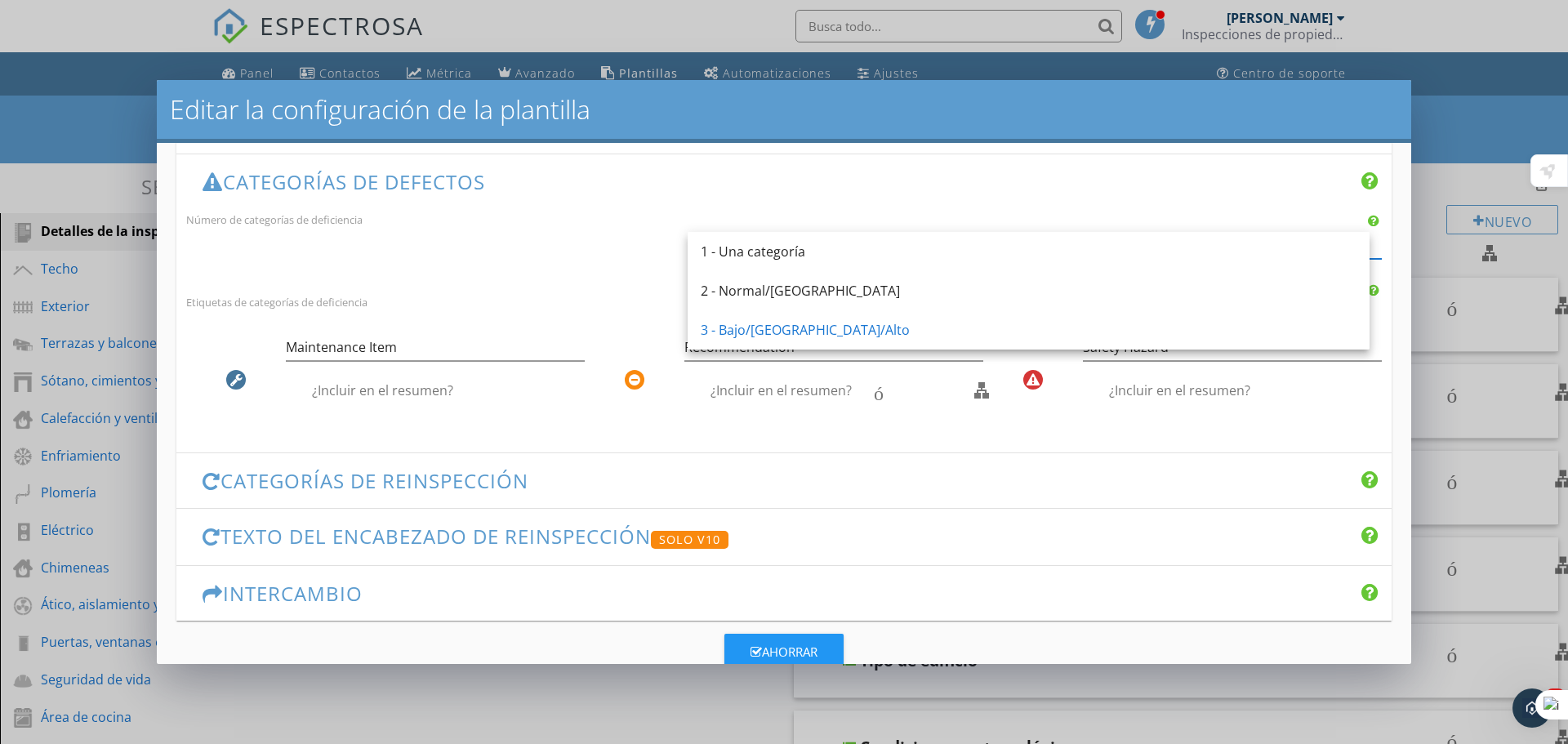
scroll to position [0, 0]
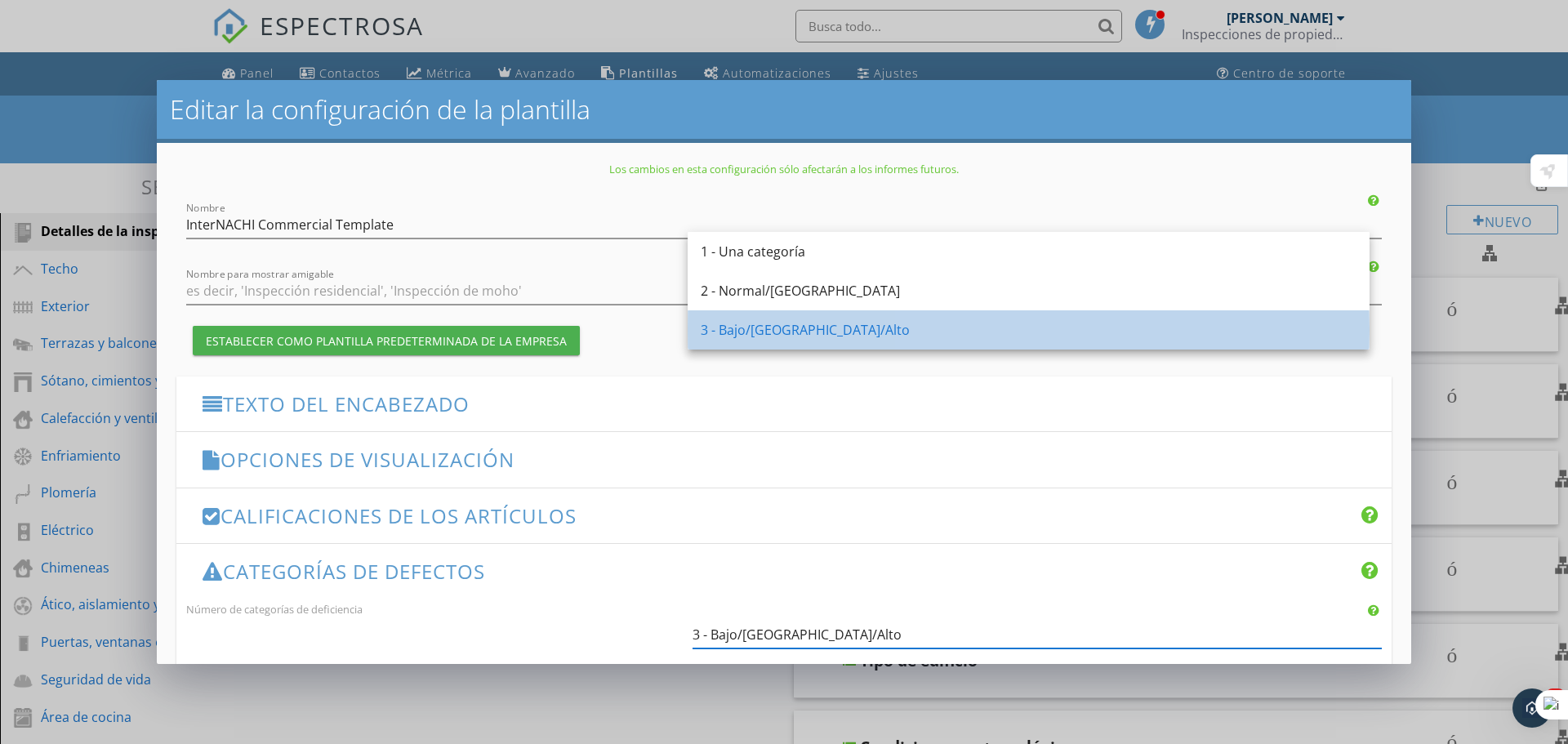
click at [805, 326] on font "3 - Bajo/Medio/Alto" at bounding box center [805, 330] width 209 height 18
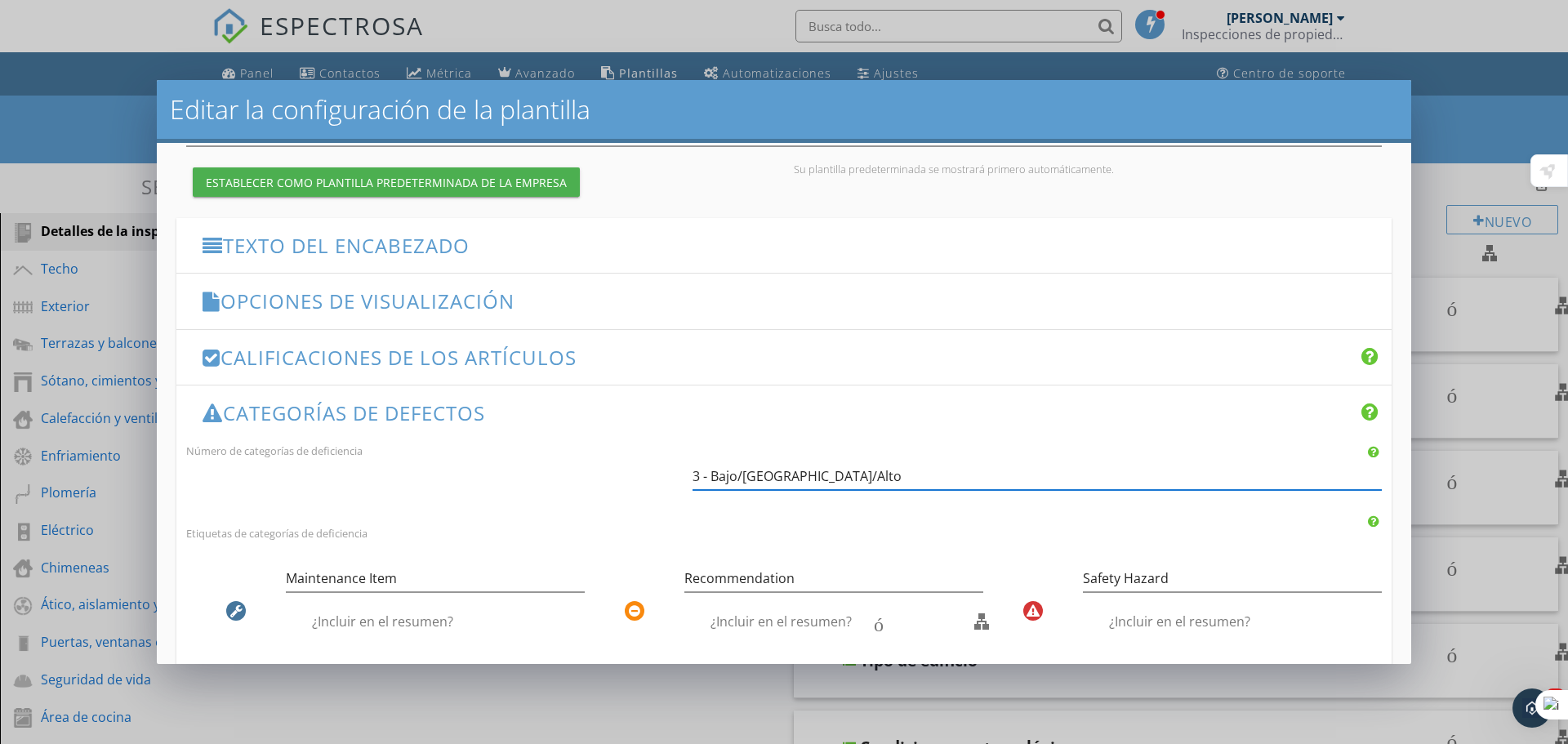
scroll to position [163, 0]
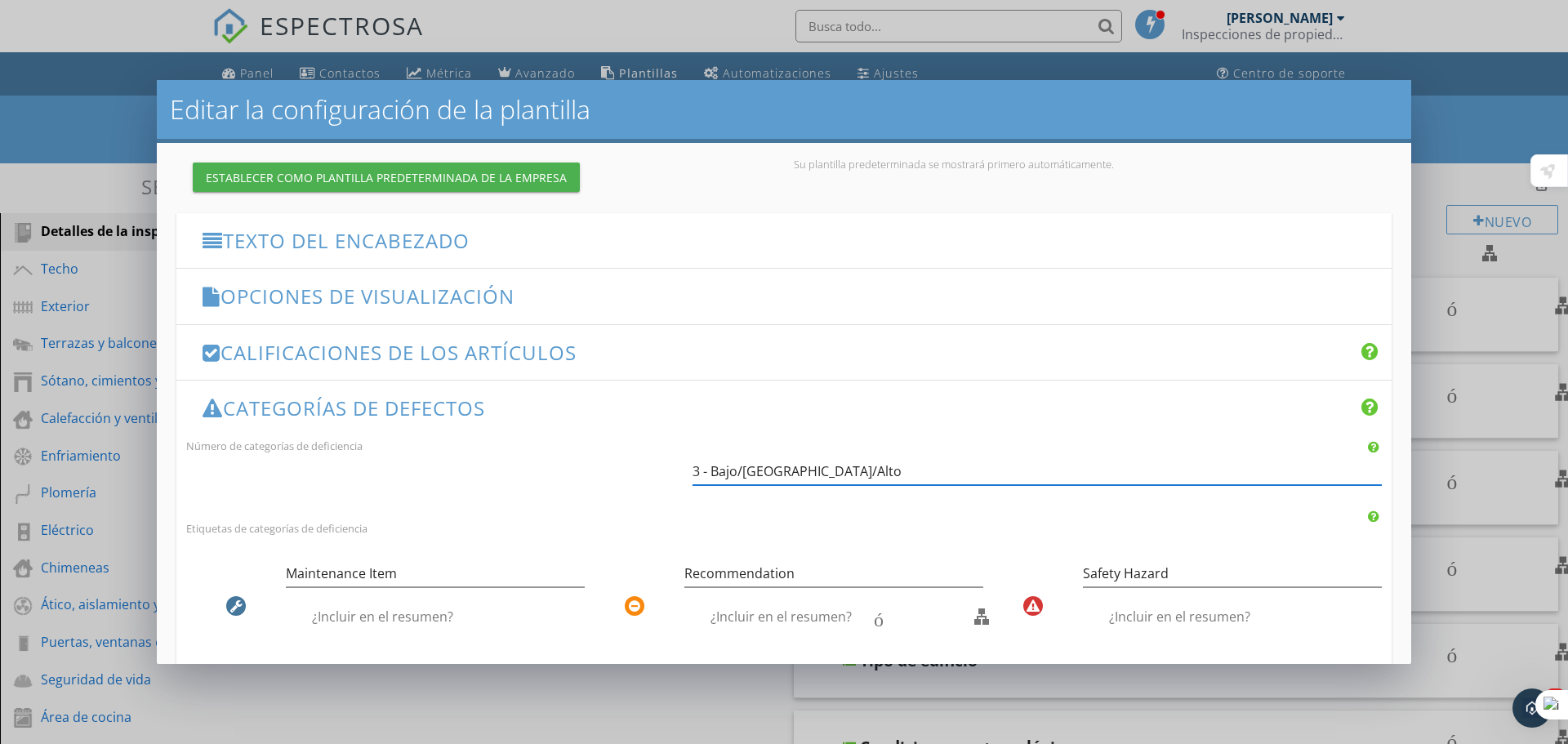
click at [455, 289] on font "Opciones de visualización" at bounding box center [367, 296] width 294 height 27
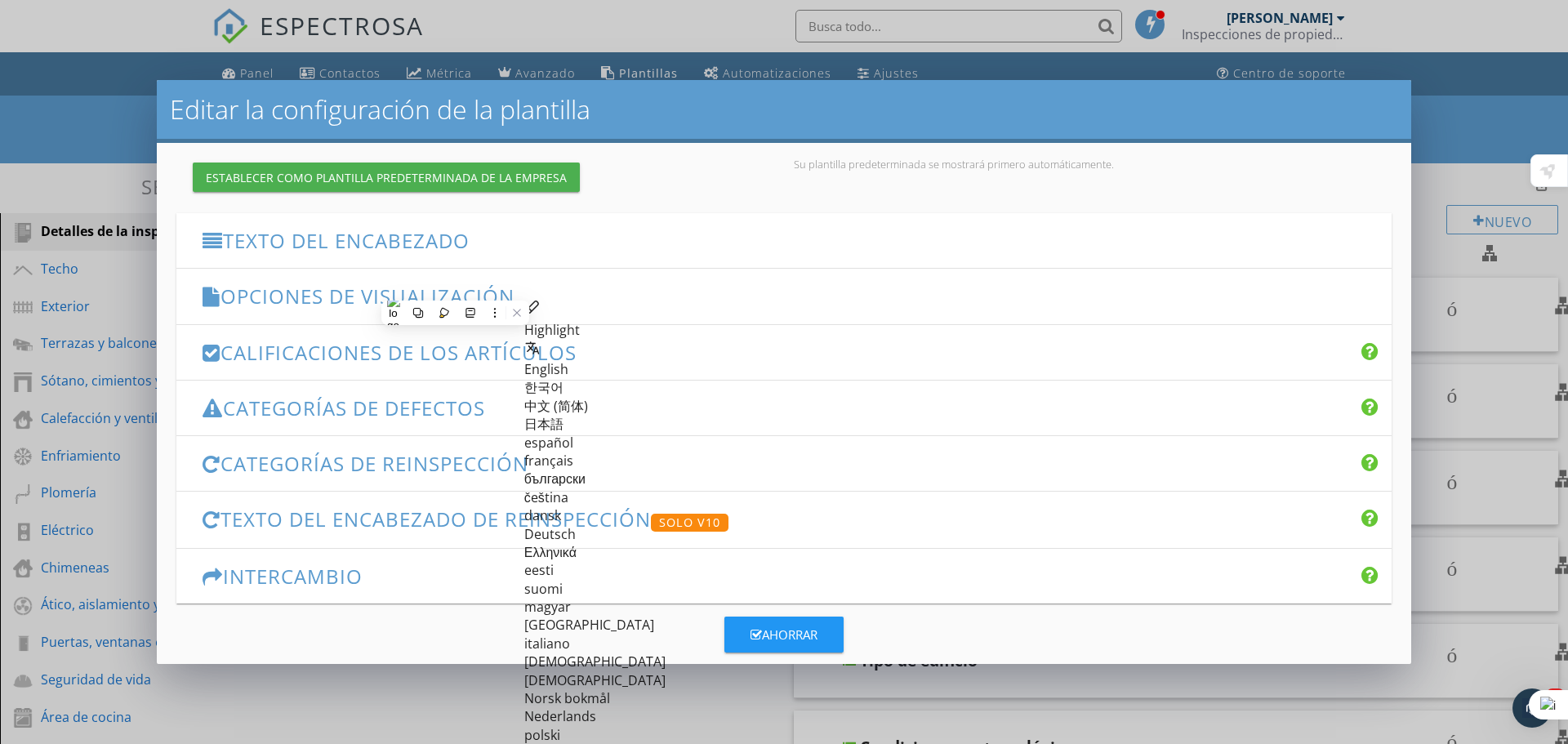
scroll to position [187, 0]
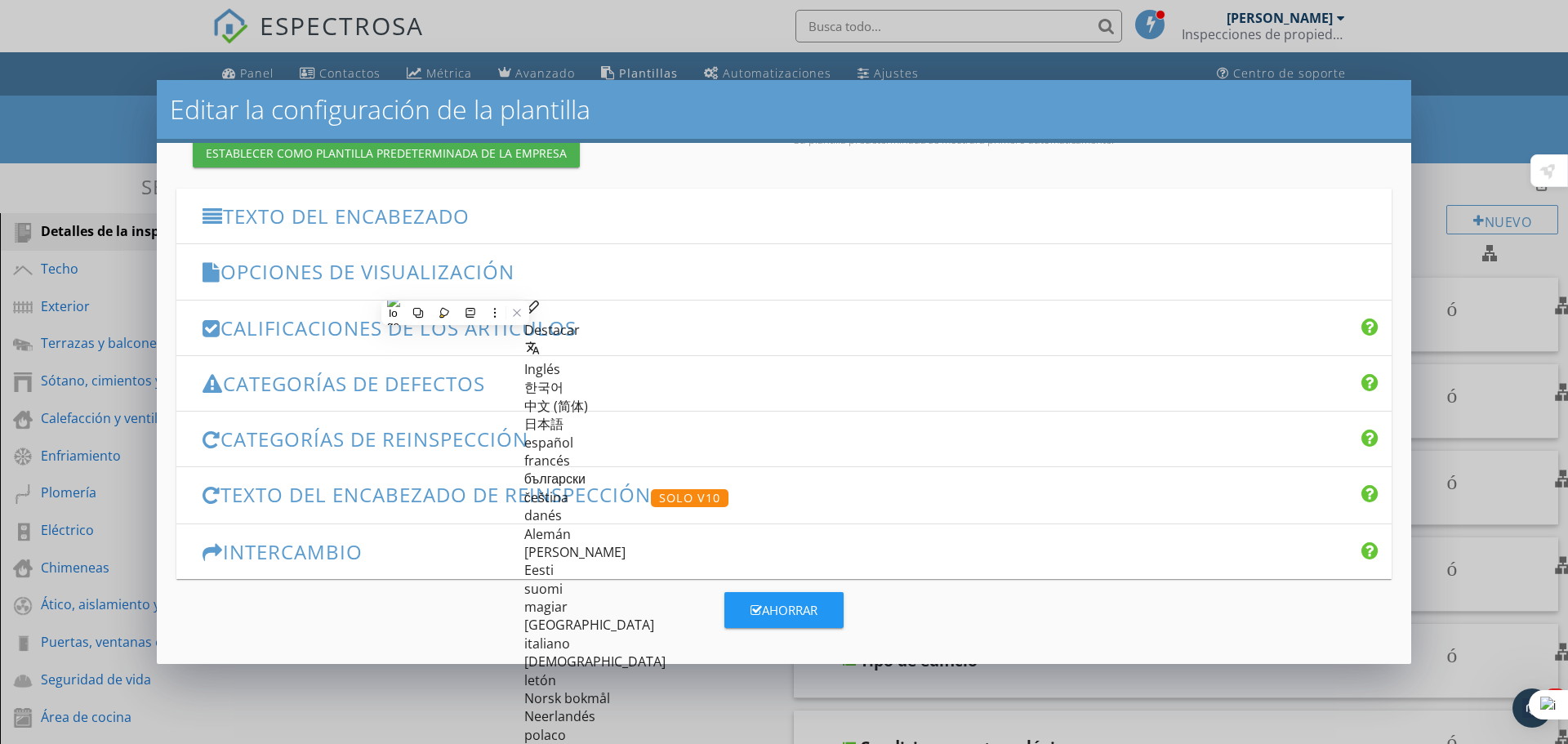
click at [383, 382] on font "Categorías de defectos" at bounding box center [353, 383] width 262 height 27
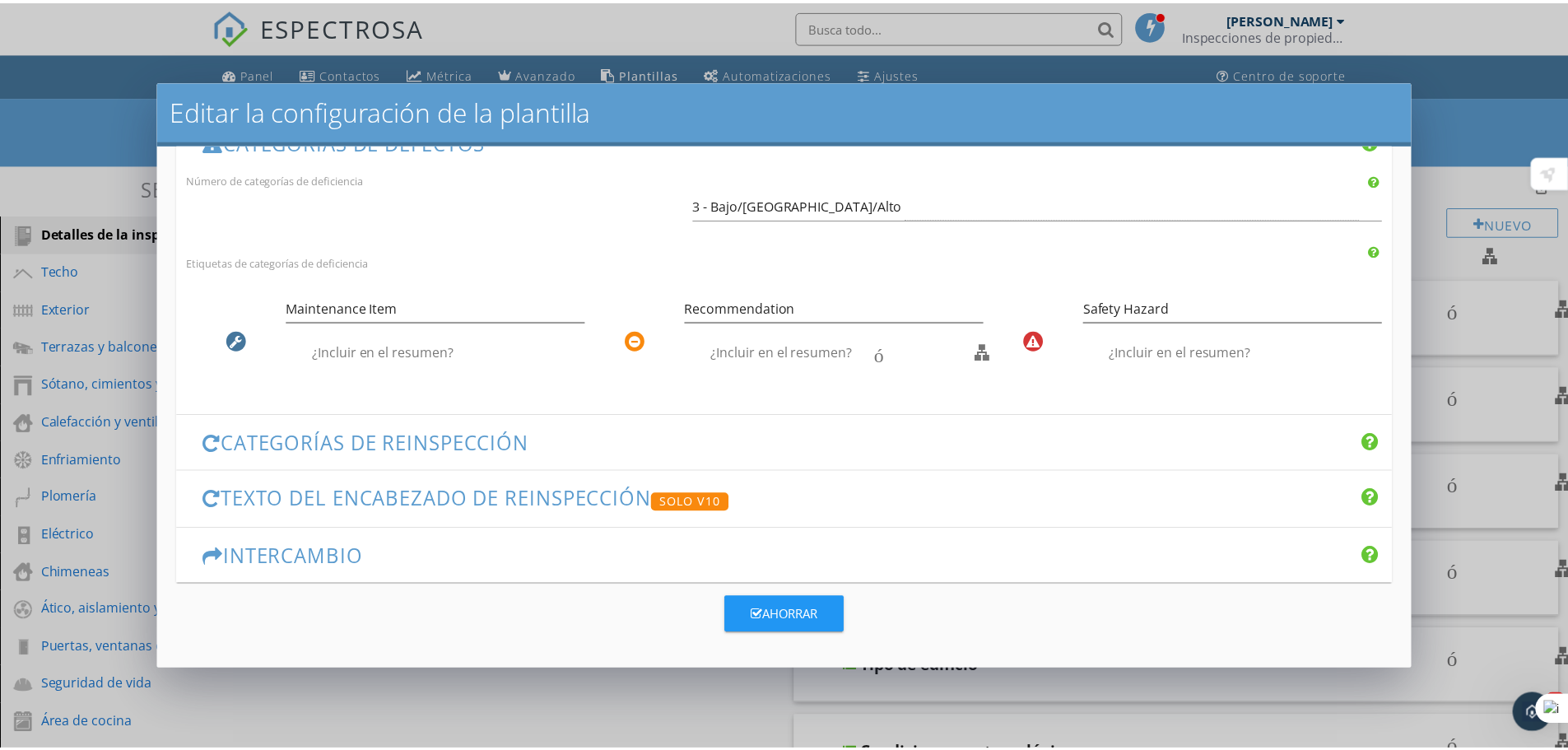
scroll to position [436, 0]
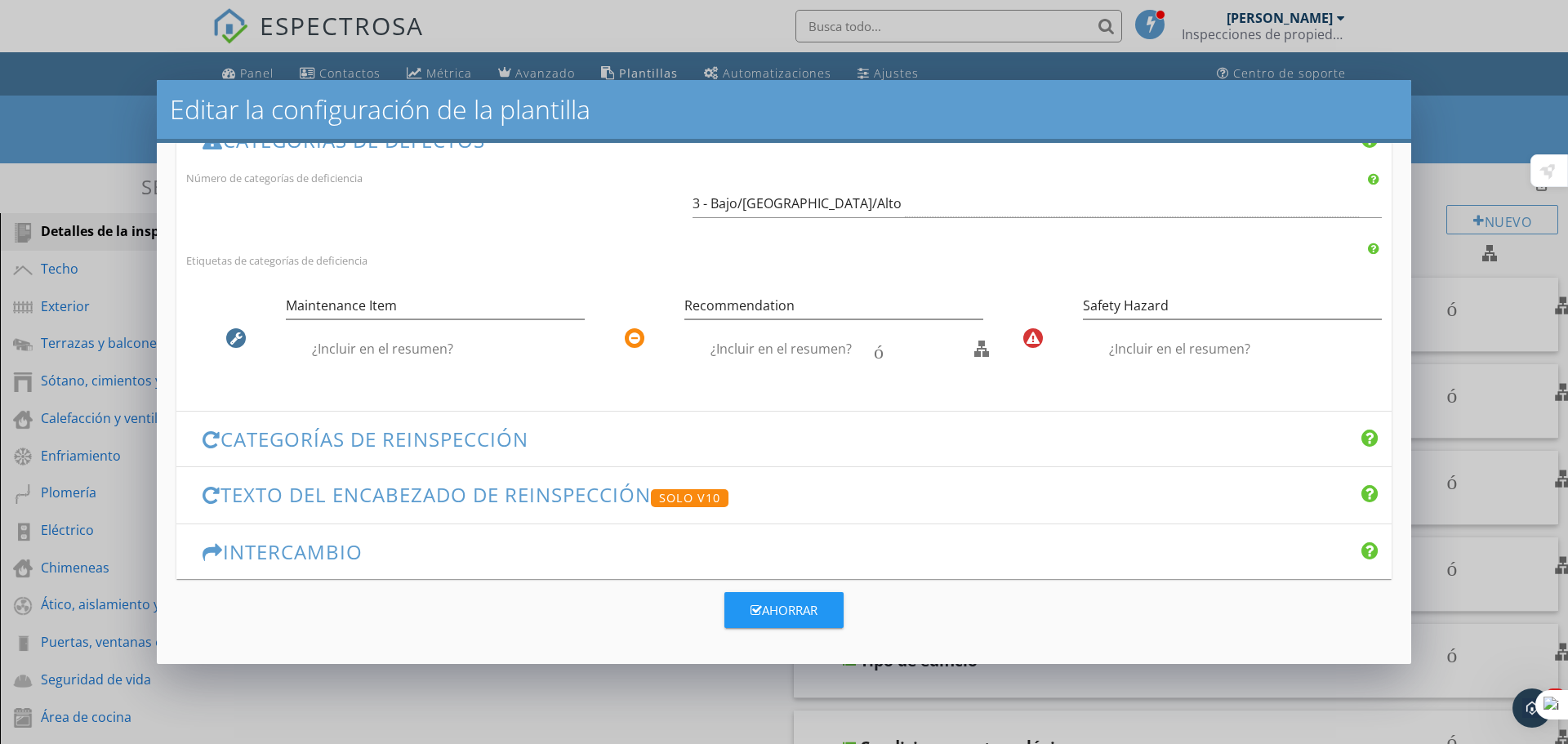
click at [1509, 316] on div "Editar la configuración de la plantilla Los cambios en esta configuración sólo …" at bounding box center [784, 372] width 1568 height 744
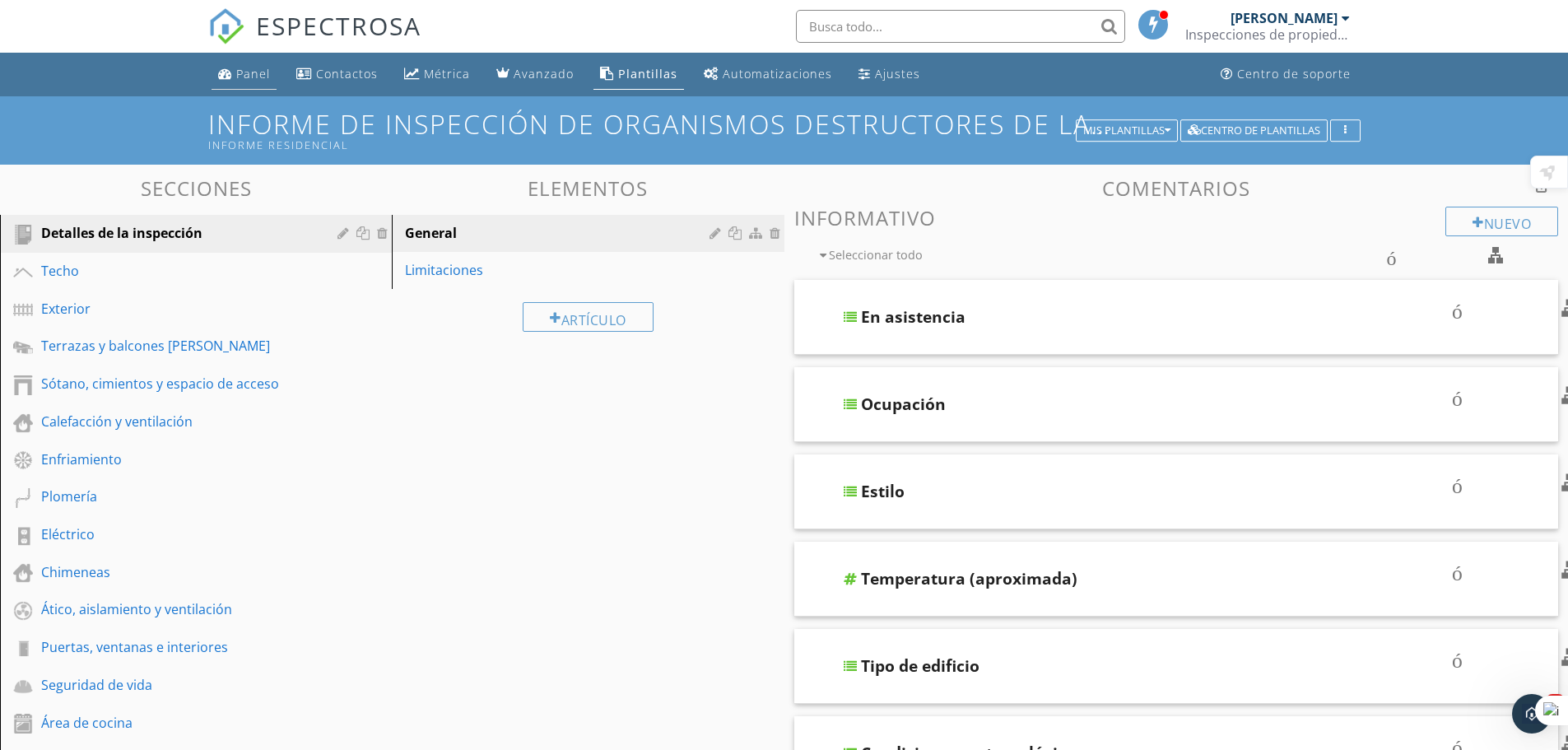
click at [261, 73] on font "Panel" at bounding box center [253, 73] width 34 height 16
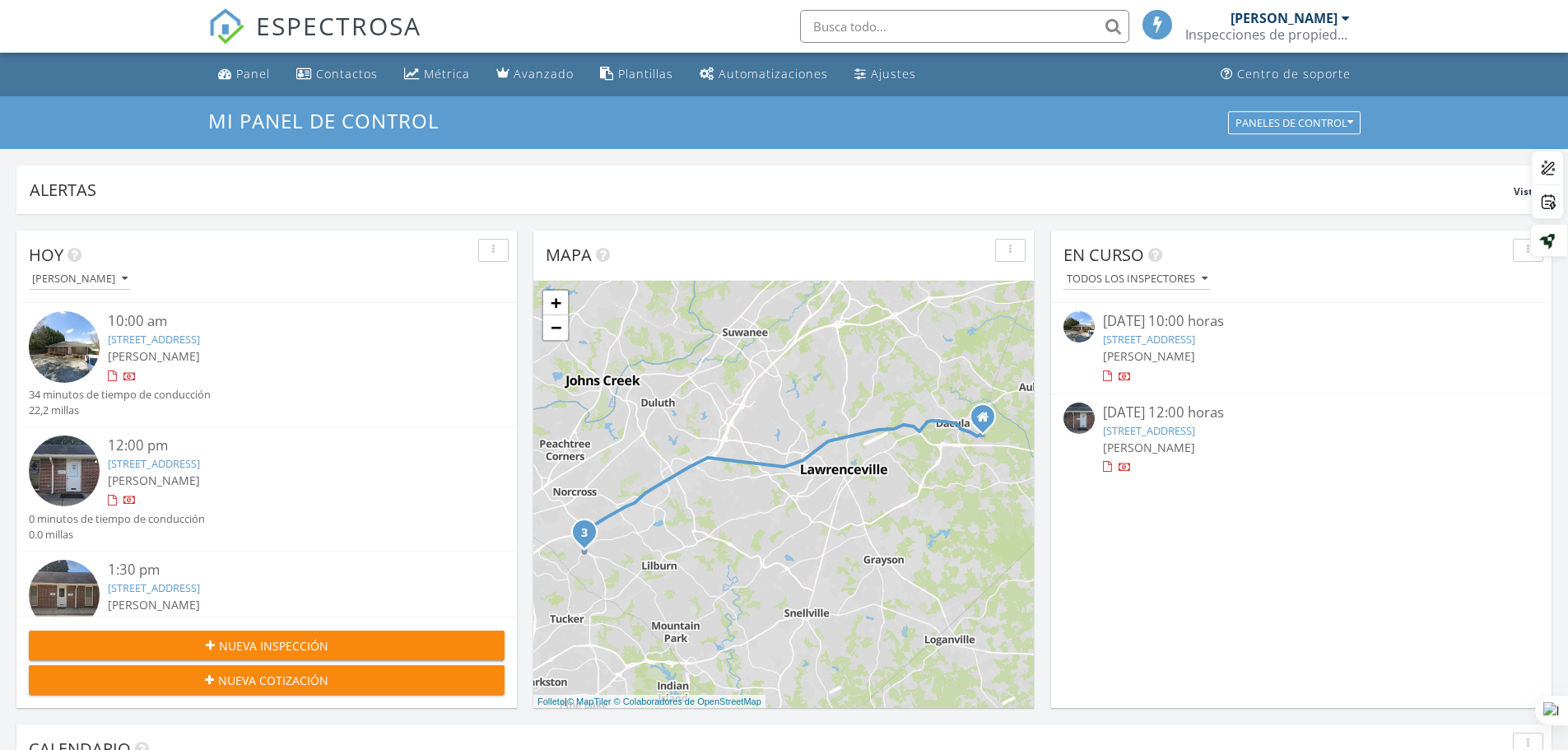
click at [108, 377] on div at bounding box center [112, 376] width 9 height 11
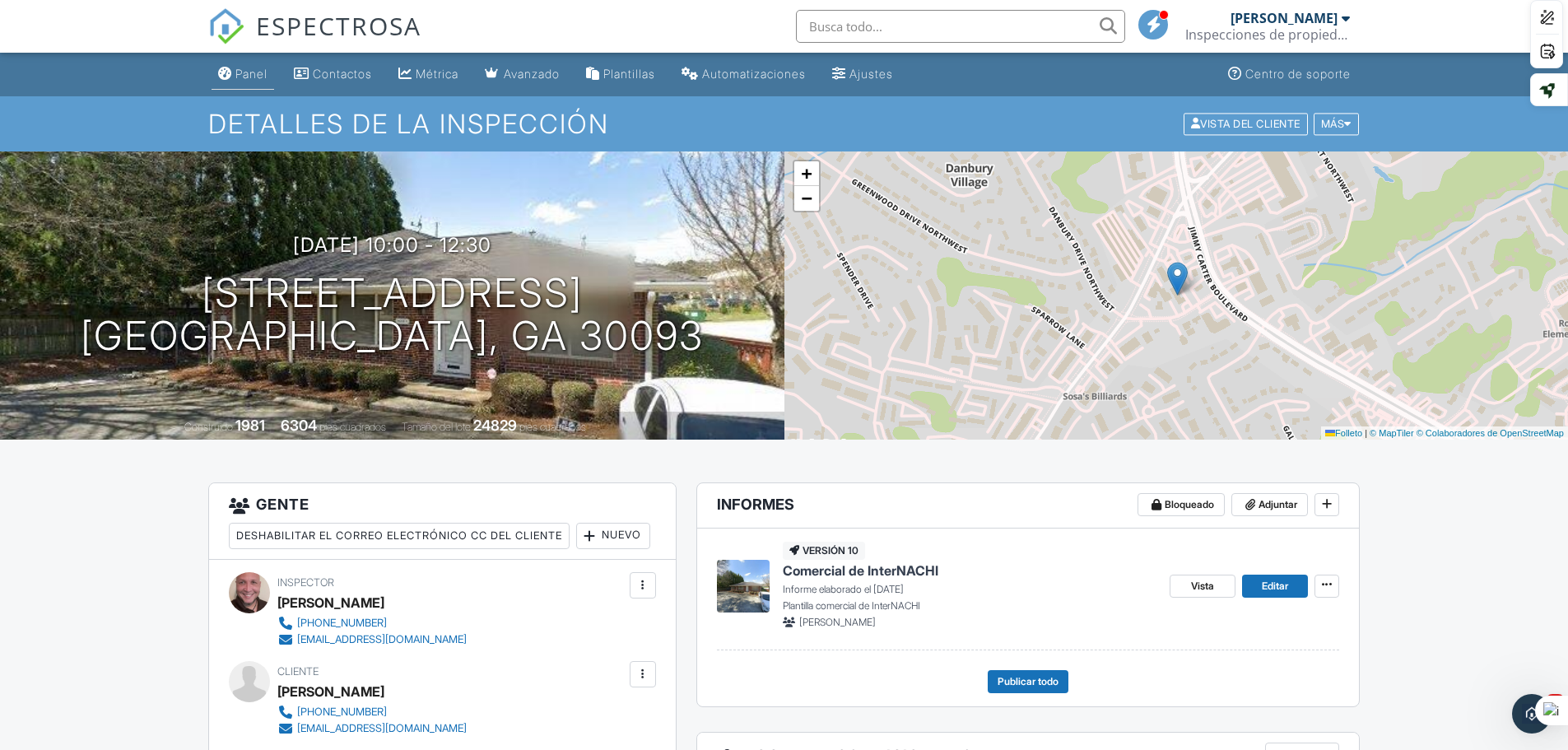
click at [259, 64] on link "Panel" at bounding box center [243, 74] width 62 height 30
click at [0, 0] on div at bounding box center [0, 0] width 0 height 0
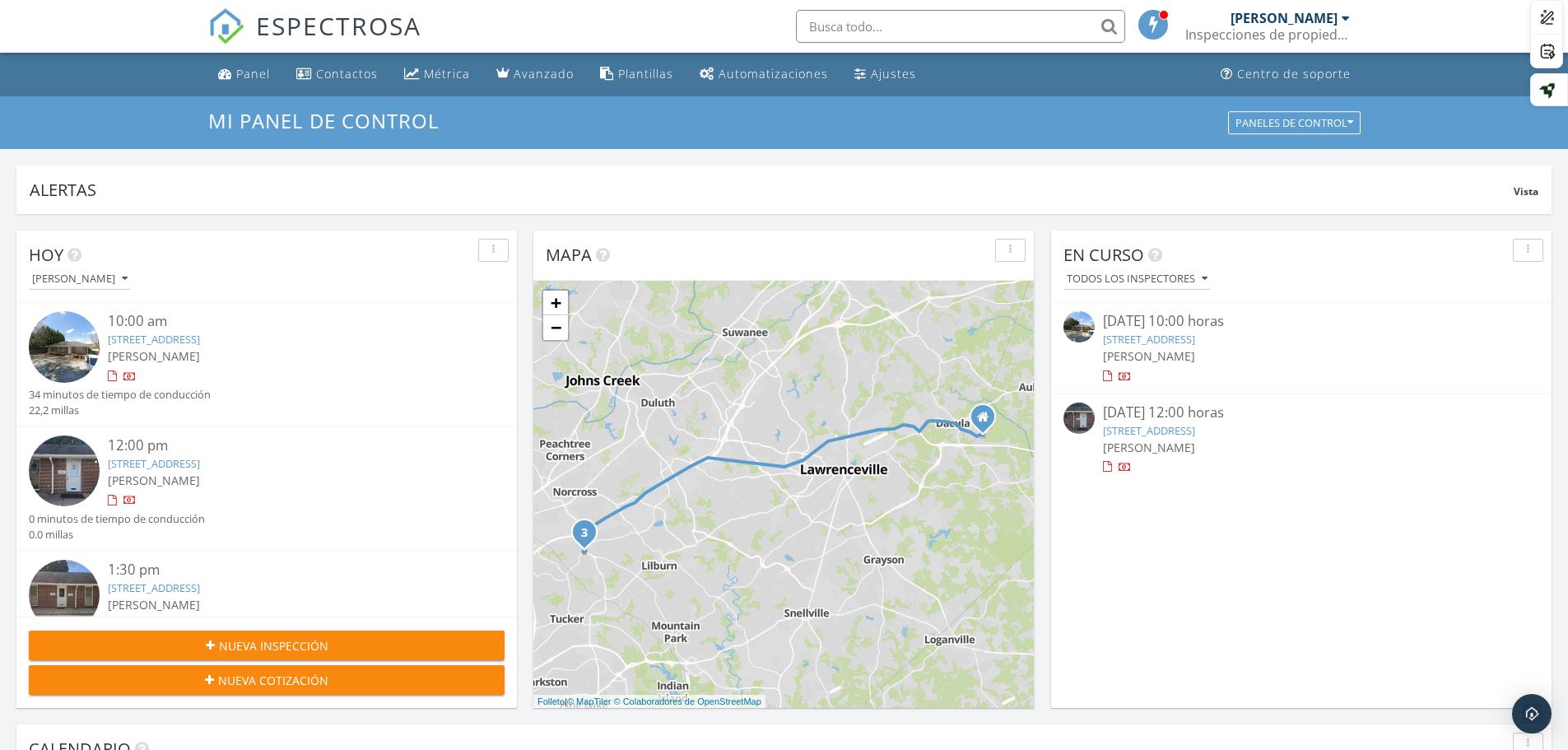
scroll to position [8, 8]
click at [112, 499] on div at bounding box center [112, 501] width 9 height 11
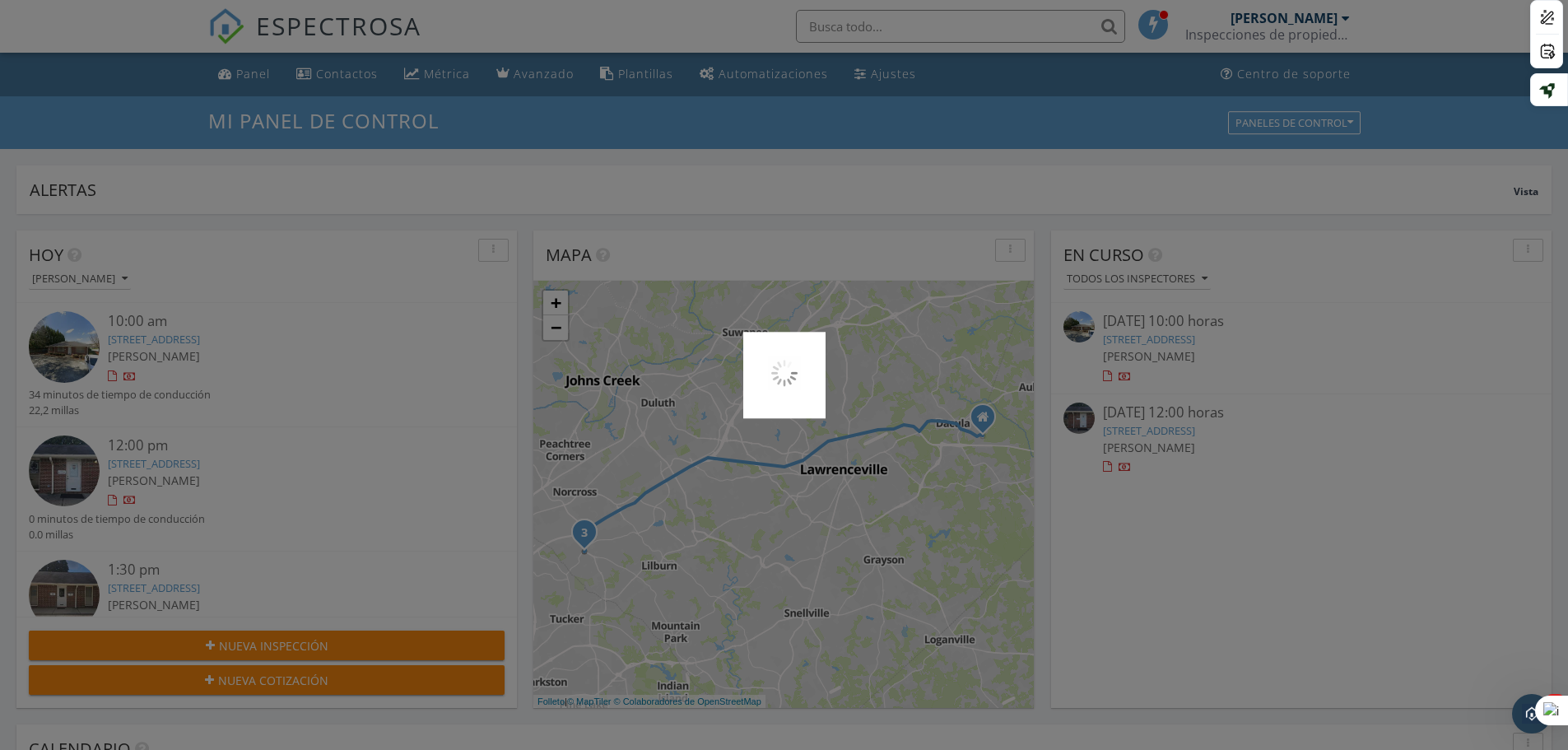
scroll to position [0, 0]
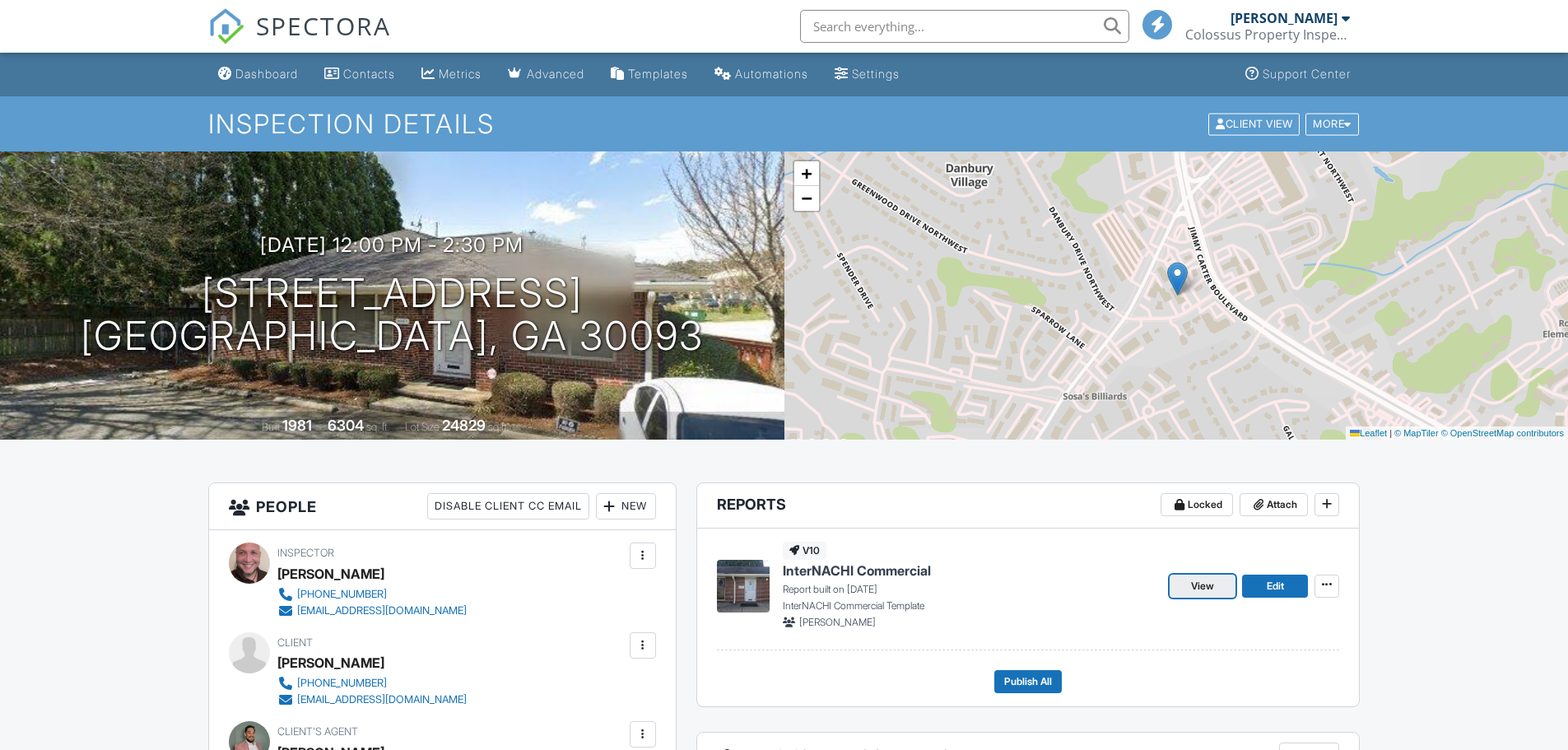
click at [1210, 578] on span "View" at bounding box center [1202, 586] width 23 height 17
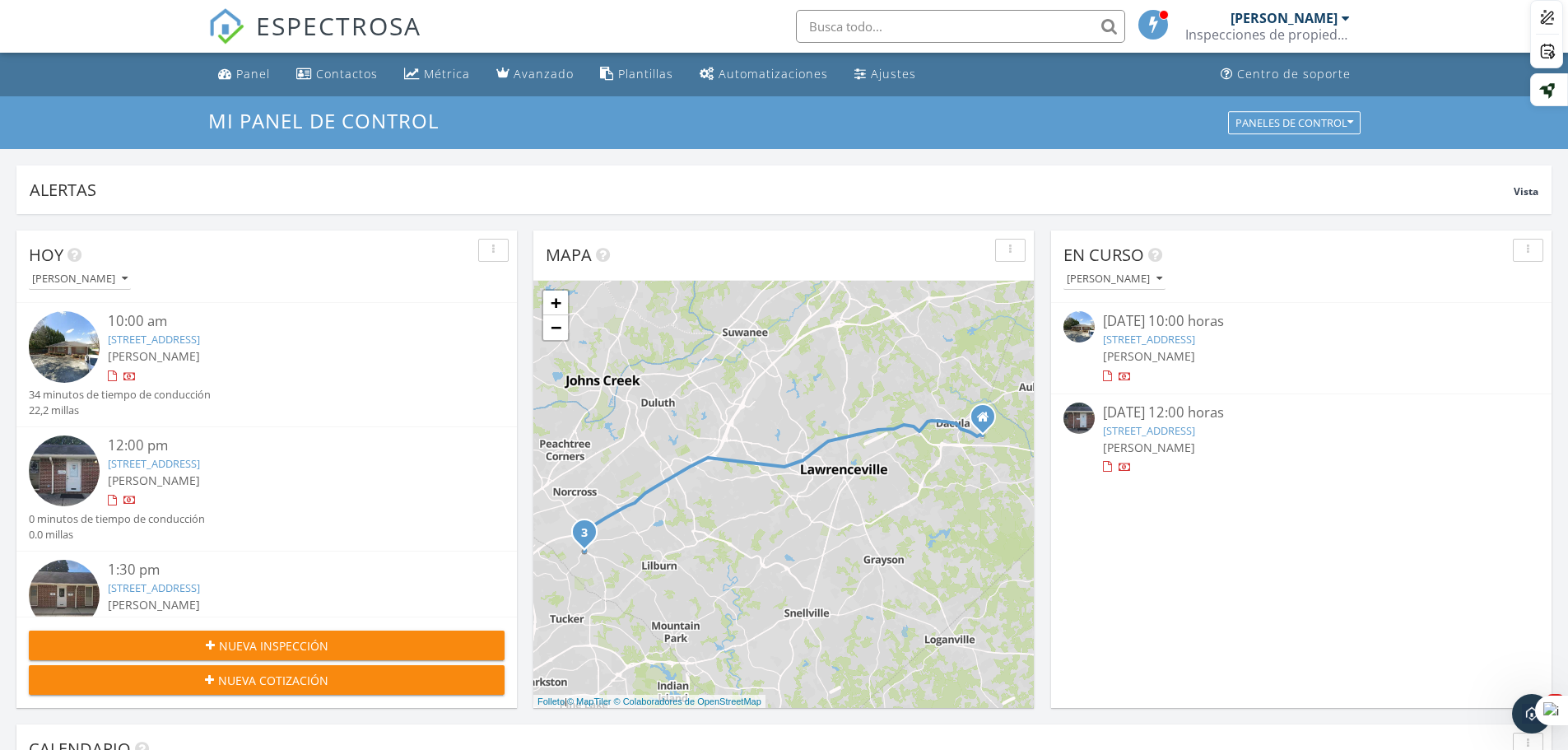
click at [279, 644] on font "Nueva inspección" at bounding box center [274, 645] width 110 height 16
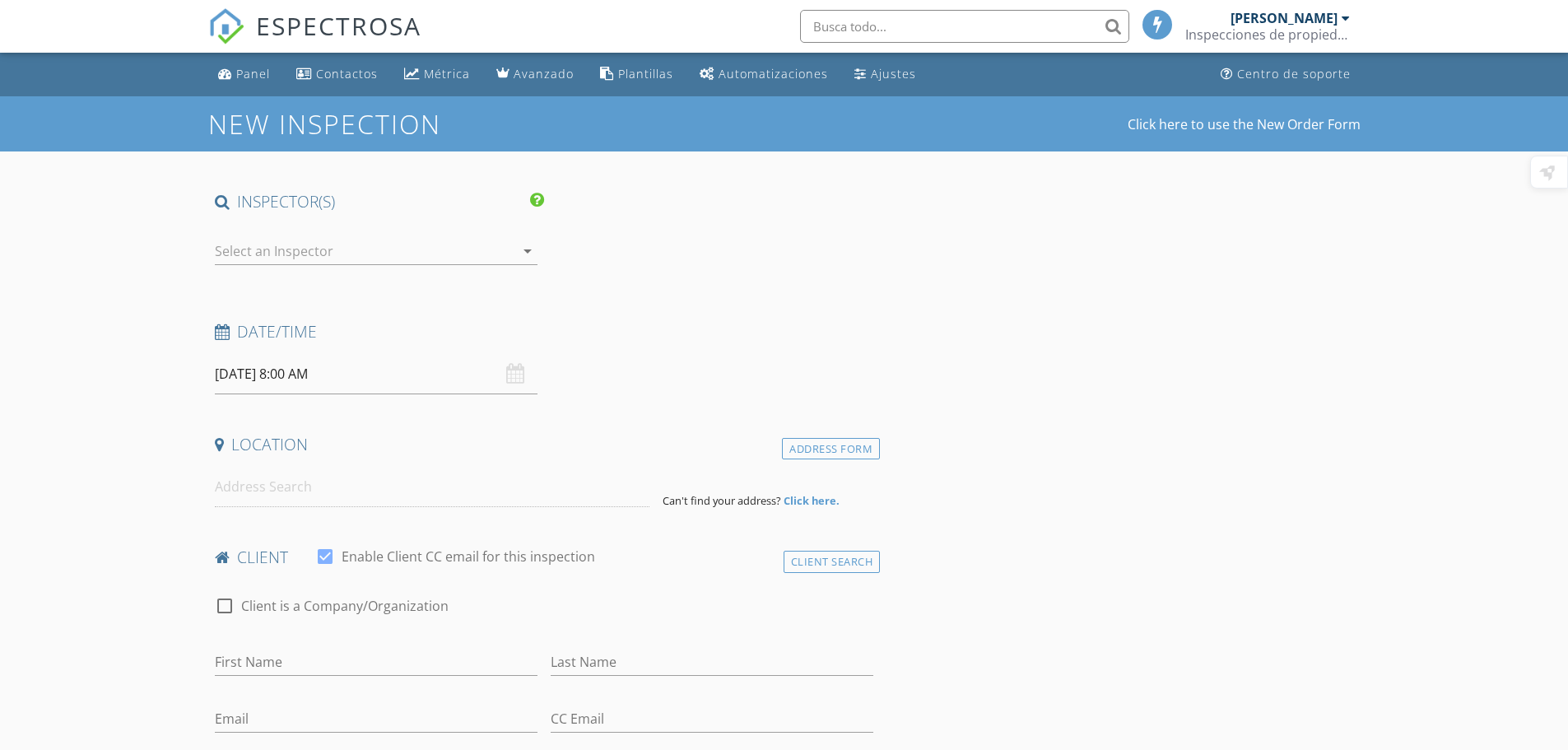
select select "8"
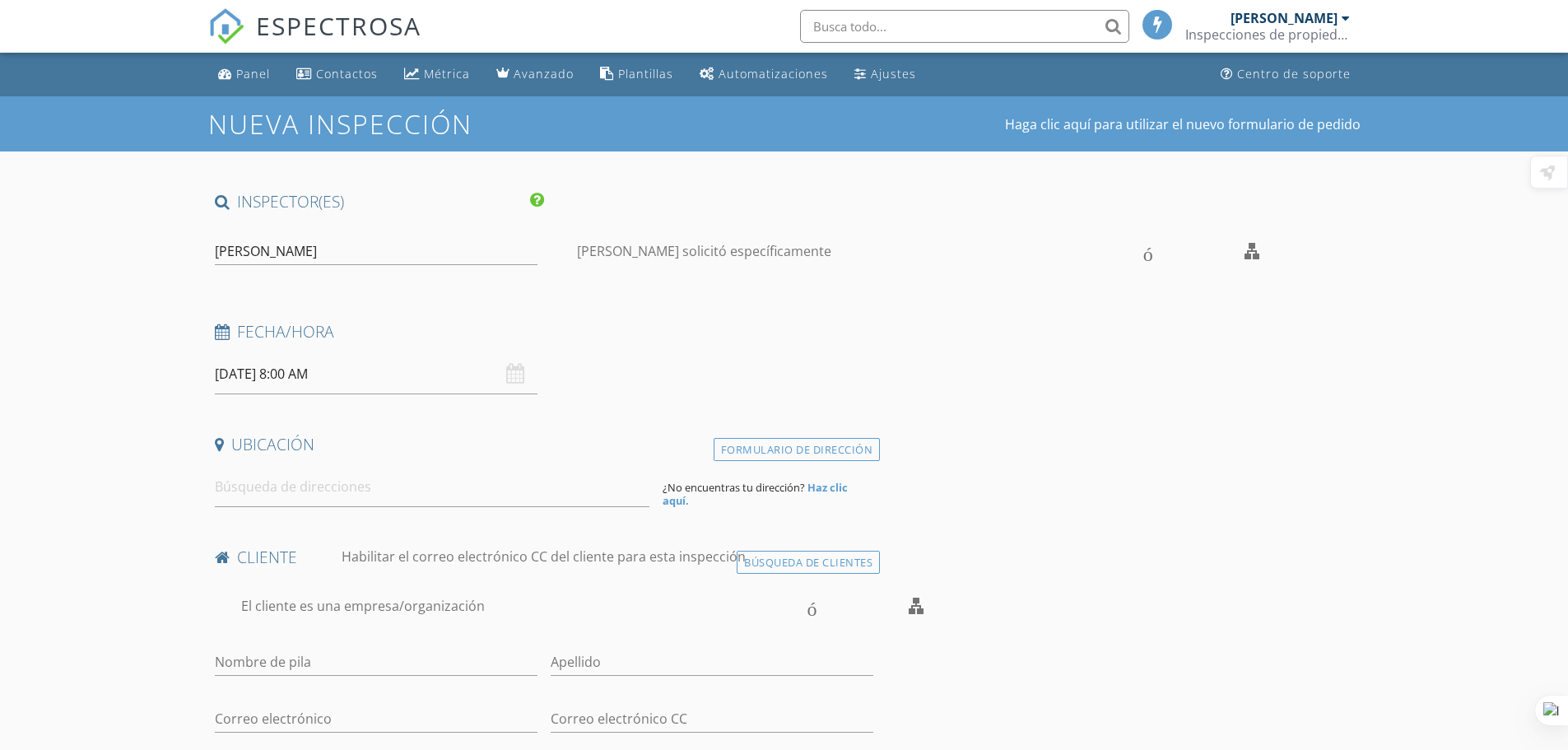
click at [516, 374] on div "[DATE] 8:00 AM" at bounding box center [376, 375] width 323 height 40
click at [376, 384] on input "[DATE] 8:00 AM" at bounding box center [376, 375] width 323 height 40
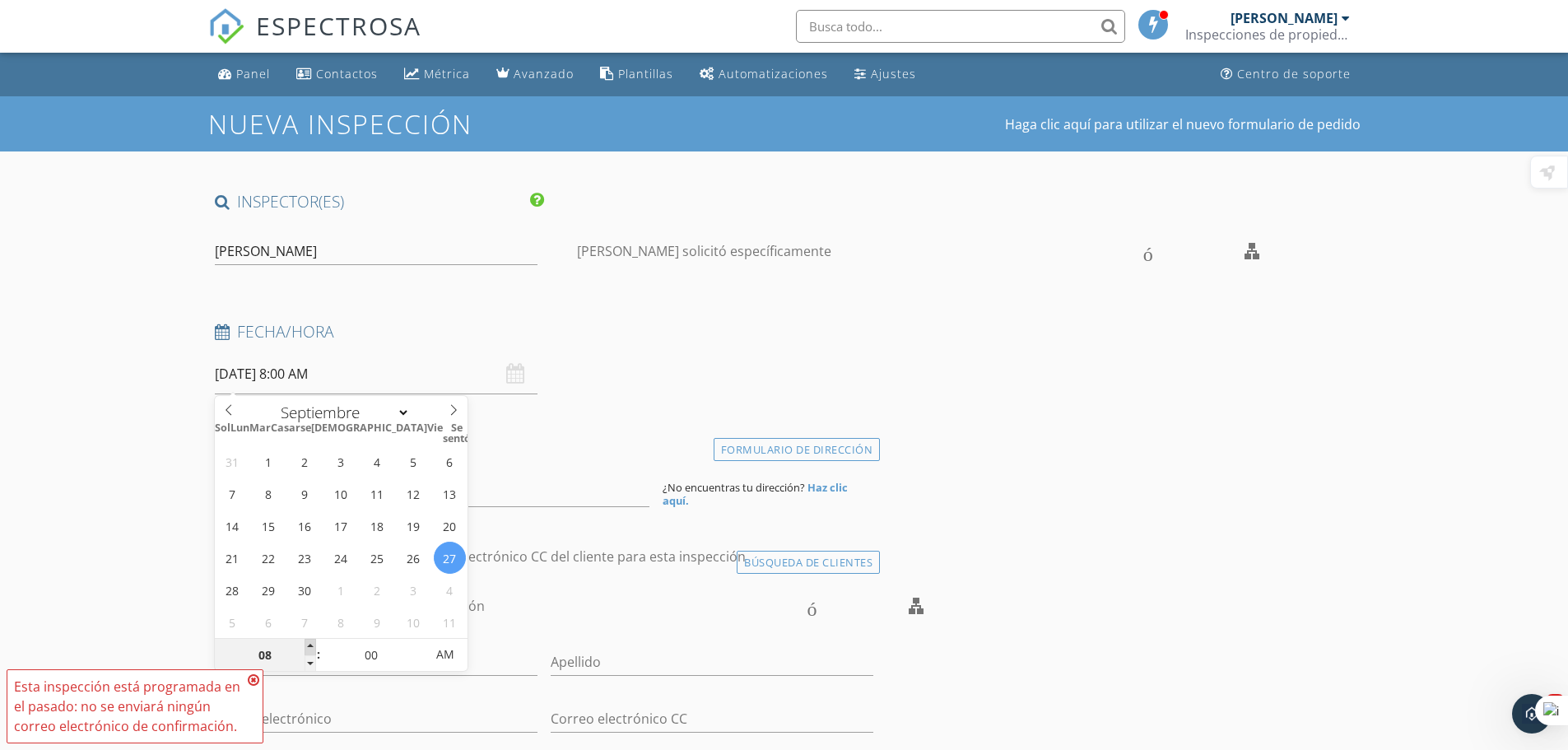
type input "09/27/2025 9:00 AM"
type input "09"
click at [311, 646] on span at bounding box center [310, 647] width 12 height 17
type input "09/27/2025 10:00 AM"
type input "10"
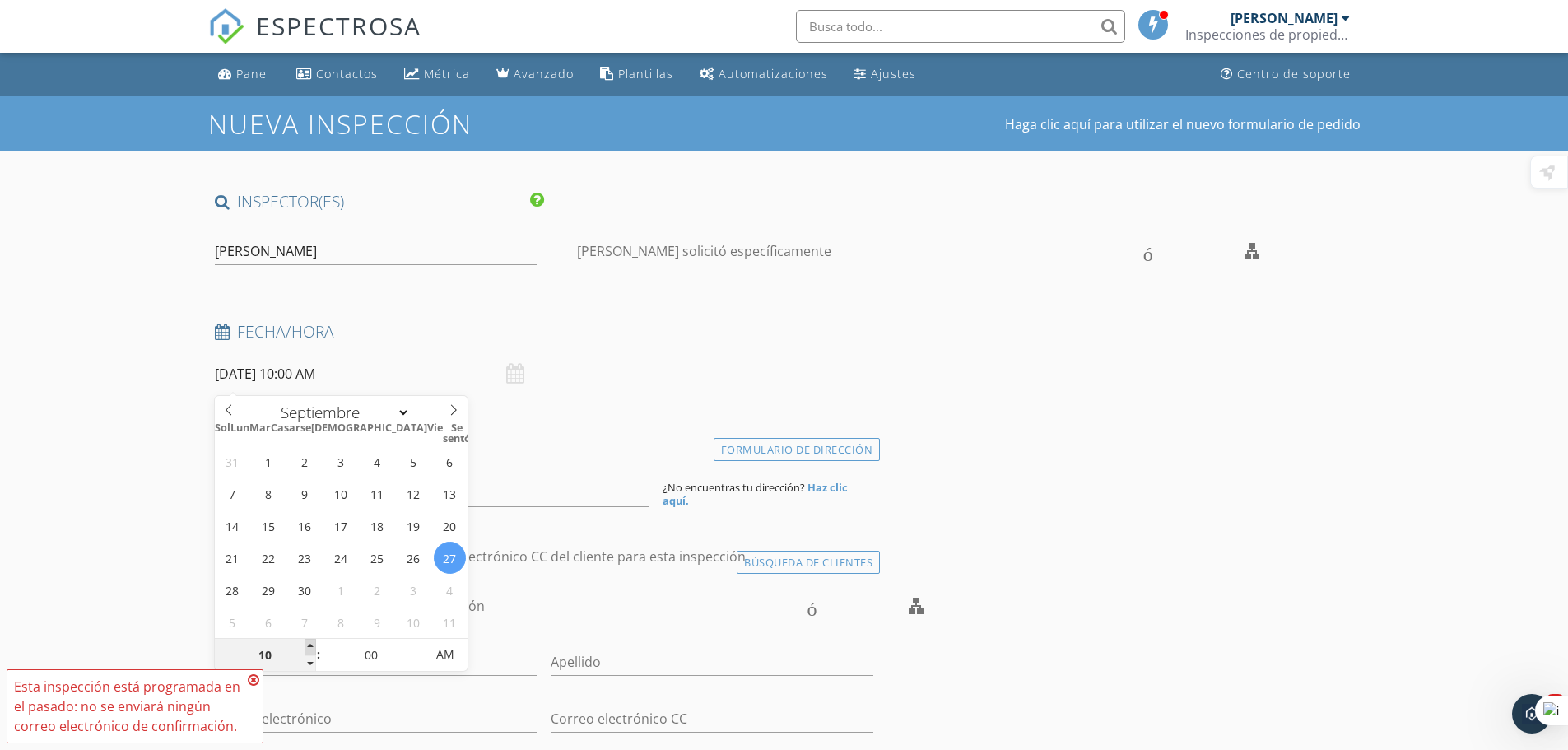
click at [311, 646] on span at bounding box center [310, 647] width 12 height 17
type input "09/27/2025 11:00 AM"
type input "11"
click at [311, 646] on span at bounding box center [310, 647] width 12 height 17
type input "09/27/2025 12:00 PM"
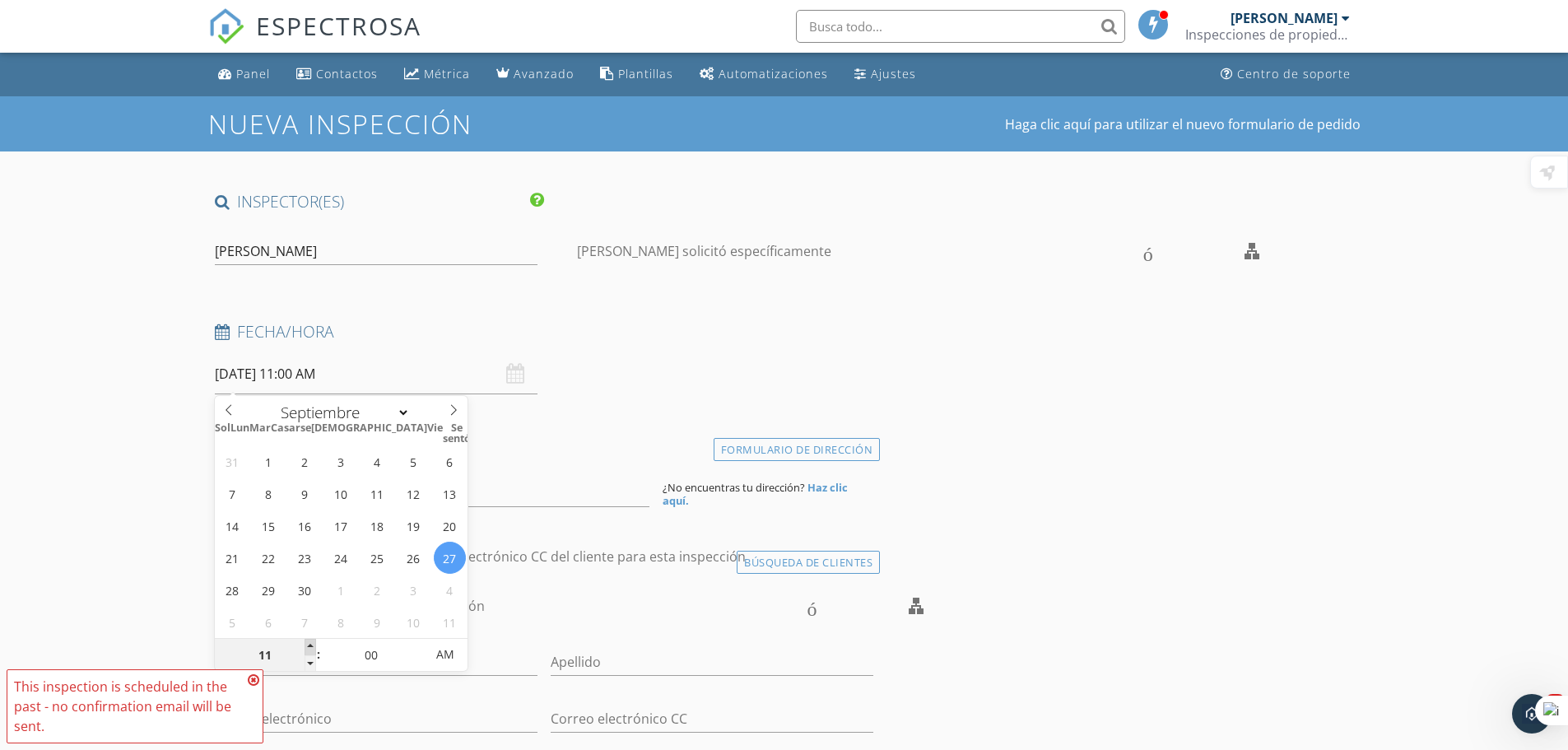
type input "12"
click at [311, 646] on span at bounding box center [310, 647] width 12 height 17
type input "09/27/2025 1:00 PM"
type input "01"
click at [311, 646] on span at bounding box center [310, 647] width 12 height 17
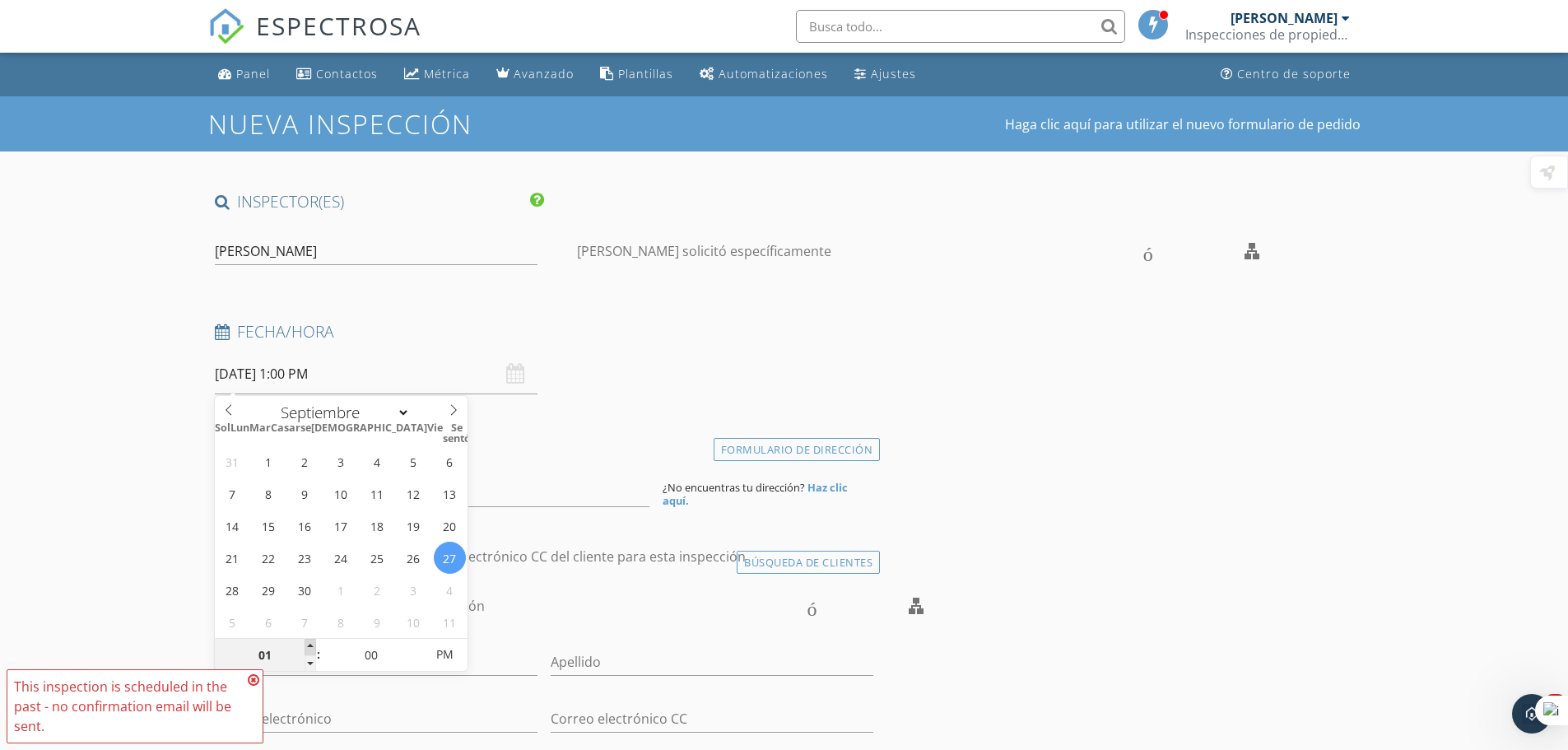
type input "09/27/2025 2:00 PM"
type input "02"
click at [311, 646] on span at bounding box center [310, 647] width 12 height 17
type input "09/27/2025 2:05 PM"
type input "05"
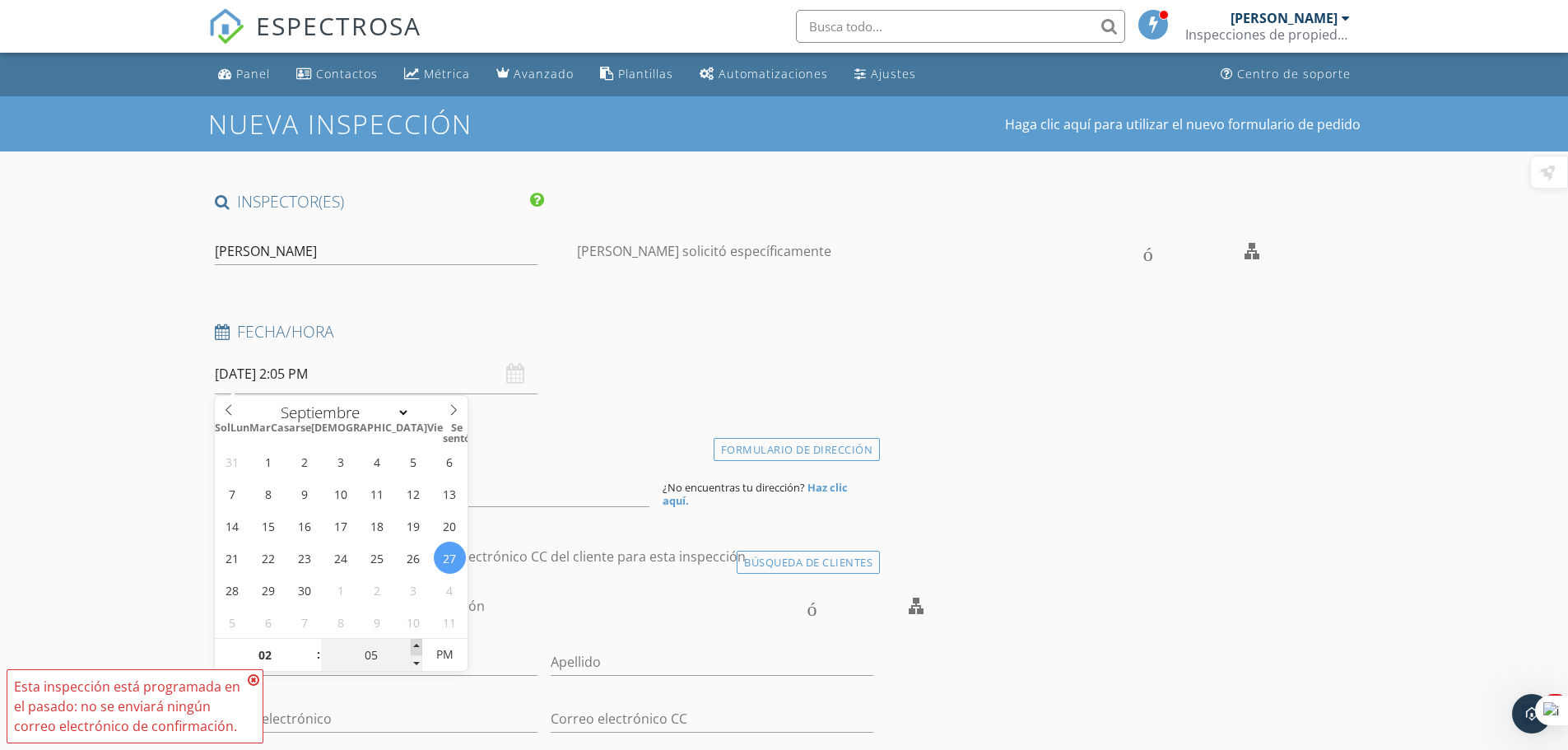
click at [418, 644] on span at bounding box center [417, 647] width 12 height 17
type input "09/27/2025 2:10 PM"
type input "10"
click at [418, 644] on span at bounding box center [417, 647] width 12 height 17
type input "09/27/2025 2:15 PM"
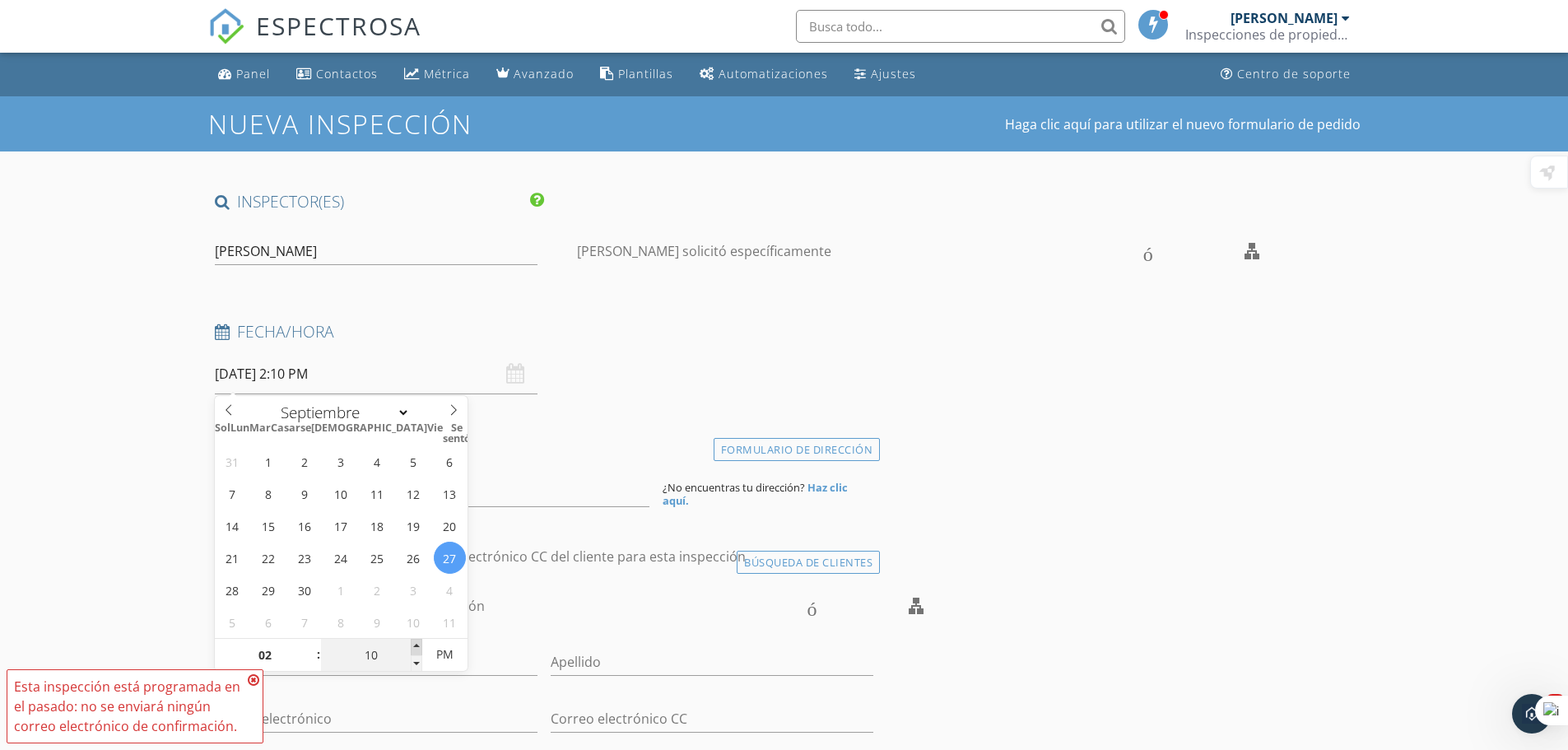
type input "15"
click at [418, 644] on span at bounding box center [417, 647] width 12 height 17
type input "09/27/2025 2:20 PM"
type input "20"
click at [418, 644] on span at bounding box center [417, 647] width 12 height 17
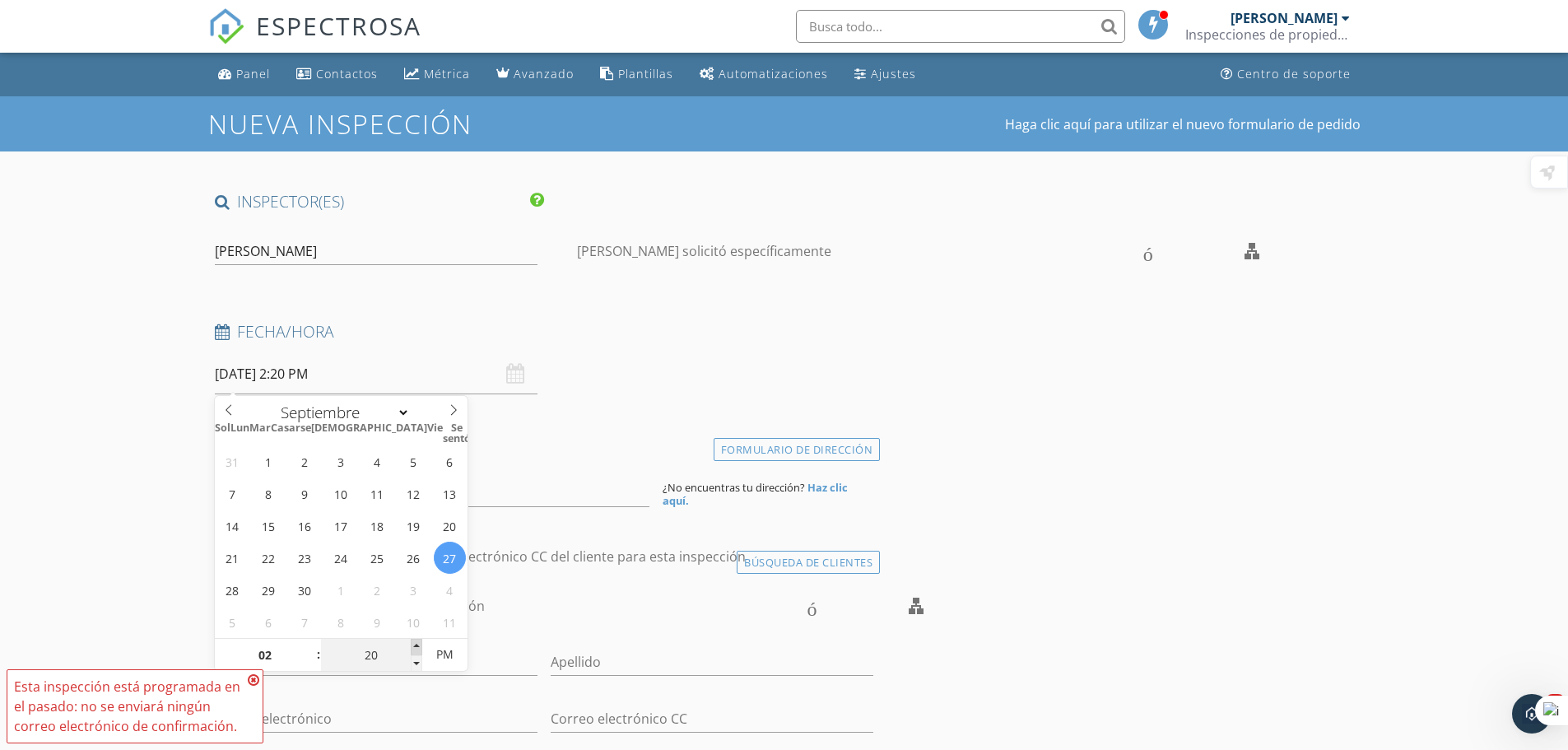
type input "09/27/2025 2:25 PM"
type input "25"
click at [418, 644] on span at bounding box center [417, 647] width 12 height 17
type input "09/27/2025 2:30 PM"
type input "30"
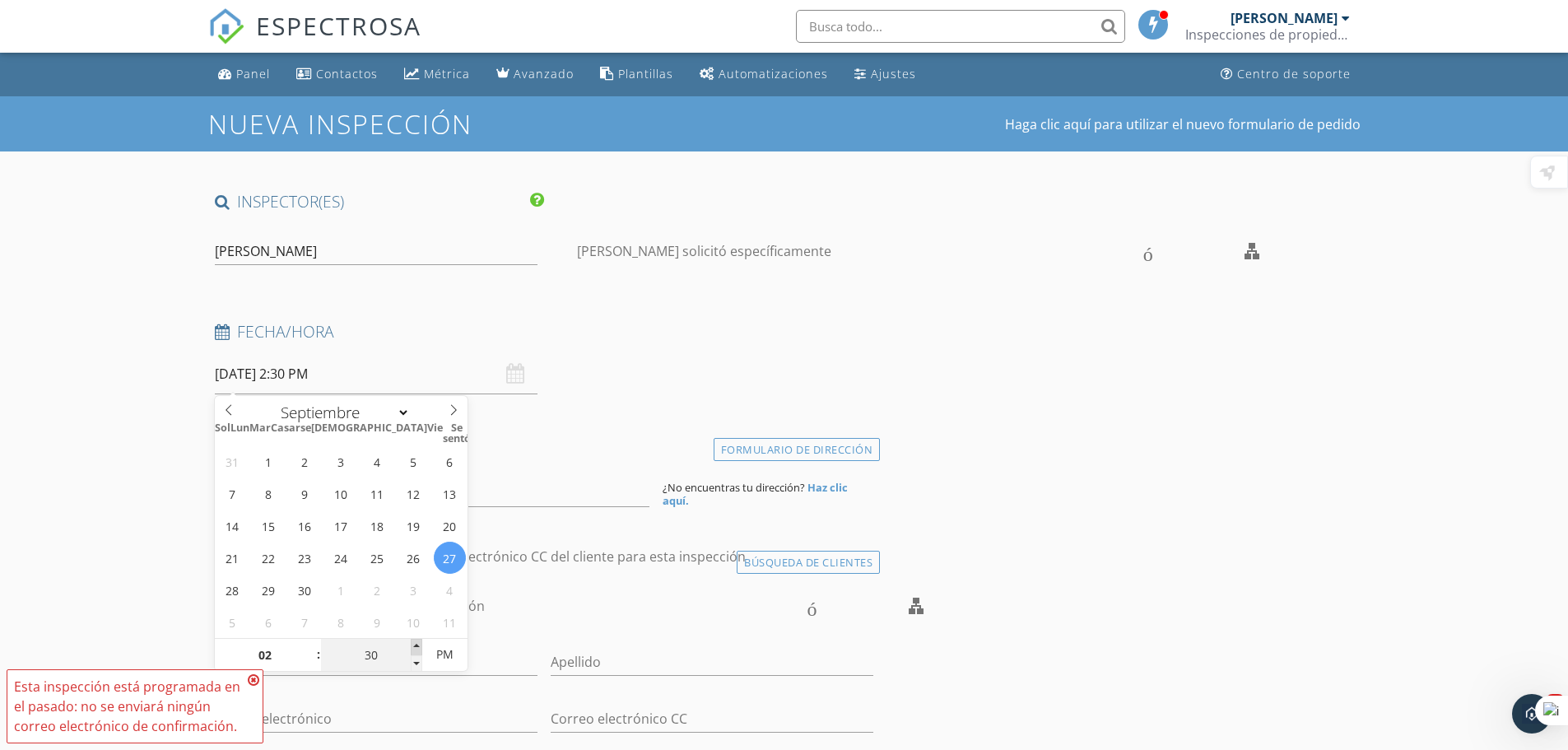
click at [418, 644] on span at bounding box center [417, 647] width 12 height 17
type input "09/27/2025 2:35 PM"
type input "35"
click at [418, 644] on span at bounding box center [417, 647] width 12 height 17
type input "09/27/2025 2:40 PM"
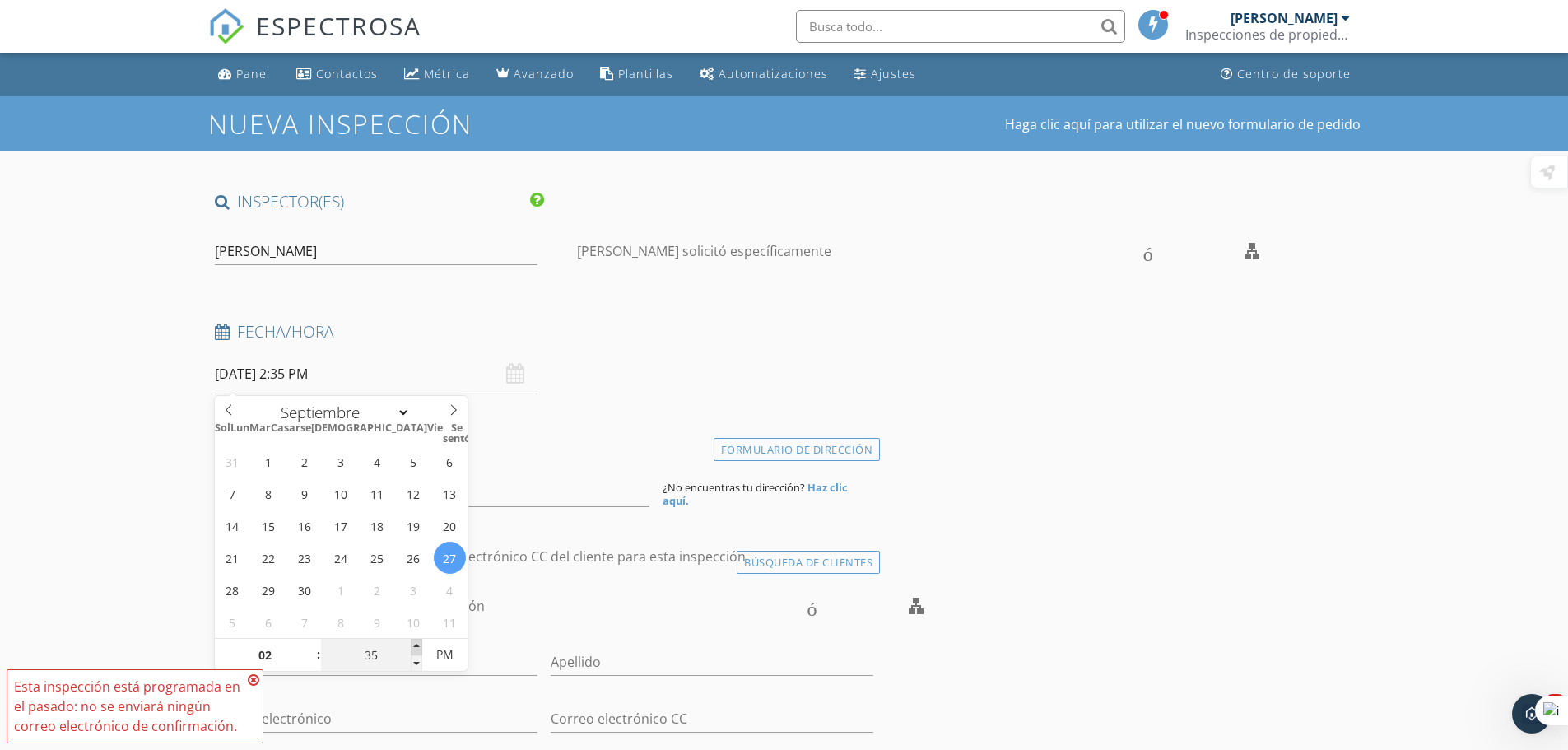
type input "40"
click at [418, 644] on span at bounding box center [417, 647] width 12 height 17
type input "09/27/2025 2:45 PM"
type input "45"
click at [418, 644] on span at bounding box center [417, 647] width 12 height 17
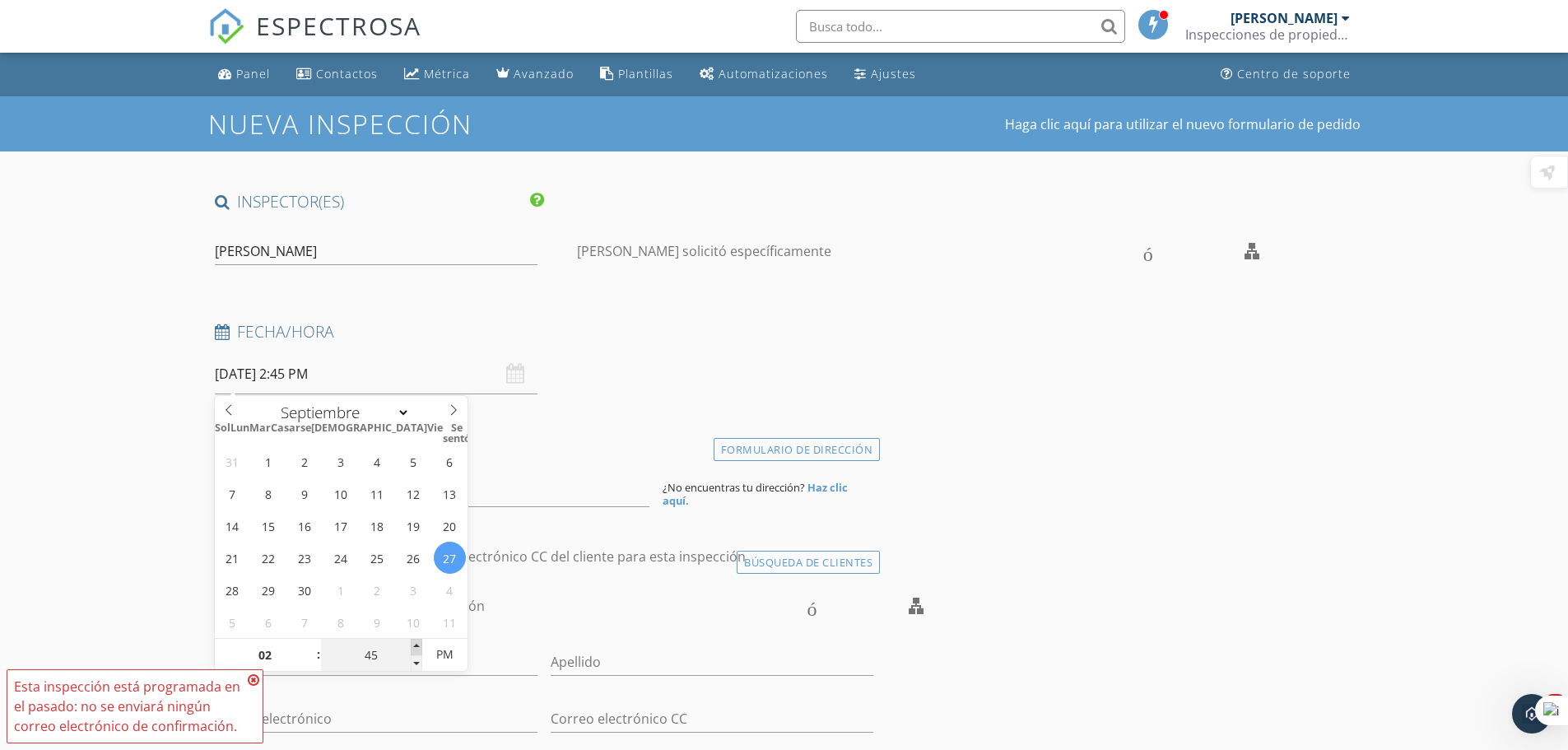
type input "09/27/2025 2:50 PM"
type input "50"
click at [418, 644] on span at bounding box center [417, 647] width 12 height 17
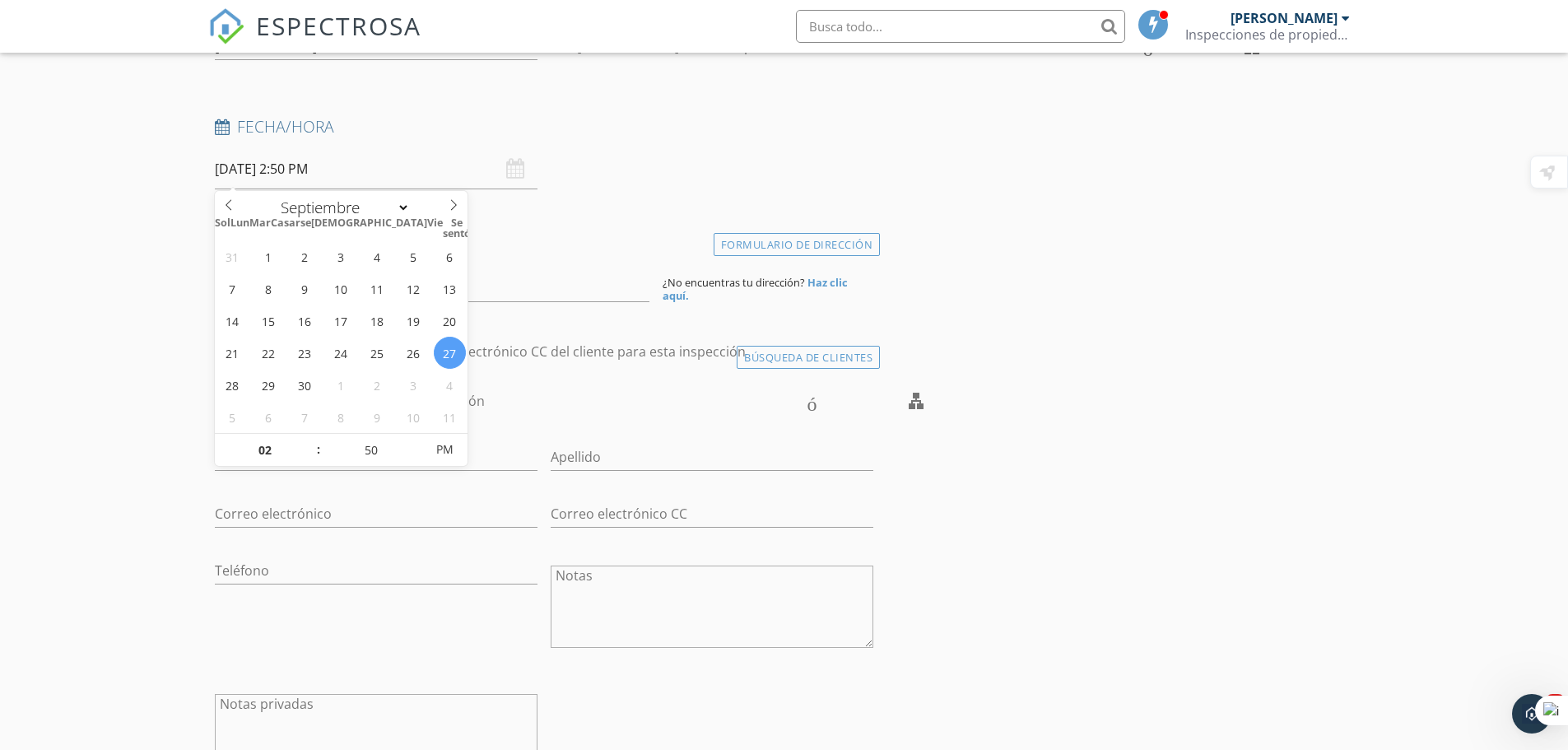
scroll to position [247, 0]
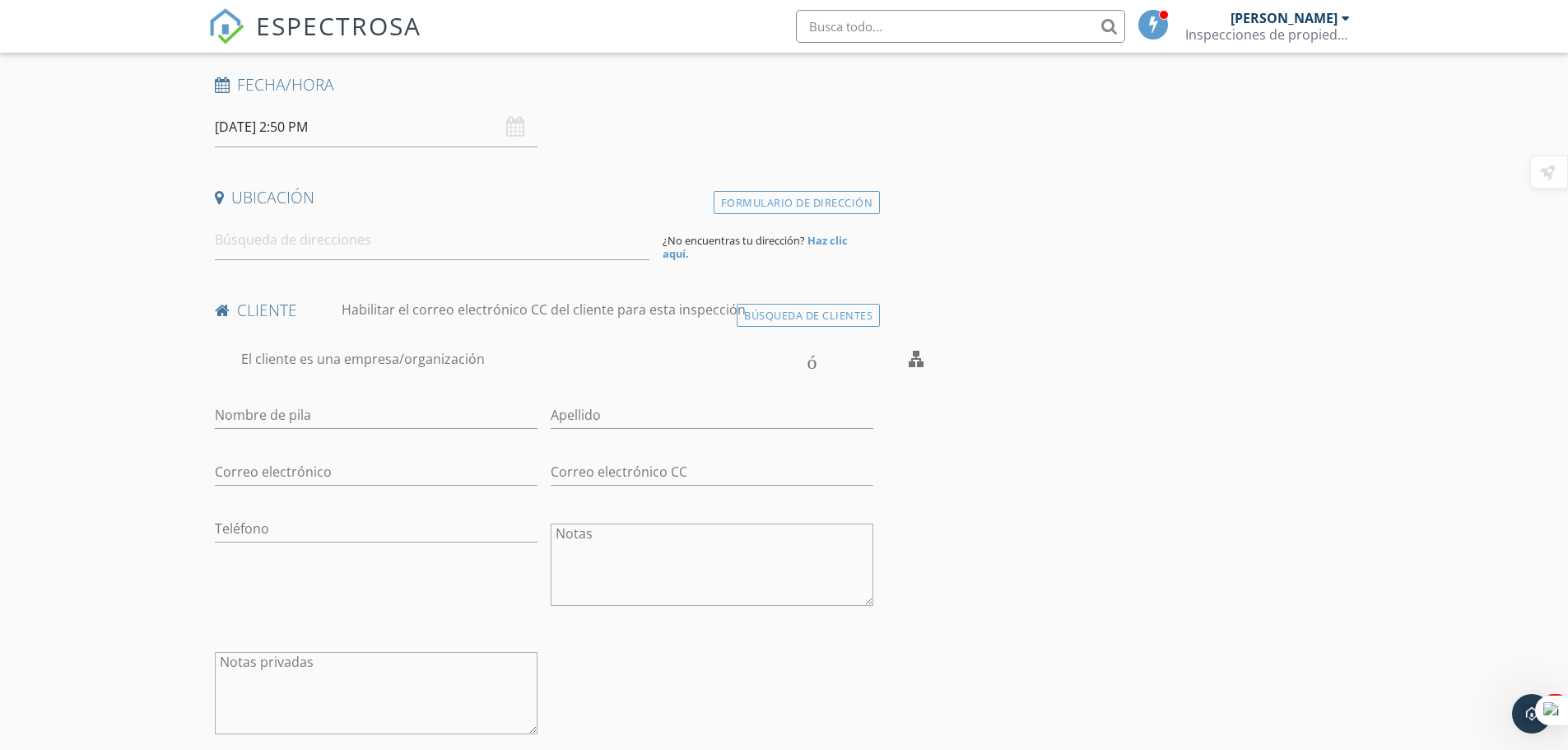
click at [299, 397] on div "Nombre de pila" at bounding box center [376, 418] width 323 height 53
click at [315, 418] on input "Nombre de pila" at bounding box center [376, 415] width 323 height 27
click at [393, 243] on input at bounding box center [432, 240] width 434 height 40
type input "6267 Oakwood Cir NW, Norcross, Georgia 30093, EE. UU."
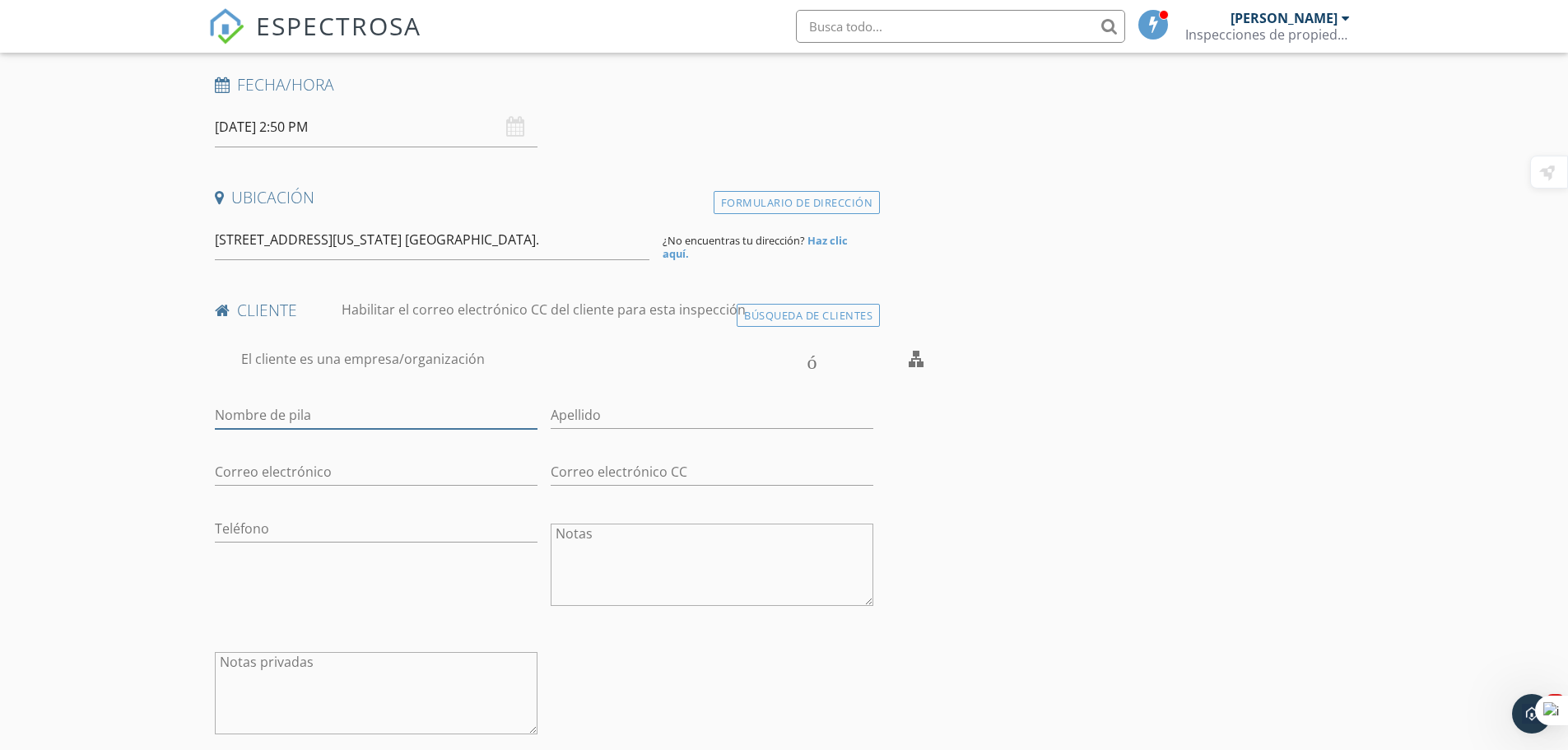
click at [337, 413] on input "Nombre de pila" at bounding box center [376, 415] width 323 height 27
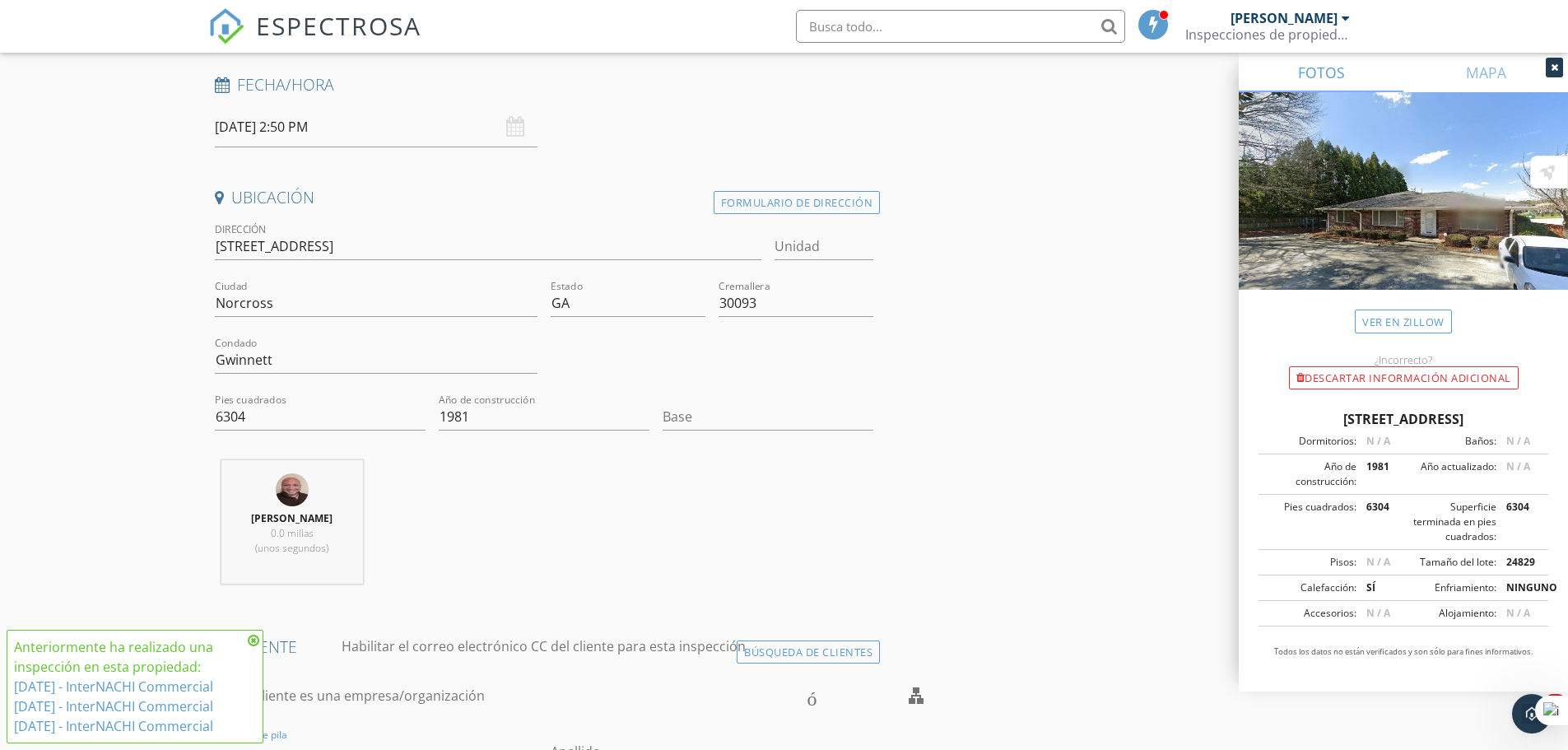
click at [590, 521] on div "Víctor Avila 0.0 millas (unos segundos)" at bounding box center [544, 529] width 672 height 137
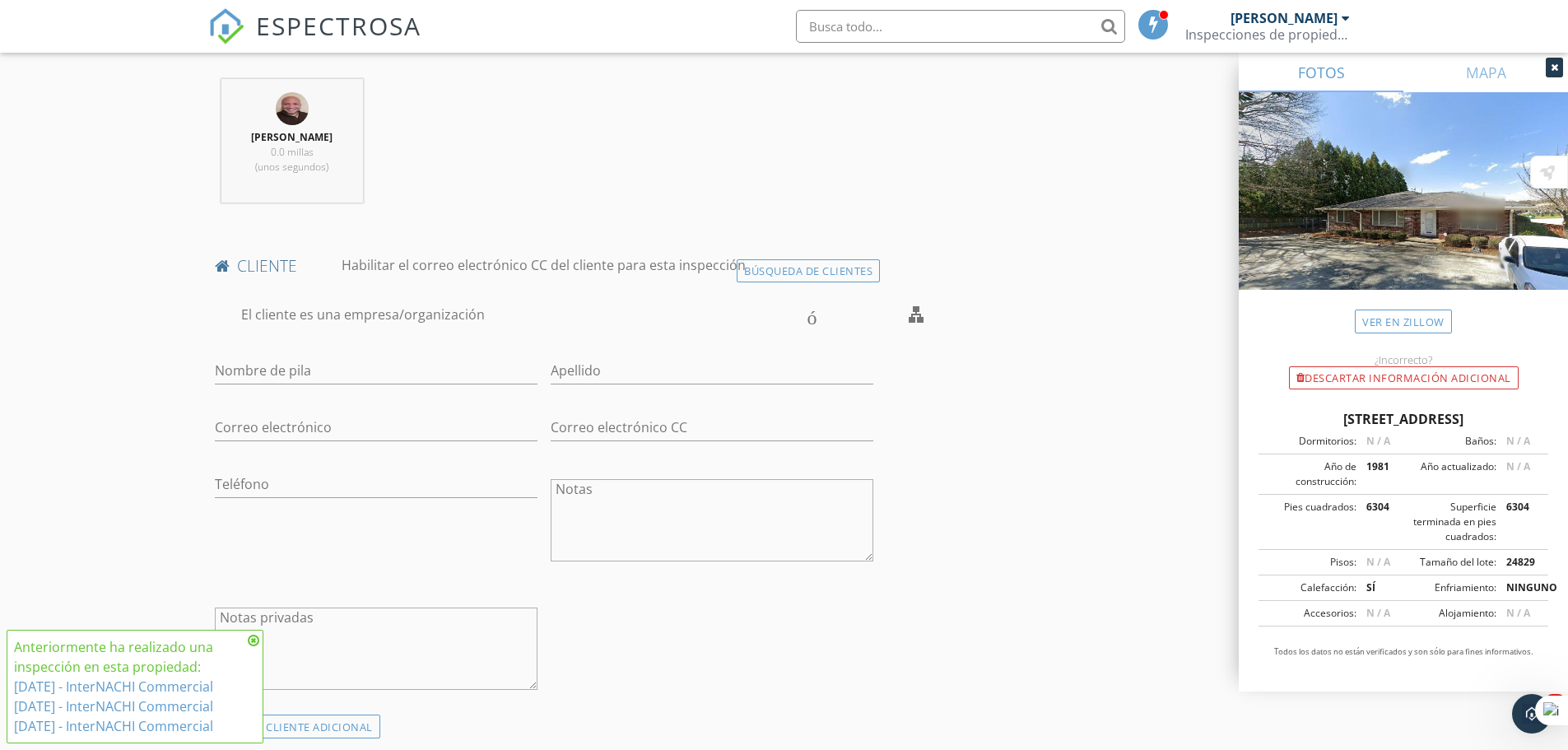
scroll to position [659, 0]
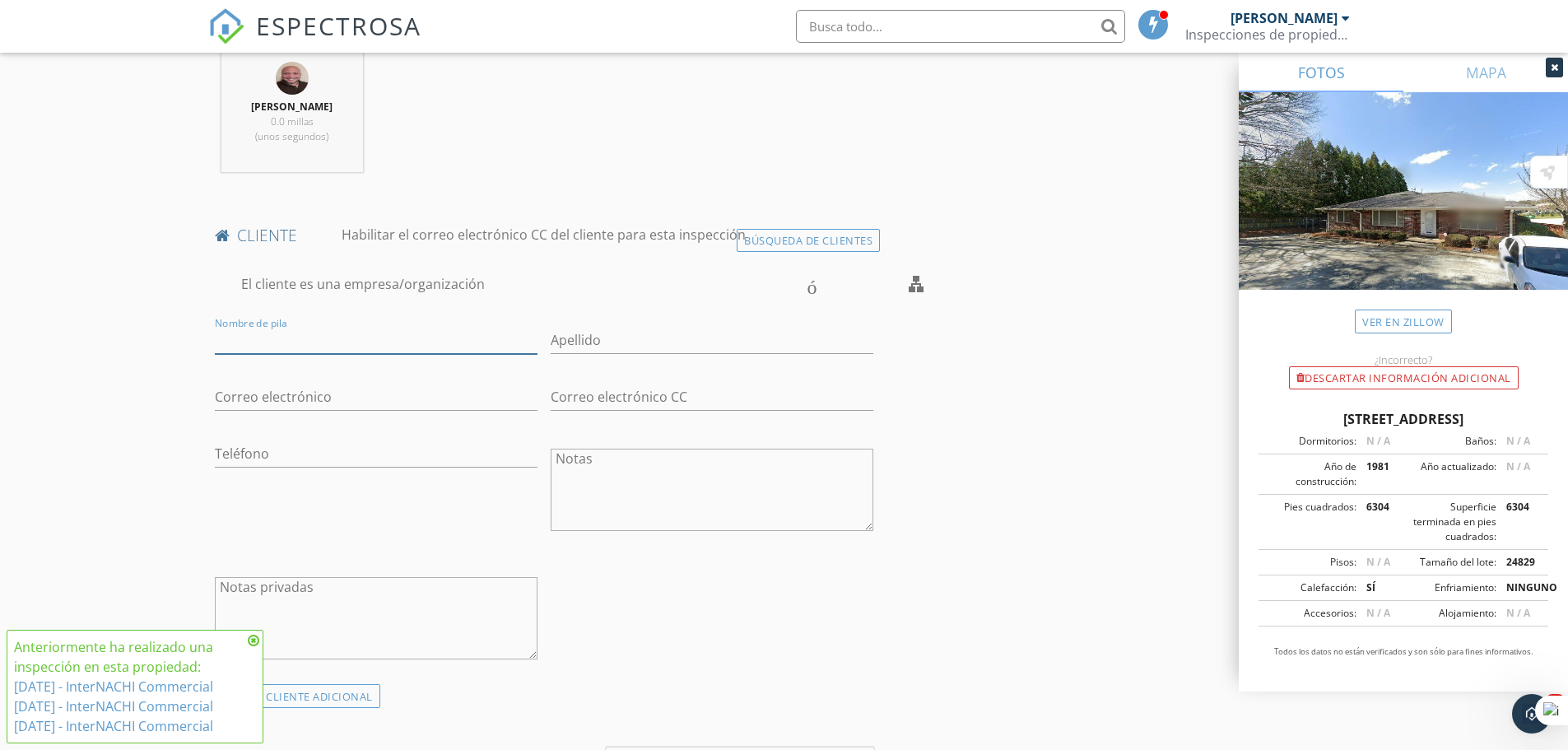
click at [322, 332] on input "Nombre de pila" at bounding box center [376, 341] width 323 height 27
type input "[PERSON_NAME]"
type input "Arana"
click at [366, 386] on input "Correo electrónico" at bounding box center [376, 397] width 323 height 27
type input "[EMAIL_ADDRESS][DOMAIN_NAME]"
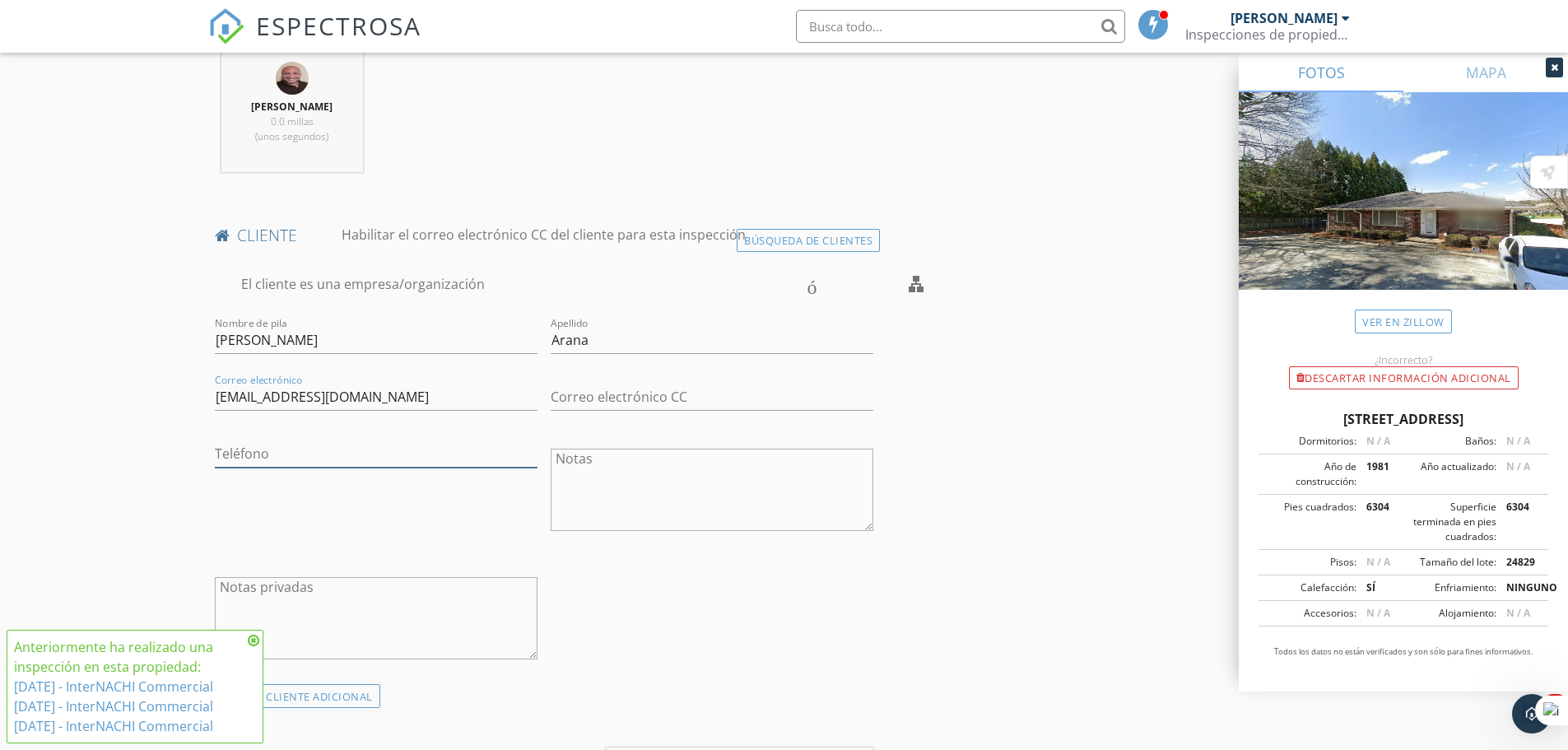
click at [299, 458] on input "Teléfono" at bounding box center [376, 454] width 323 height 27
type input "[PHONE_NUMBER]"
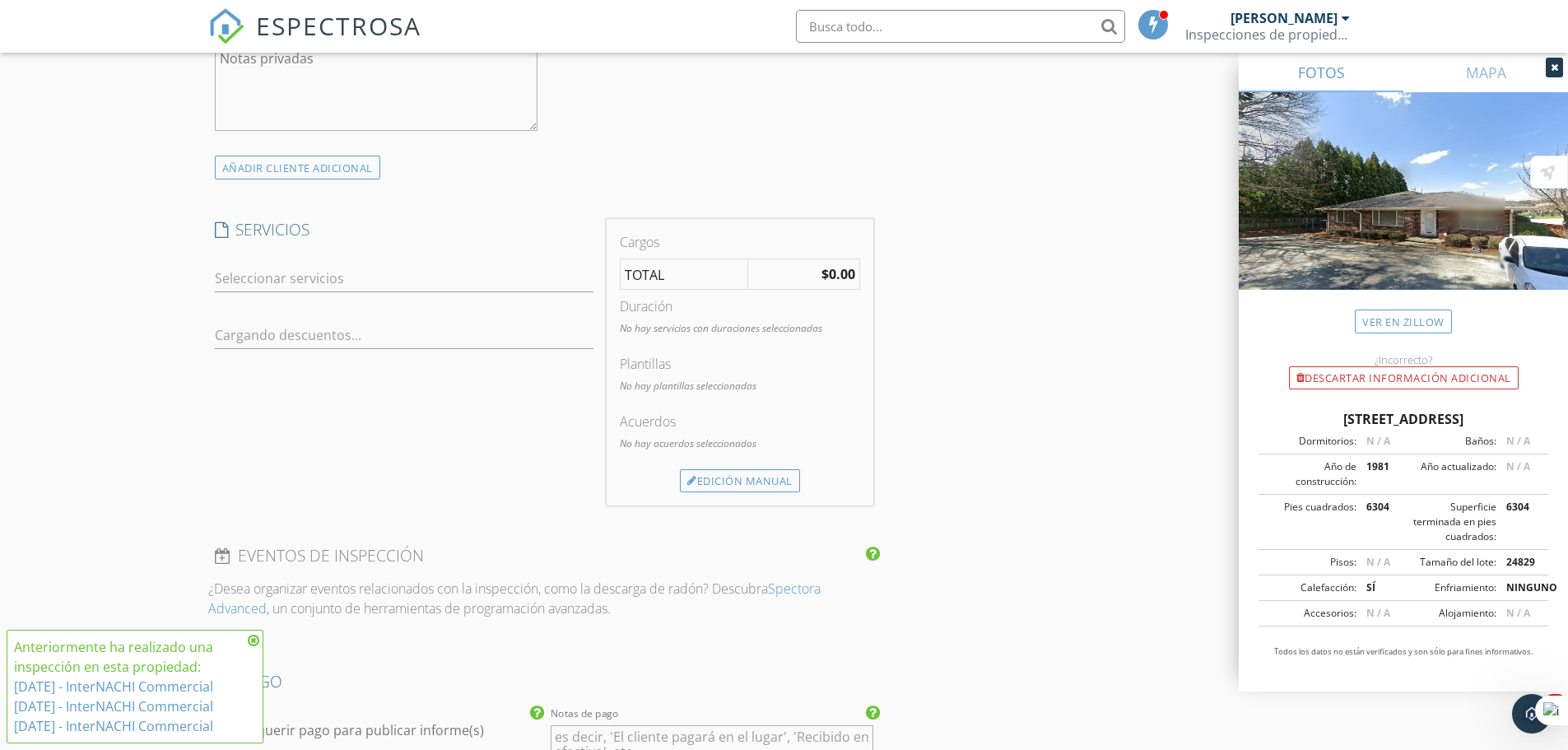
scroll to position [1235, 0]
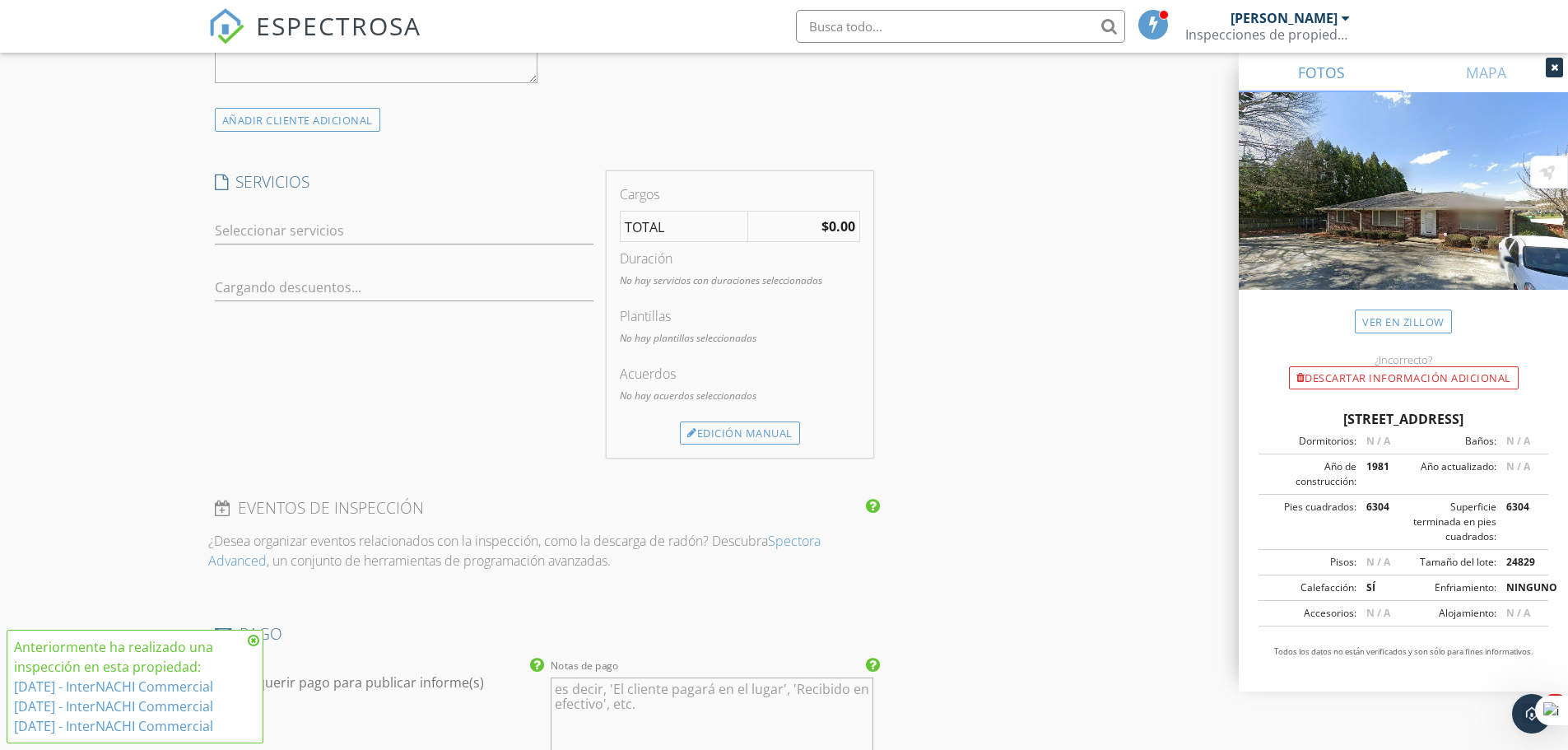
click at [358, 230] on div at bounding box center [393, 230] width 356 height 26
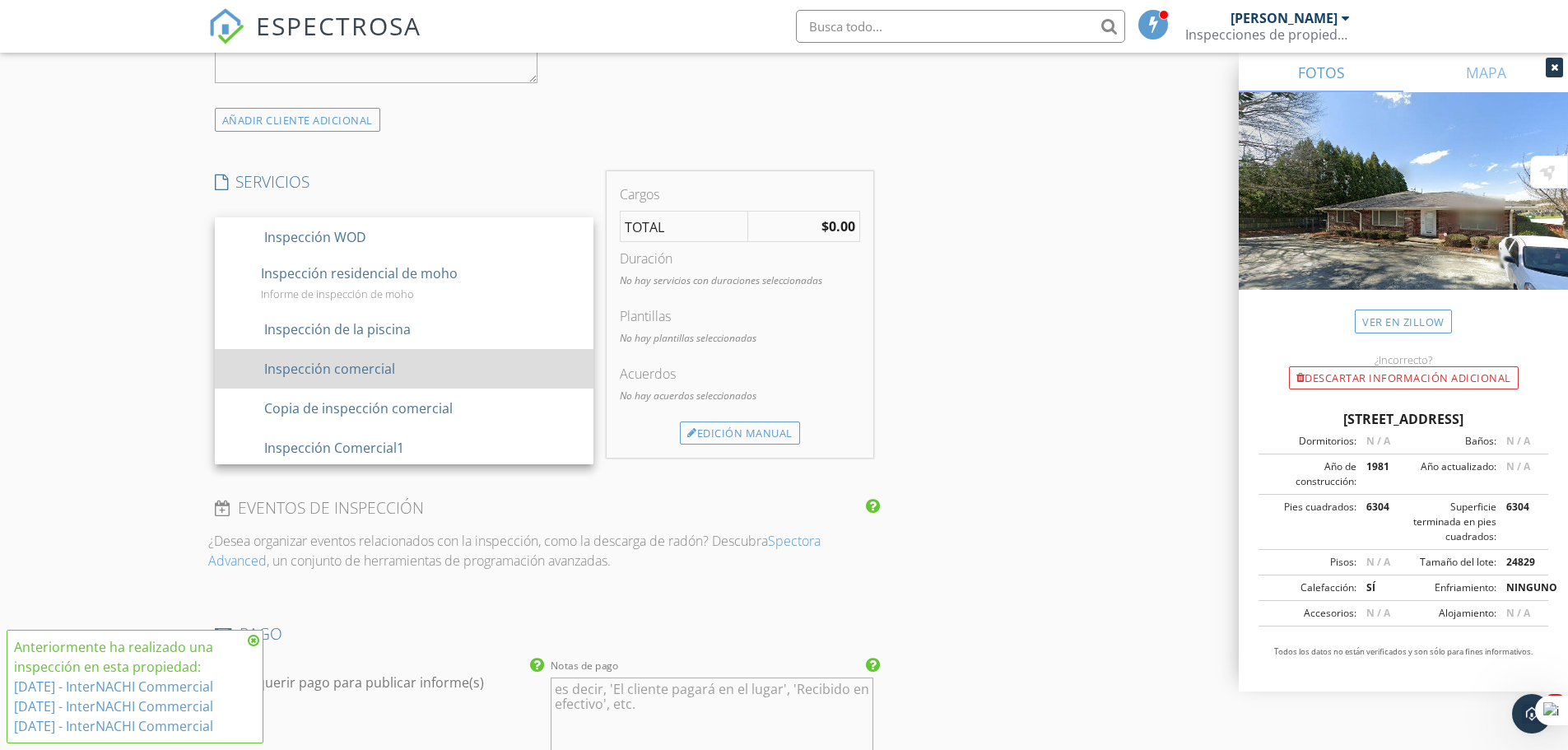
click at [378, 360] on font "contorno de casilla de verificación en blanco" at bounding box center [603, 367] width 751 height 19
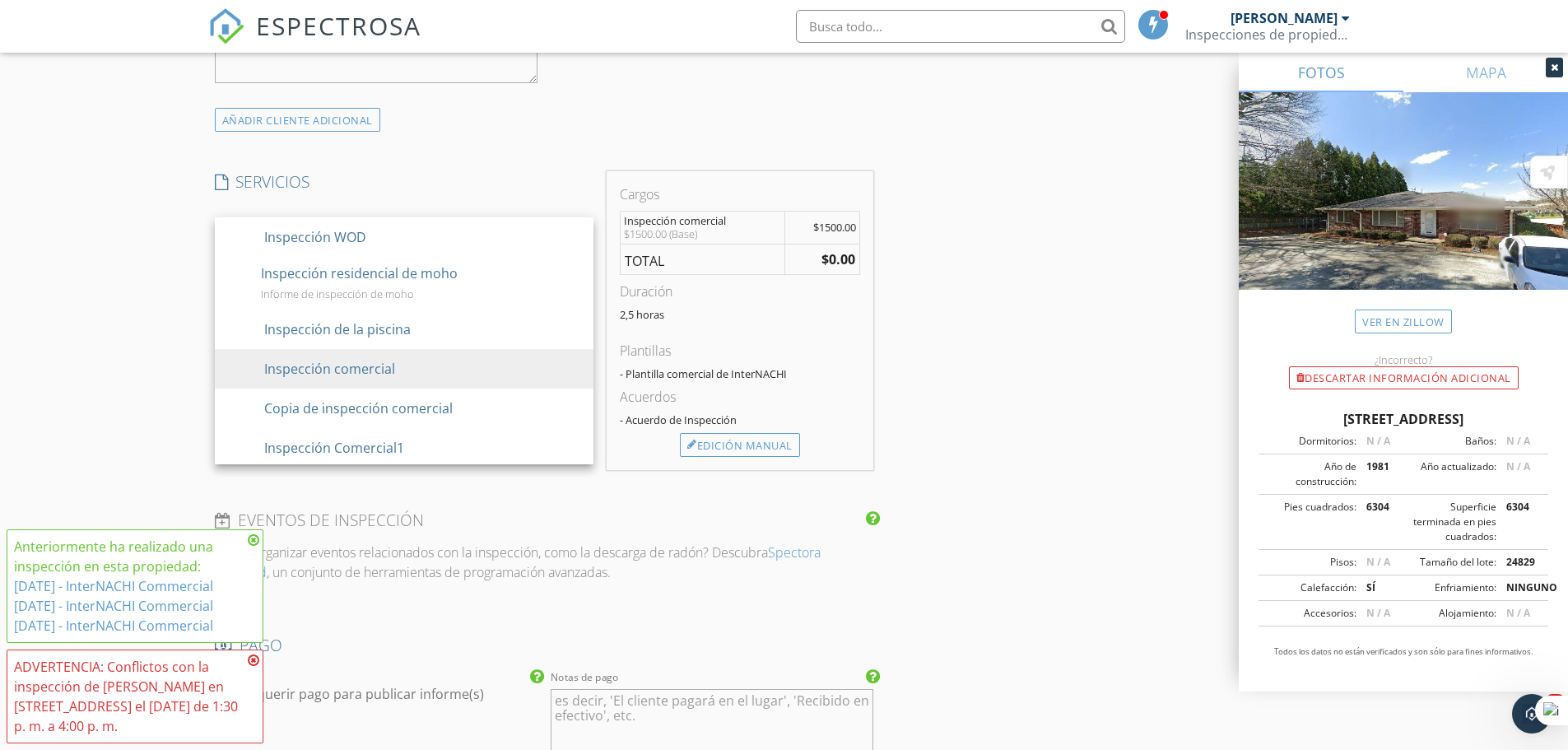
click at [671, 529] on h4 "EVENTOS DE INSPECCIÓN" at bounding box center [545, 520] width 660 height 21
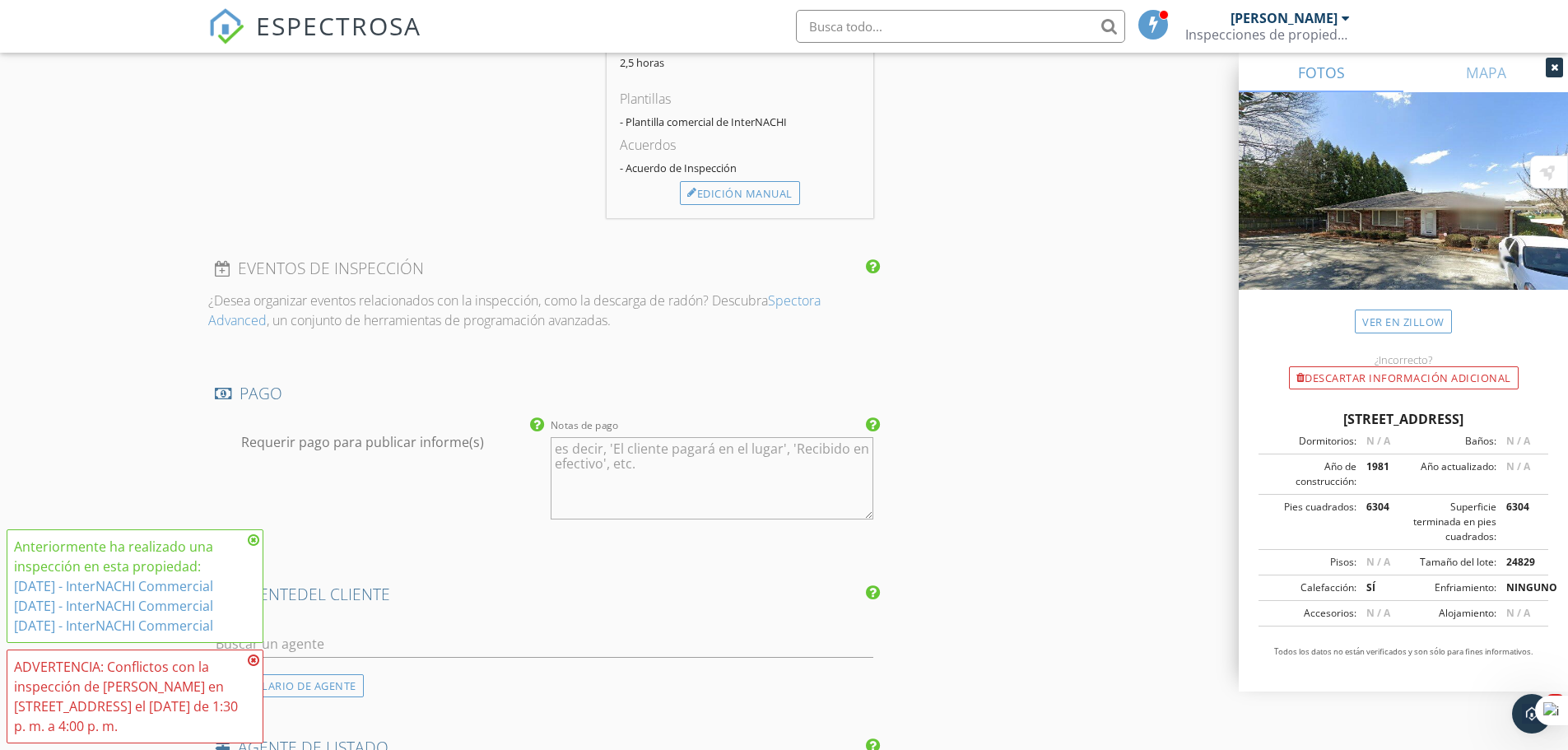
scroll to position [1729, 0]
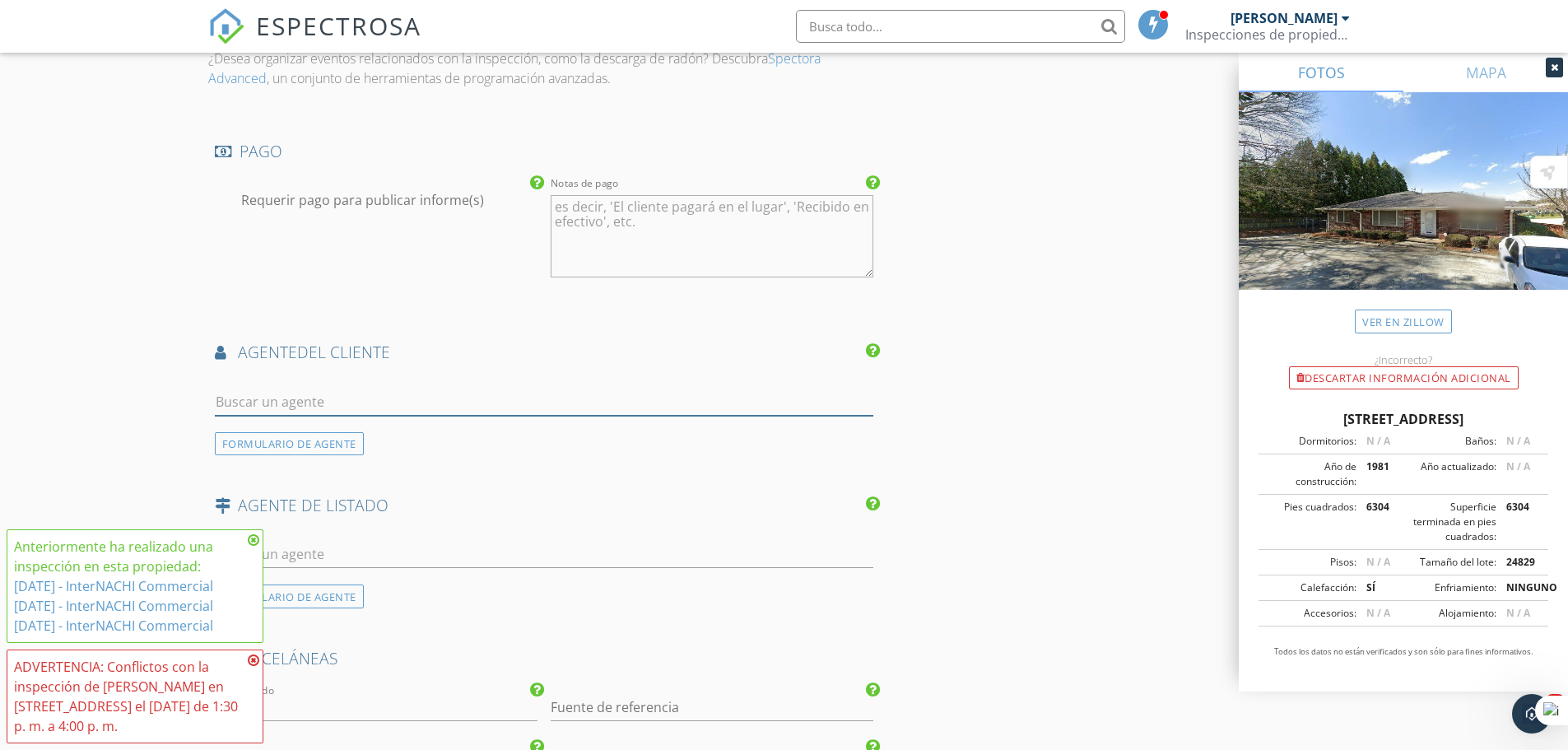
click at [321, 394] on input "text" at bounding box center [545, 402] width 660 height 27
type input "zaid"
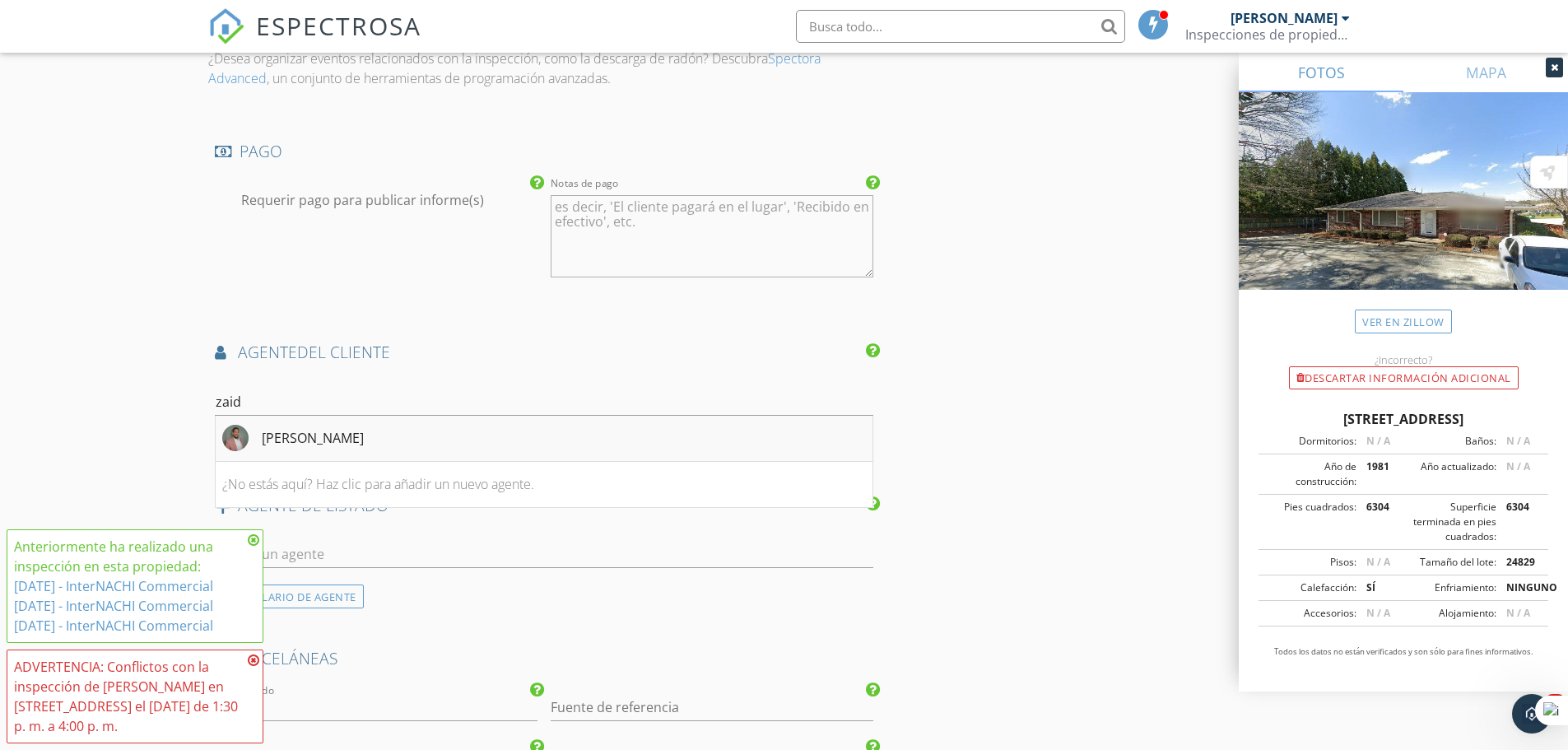
click at [319, 442] on font "[PERSON_NAME]" at bounding box center [312, 438] width 102 height 18
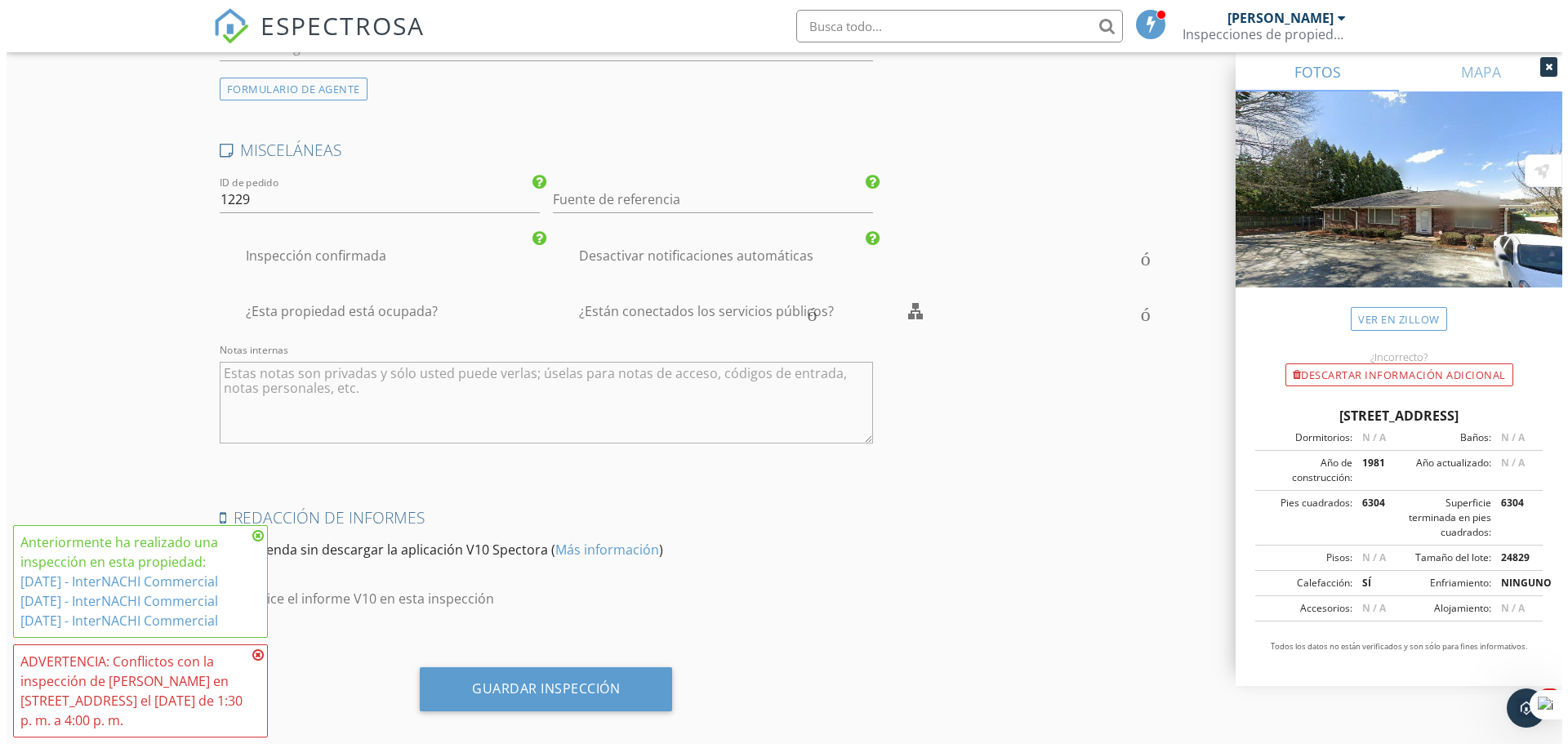
scroll to position [2609, 0]
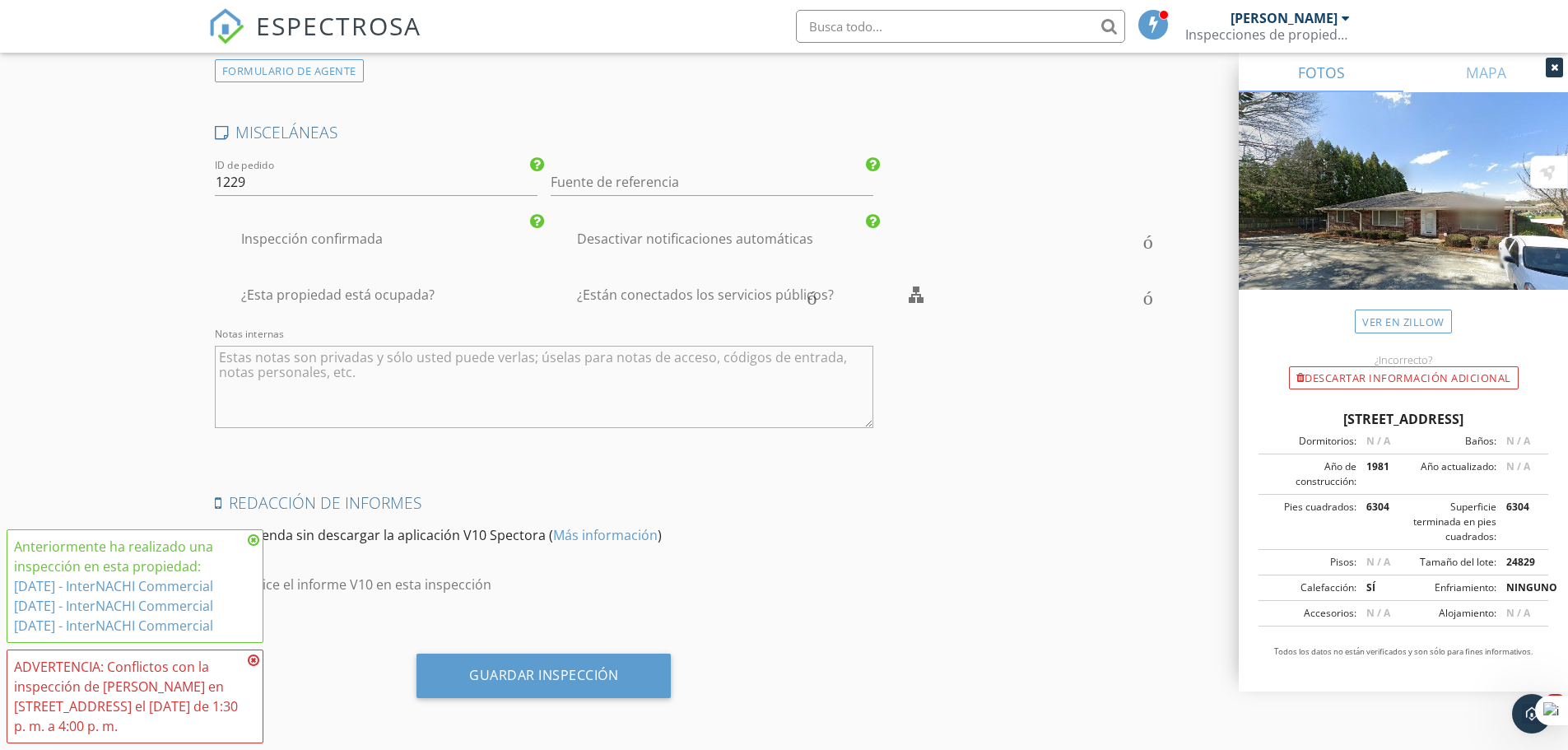
click at [289, 360] on textarea "Notas internas" at bounding box center [545, 387] width 660 height 83
type textarea "S"
click at [568, 677] on font "Guardar inspección" at bounding box center [543, 675] width 149 height 18
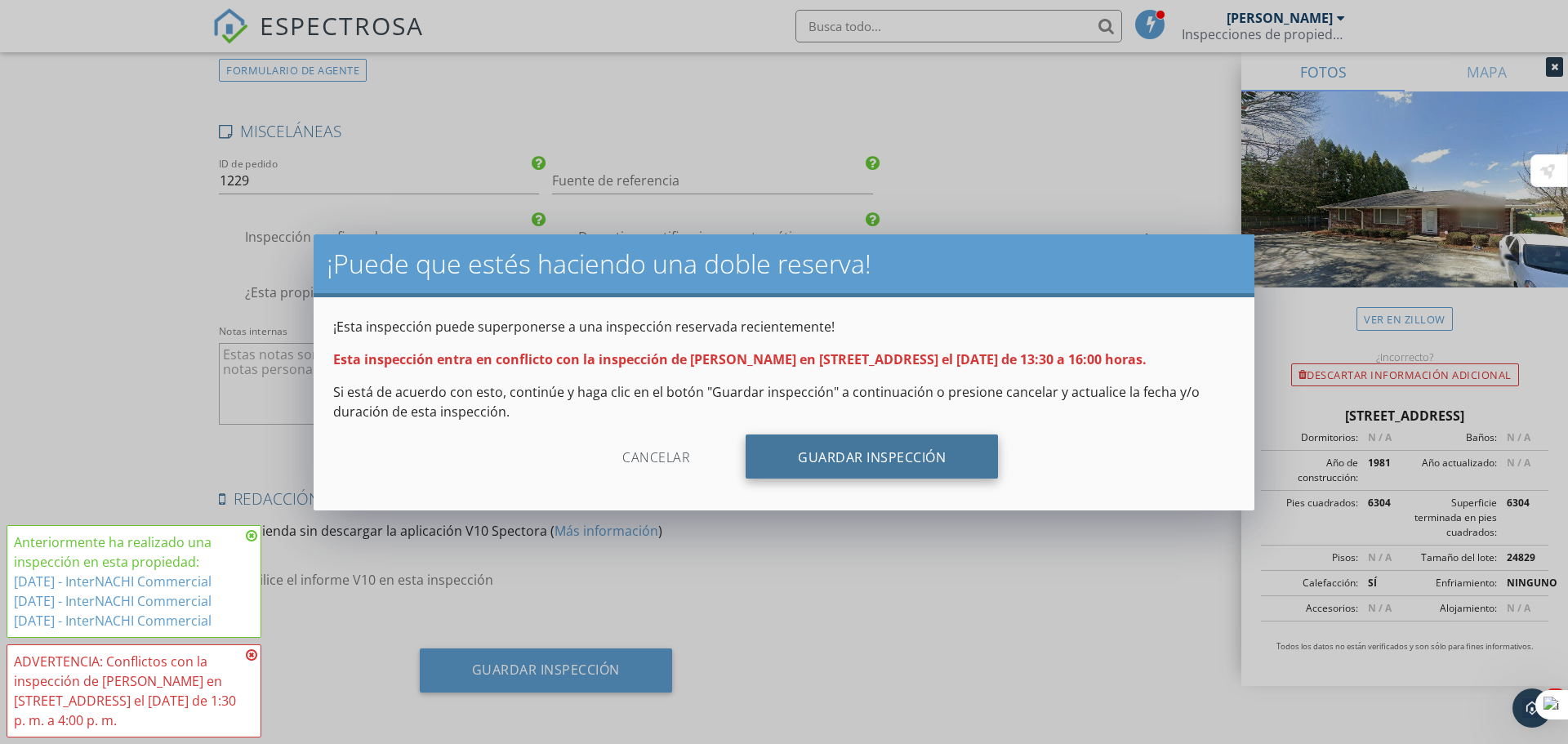
click at [825, 441] on div "Guardar inspección" at bounding box center [872, 456] width 253 height 44
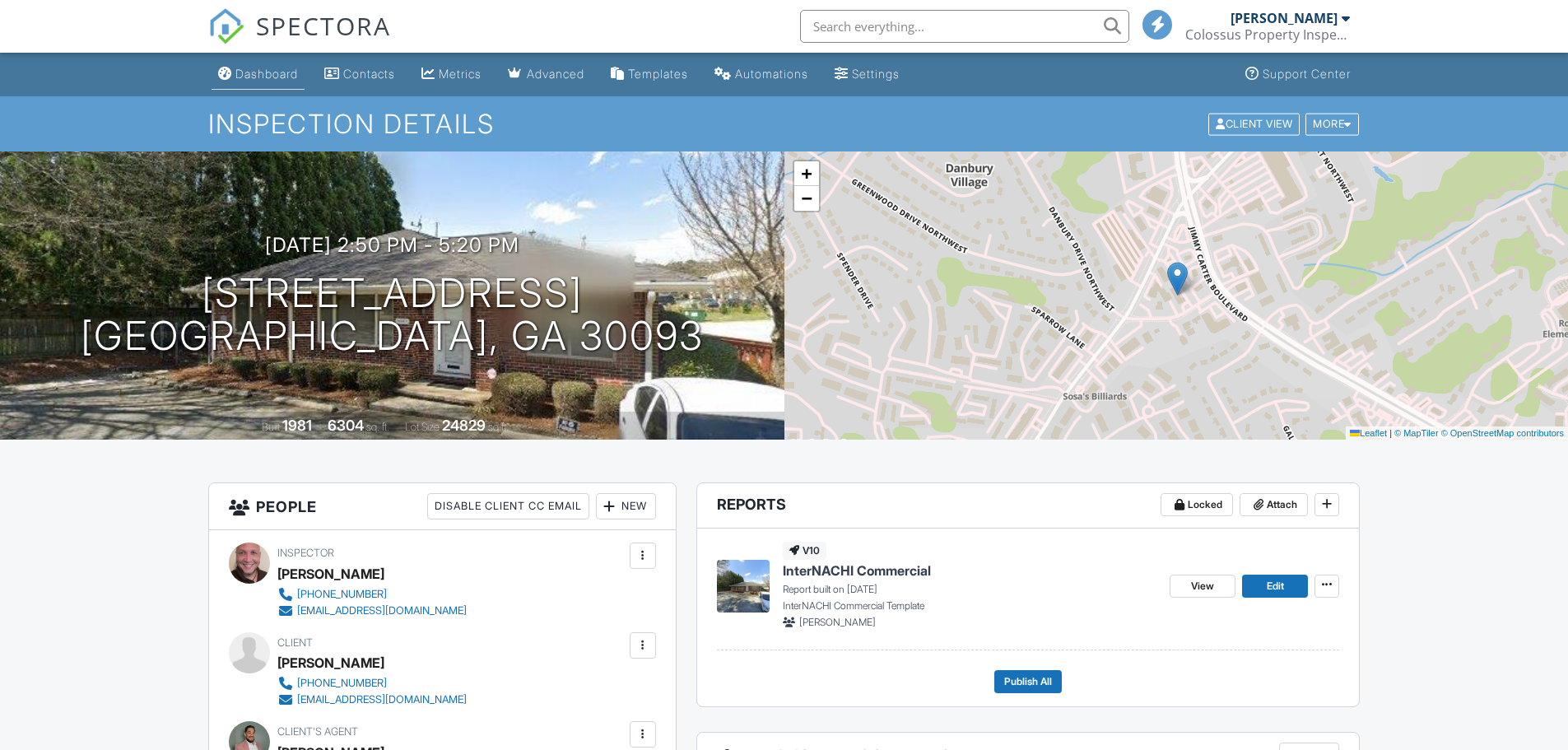
click at [264, 70] on div "Dashboard" at bounding box center [267, 73] width 62 height 14
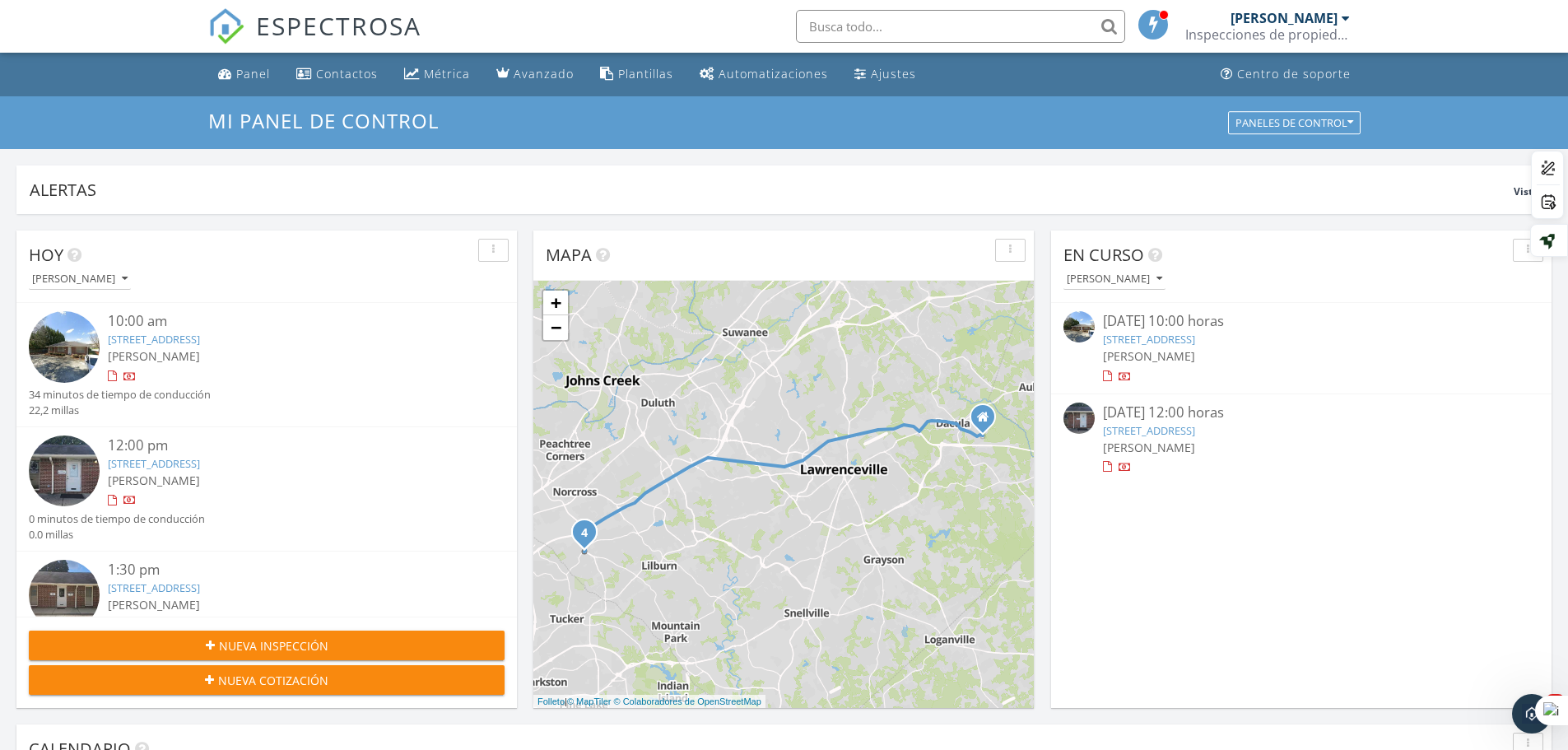
click at [115, 499] on div at bounding box center [112, 501] width 9 height 11
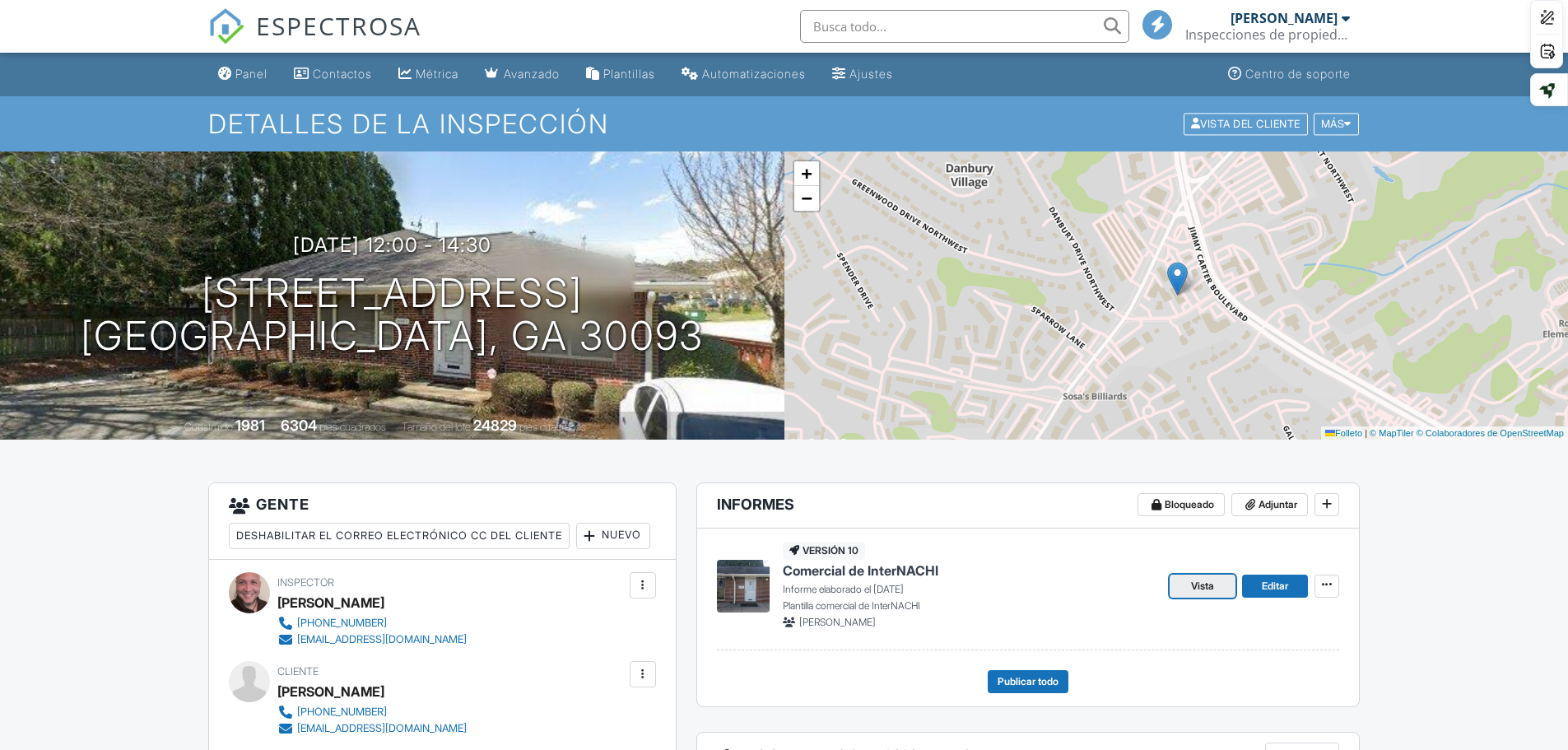
click at [1195, 578] on span "Vista" at bounding box center [1202, 586] width 23 height 17
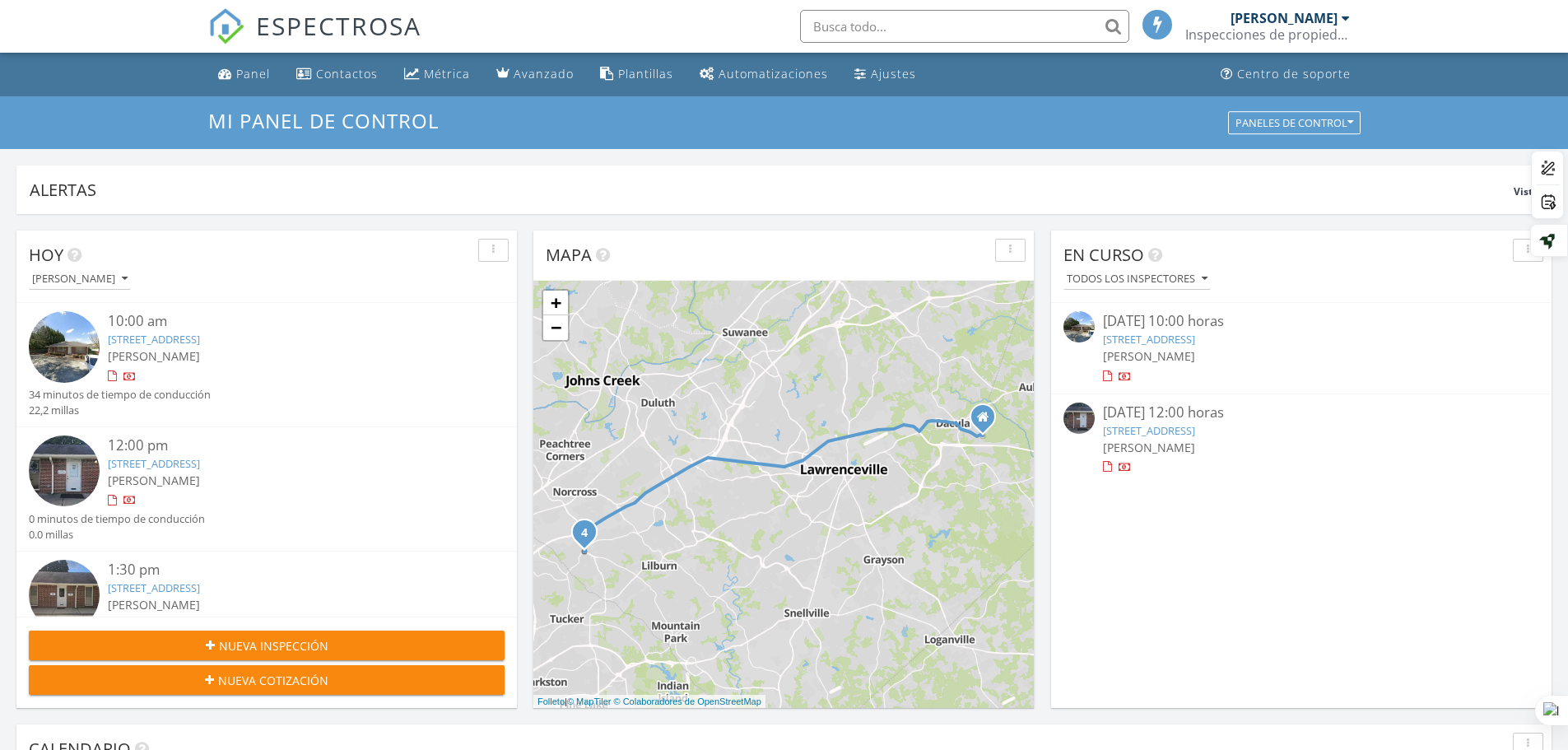
click at [115, 497] on div at bounding box center [112, 501] width 9 height 11
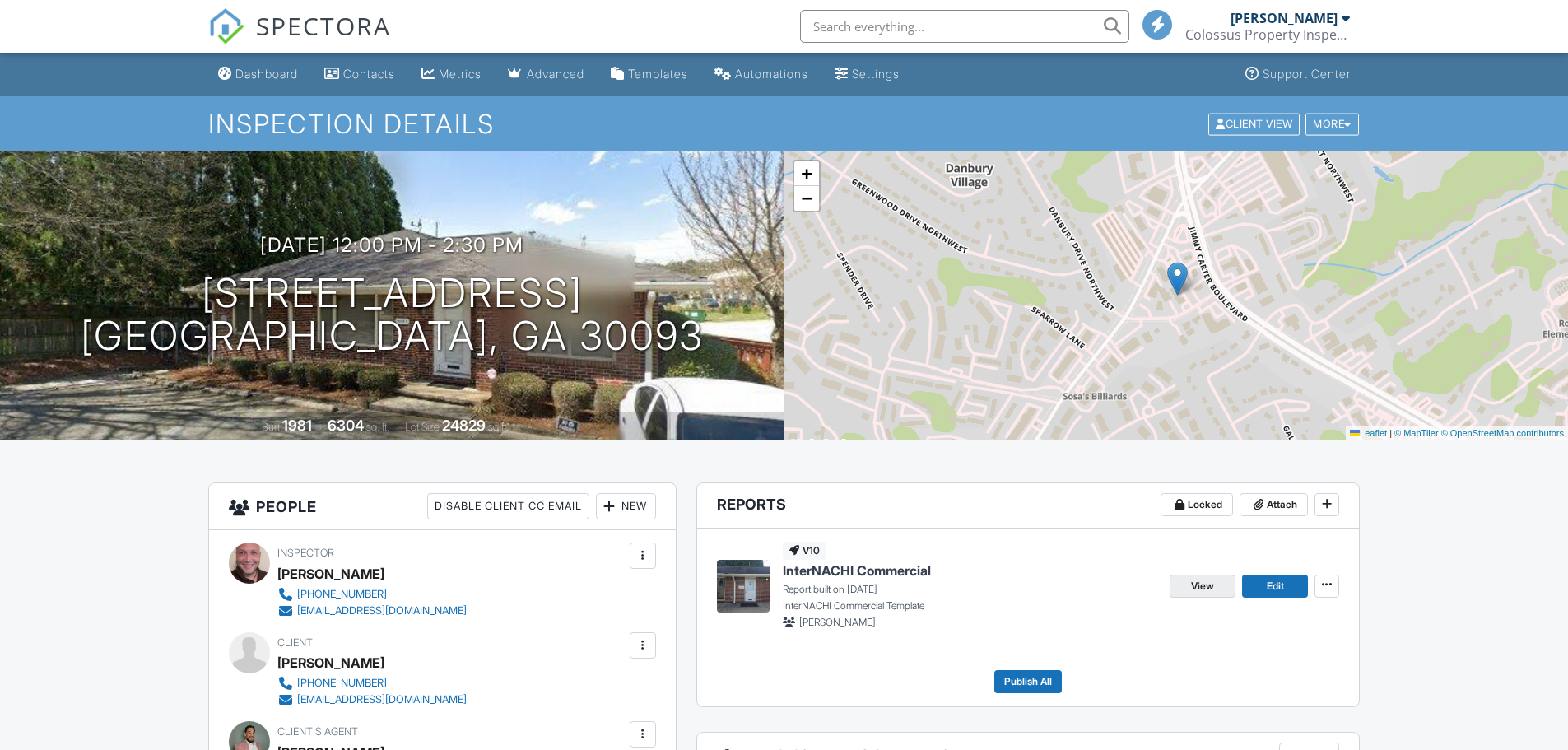
scroll to position [247, 0]
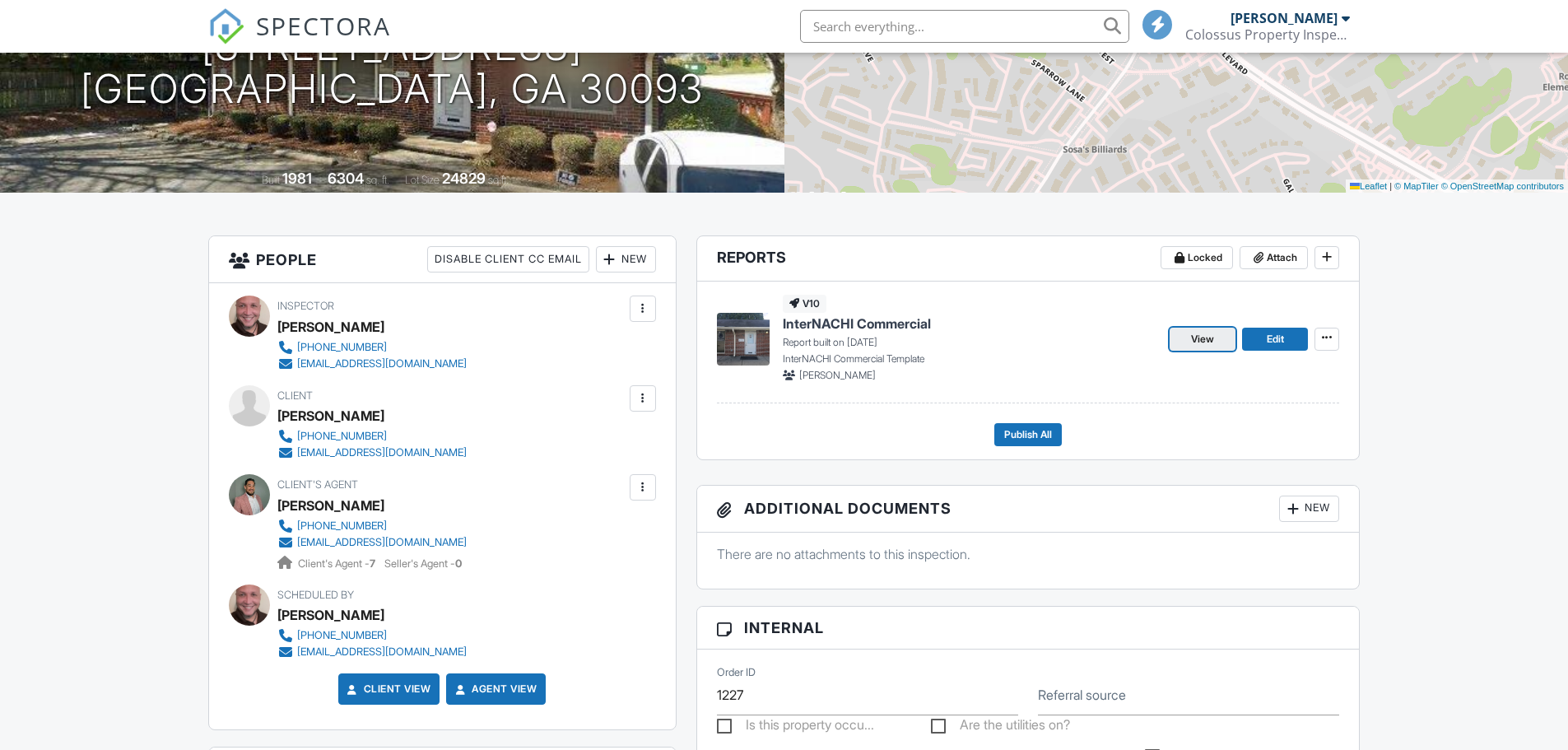
click at [1204, 333] on span "View" at bounding box center [1202, 339] width 23 height 17
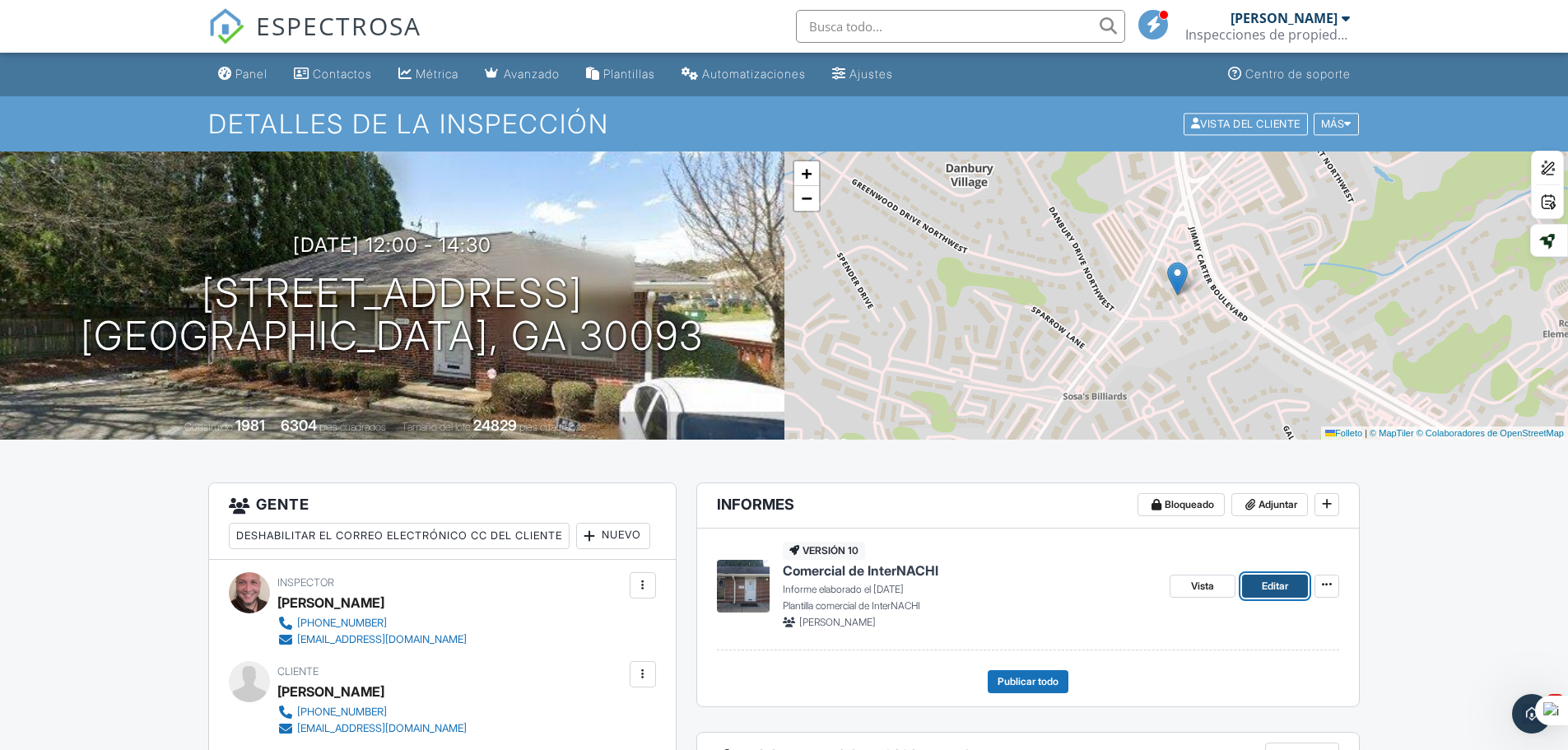
click at [1277, 587] on font "Editar" at bounding box center [1274, 585] width 26 height 13
